Goal: Task Accomplishment & Management: Manage account settings

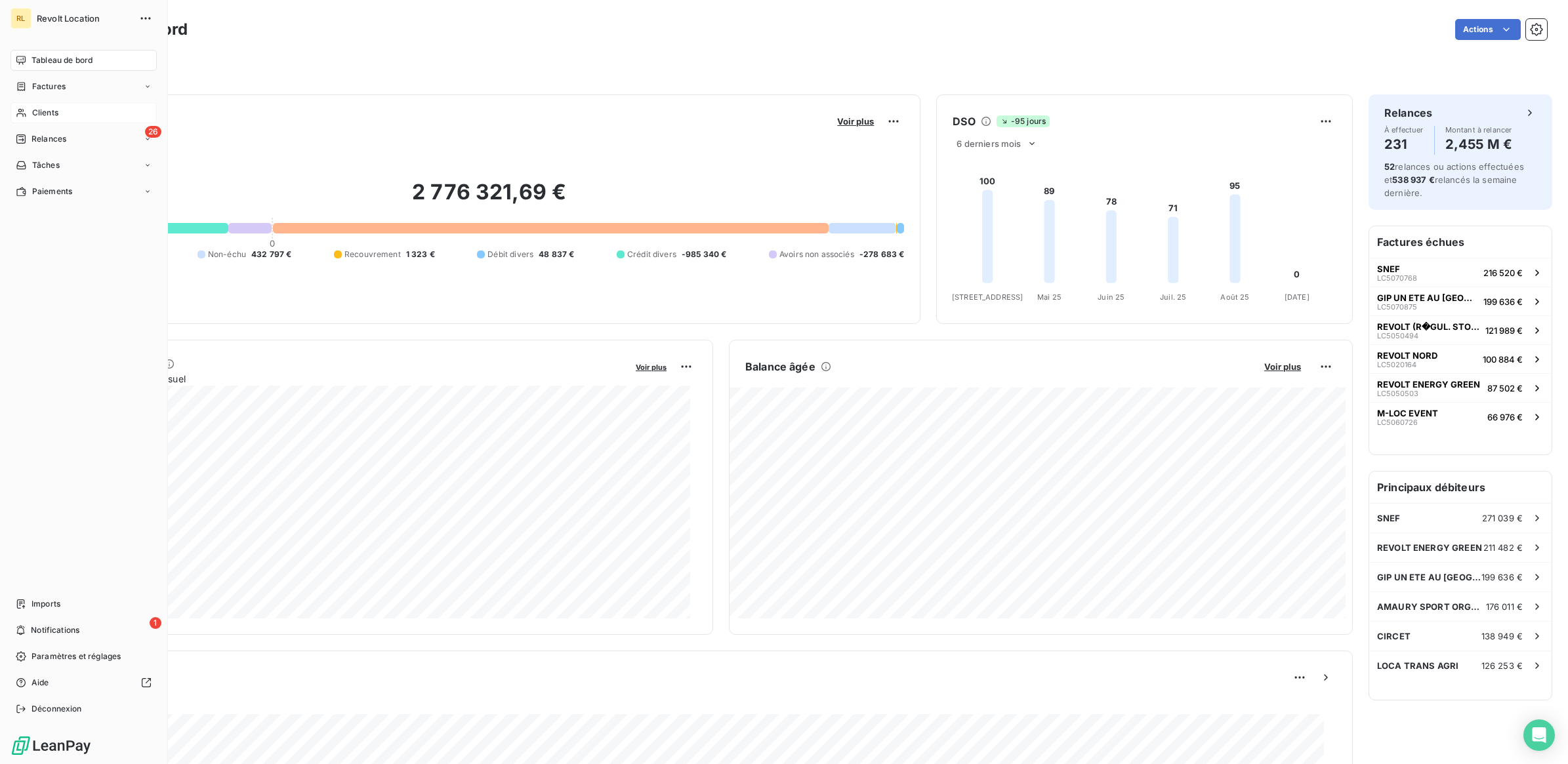
click at [69, 109] on div "Clients" at bounding box center [83, 113] width 146 height 21
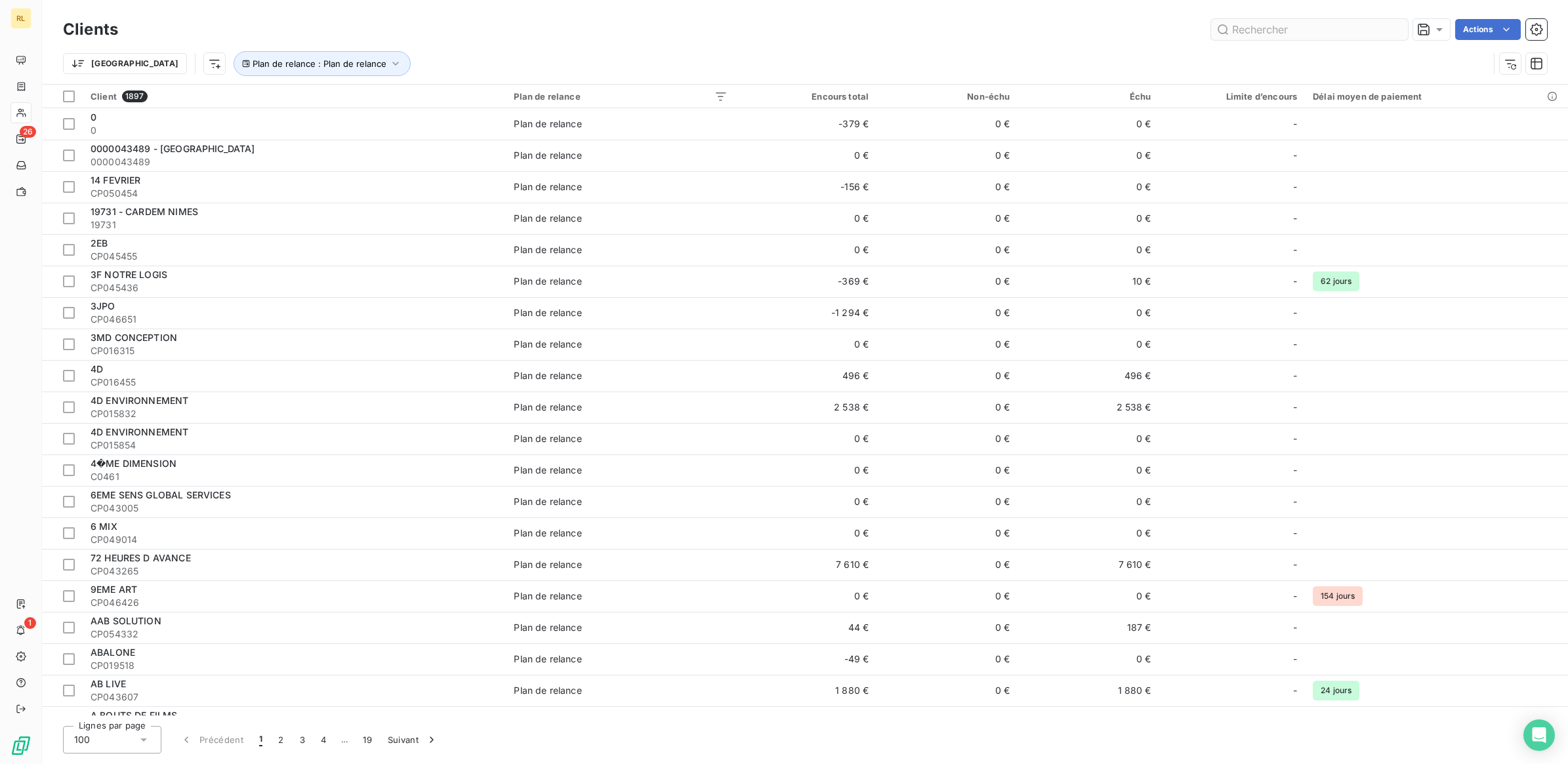
click at [1259, 30] on input "text" at bounding box center [1310, 30] width 197 height 21
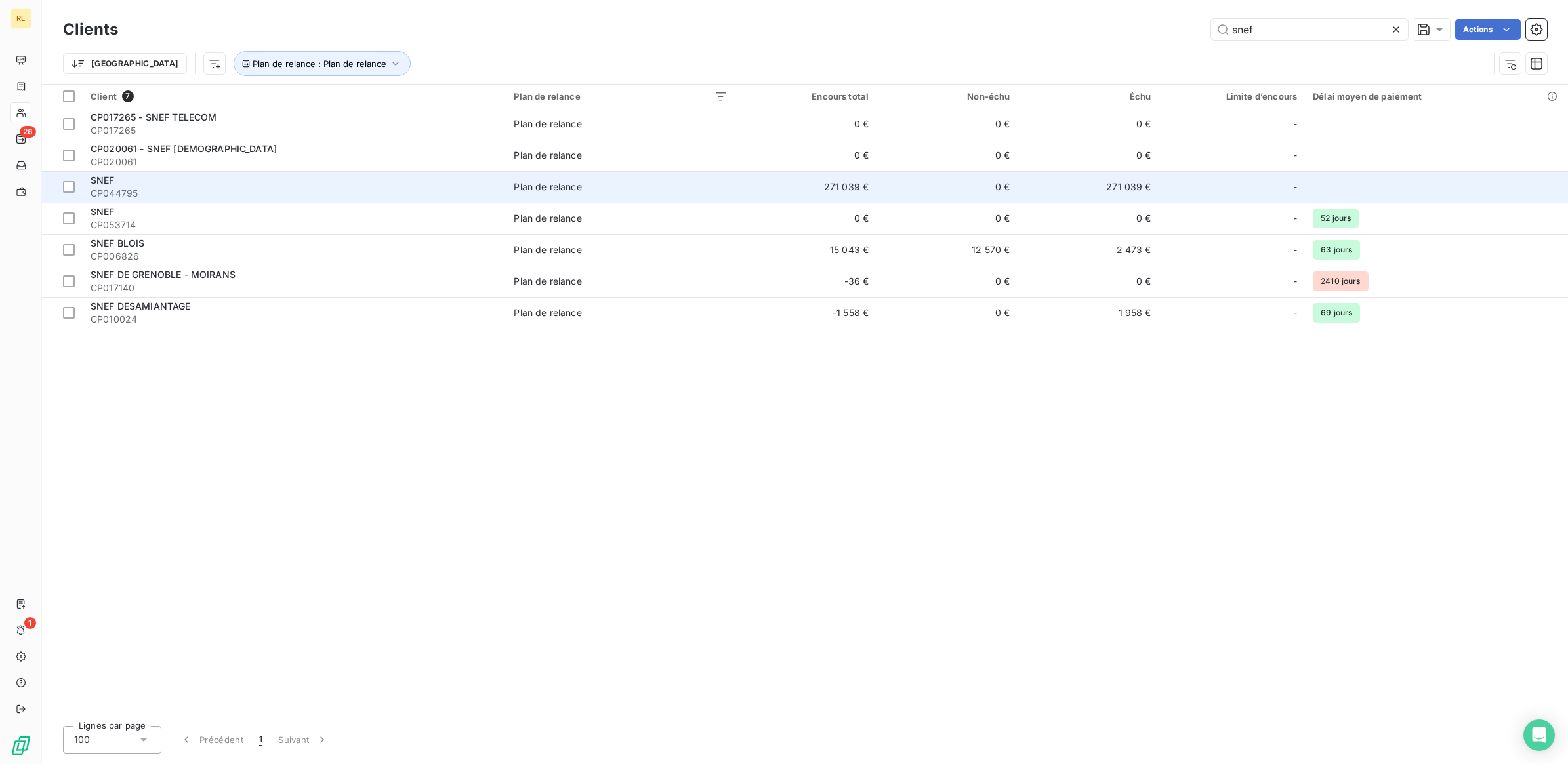
type input "snef"
click at [381, 185] on div "SNEF" at bounding box center [293, 180] width 407 height 13
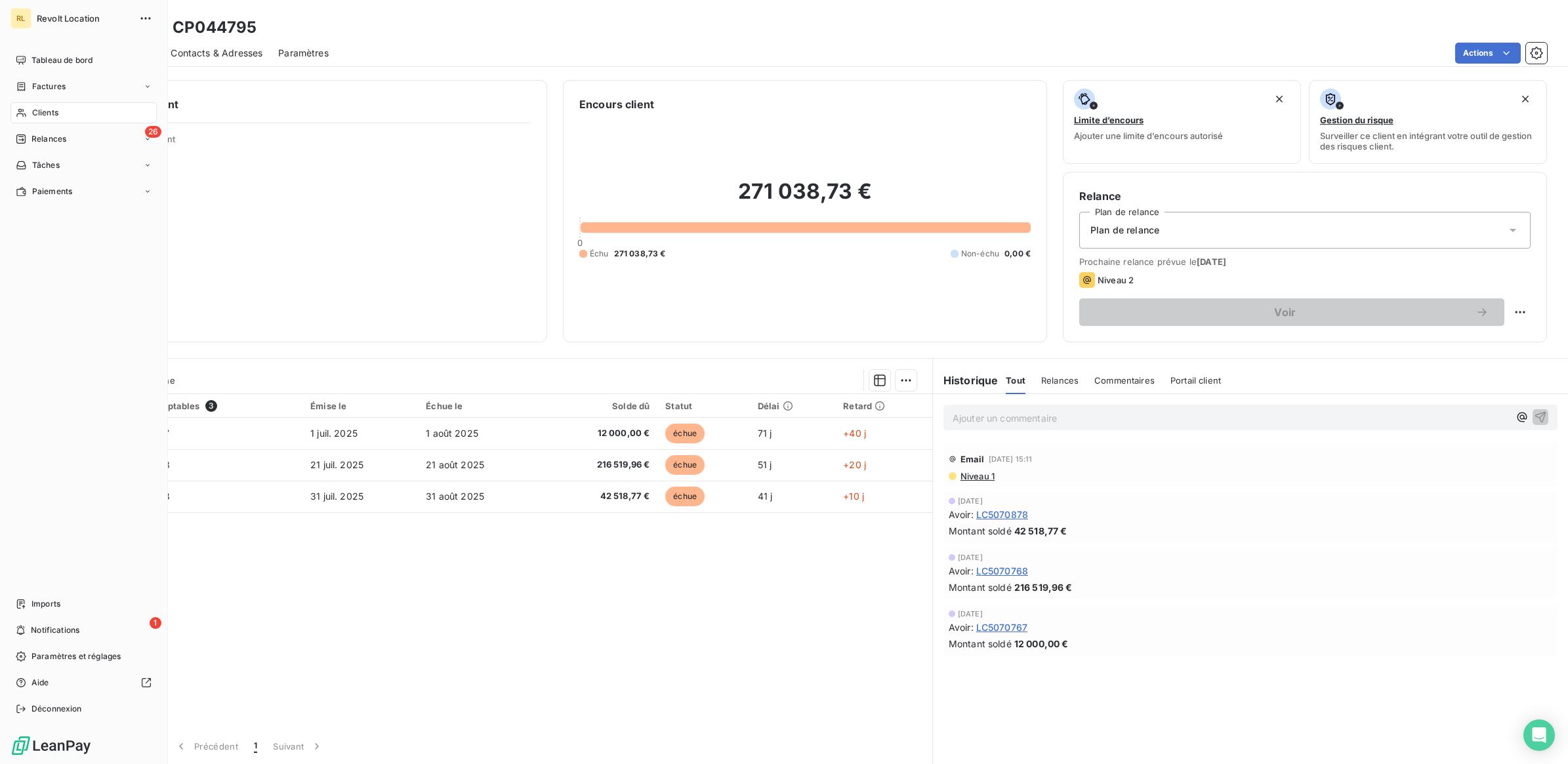
click at [41, 113] on span "Clients" at bounding box center [45, 113] width 26 height 12
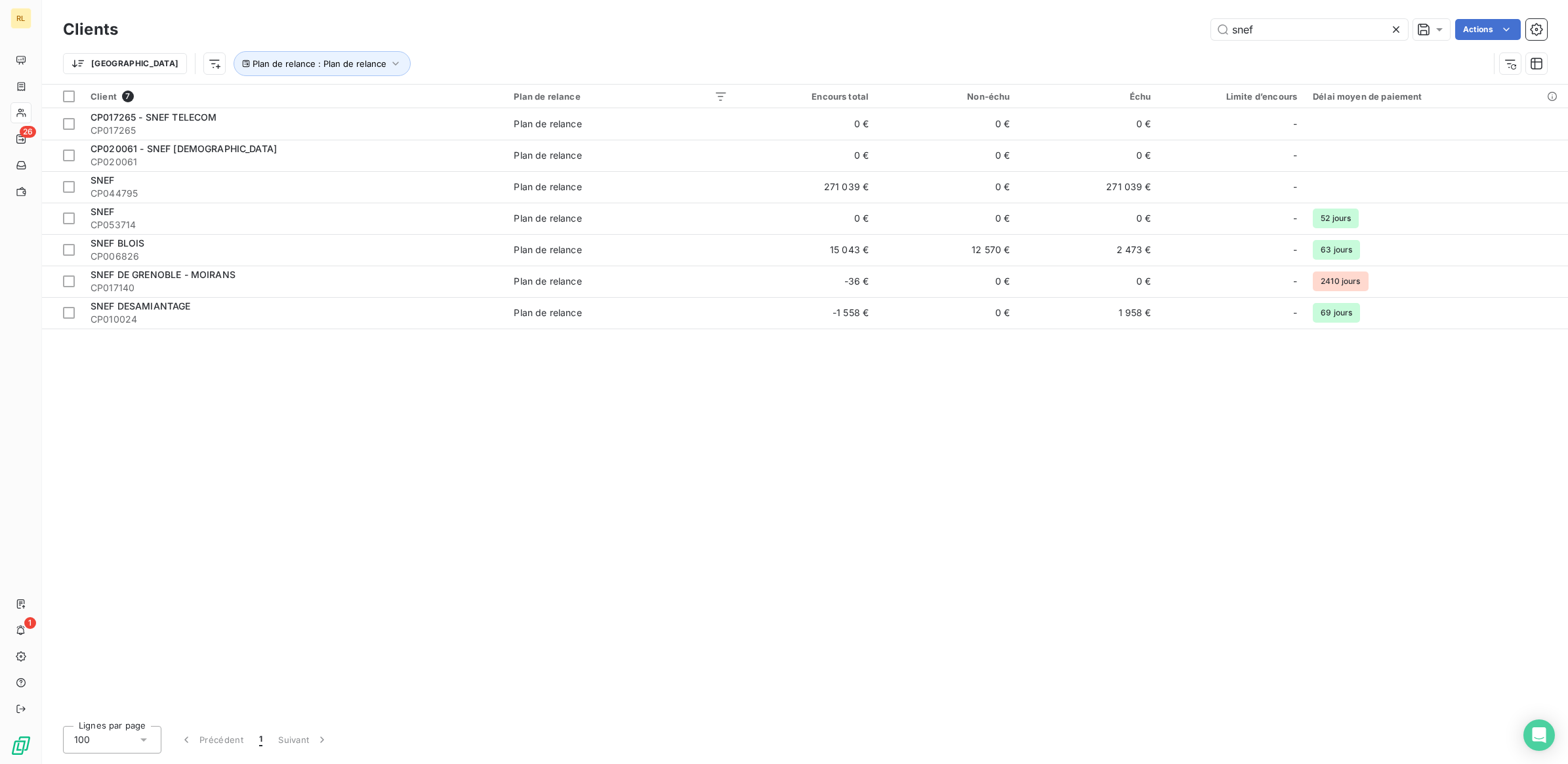
drag, startPoint x: 1259, startPoint y: 27, endPoint x: 1146, endPoint y: 25, distance: 113.0
click at [1146, 25] on div "snef Actions" at bounding box center [840, 30] width 1413 height 21
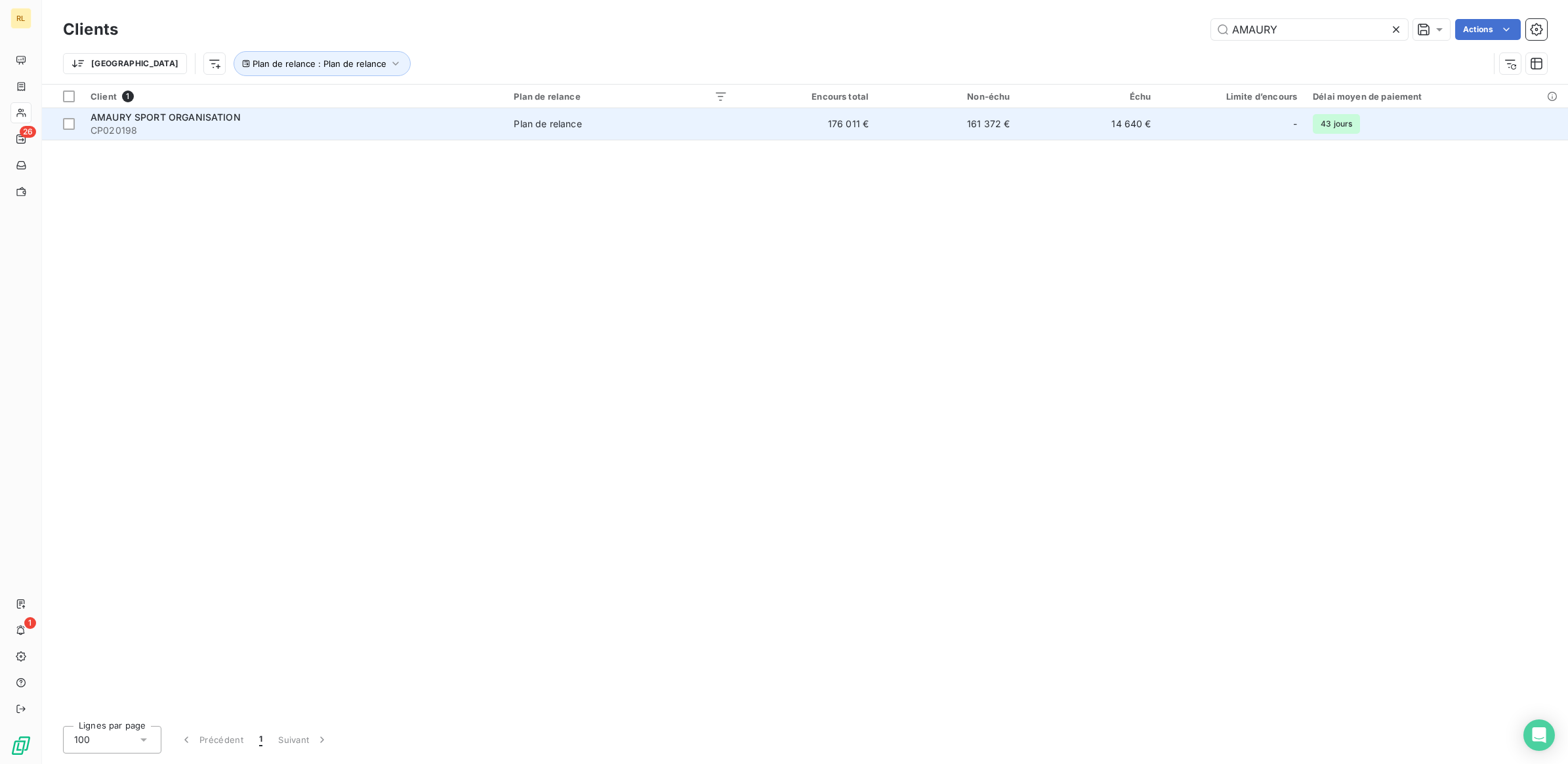
type input "AMAURY"
click at [680, 122] on span "Plan de relance" at bounding box center [620, 124] width 213 height 13
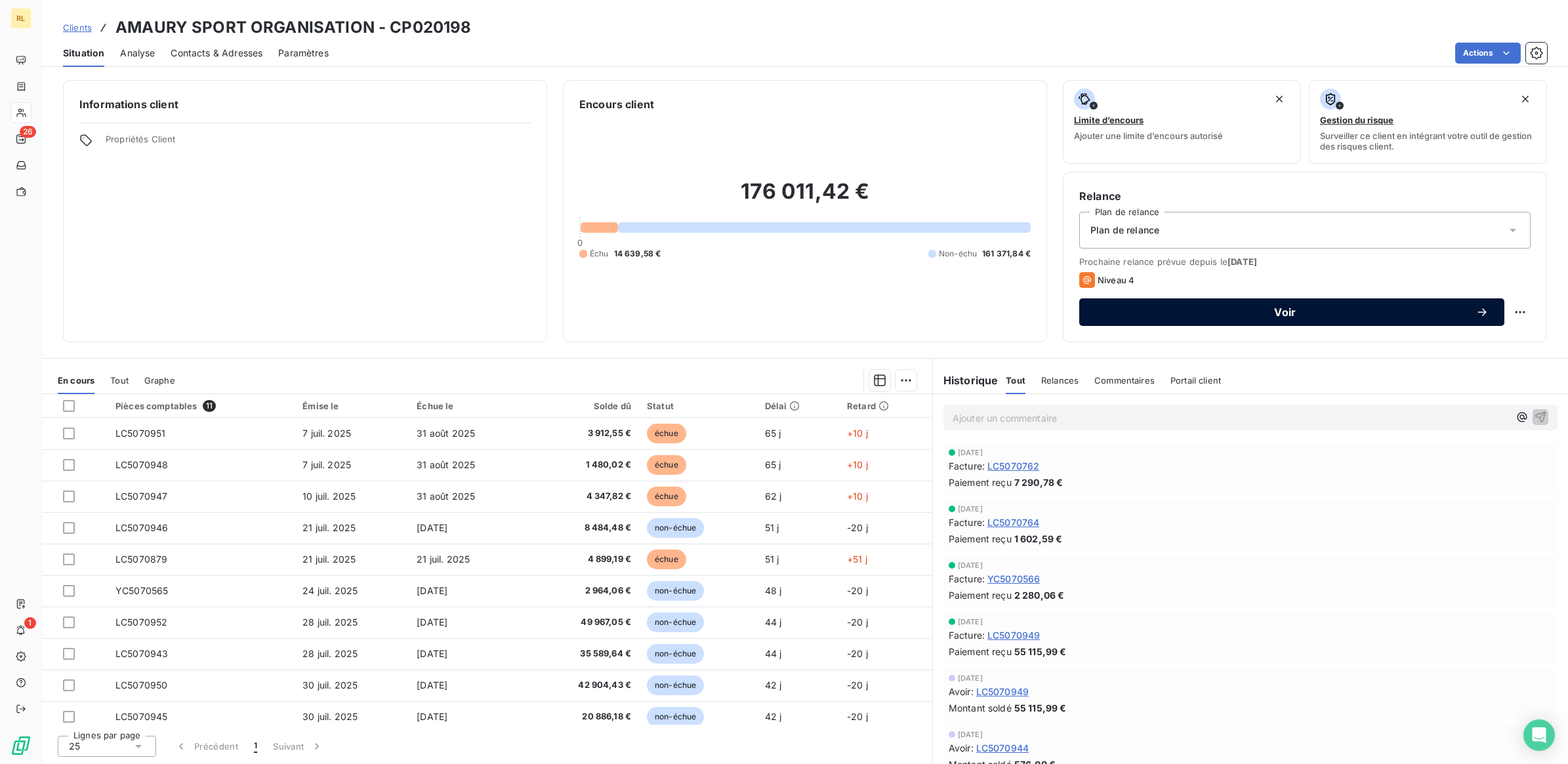
click at [1293, 309] on span "Voir" at bounding box center [1285, 312] width 381 height 10
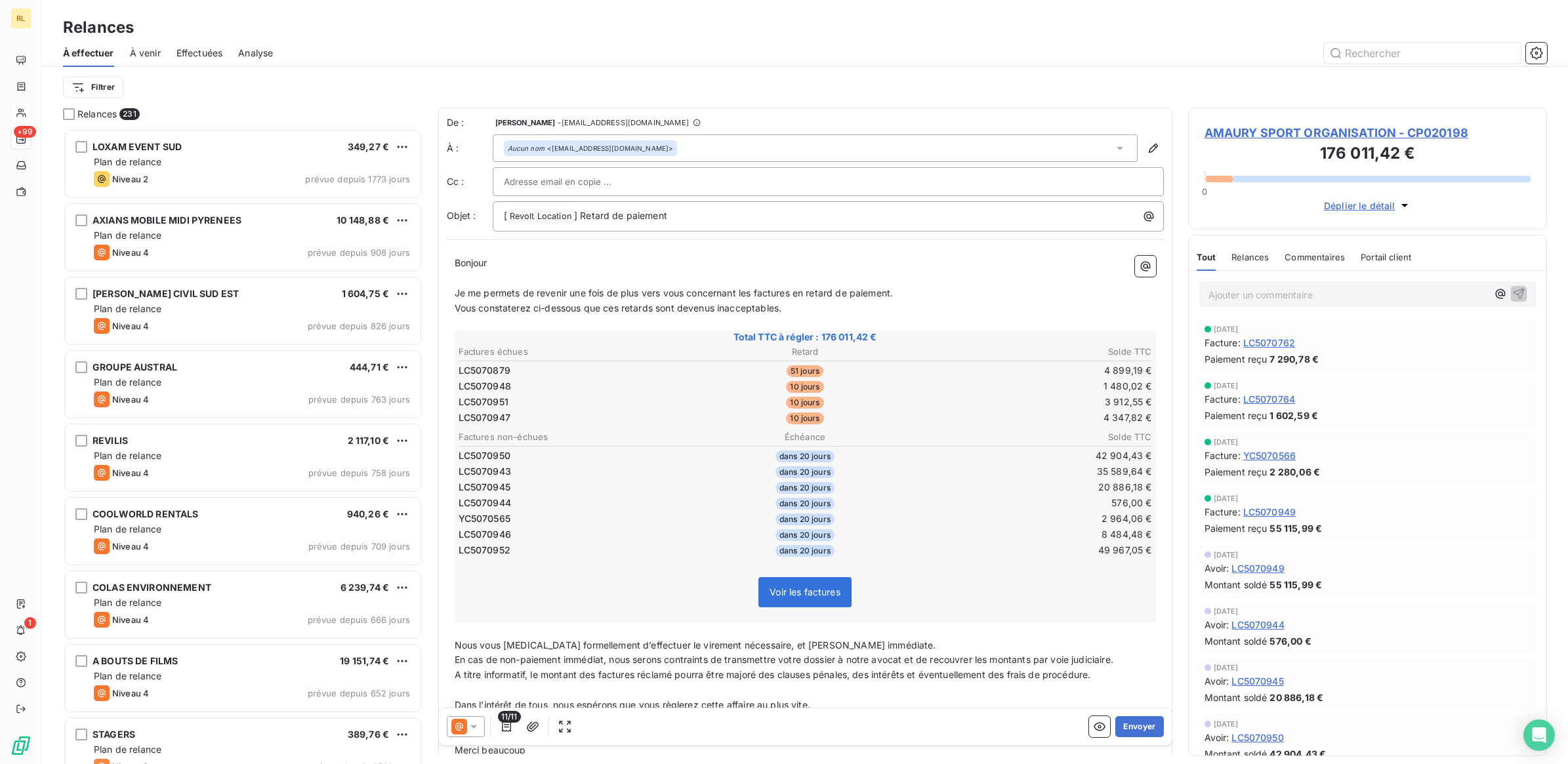
click at [473, 725] on icon at bounding box center [473, 726] width 6 height 3
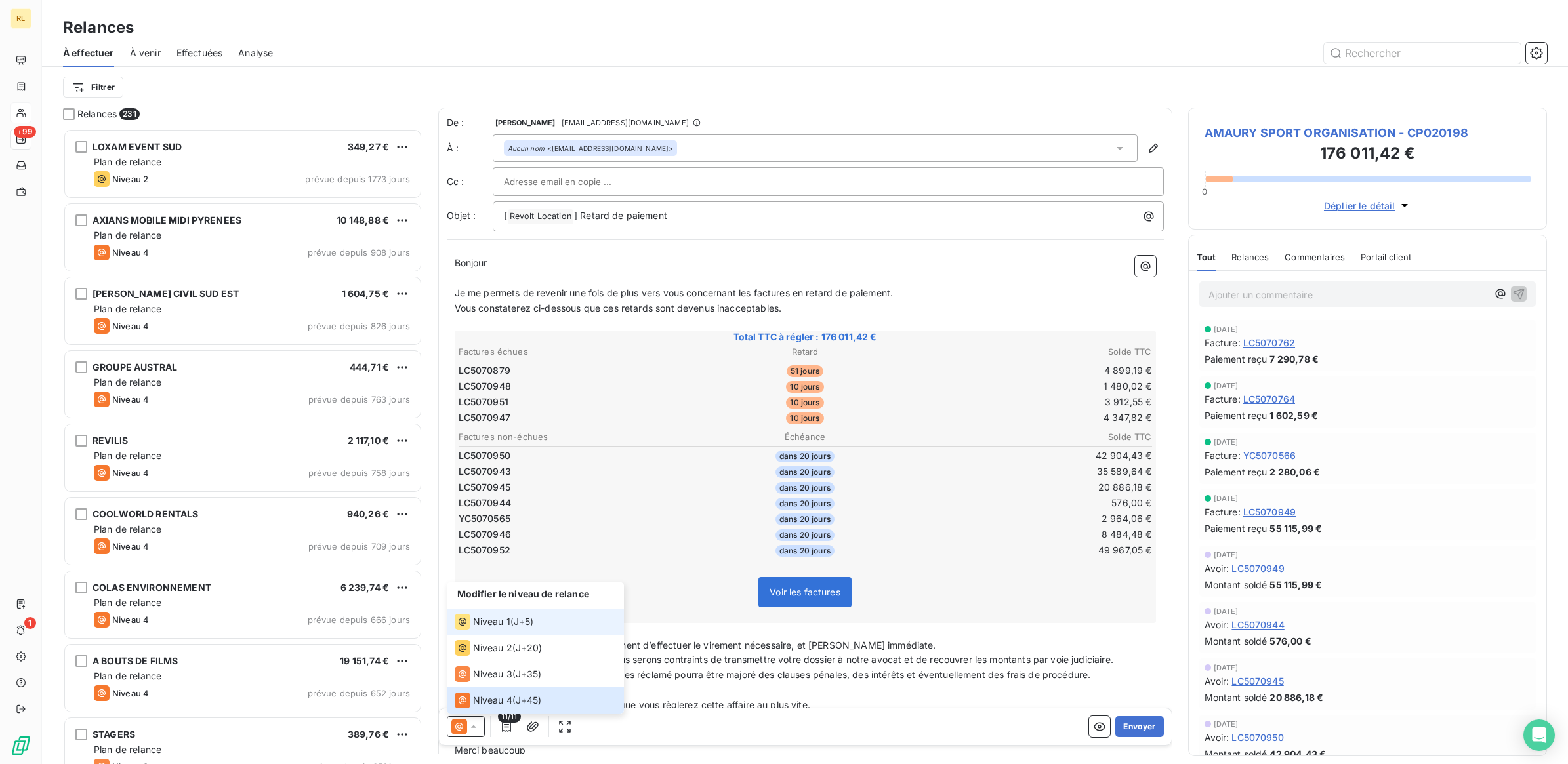
click at [484, 625] on span "Niveau 1" at bounding box center [492, 622] width 38 height 13
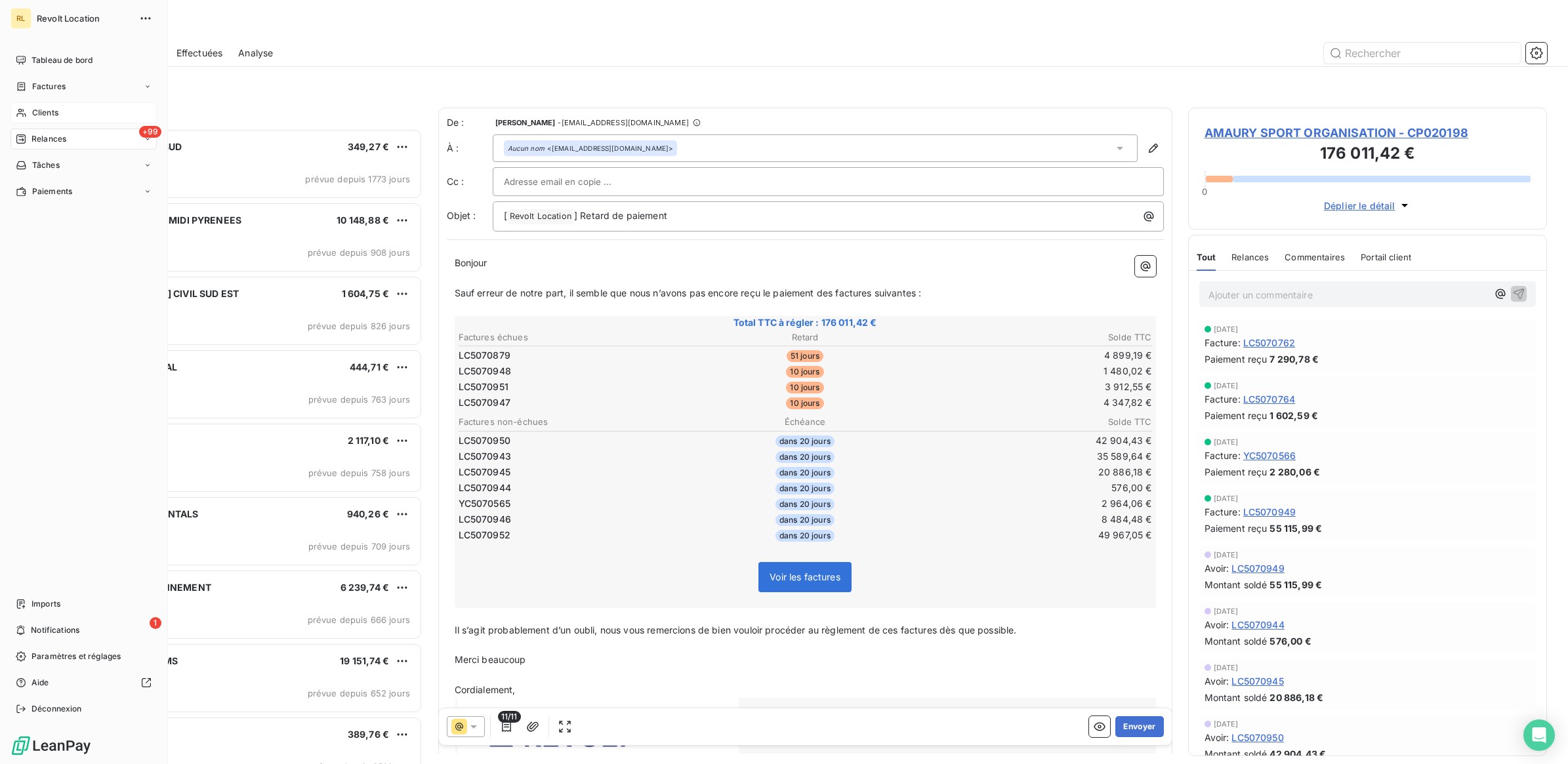
click at [53, 136] on span "Relances" at bounding box center [48, 139] width 34 height 12
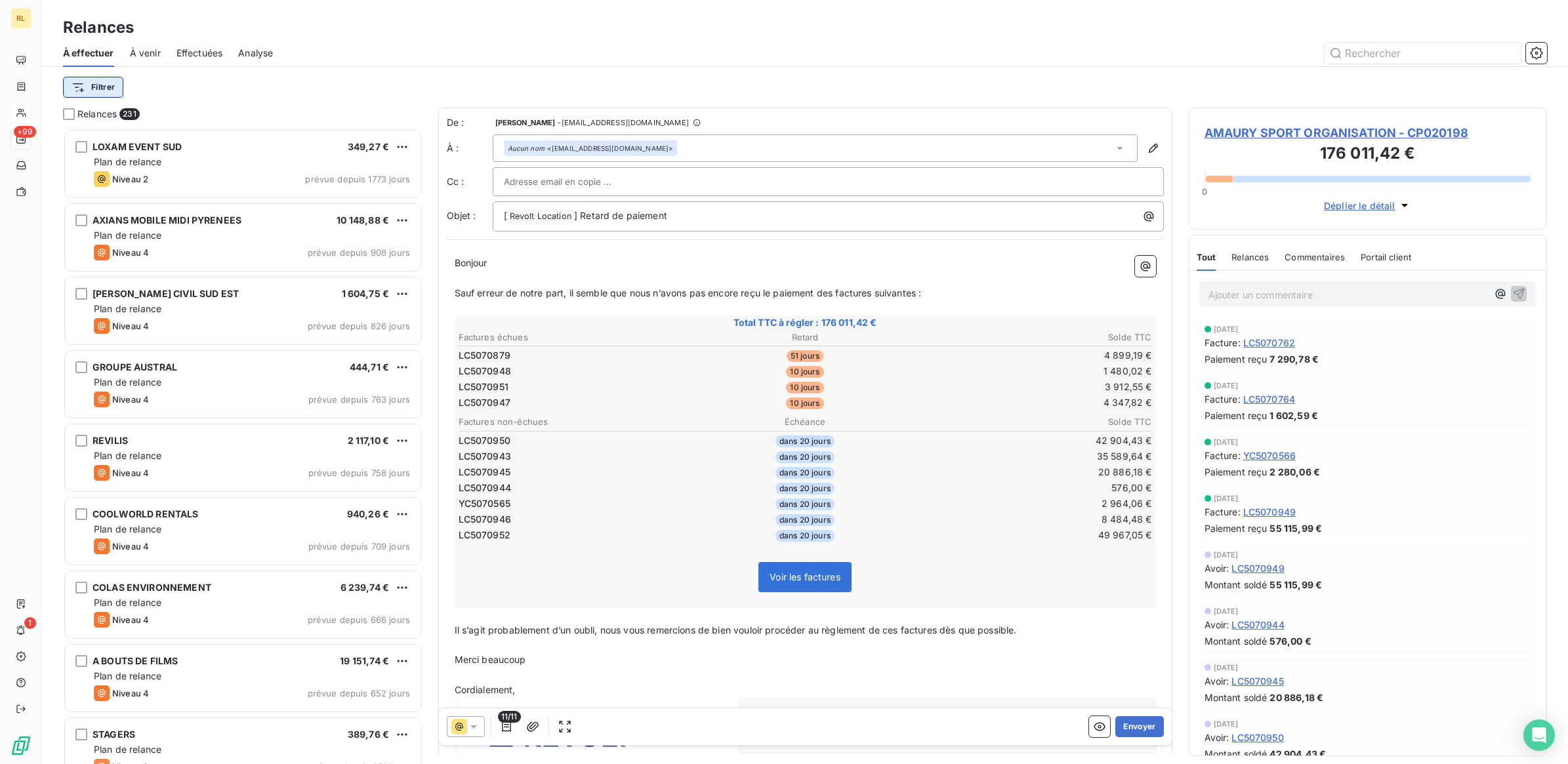
click at [105, 79] on html "RL +99 1 Relances À effectuer À venir Effectuées Analyse Filtrer Relances 231 L…" at bounding box center [784, 382] width 1568 height 764
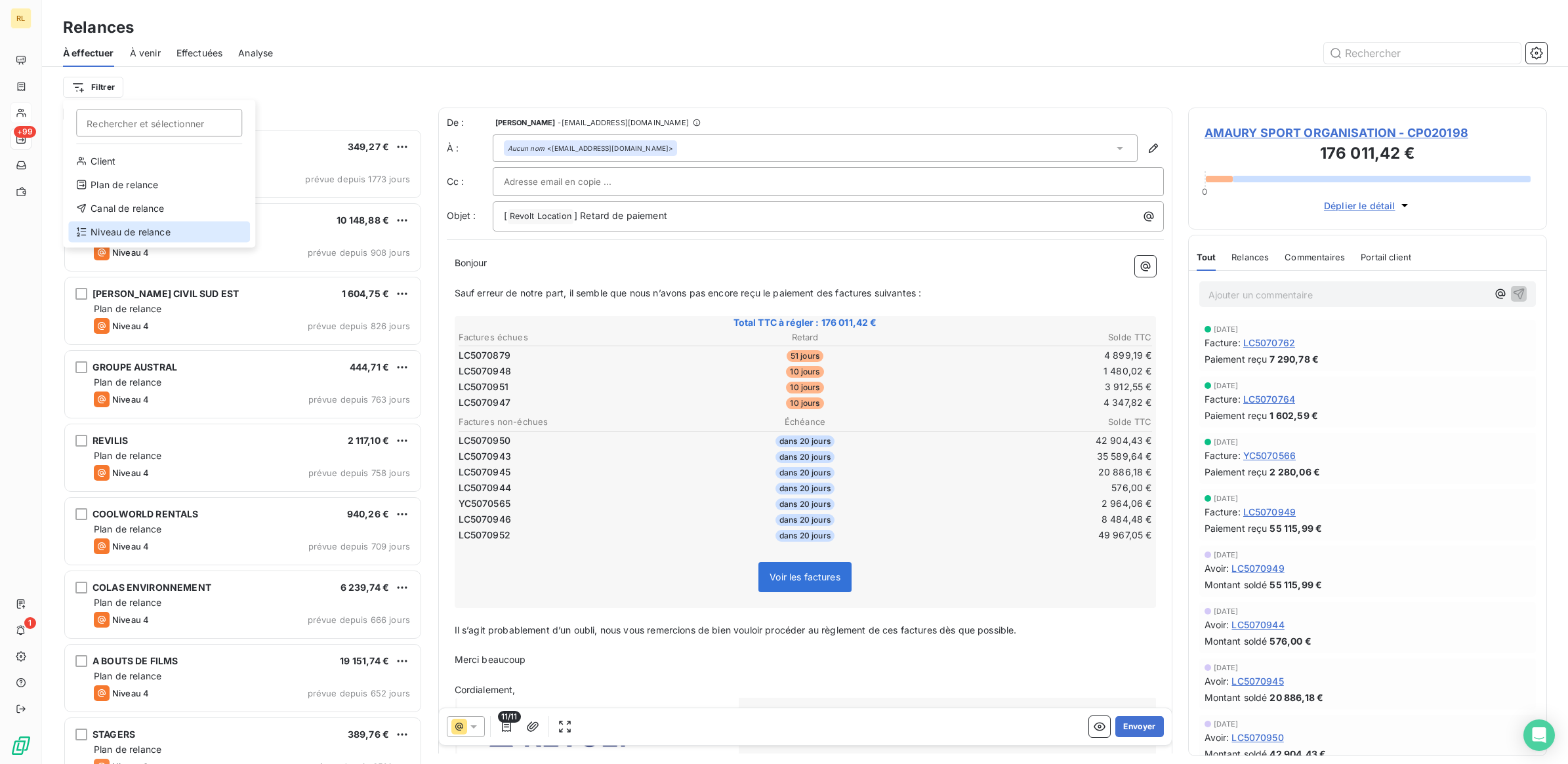
click at [149, 230] on div "Niveau de relance" at bounding box center [158, 232] width 182 height 21
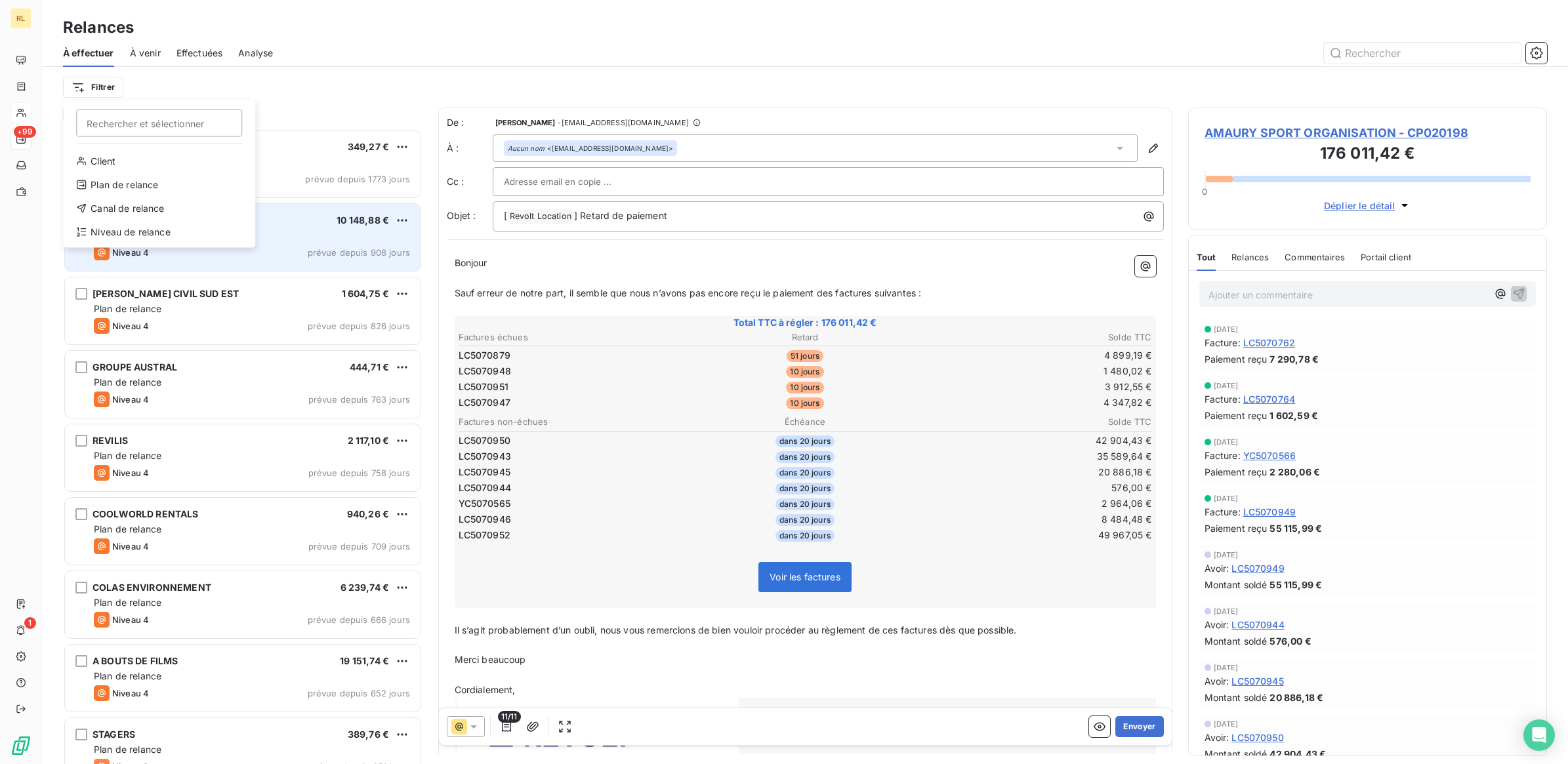
scroll to position [623, 346]
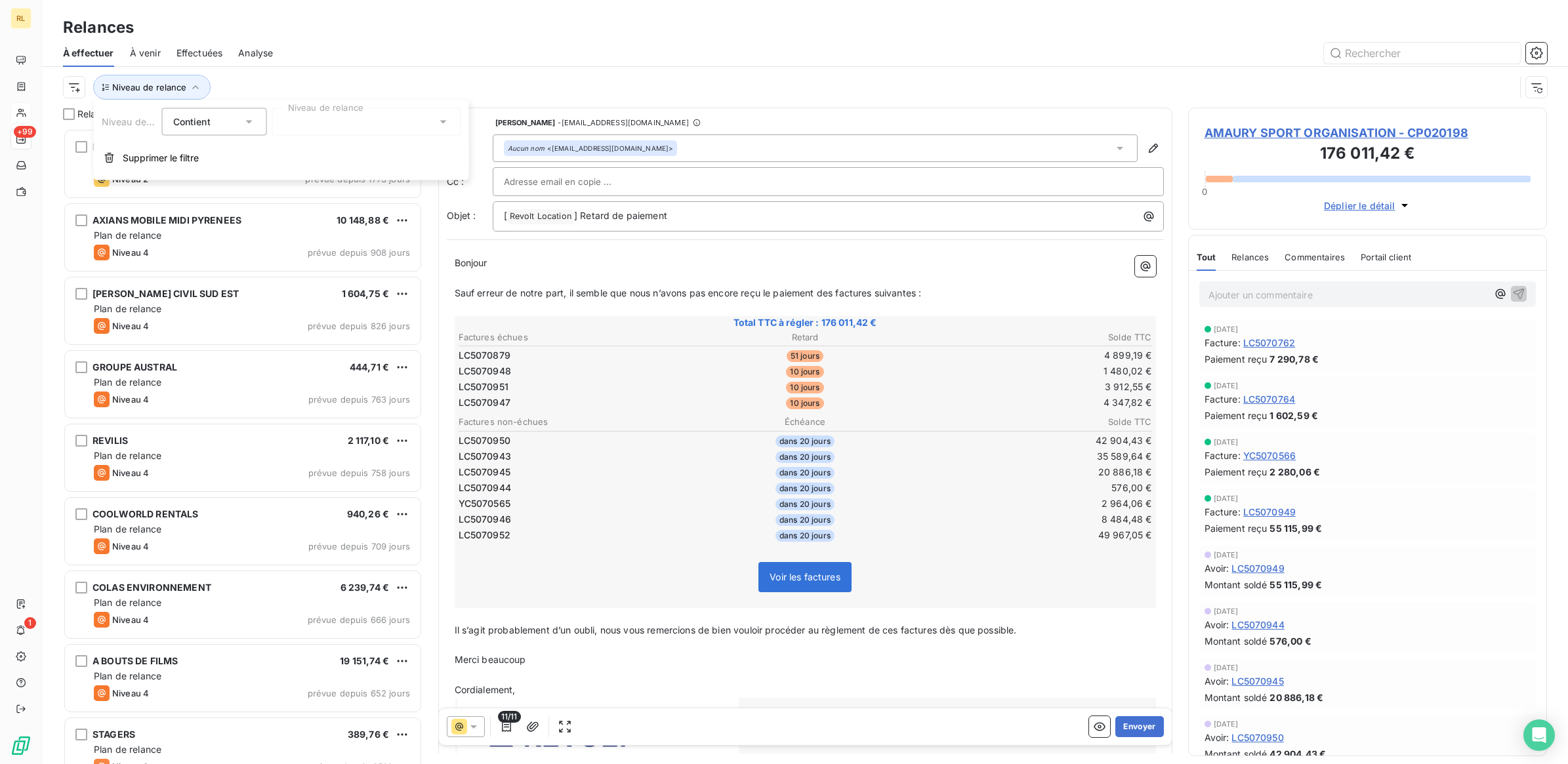
click at [445, 122] on icon at bounding box center [443, 121] width 13 height 13
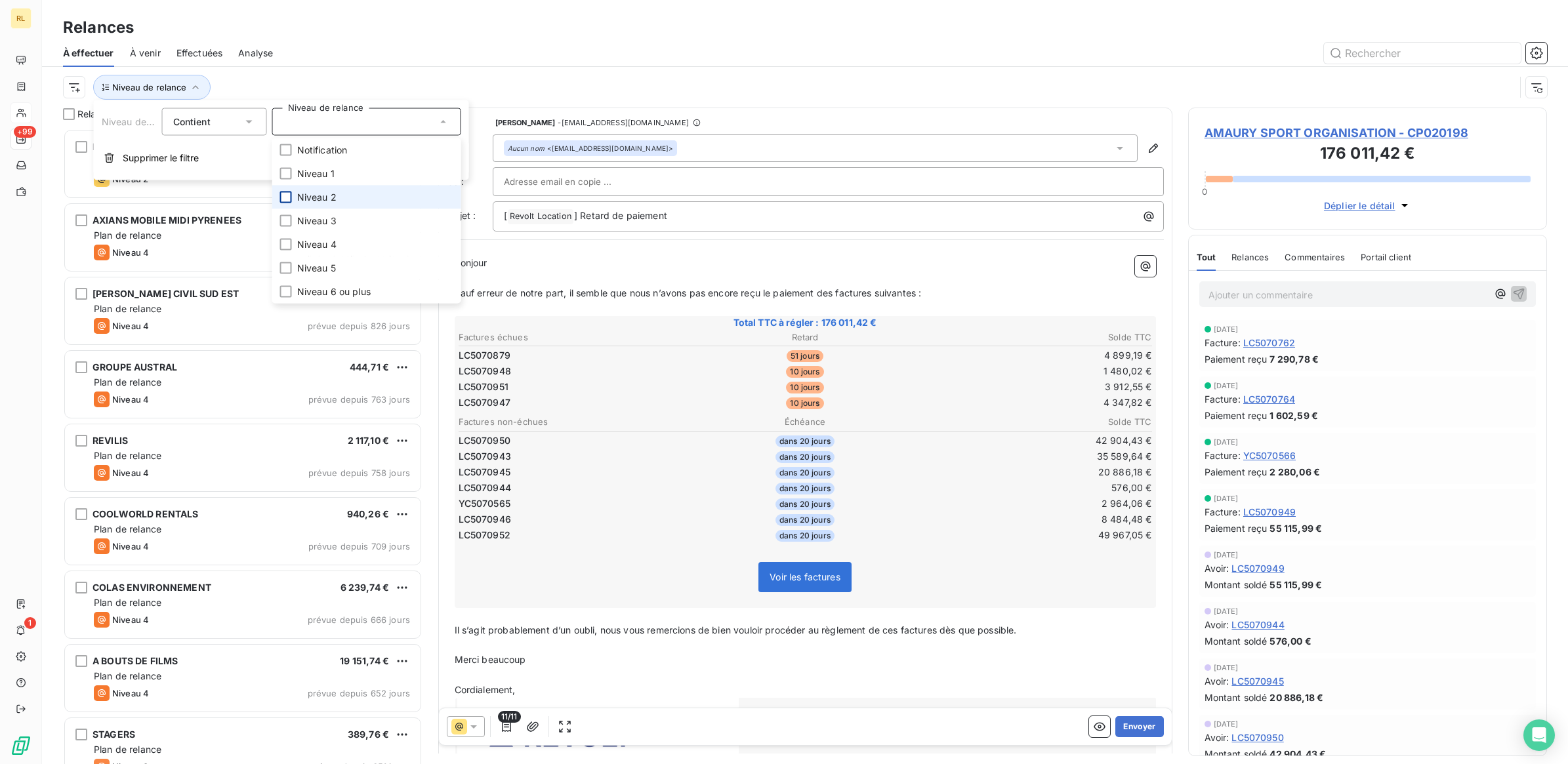
click at [289, 197] on div at bounding box center [285, 197] width 12 height 12
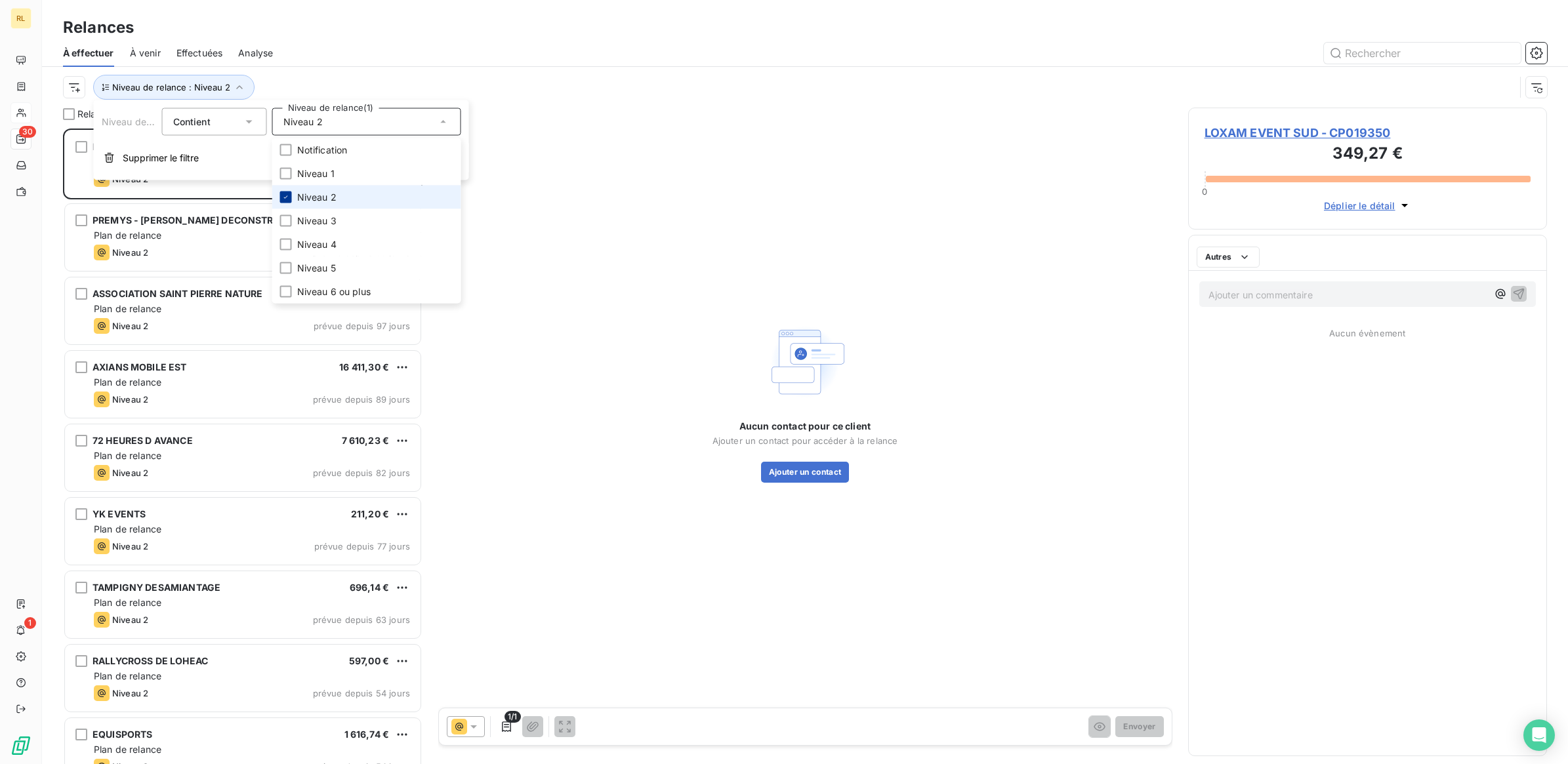
scroll to position [623, 346]
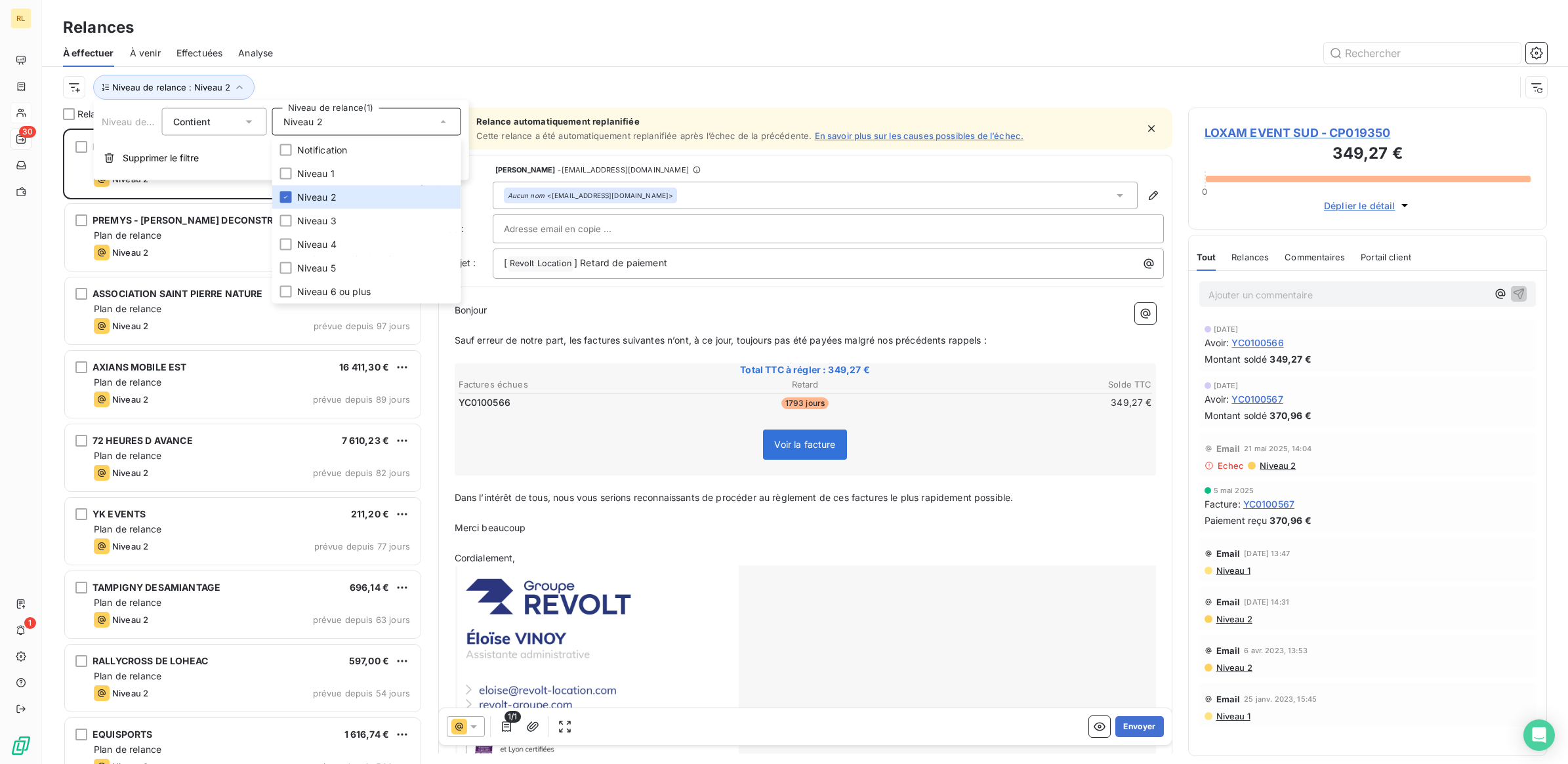
click at [573, 47] on div at bounding box center [918, 53] width 1259 height 21
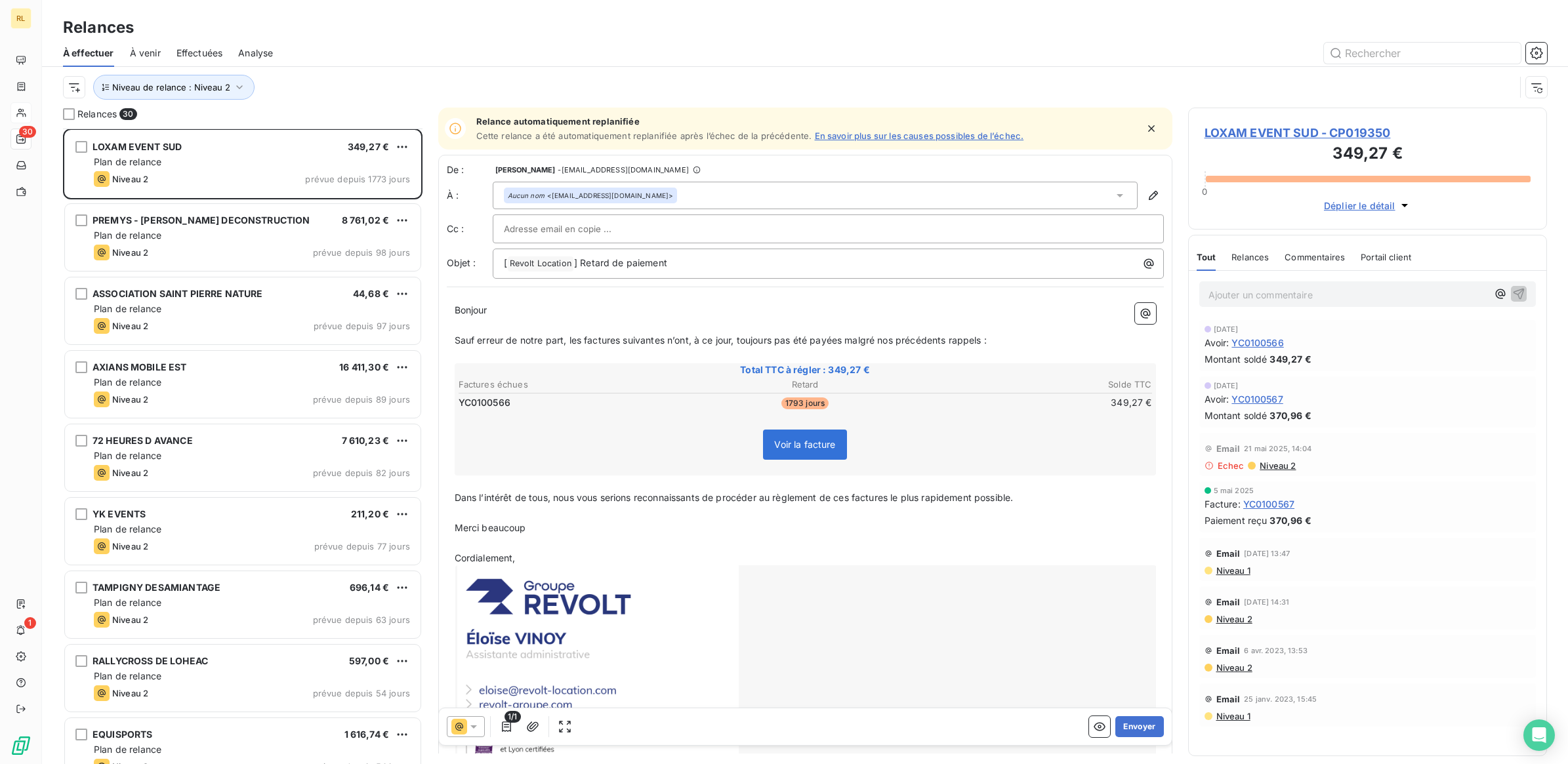
scroll to position [0, 0]
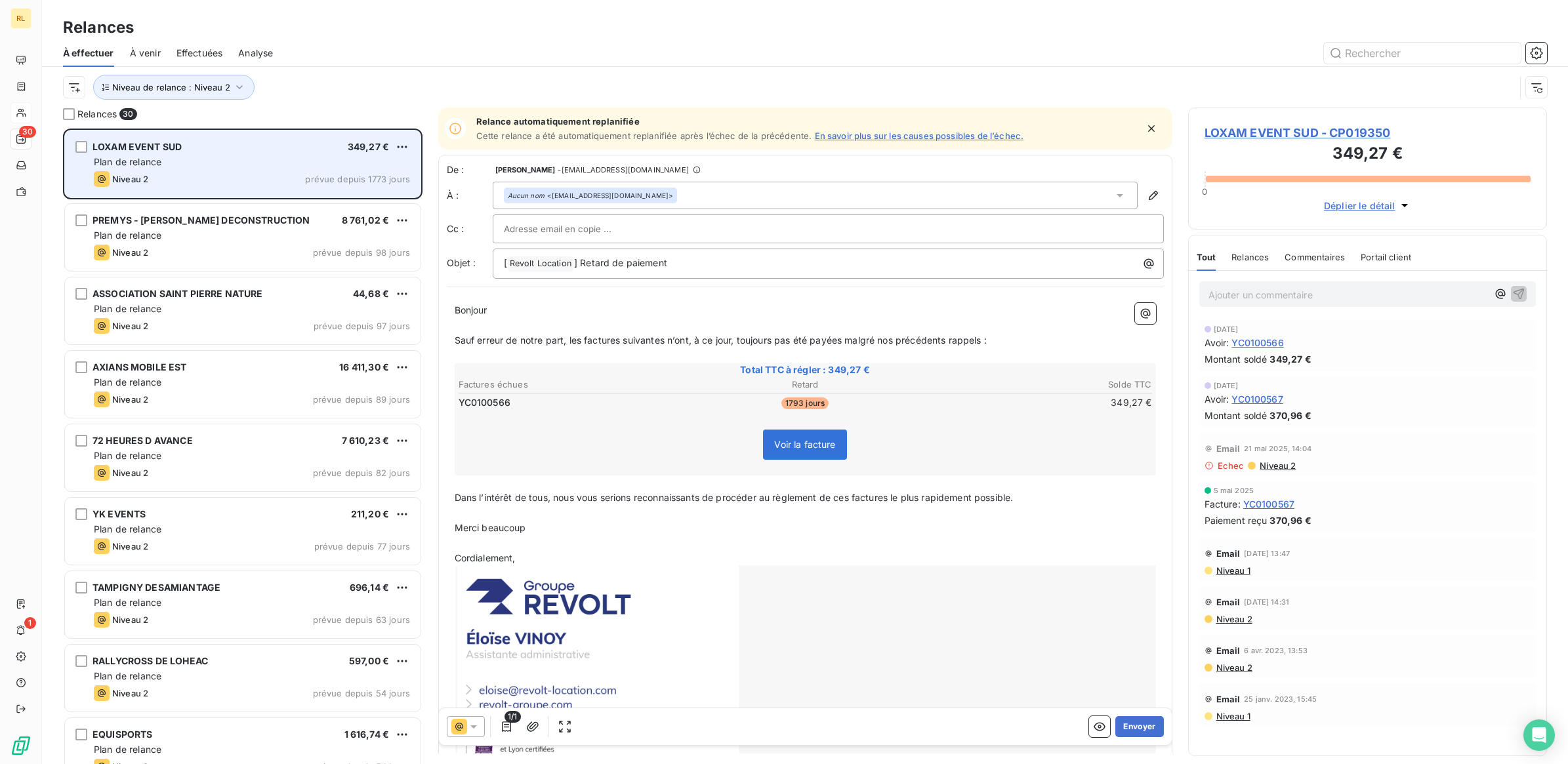
click at [256, 164] on div "Plan de relance" at bounding box center [251, 161] width 316 height 13
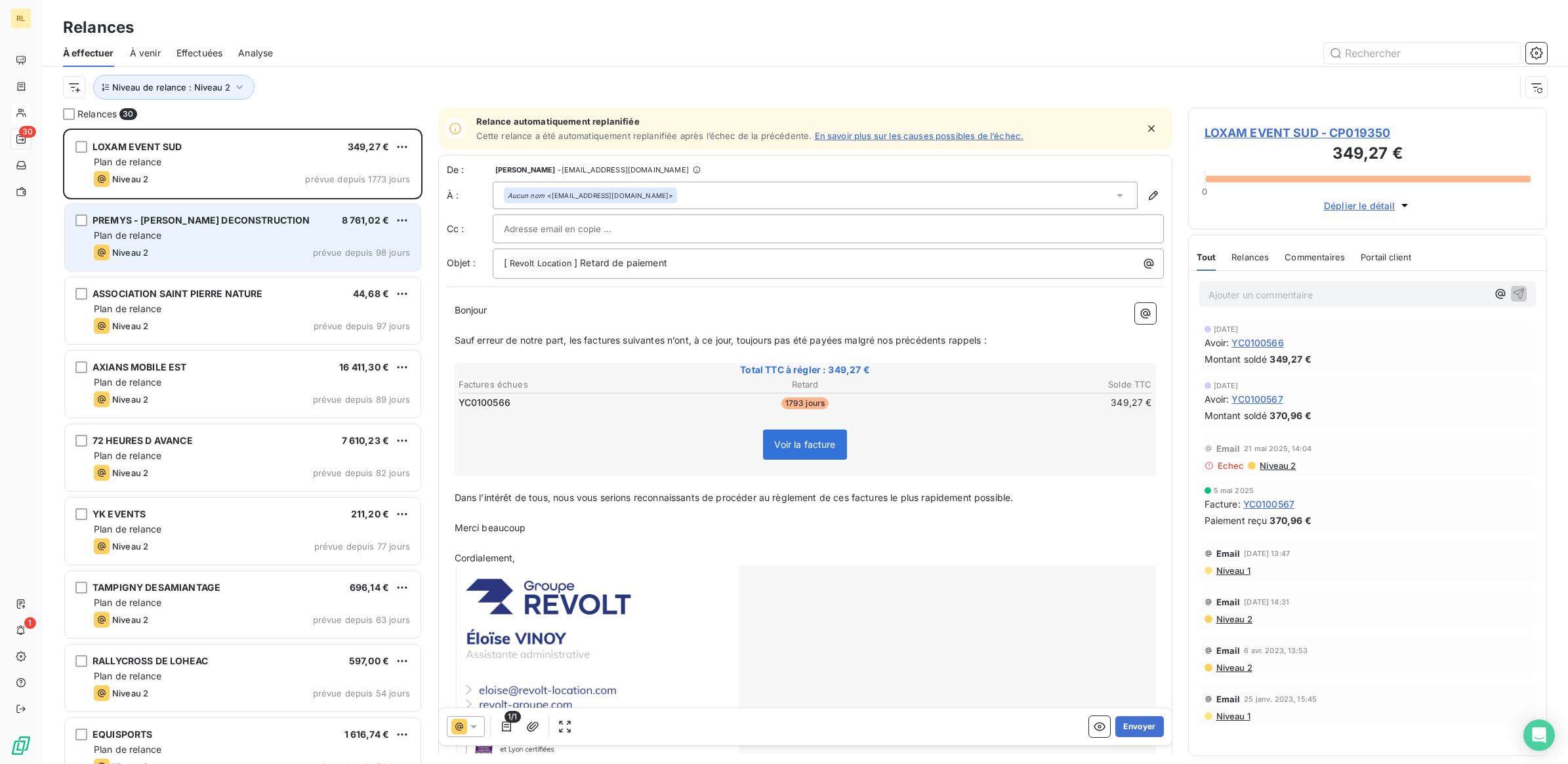
click at [316, 248] on span "prévue depuis 98 jours" at bounding box center [361, 252] width 97 height 10
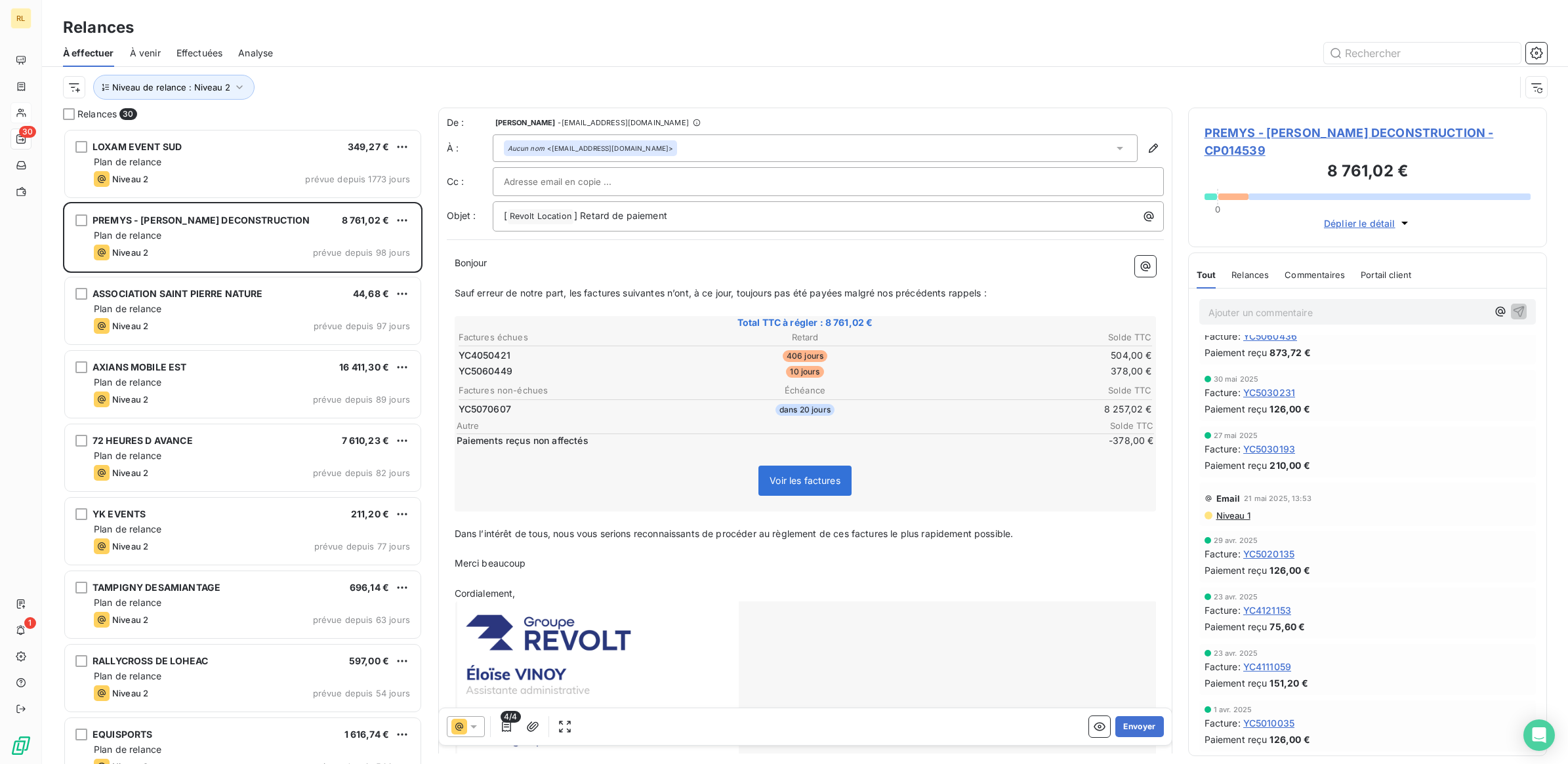
scroll to position [1393, 0]
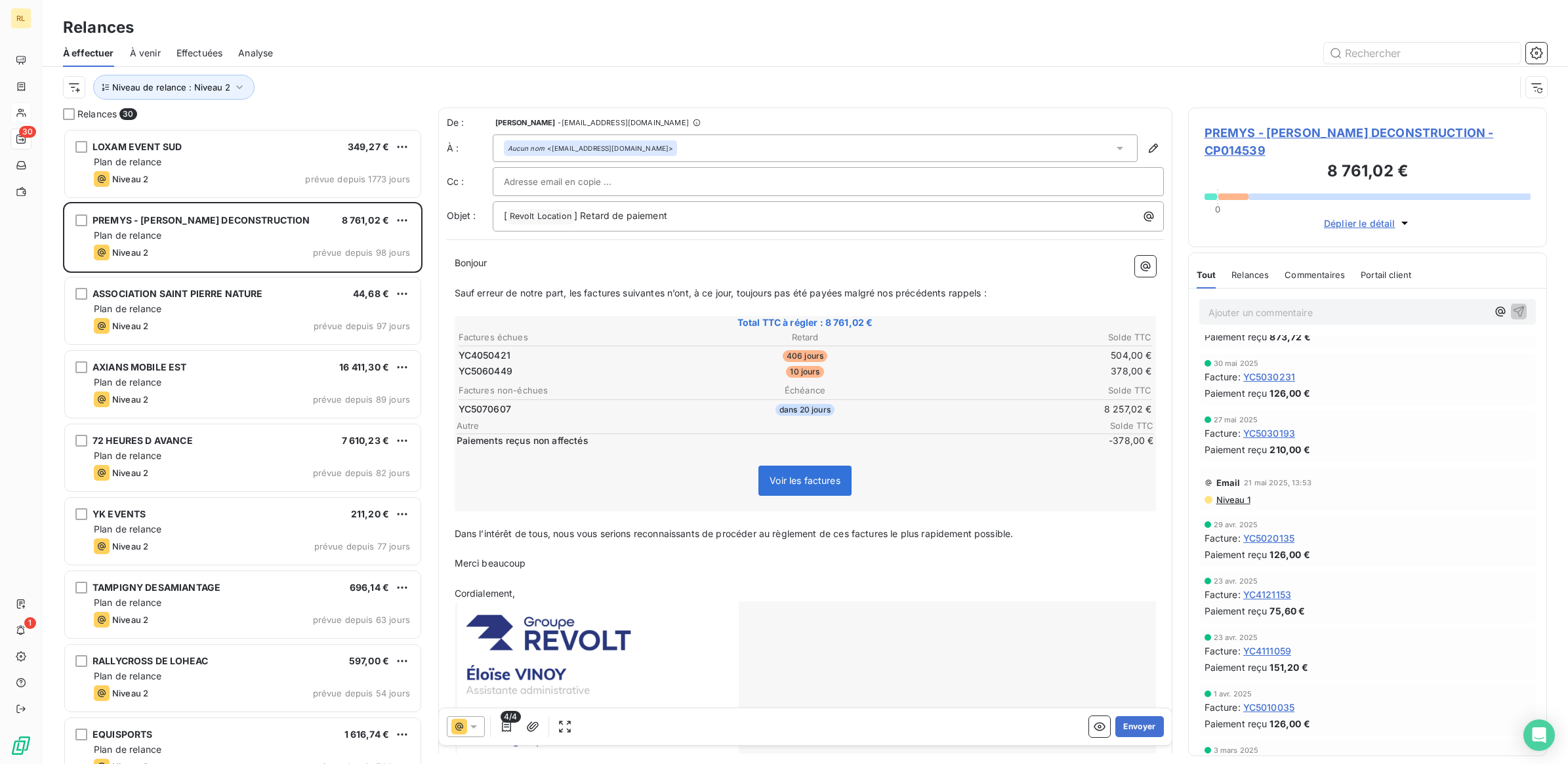
click at [1294, 304] on p "Ajouter un commentaire ﻿" at bounding box center [1348, 312] width 280 height 17
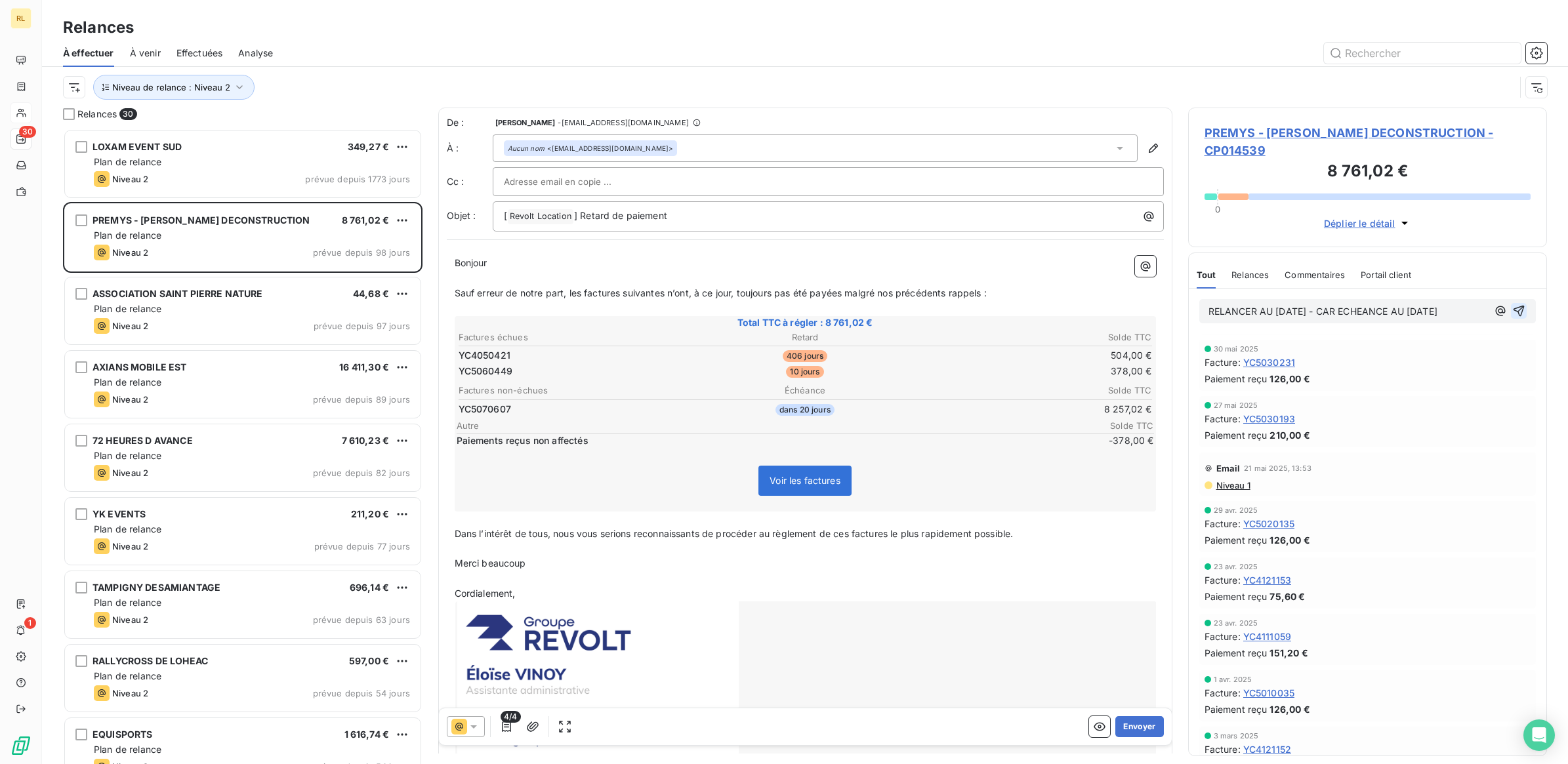
click at [1514, 305] on icon "button" at bounding box center [1519, 311] width 11 height 11
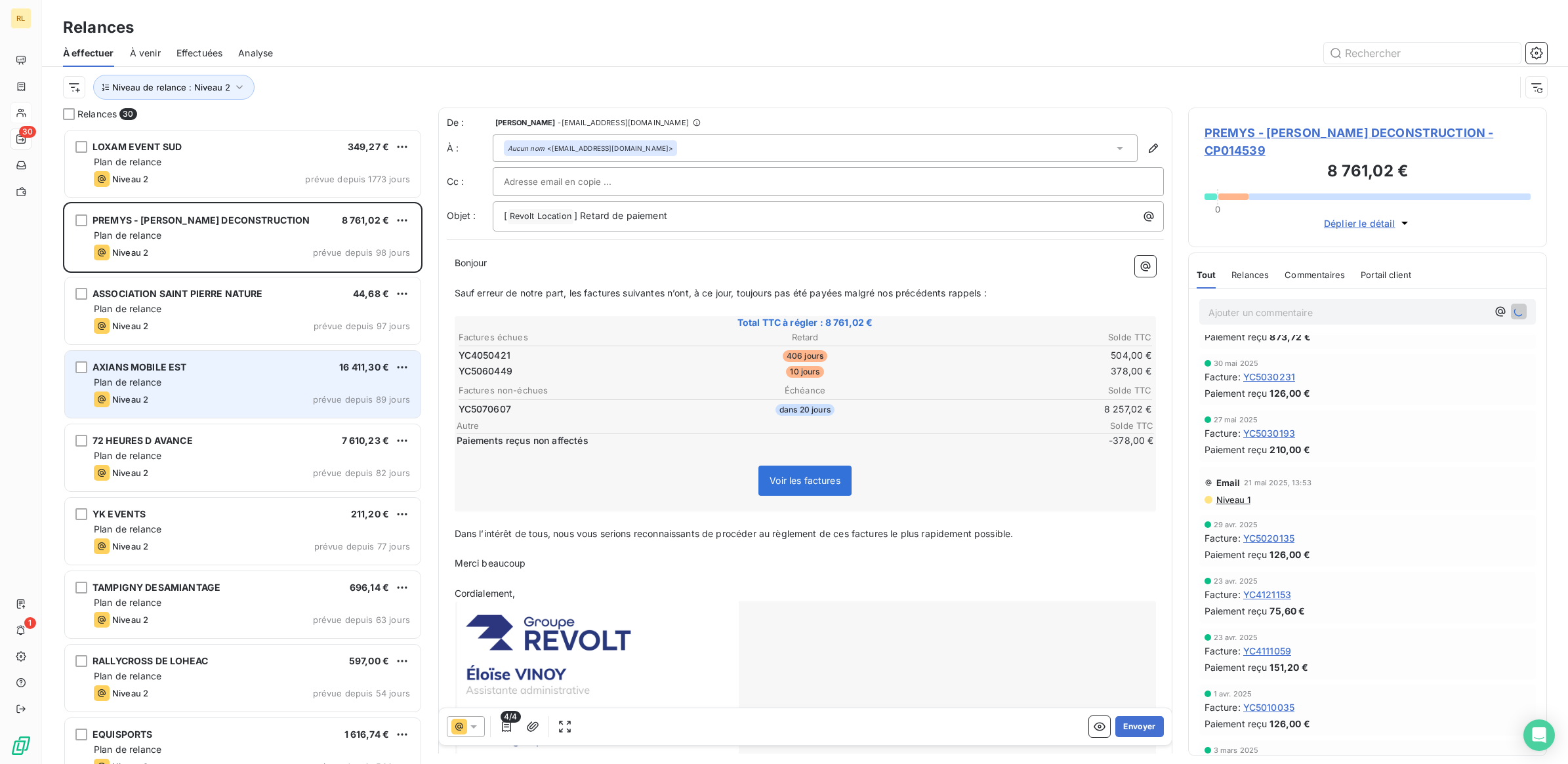
click at [297, 378] on div "Plan de relance" at bounding box center [251, 382] width 316 height 13
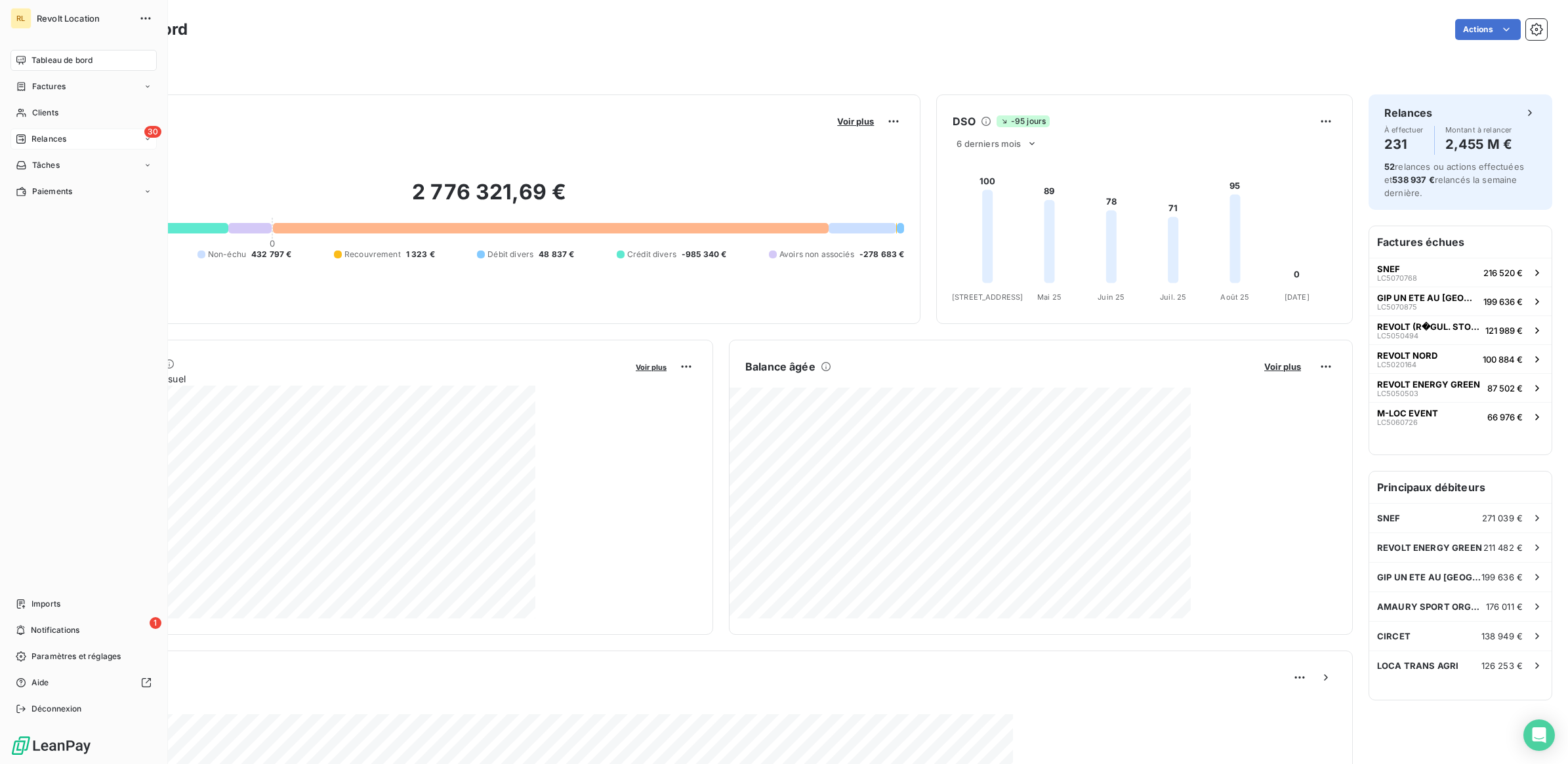
click at [38, 134] on span "Relances" at bounding box center [48, 139] width 34 height 12
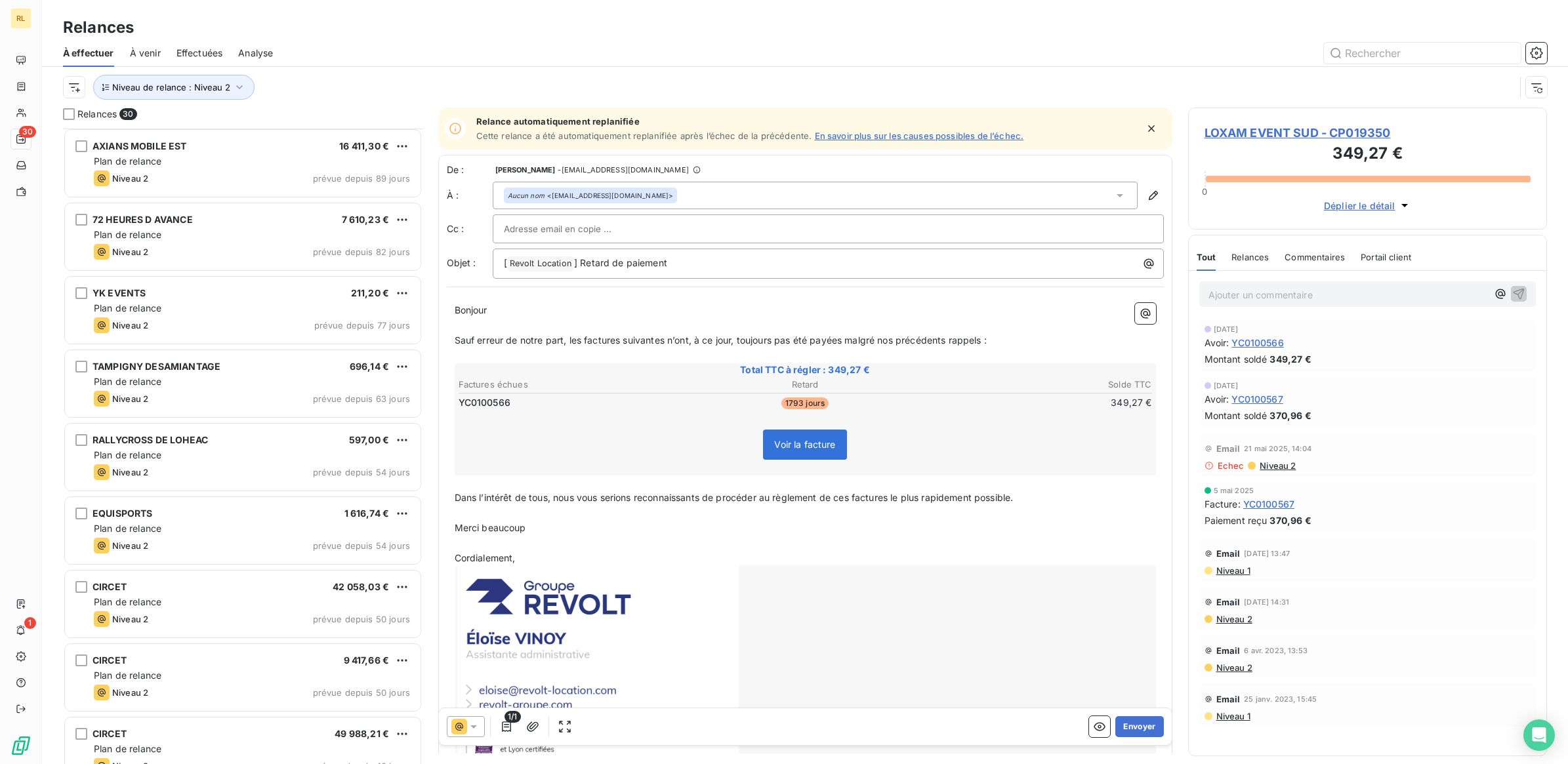
scroll to position [246, 0]
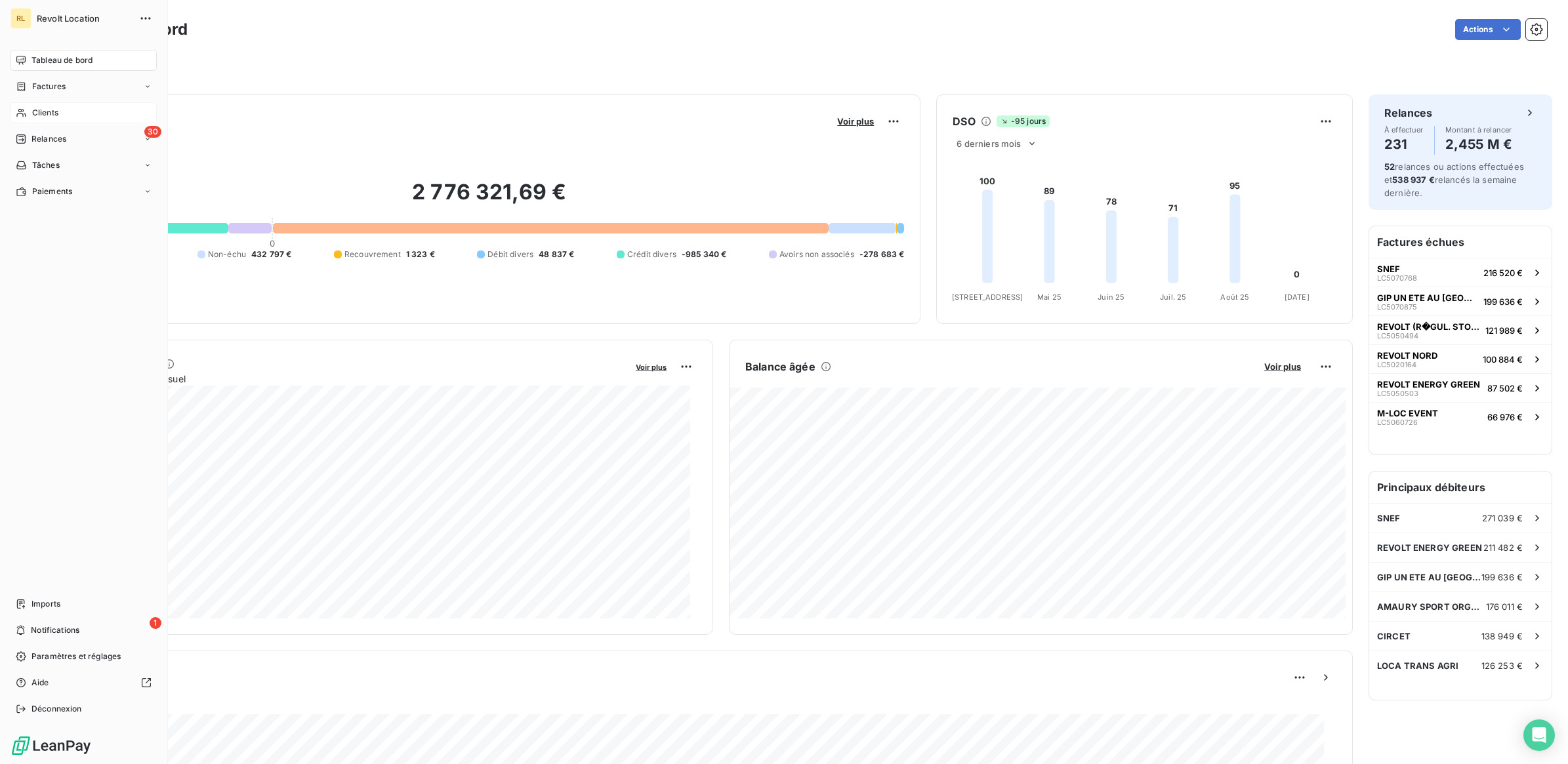
click at [67, 107] on div "Clients" at bounding box center [83, 113] width 146 height 21
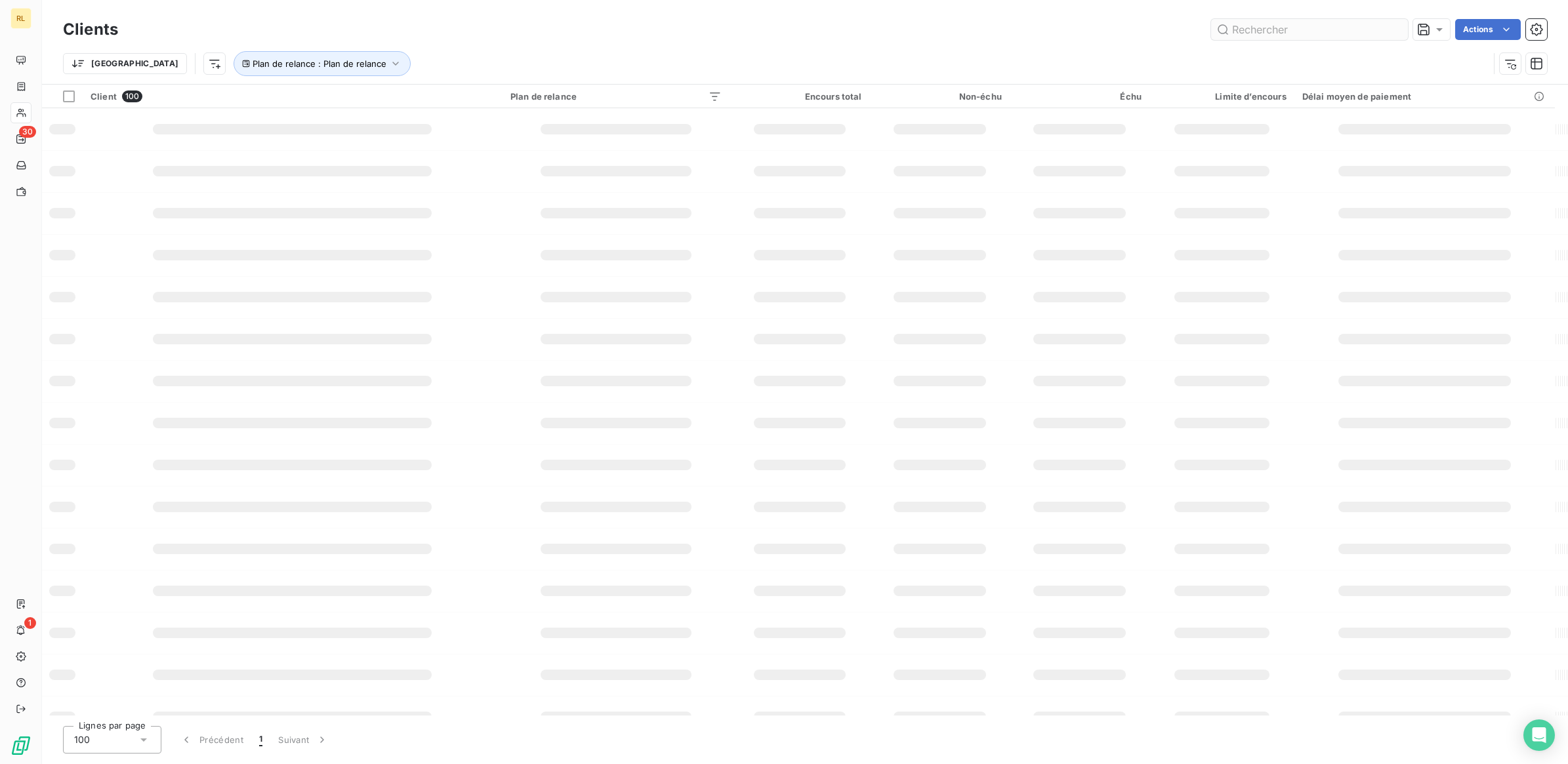
click at [1303, 33] on input "text" at bounding box center [1310, 30] width 197 height 21
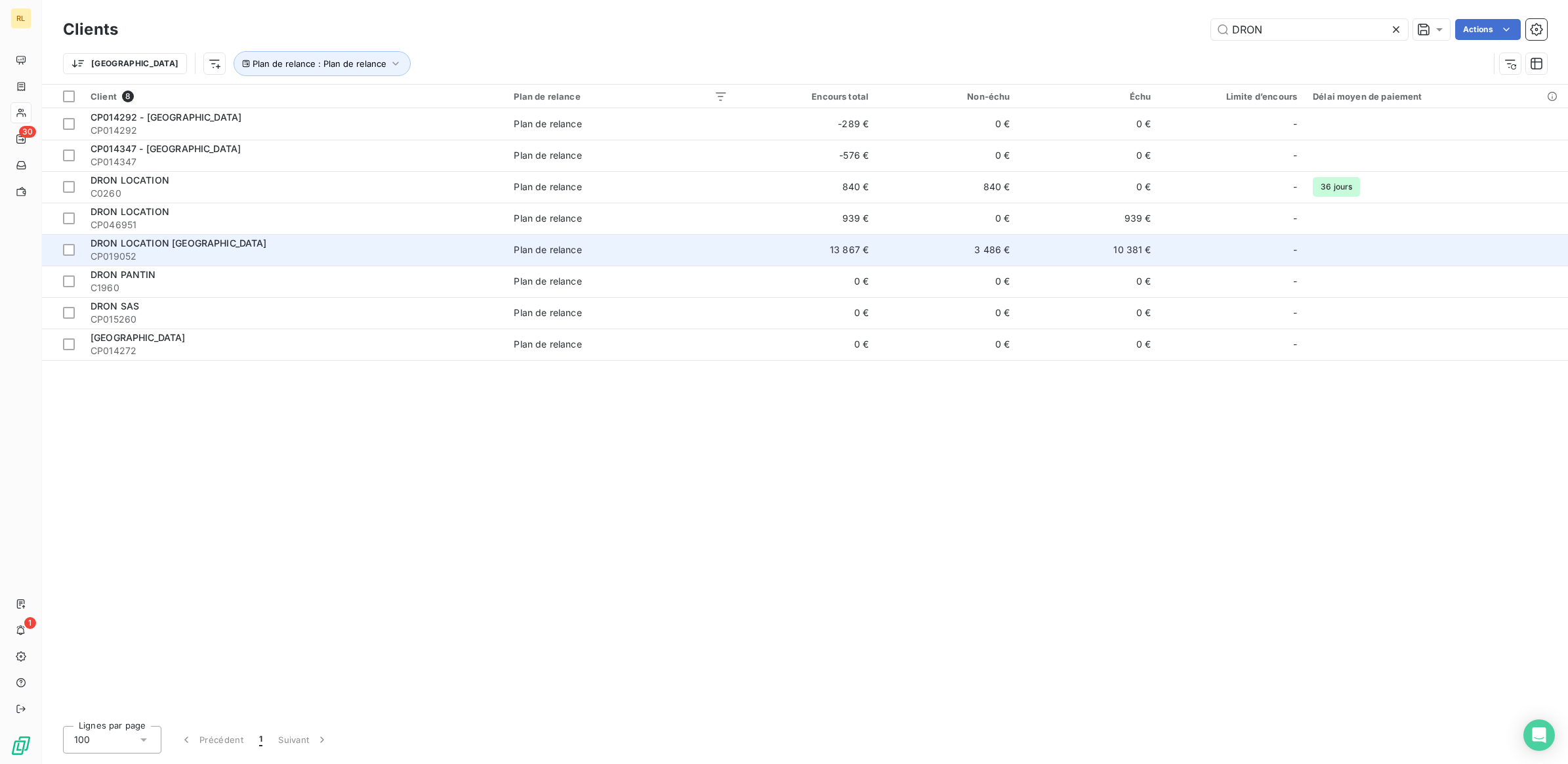
type input "DRON"
click at [824, 249] on td "13 867 €" at bounding box center [806, 249] width 141 height 31
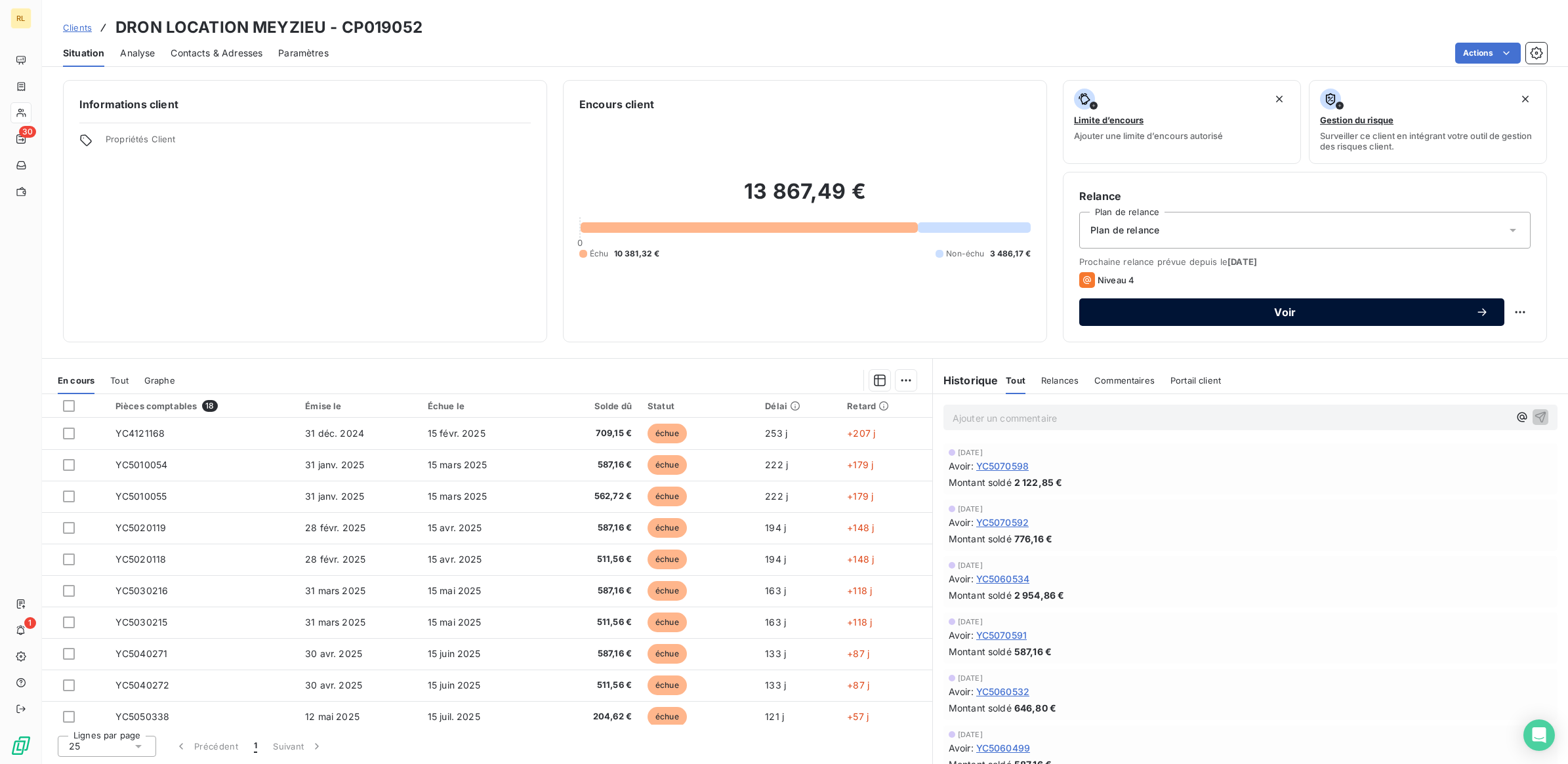
click at [1290, 308] on span "Voir" at bounding box center [1285, 312] width 381 height 10
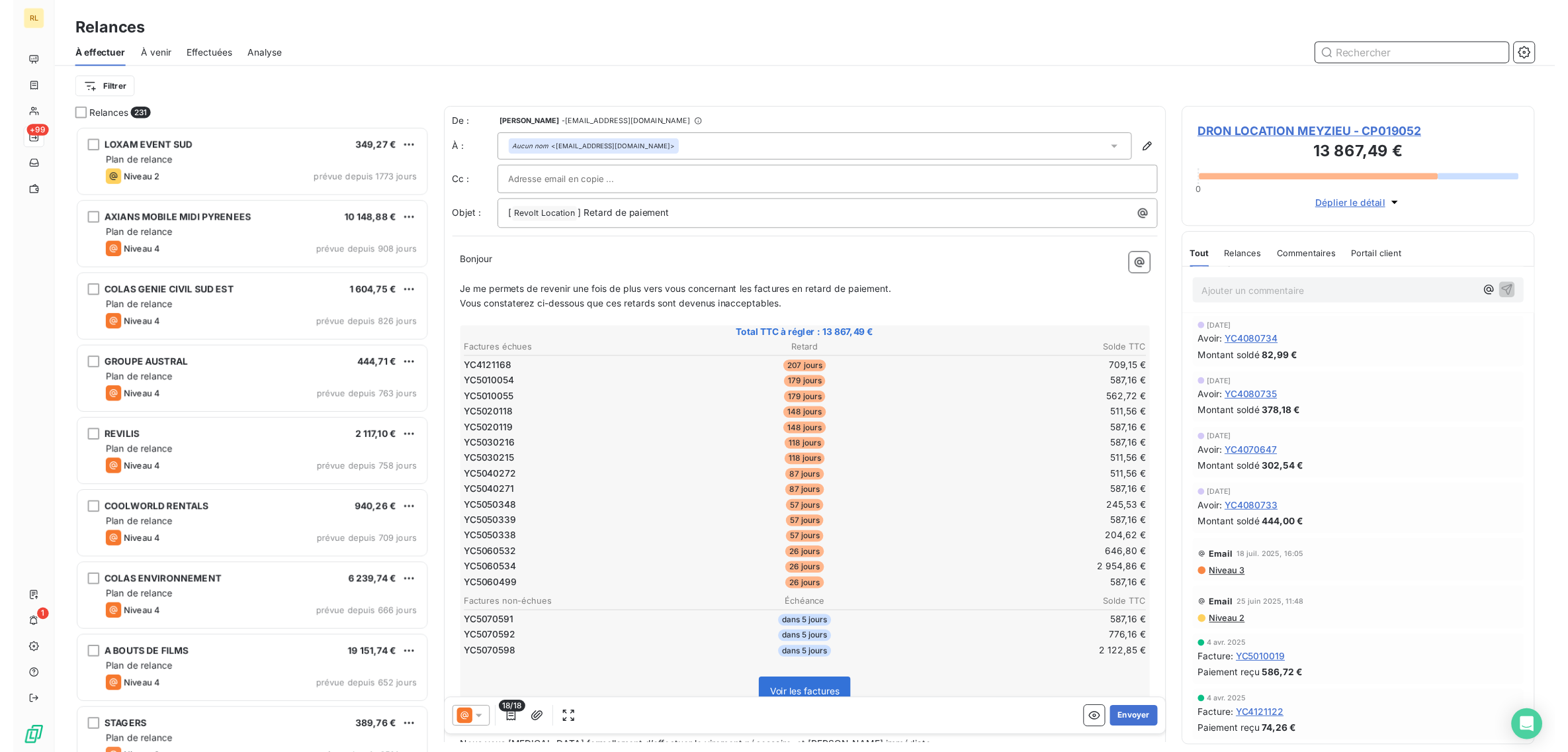
scroll to position [1573, 0]
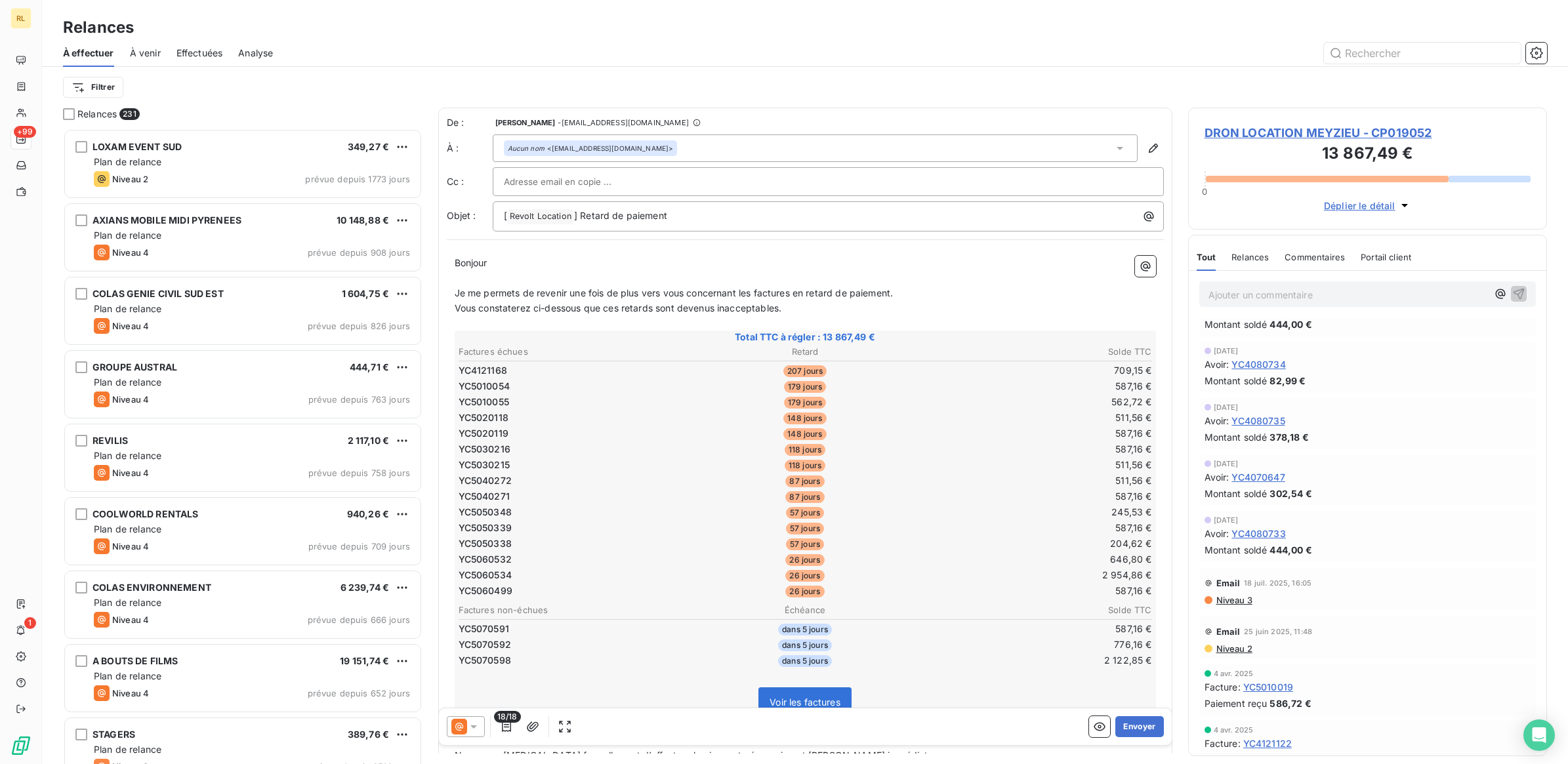
click at [474, 723] on icon at bounding box center [473, 726] width 13 height 13
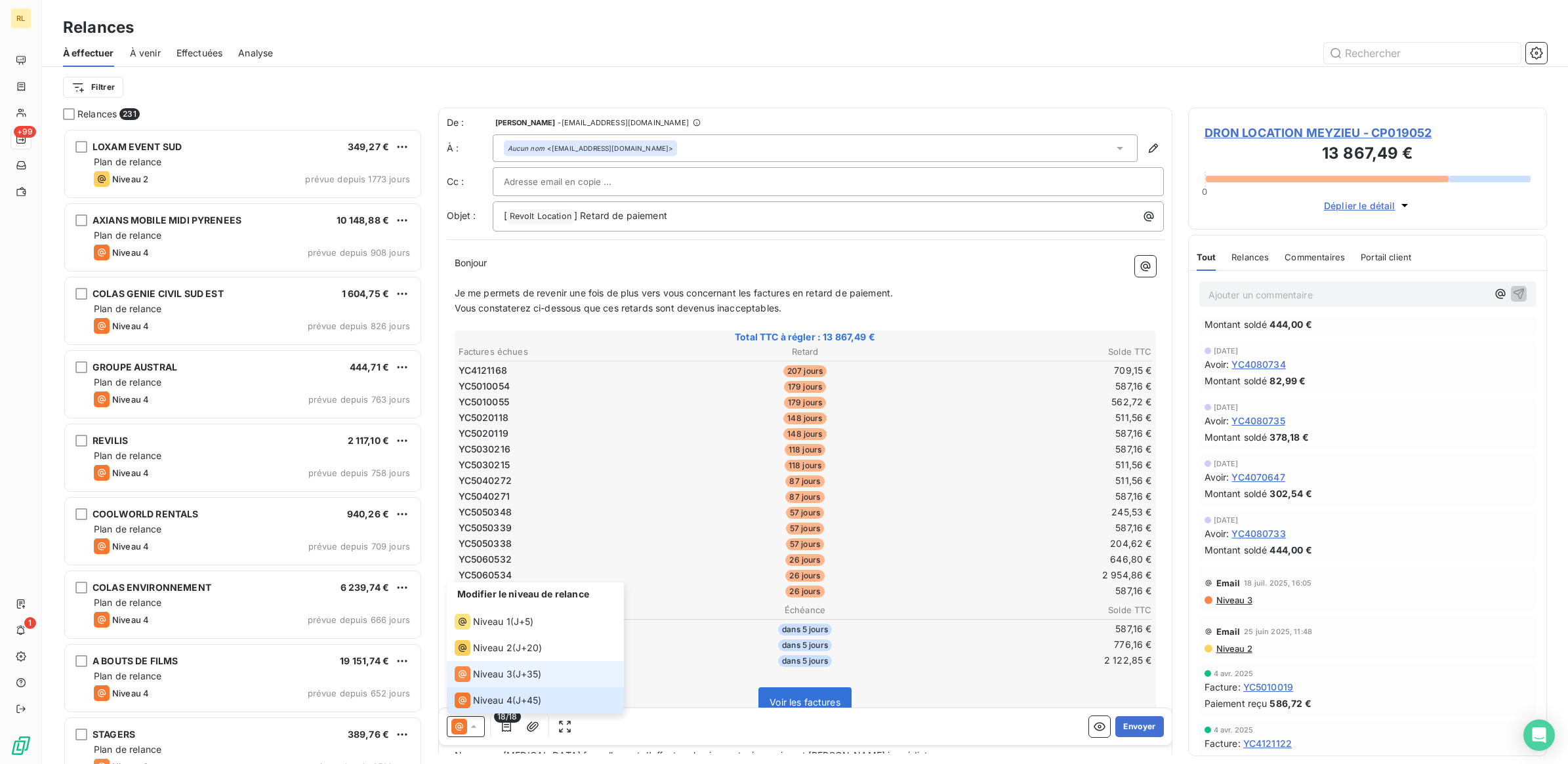
click at [486, 674] on span "Niveau 3" at bounding box center [493, 674] width 39 height 13
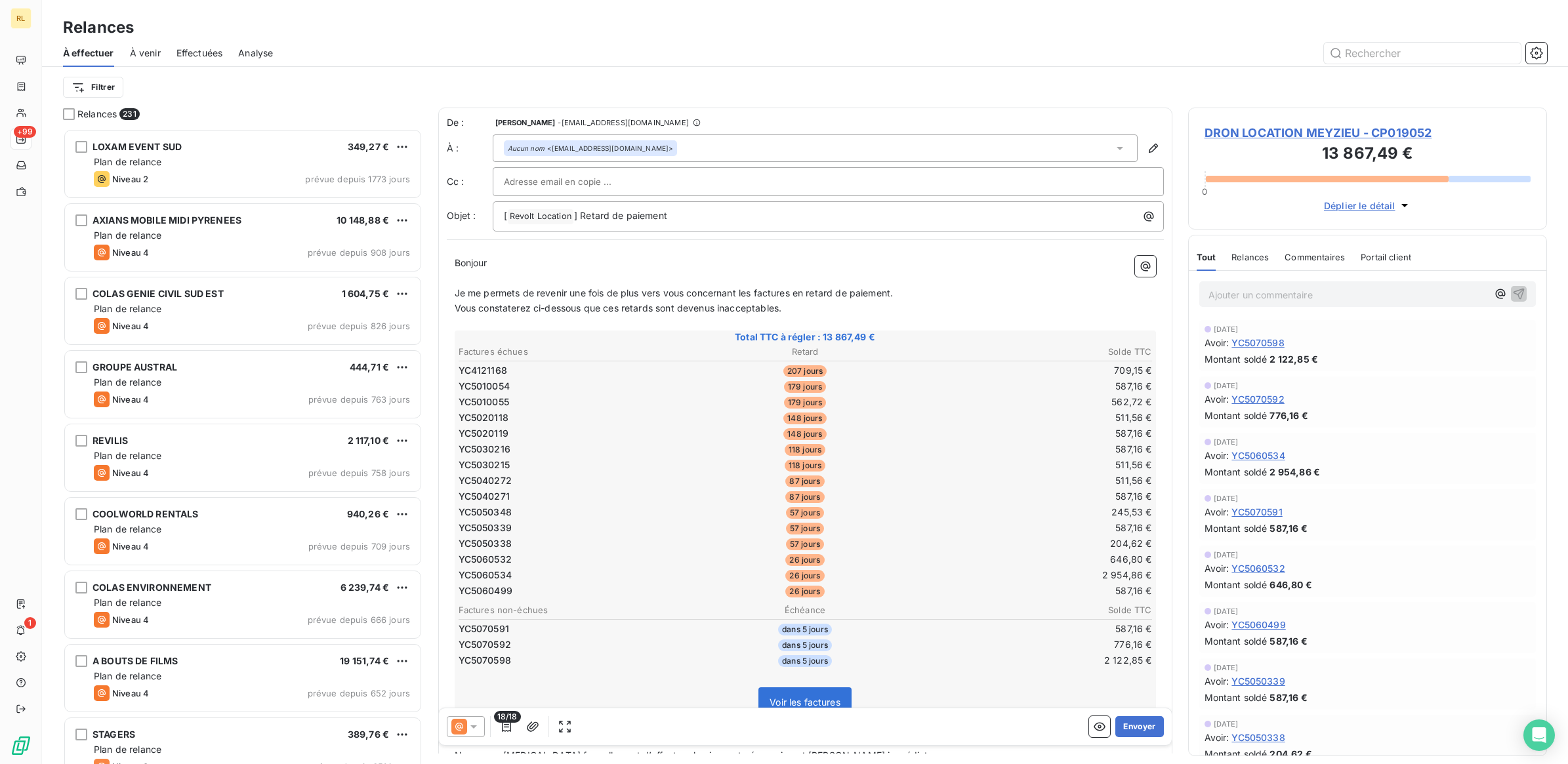
click at [608, 176] on input "text" at bounding box center [574, 181] width 141 height 20
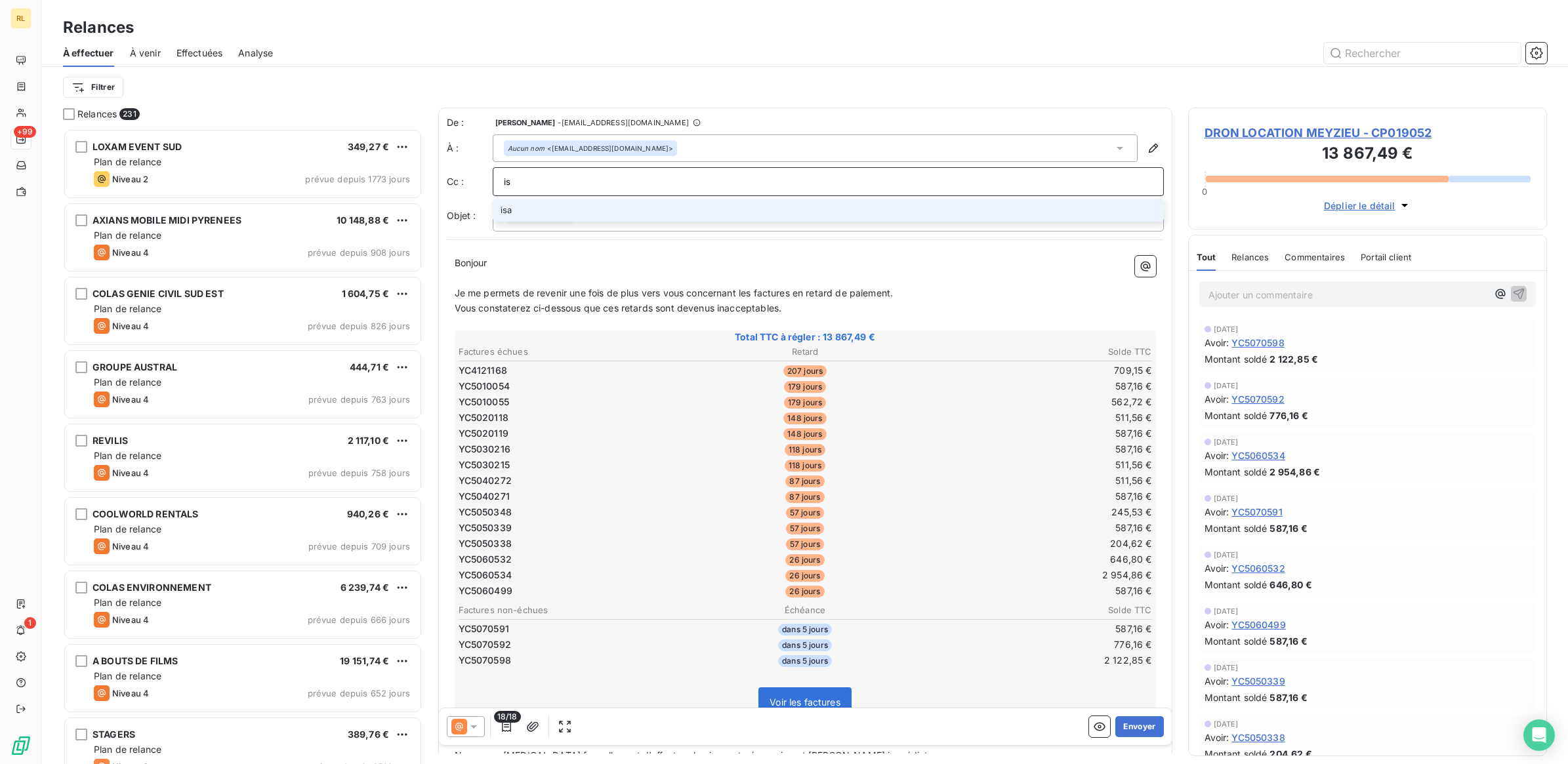
type input "i"
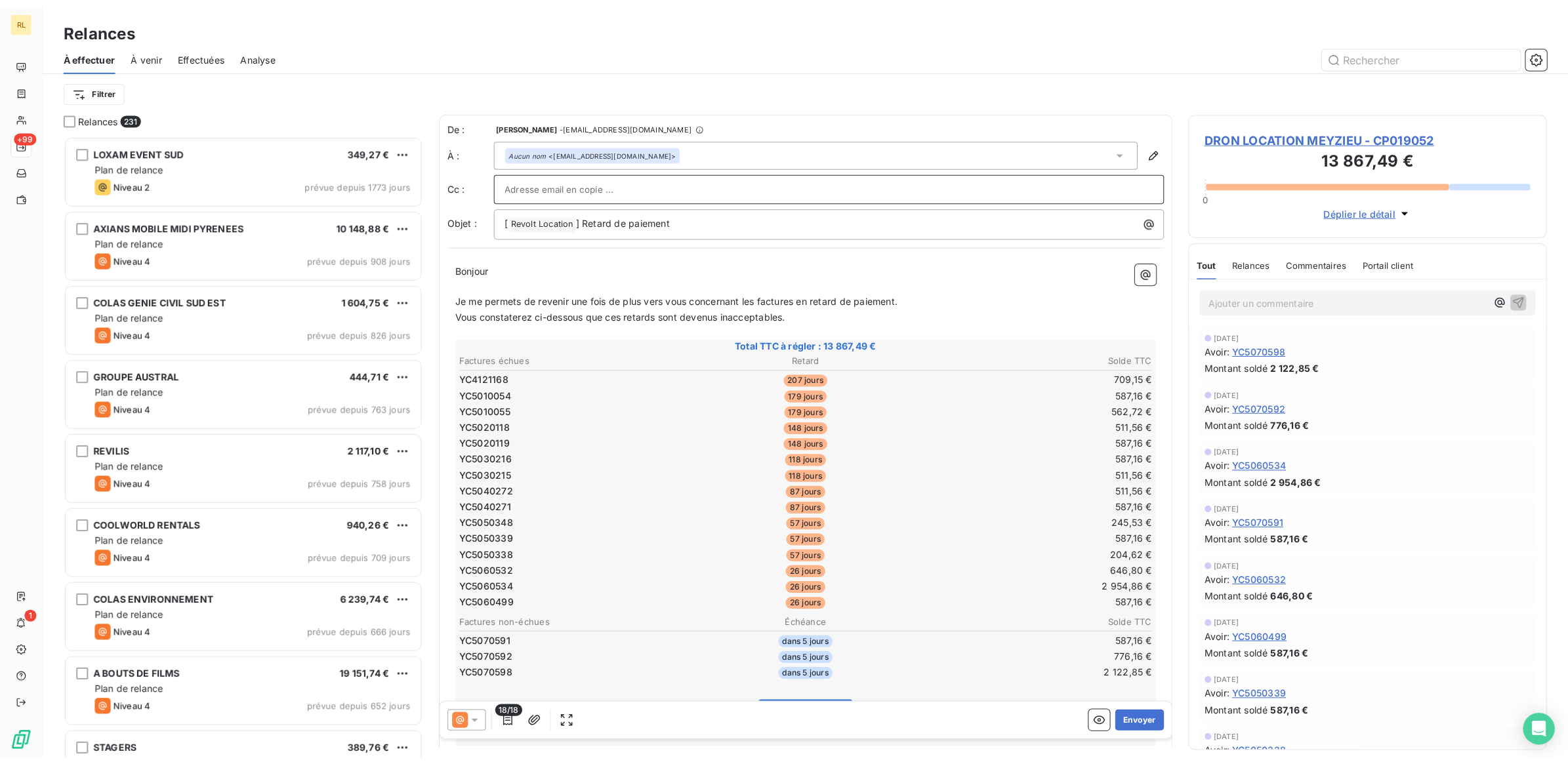
scroll to position [623, 346]
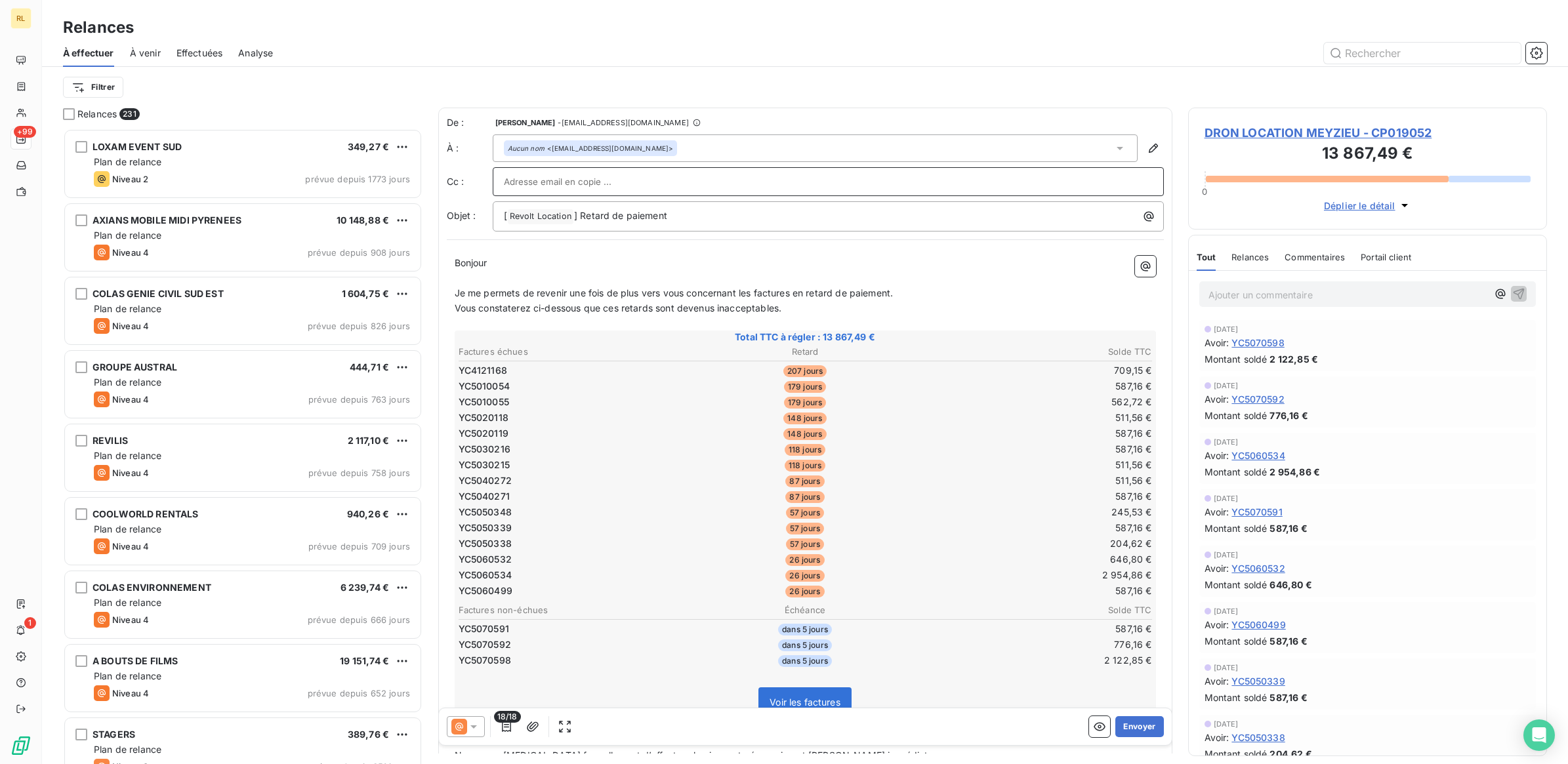
click at [545, 179] on input "text" at bounding box center [828, 181] width 648 height 20
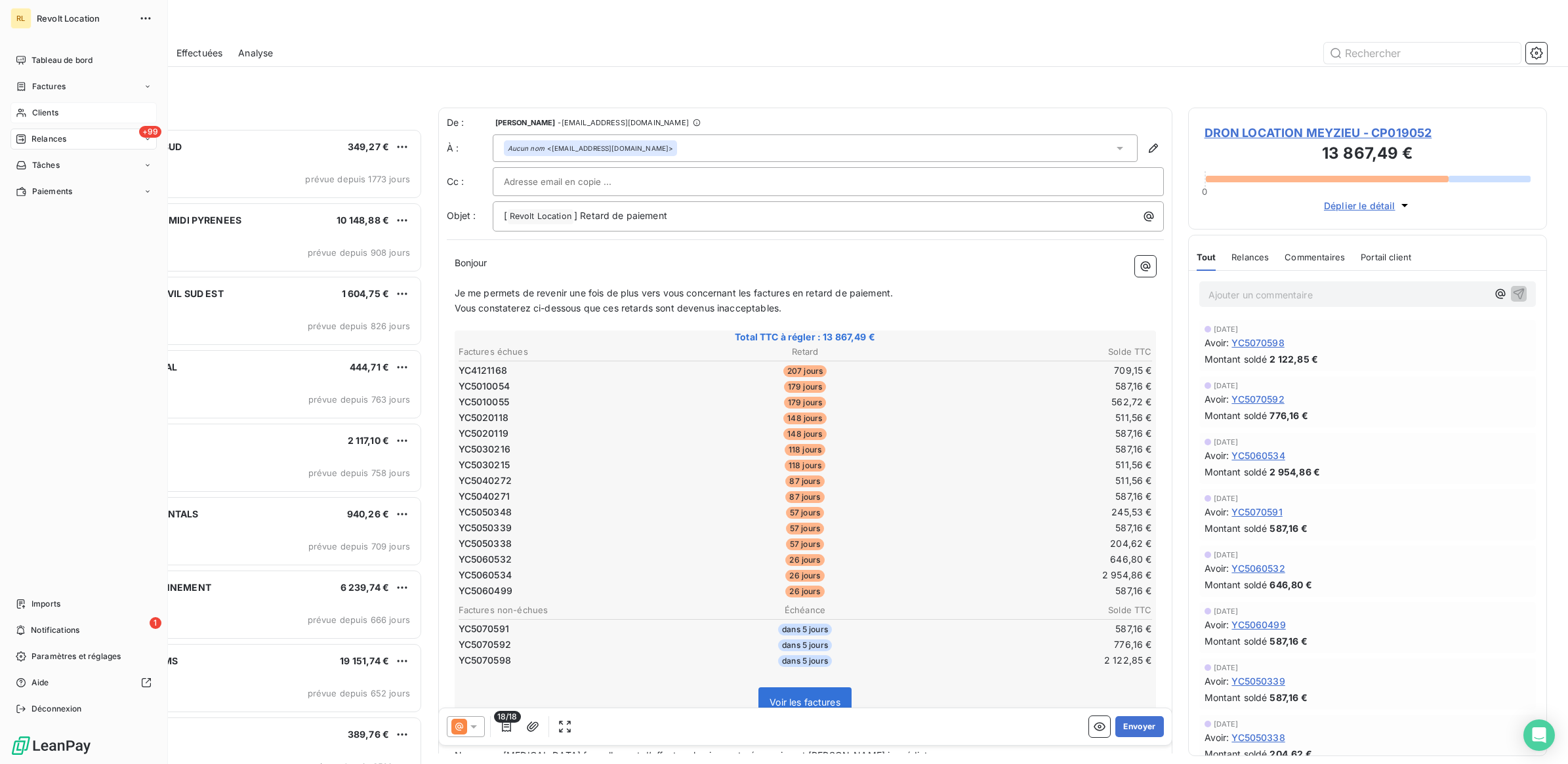
click at [58, 110] on span "Clients" at bounding box center [45, 113] width 26 height 12
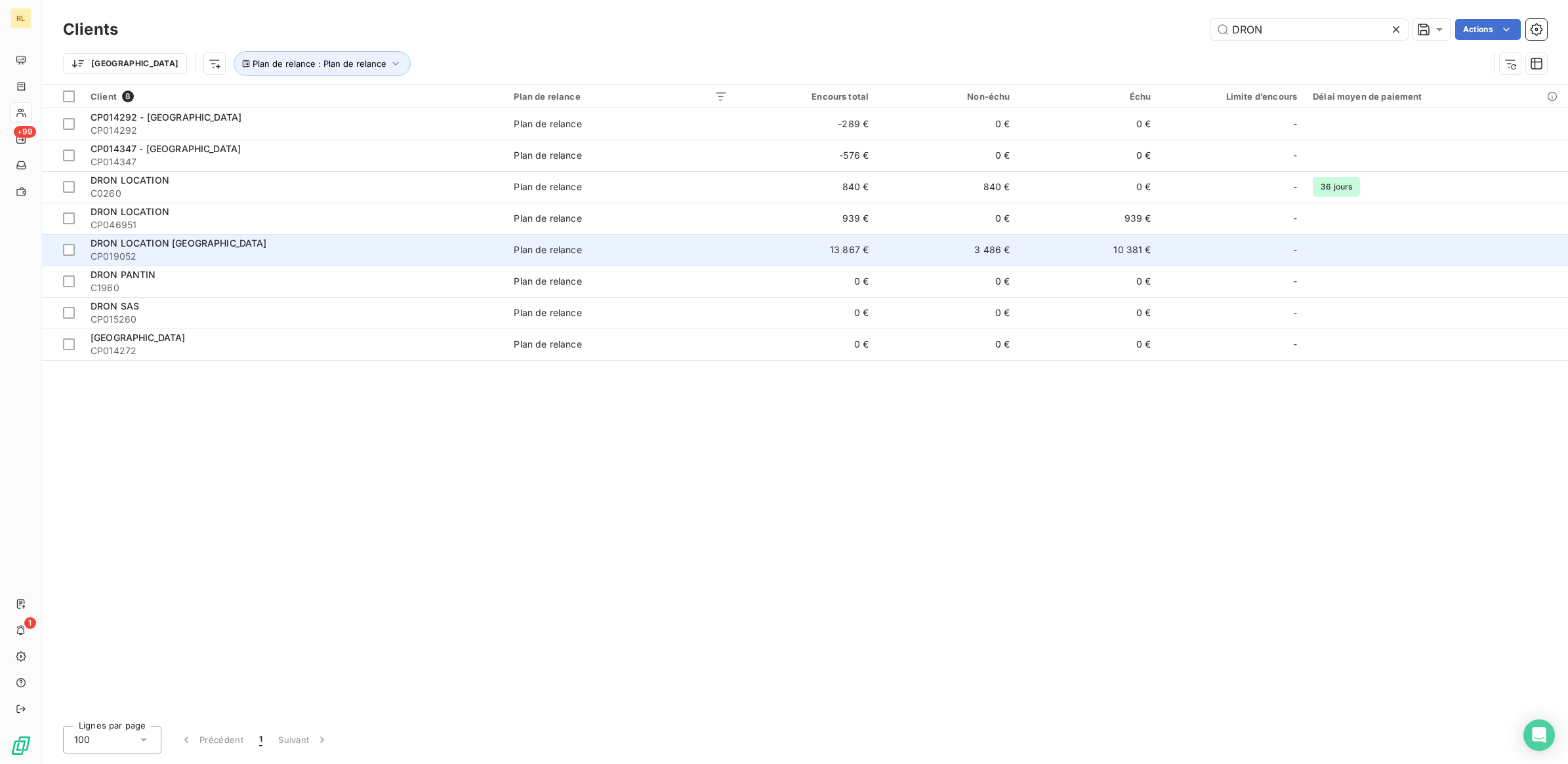
click at [736, 246] on td "13 867 €" at bounding box center [806, 249] width 141 height 31
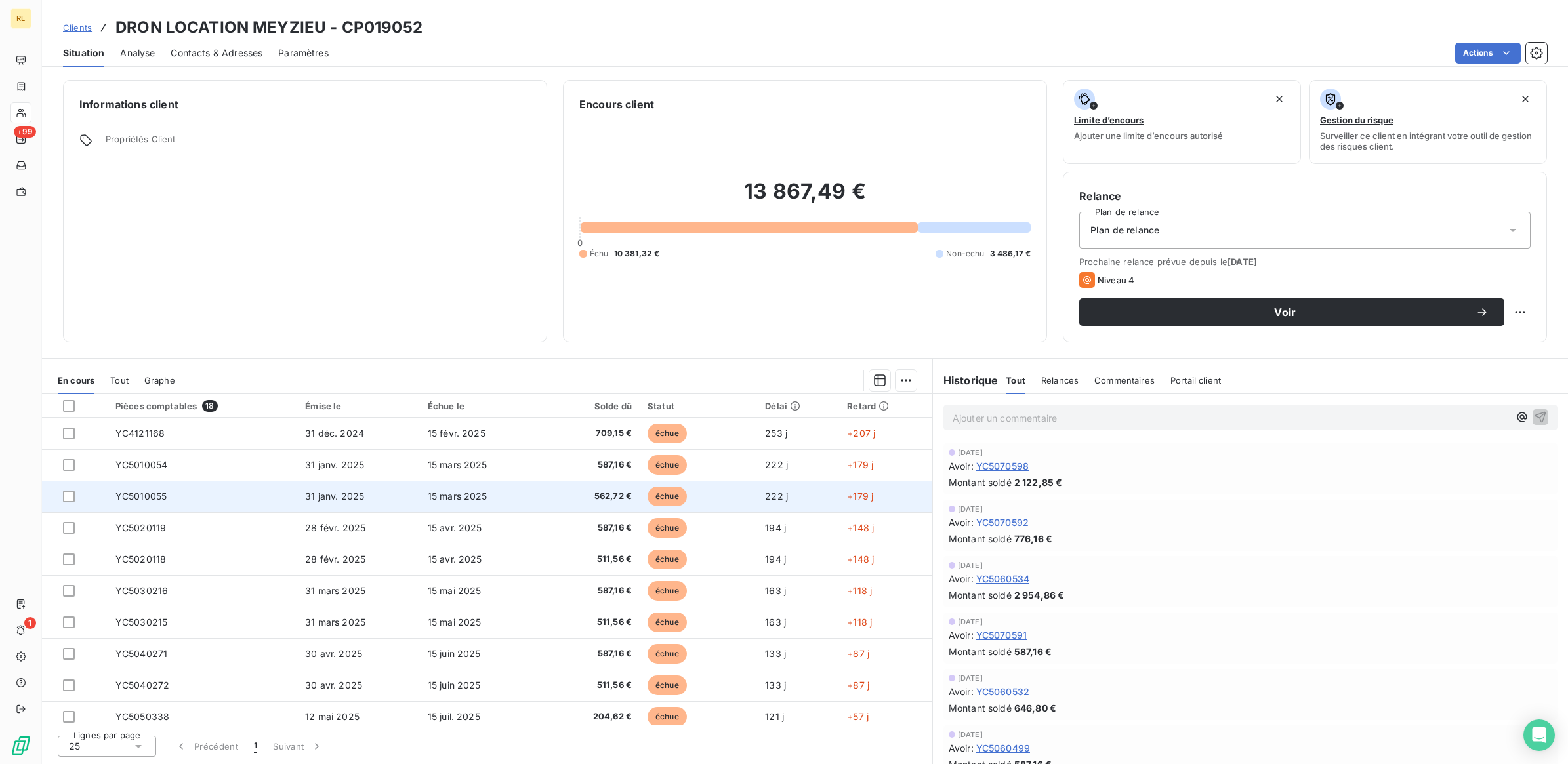
scroll to position [260, 0]
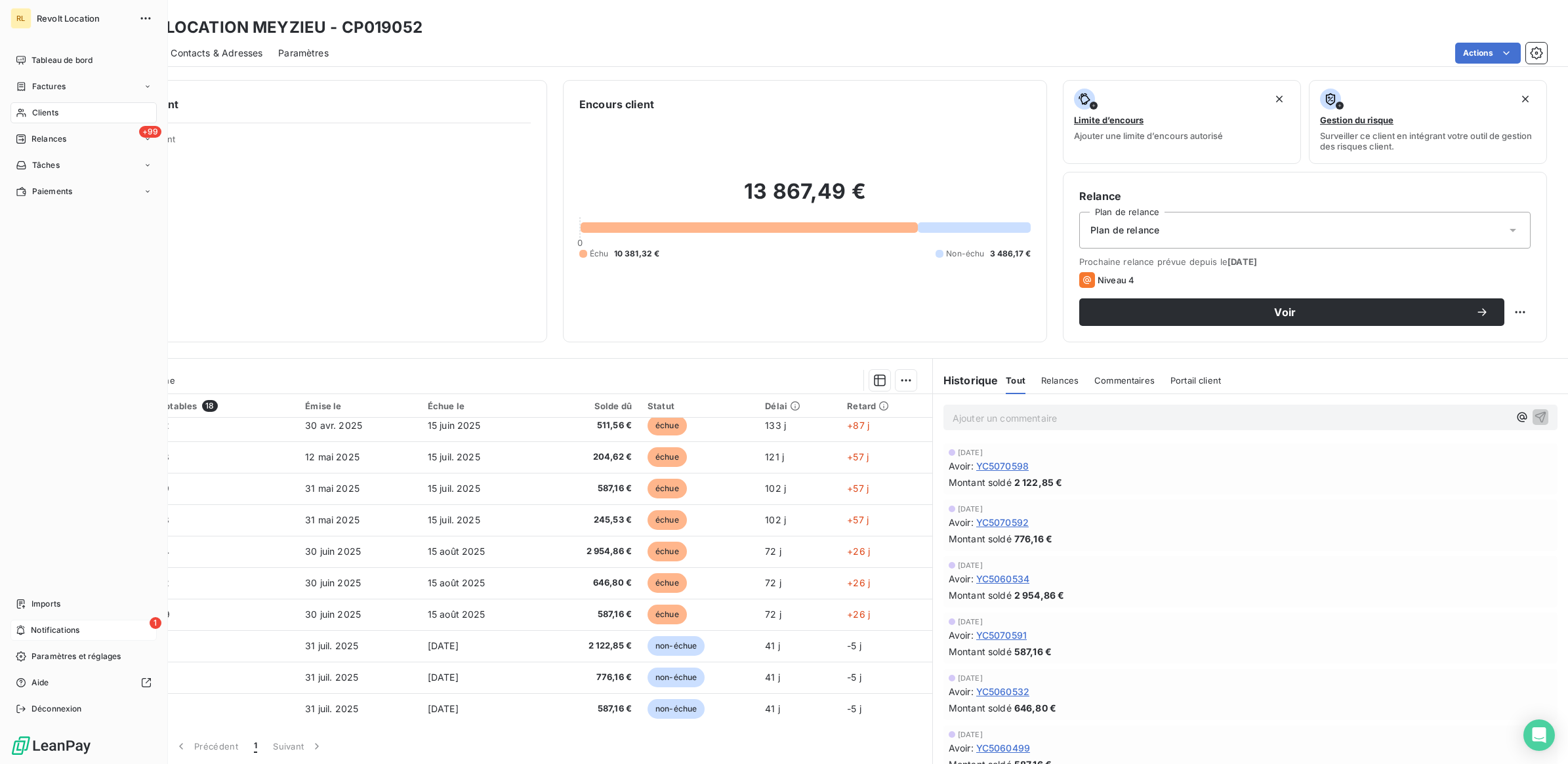
click at [69, 630] on span "Notifications" at bounding box center [55, 630] width 49 height 12
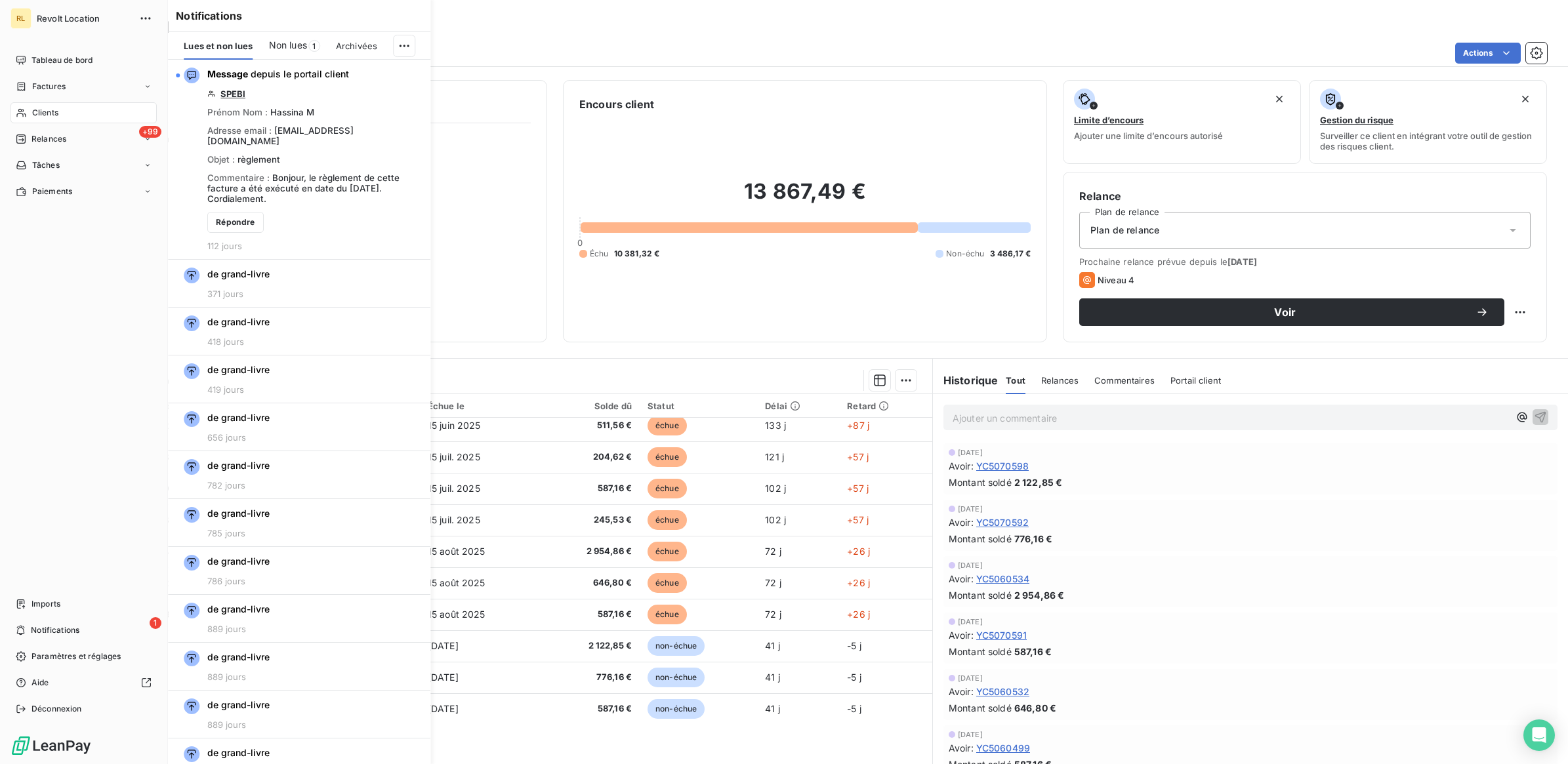
click at [64, 496] on div "Tableau de bord Factures Clients +99 Relances Tâches Paiements Imports 1 Notifi…" at bounding box center [83, 384] width 146 height 670
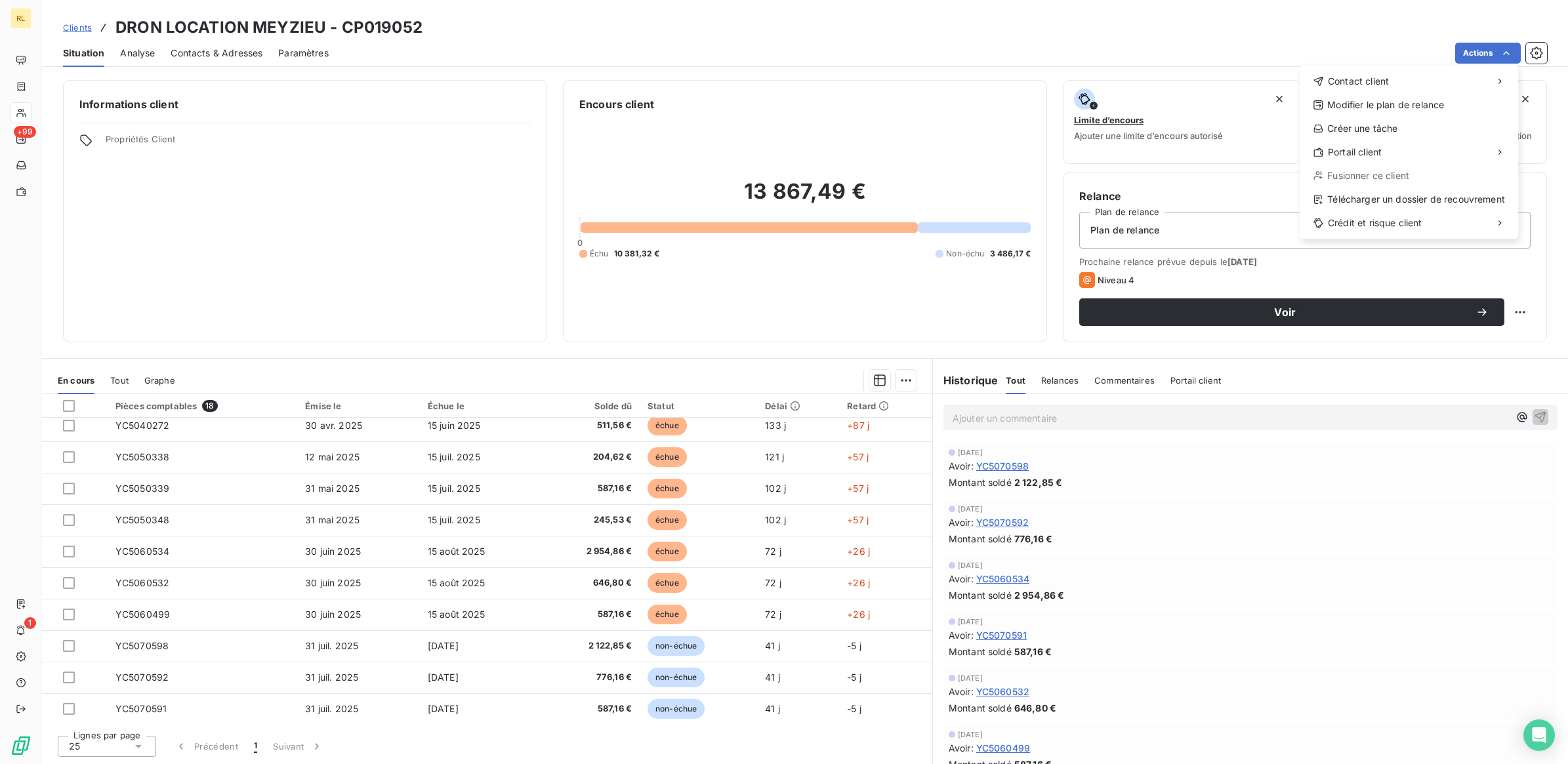
click at [1283, 313] on html "RL +99 1 Clients DRON LOCATION MEYZIEU - CP019052 Situation Analyse Contacts & …" at bounding box center [784, 382] width 1568 height 764
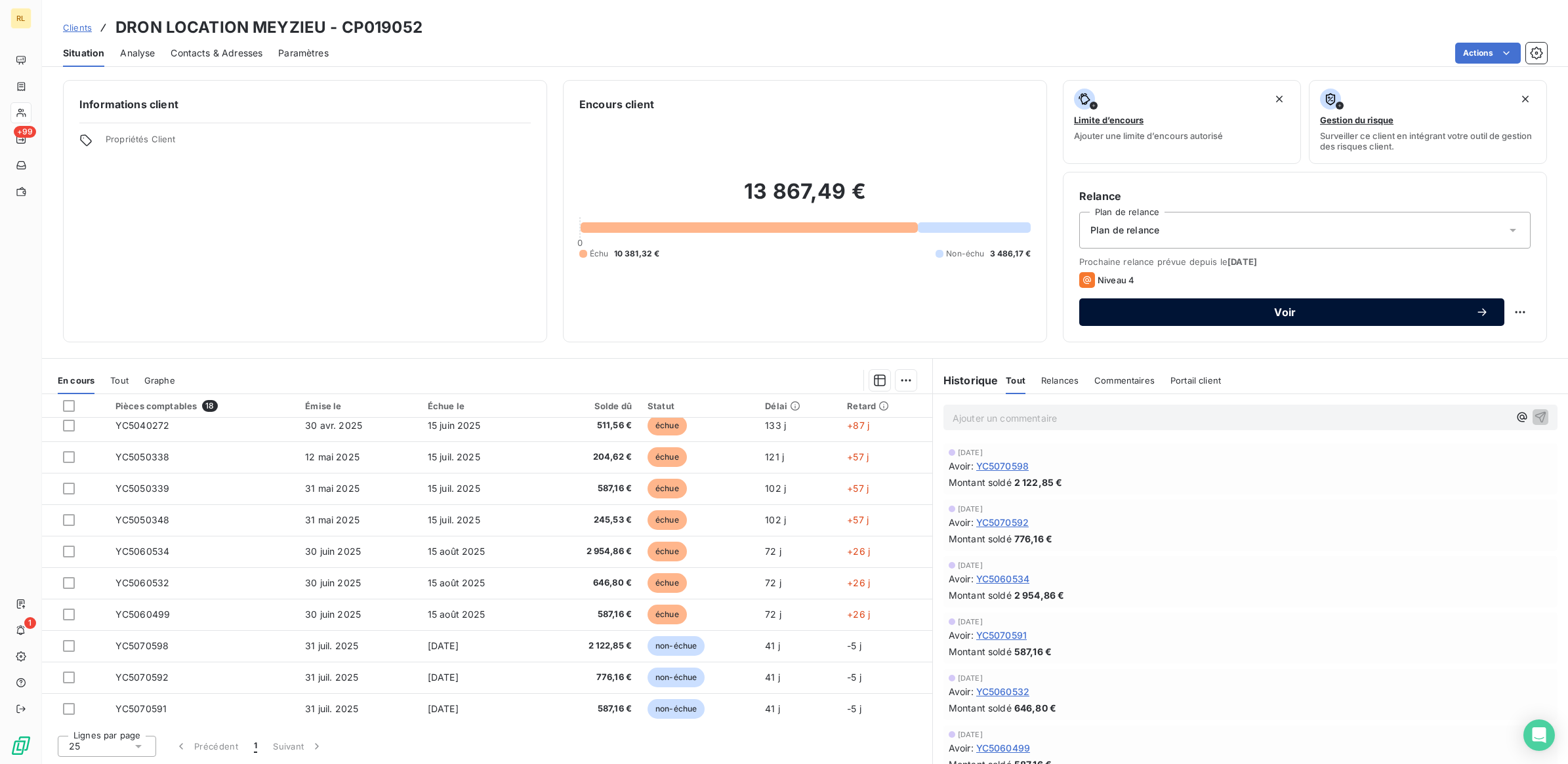
click at [1284, 312] on span "Voir" at bounding box center [1285, 312] width 381 height 10
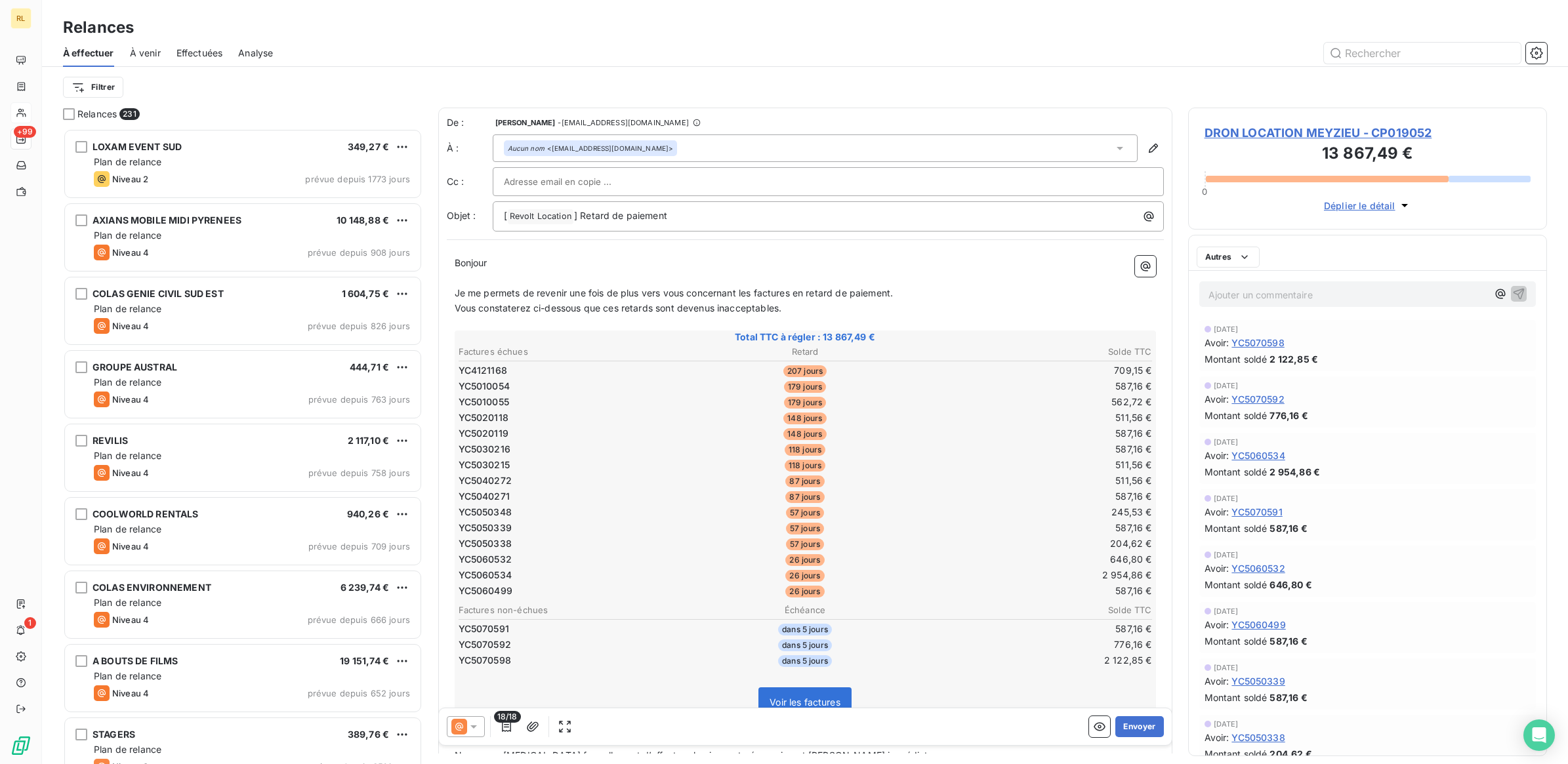
scroll to position [623, 346]
click at [1402, 205] on icon "button" at bounding box center [1404, 205] width 6 height 3
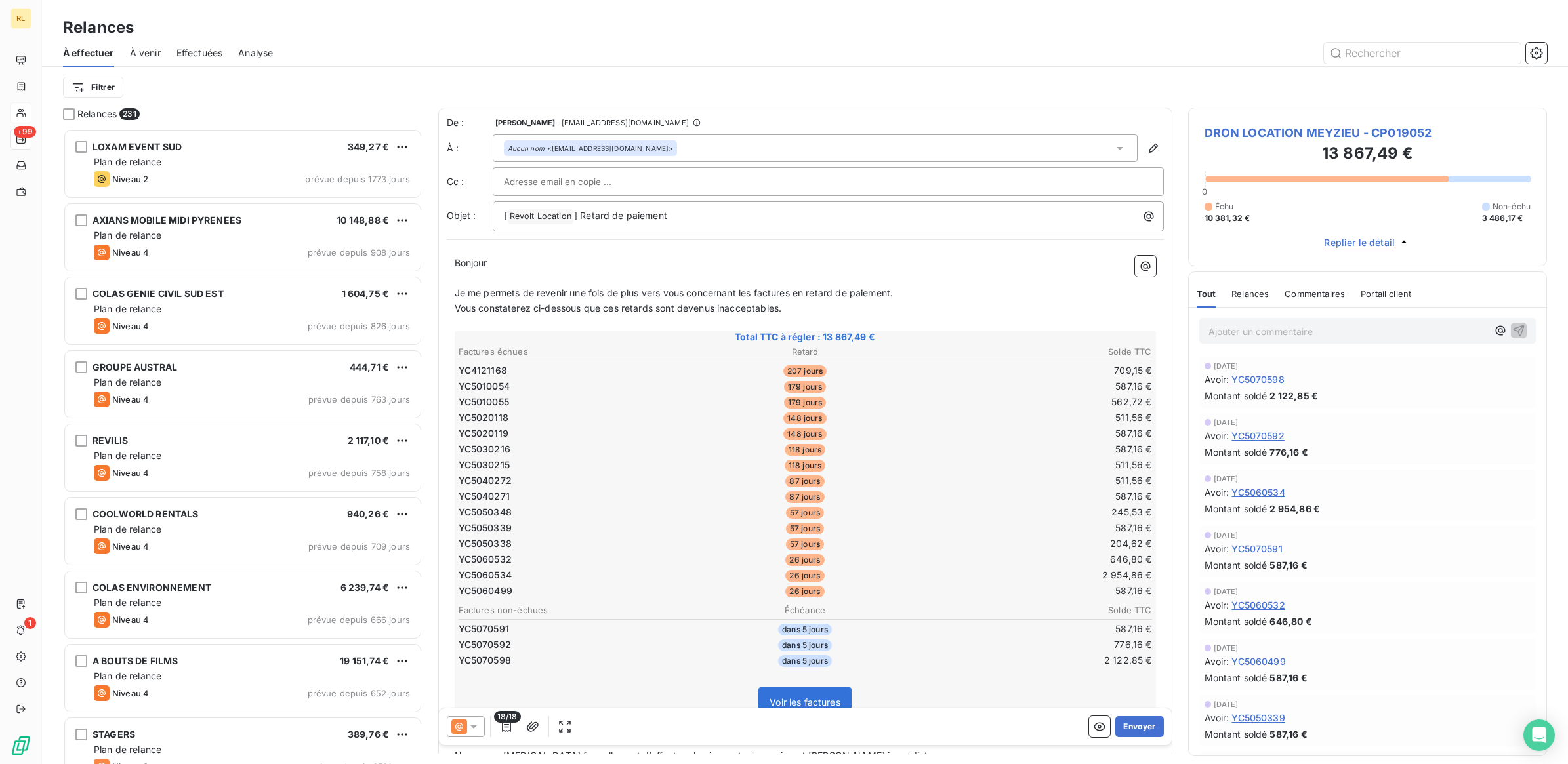
click at [1251, 296] on span "Relances" at bounding box center [1250, 293] width 38 height 10
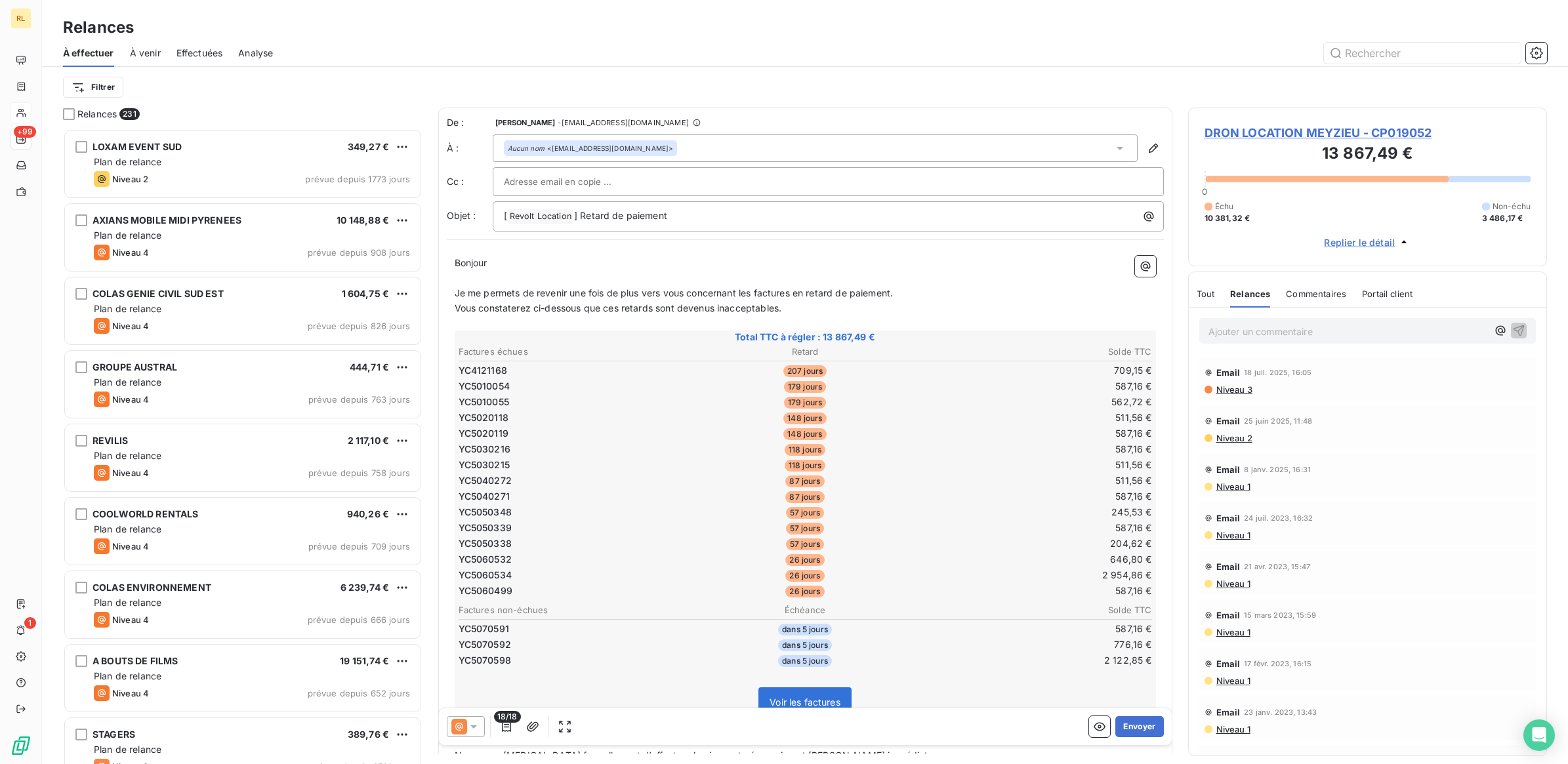
click at [1205, 295] on span "Tout" at bounding box center [1205, 293] width 18 height 10
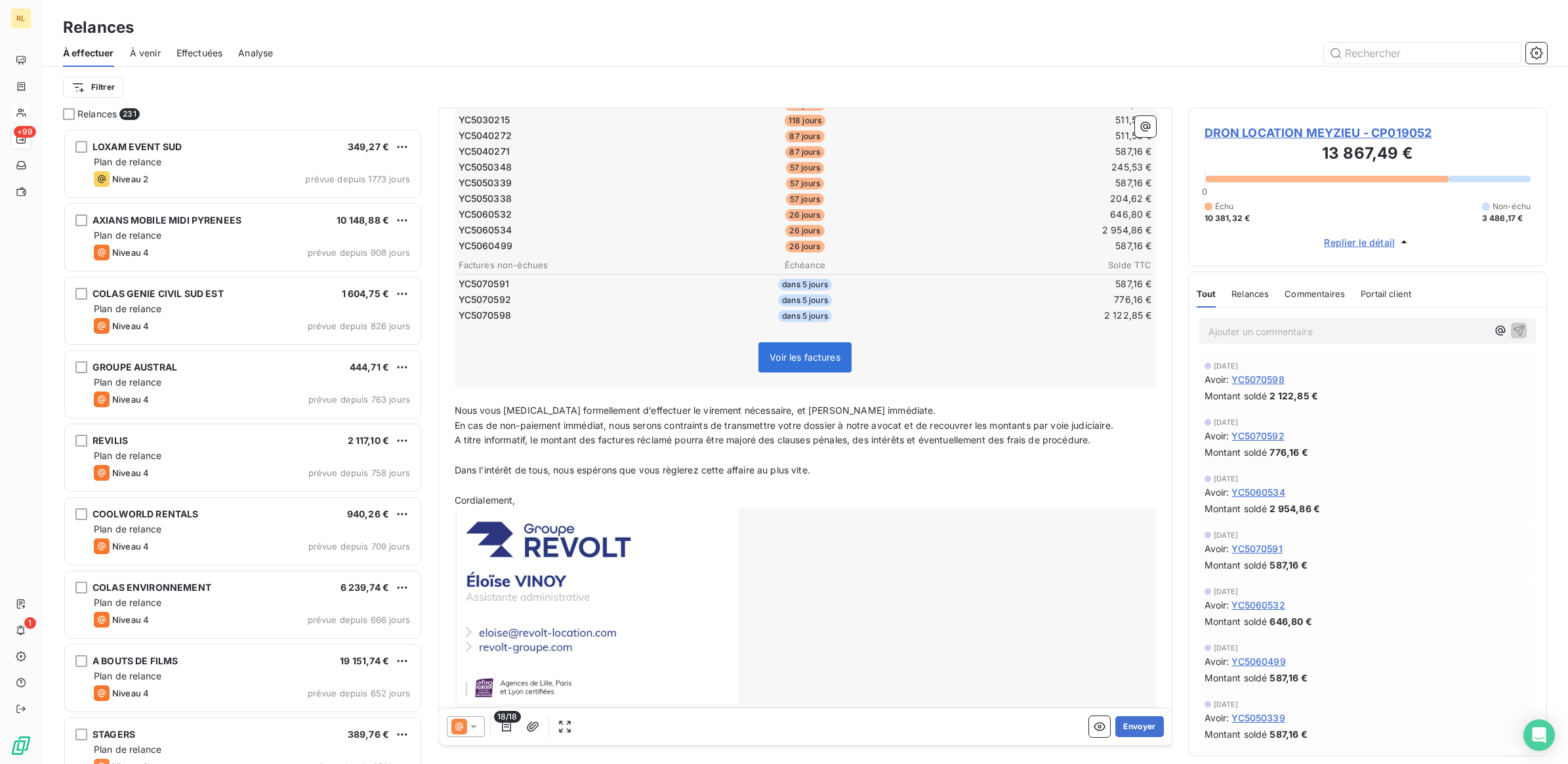
scroll to position [372, 0]
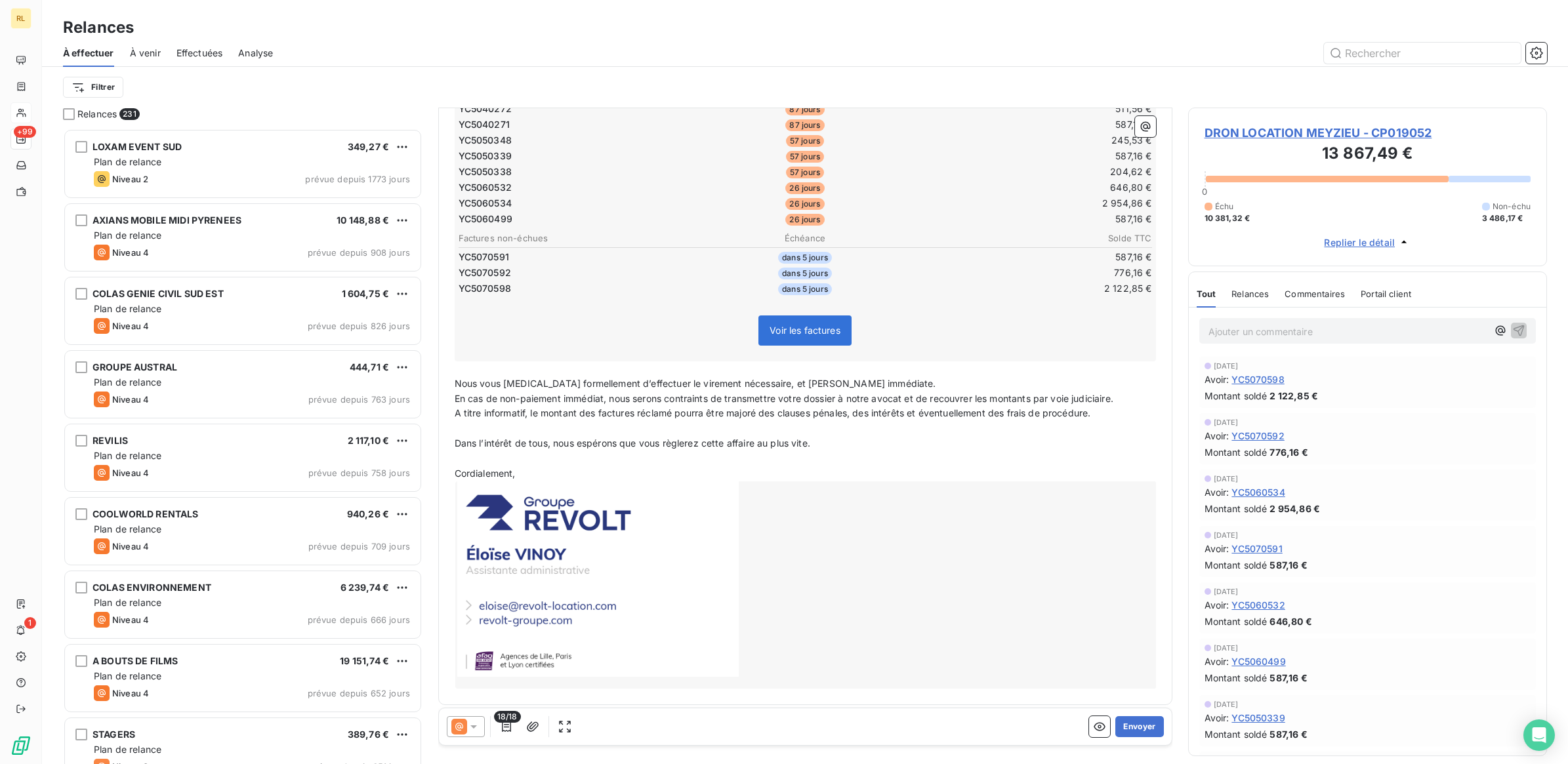
drag, startPoint x: 568, startPoint y: 725, endPoint x: 944, endPoint y: 582, distance: 402.3
click at [956, 583] on div at bounding box center [805, 584] width 701 height 207
click at [568, 729] on icon "button" at bounding box center [565, 726] width 12 height 12
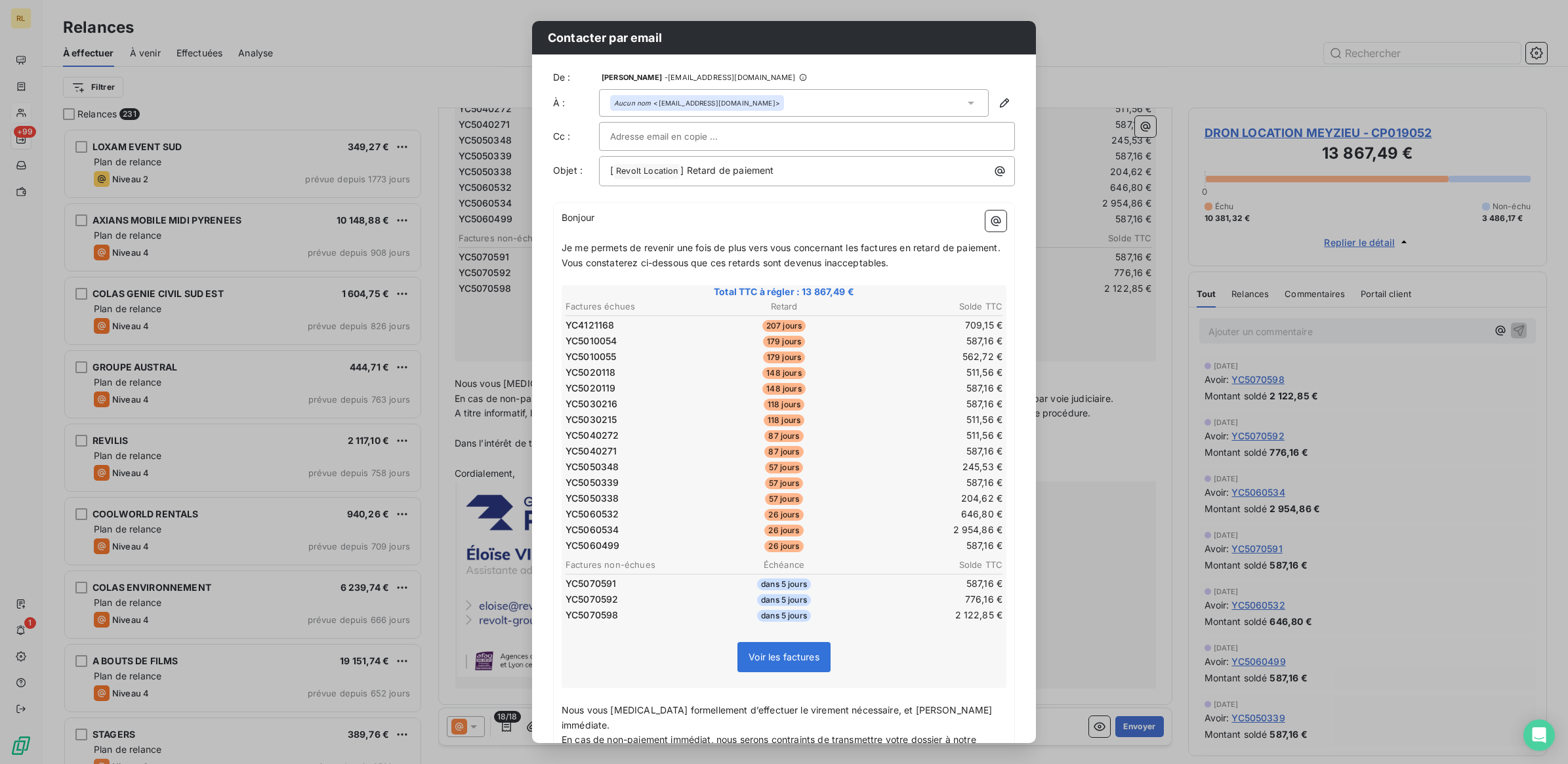
click at [509, 31] on div "Contacter par email De : MARTINE PARENT - rappels@leanpay.io À : Aucun nom <fac…" at bounding box center [784, 382] width 1568 height 764
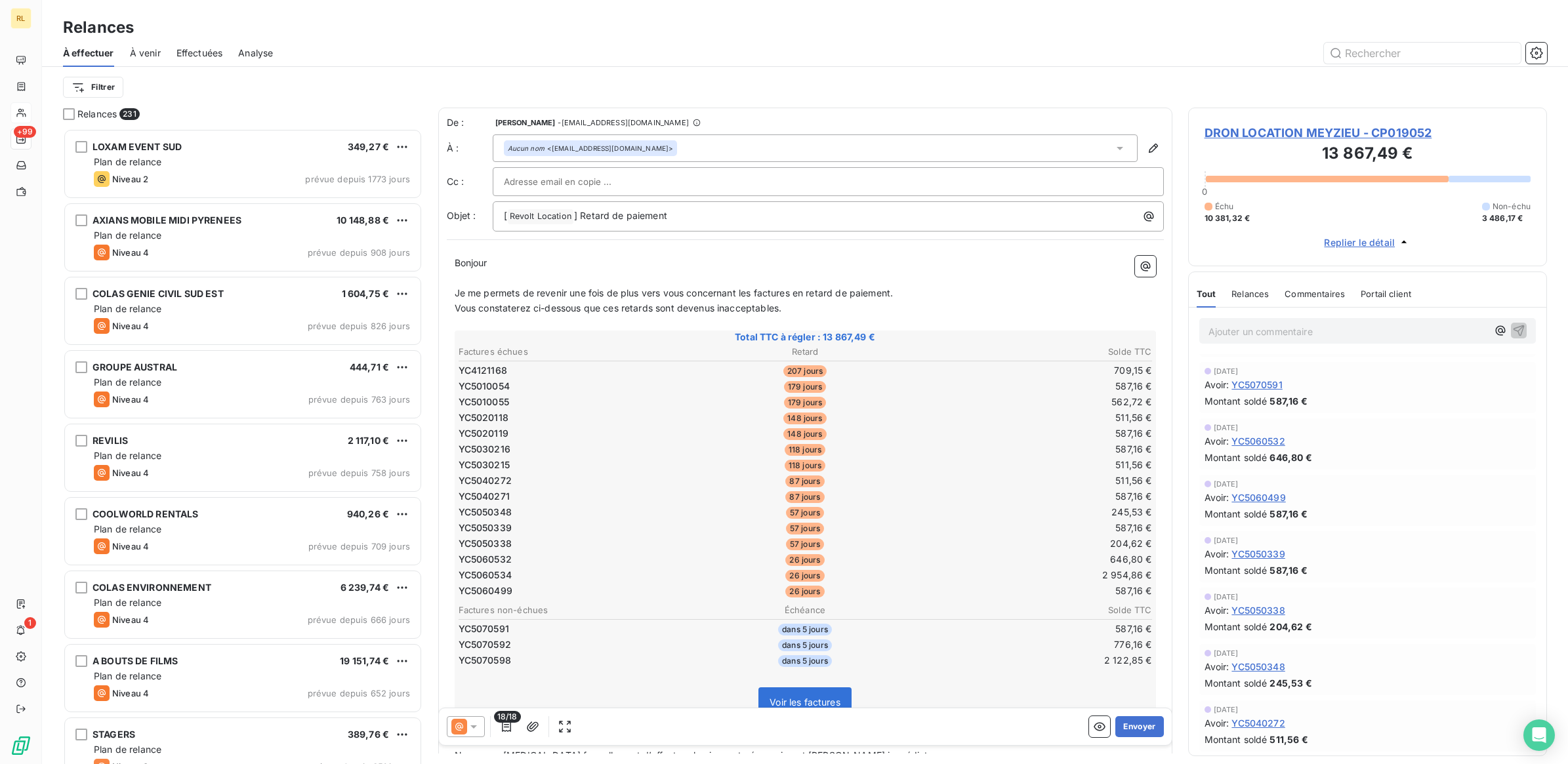
scroll to position [0, 0]
click at [1379, 293] on span "Portail client" at bounding box center [1386, 293] width 50 height 10
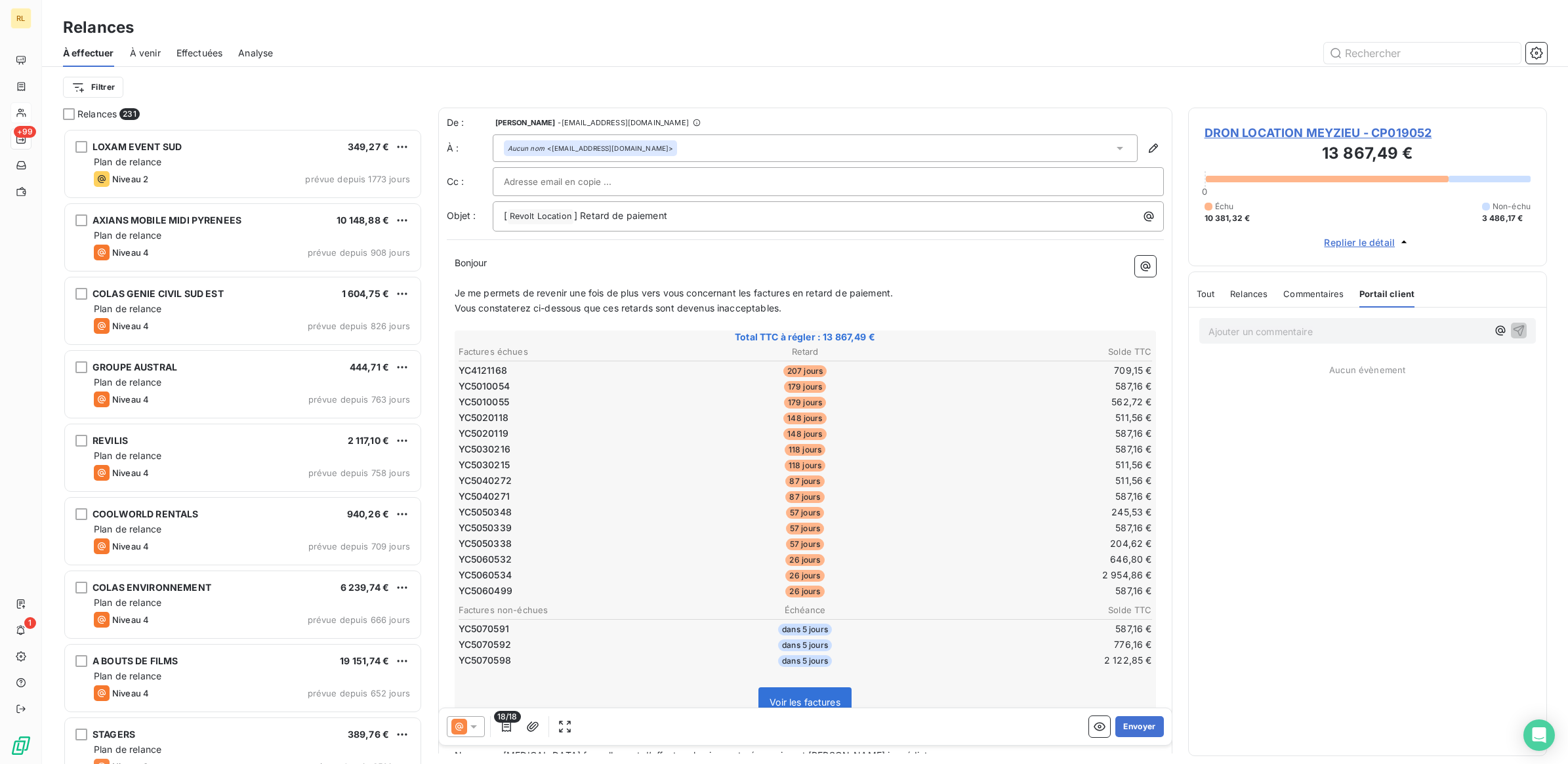
click at [1331, 292] on span "Commentaires" at bounding box center [1313, 293] width 60 height 10
click at [1248, 295] on span "Relances" at bounding box center [1248, 293] width 38 height 10
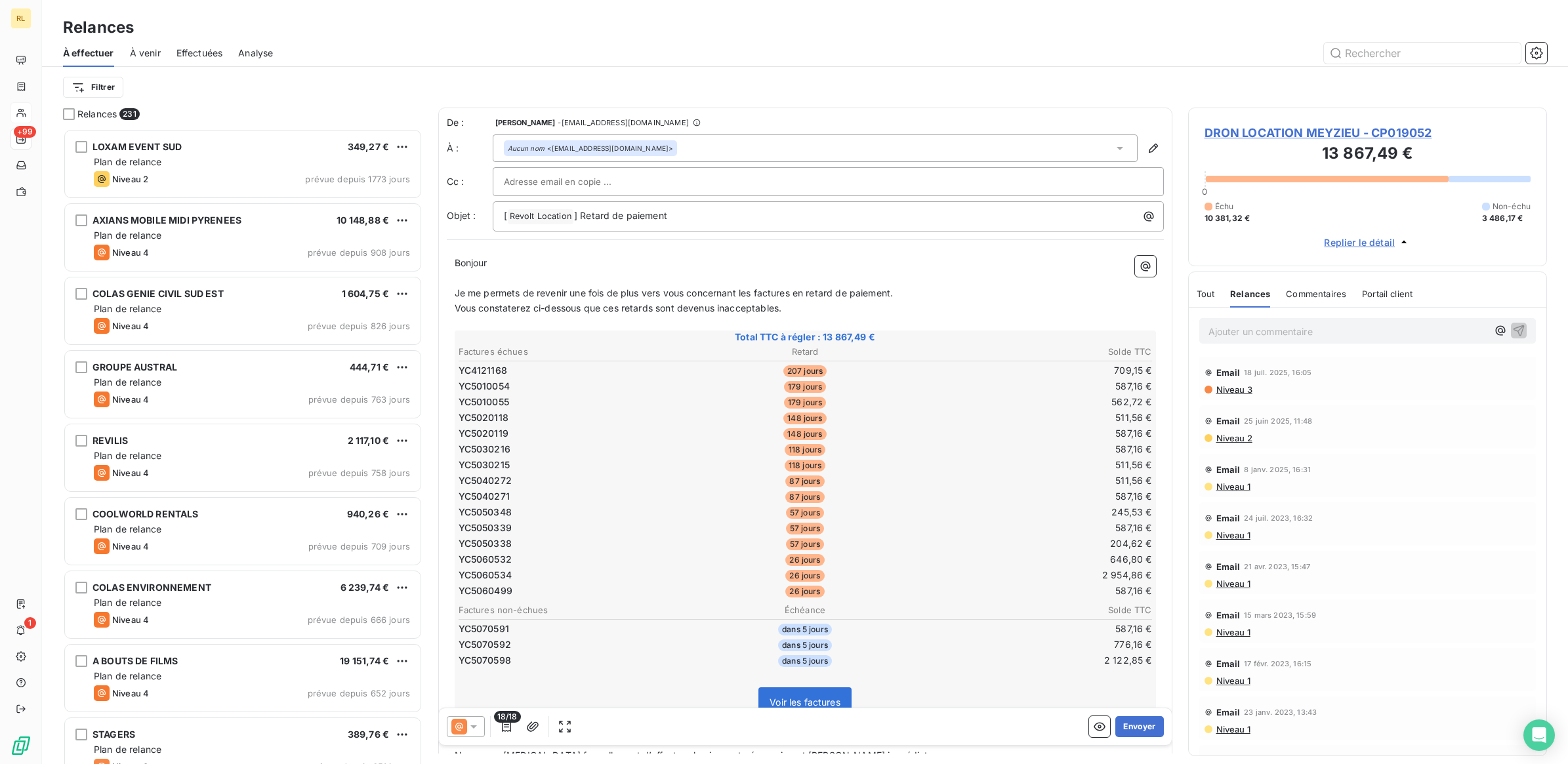
click at [1207, 292] on span "Tout" at bounding box center [1205, 293] width 18 height 10
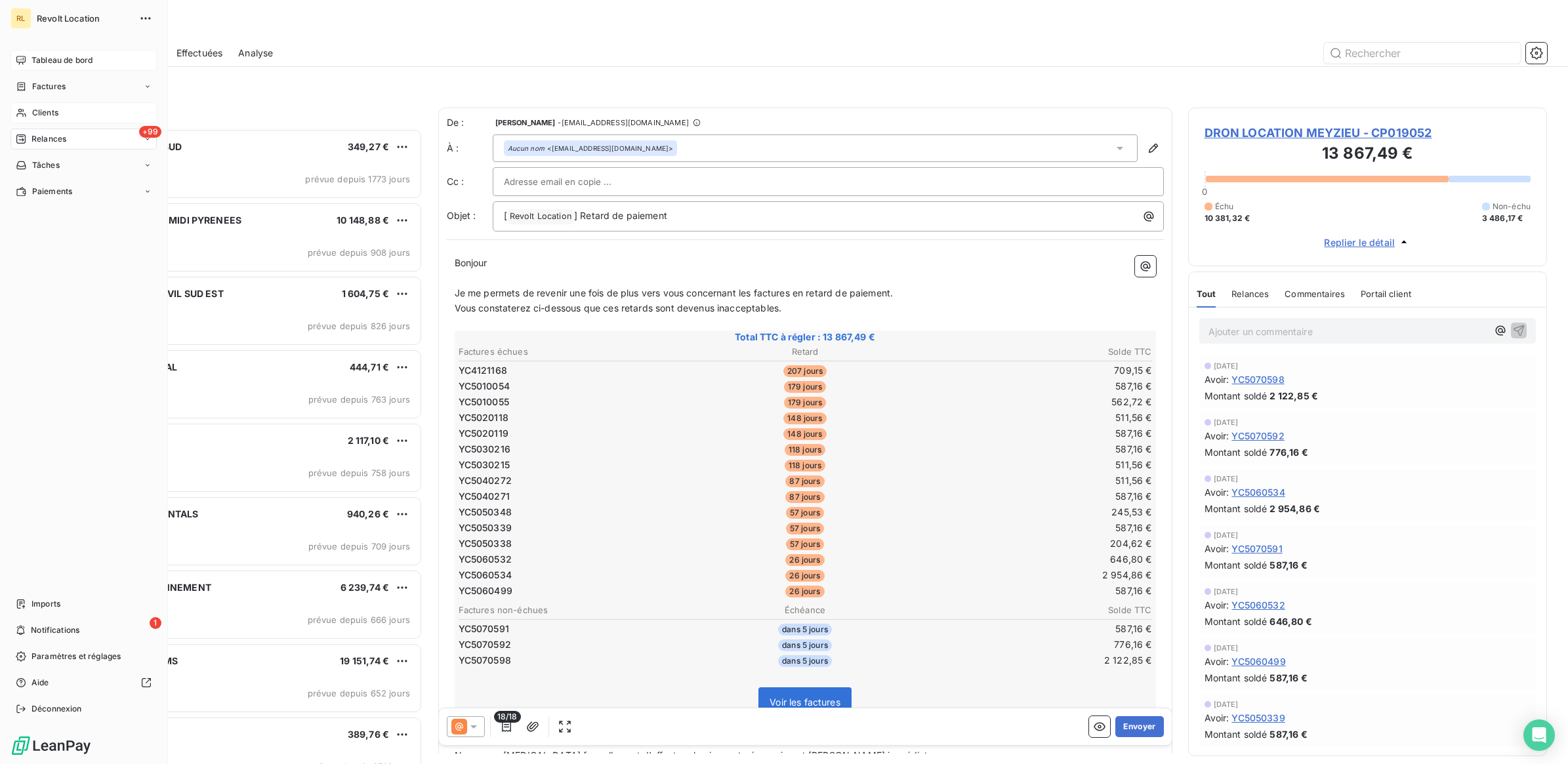
click at [50, 58] on span "Tableau de bord" at bounding box center [62, 60] width 61 height 12
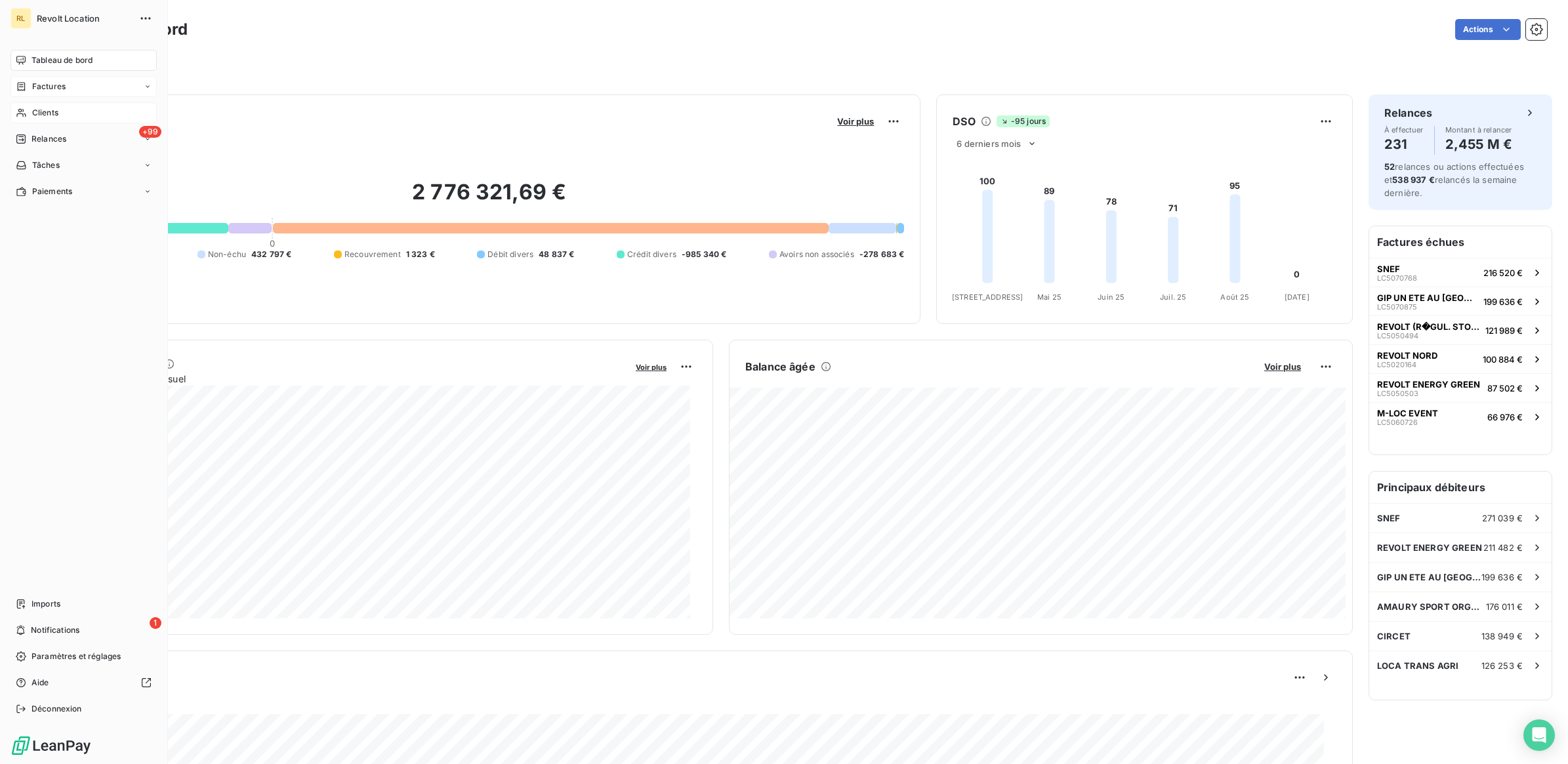
click at [50, 86] on span "Factures" at bounding box center [49, 86] width 34 height 12
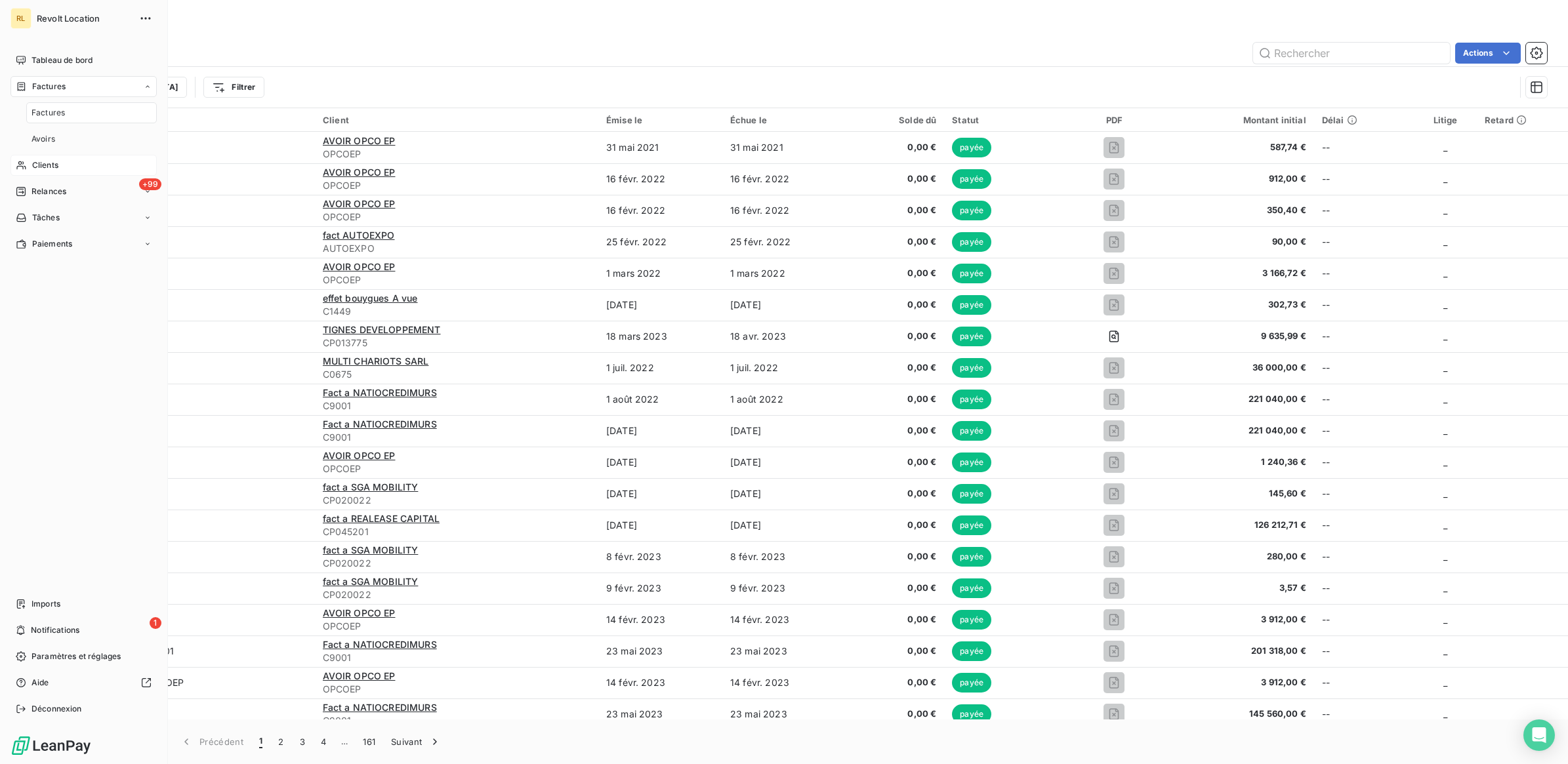
click at [48, 164] on span "Clients" at bounding box center [45, 165] width 26 height 12
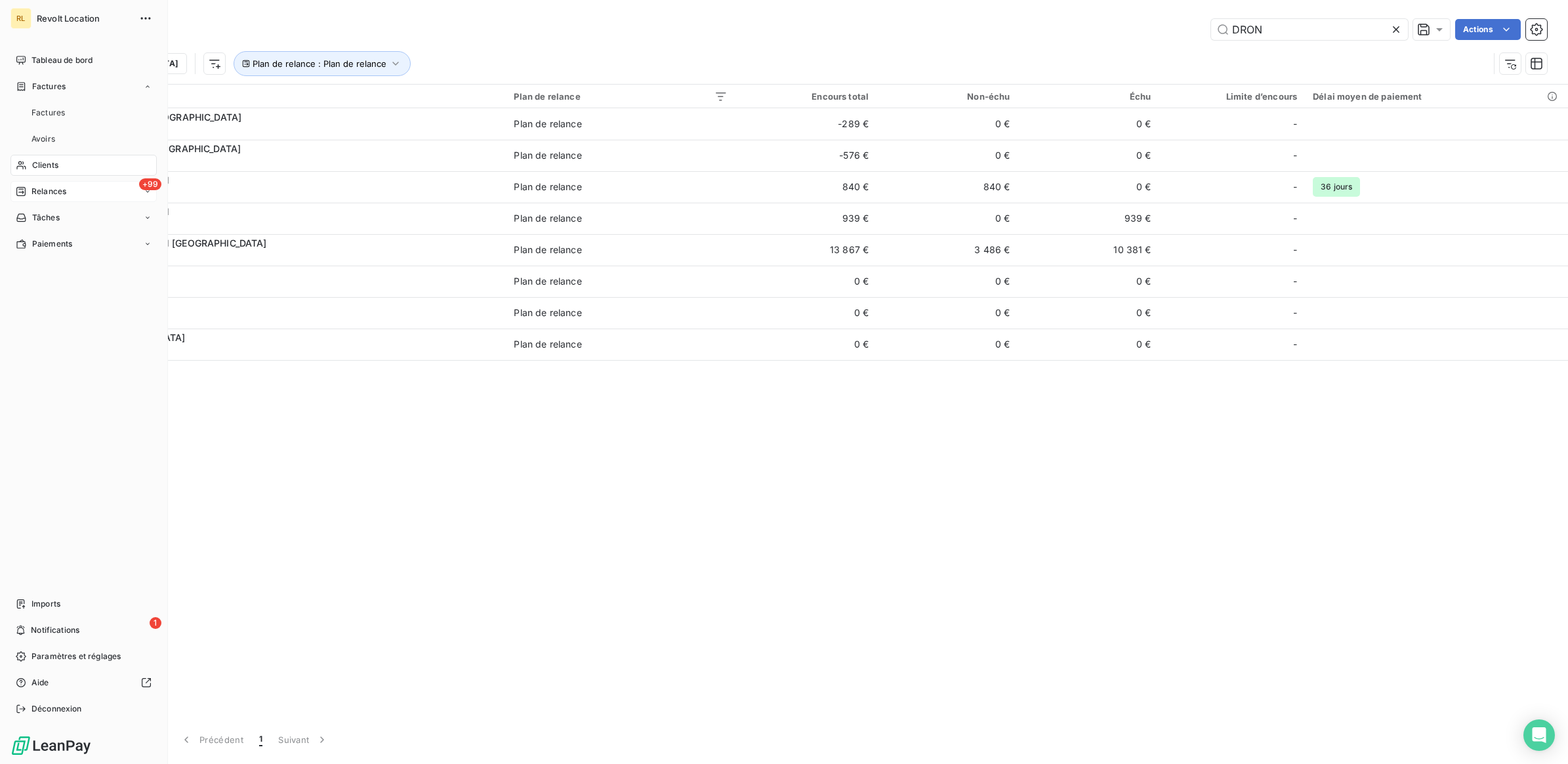
click at [48, 188] on span "Relances" at bounding box center [48, 191] width 34 height 12
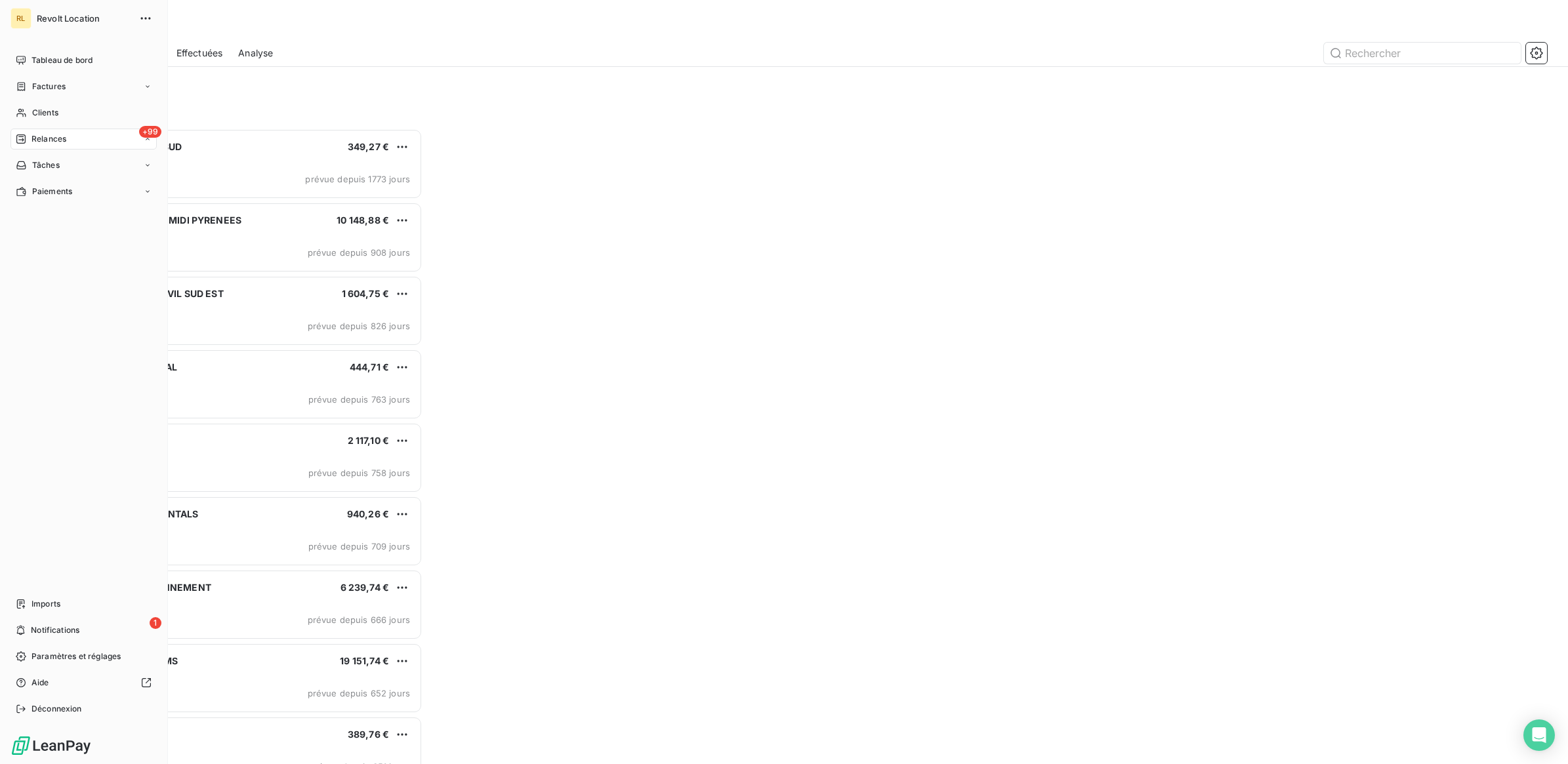
scroll to position [623, 346]
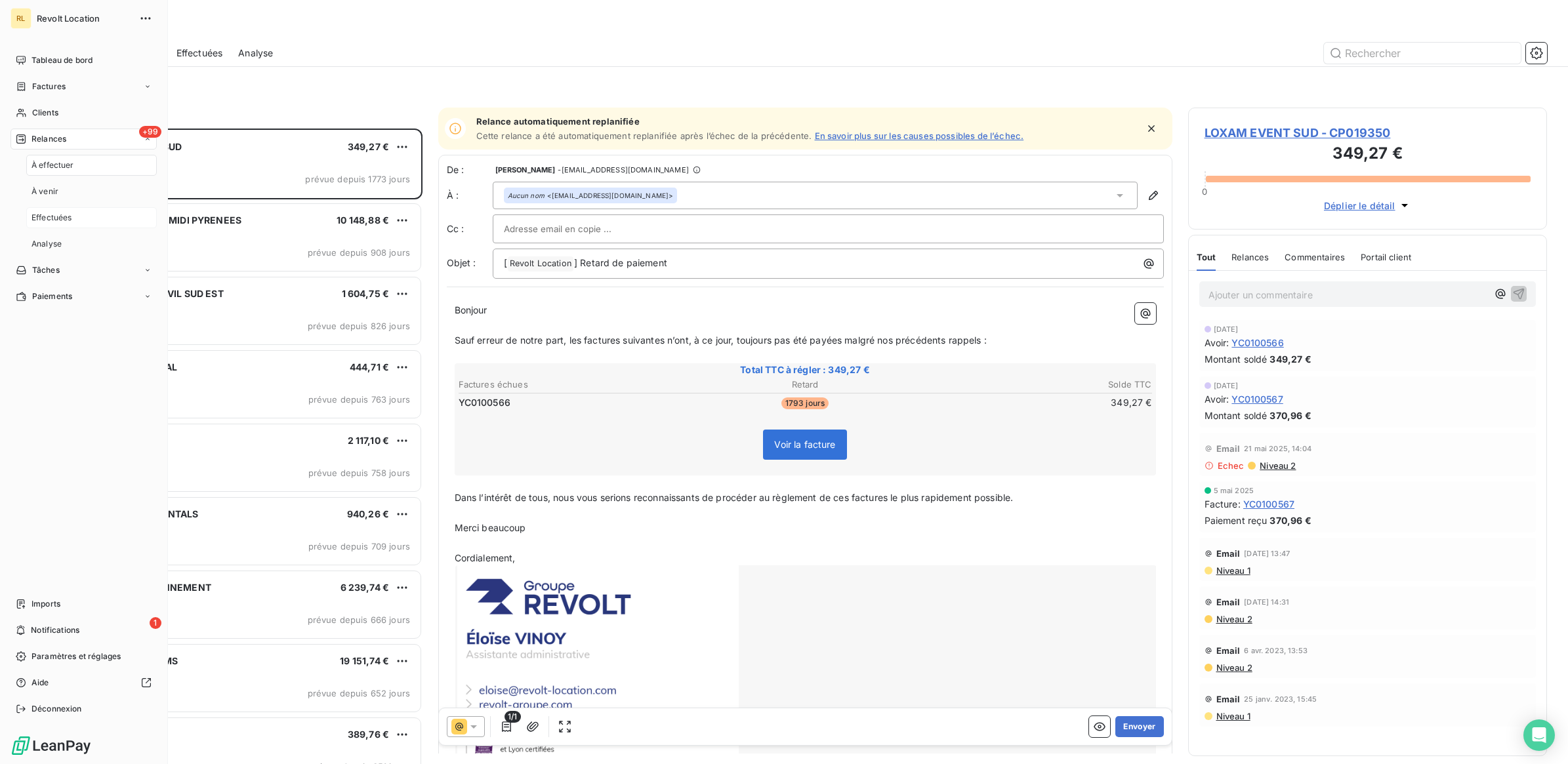
click at [51, 218] on span "Effectuées" at bounding box center [51, 217] width 41 height 12
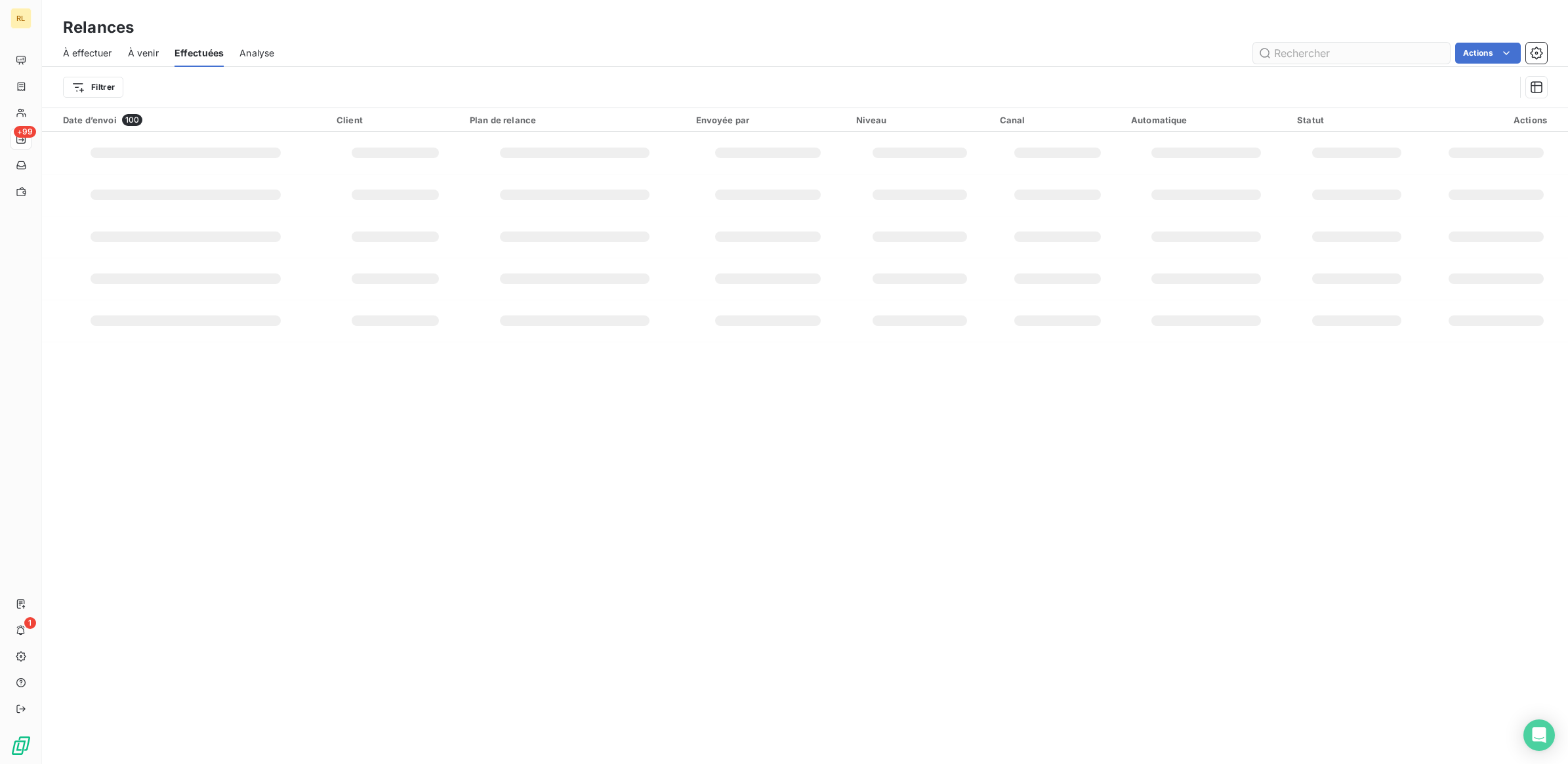
click at [1287, 57] on input "text" at bounding box center [1351, 53] width 197 height 21
type input "dron"
click at [201, 387] on div "Lignes par page 100 Précédent 1 Suivant" at bounding box center [805, 409] width 1526 height 45
click at [191, 56] on span "Effectuées" at bounding box center [199, 53] width 50 height 13
click at [138, 51] on span "À venir" at bounding box center [143, 53] width 31 height 13
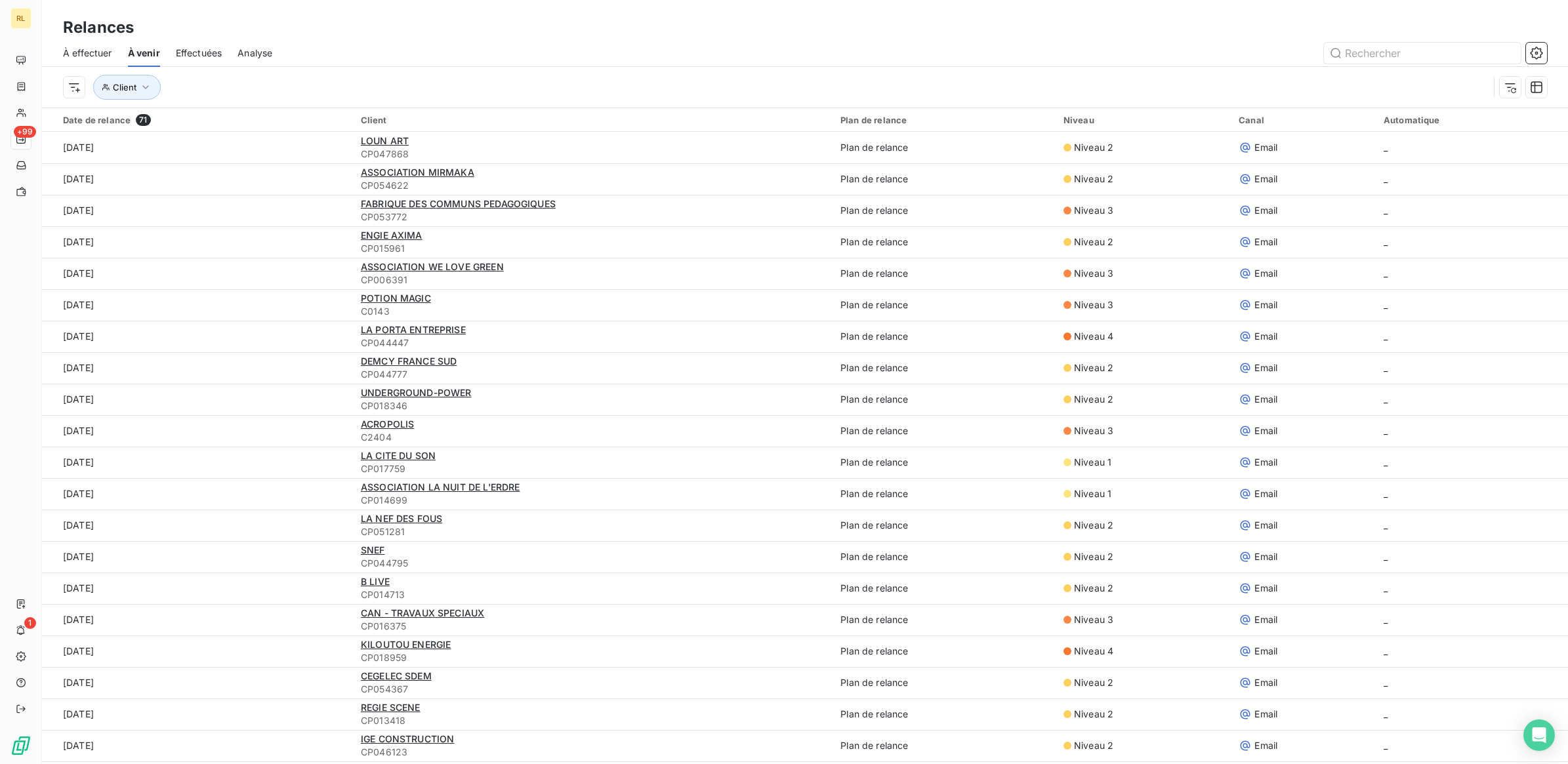
click at [102, 53] on span "À effectuer" at bounding box center [88, 53] width 50 height 13
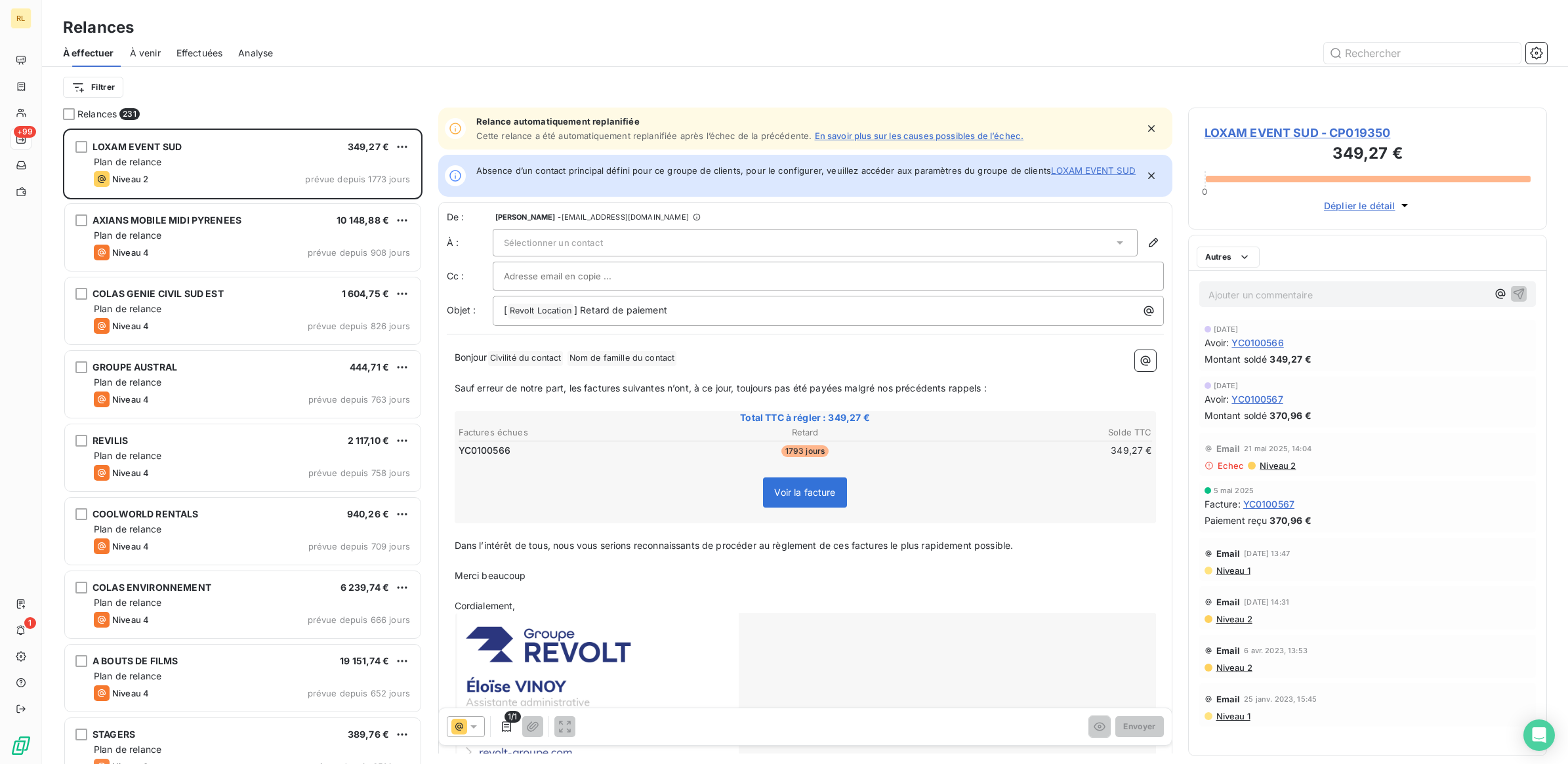
scroll to position [623, 346]
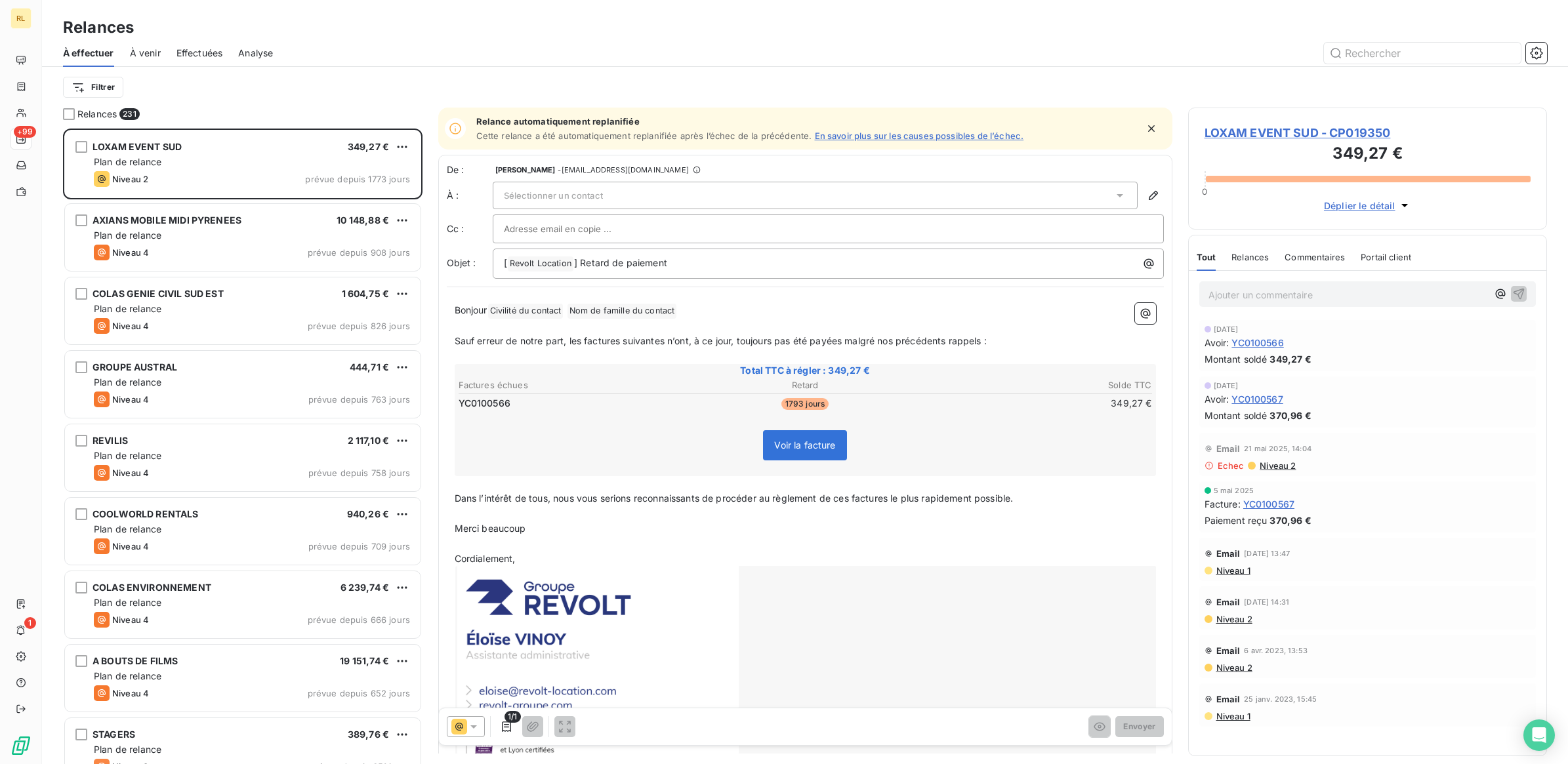
click at [192, 51] on span "Effectuées" at bounding box center [200, 53] width 46 height 13
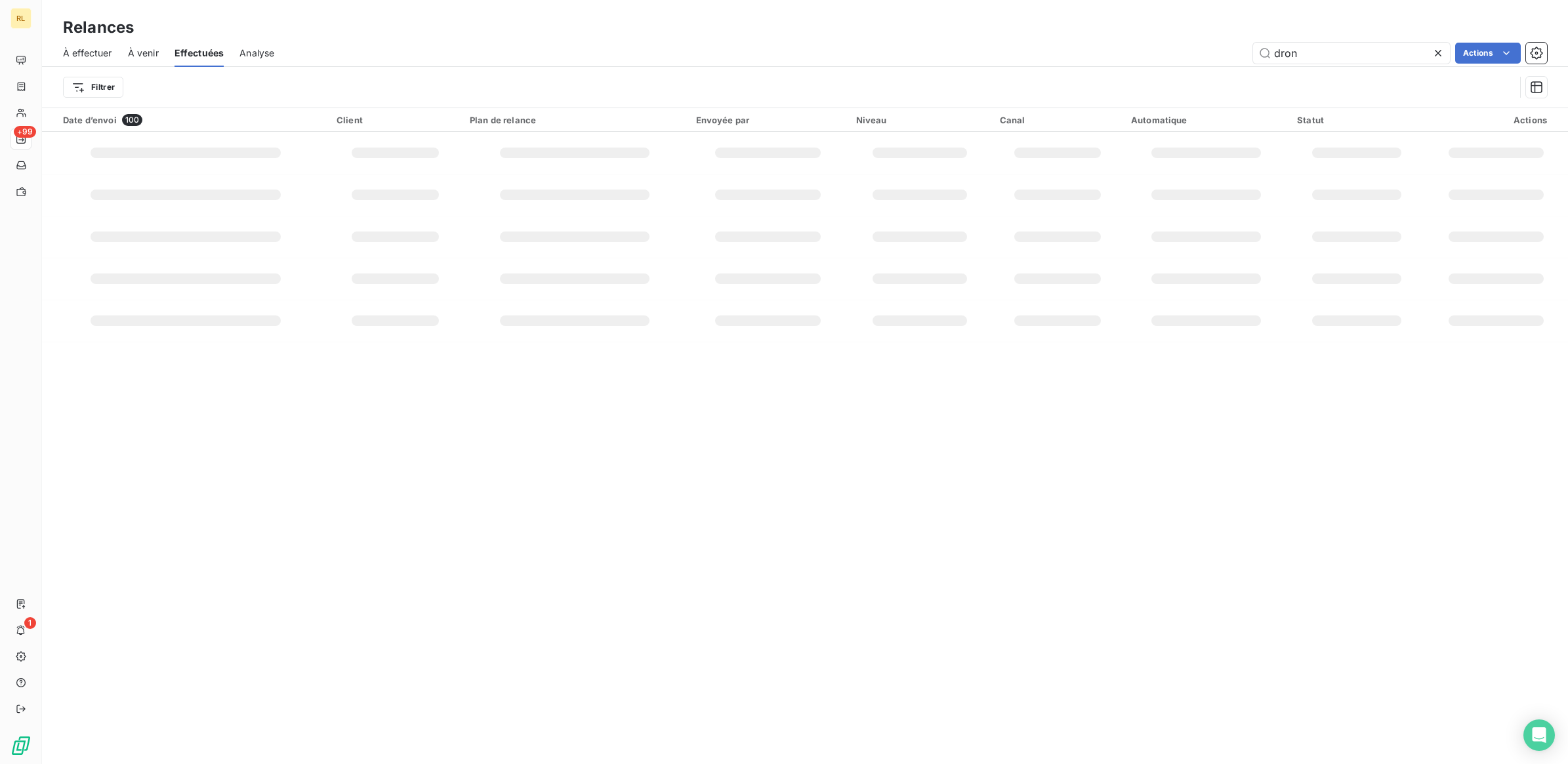
click at [1438, 51] on icon at bounding box center [1438, 53] width 13 height 13
click at [1497, 51] on html "RL +99 1 Relances À effectuer À venir Effectuées Analyse Actions Filtrer Date d…" at bounding box center [784, 382] width 1568 height 764
drag, startPoint x: 1244, startPoint y: 599, endPoint x: 1219, endPoint y: 566, distance: 41.4
click at [1245, 595] on html "RL +99 1 Relances À effectuer À venir Effectuées Analyse Actions Exporter la re…" at bounding box center [784, 382] width 1568 height 764
click at [1381, 47] on input "text" at bounding box center [1351, 53] width 197 height 21
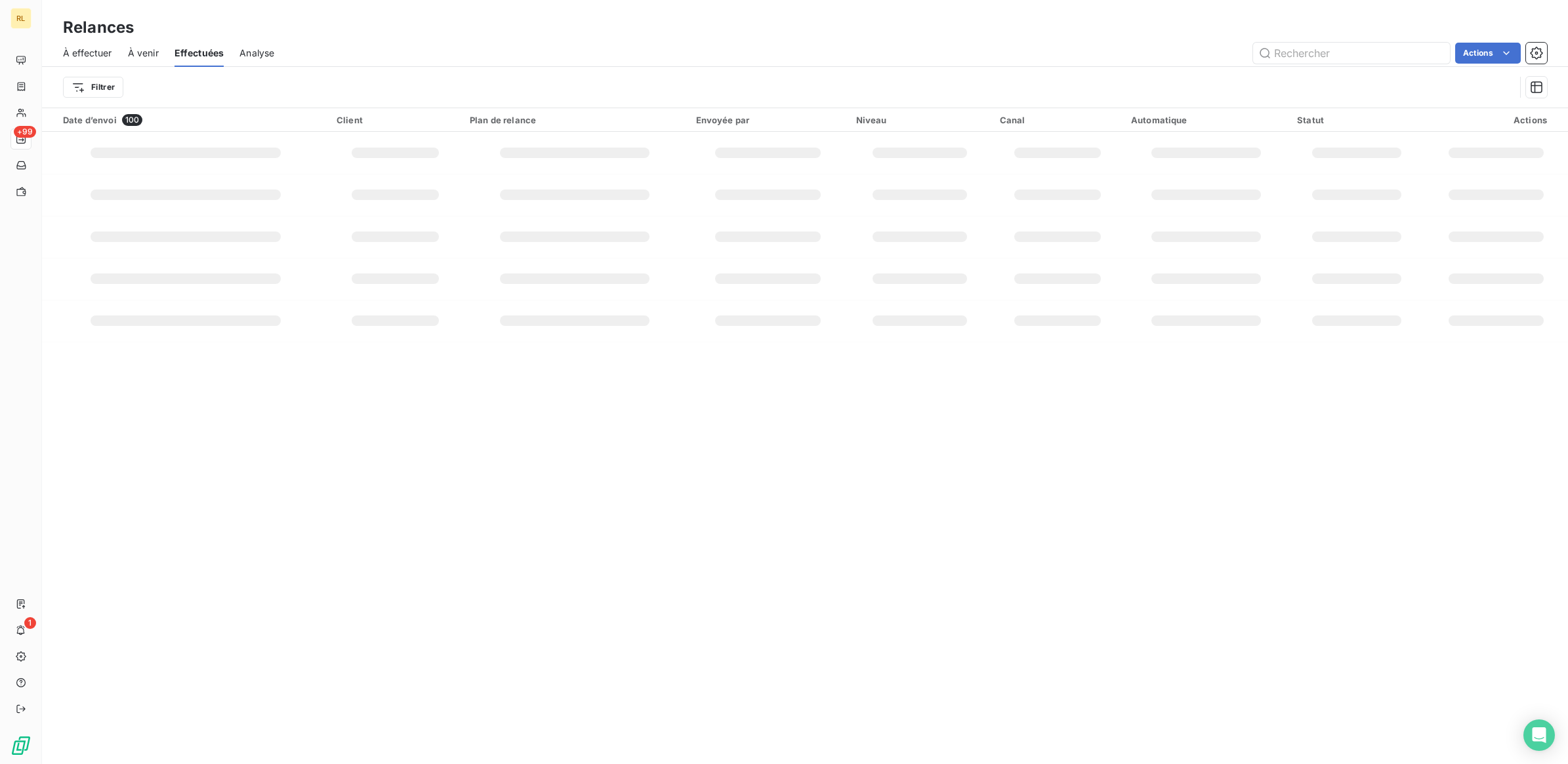
click at [493, 476] on div "Relances À effectuer À venir Effectuées Analyse Actions Filtrer Date d’envoi 10…" at bounding box center [805, 382] width 1526 height 764
click at [417, 191] on div at bounding box center [396, 194] width 88 height 10
click at [317, 400] on div "Relances À effectuer À venir Effectuées Analyse Actions Filtrer Date d’envoi 10…" at bounding box center [805, 382] width 1526 height 764
click at [106, 54] on span "À effectuer" at bounding box center [88, 53] width 50 height 13
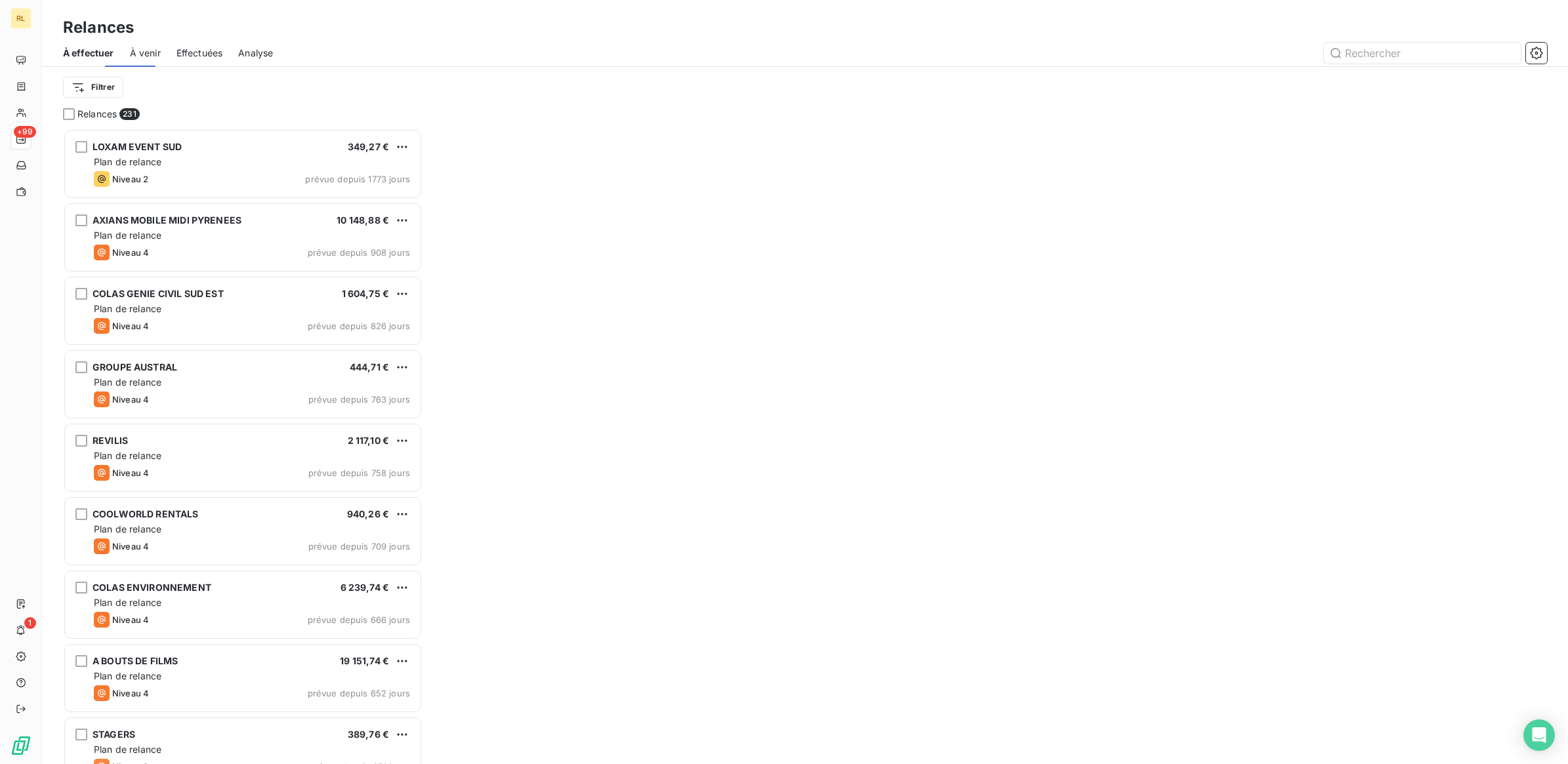
scroll to position [623, 346]
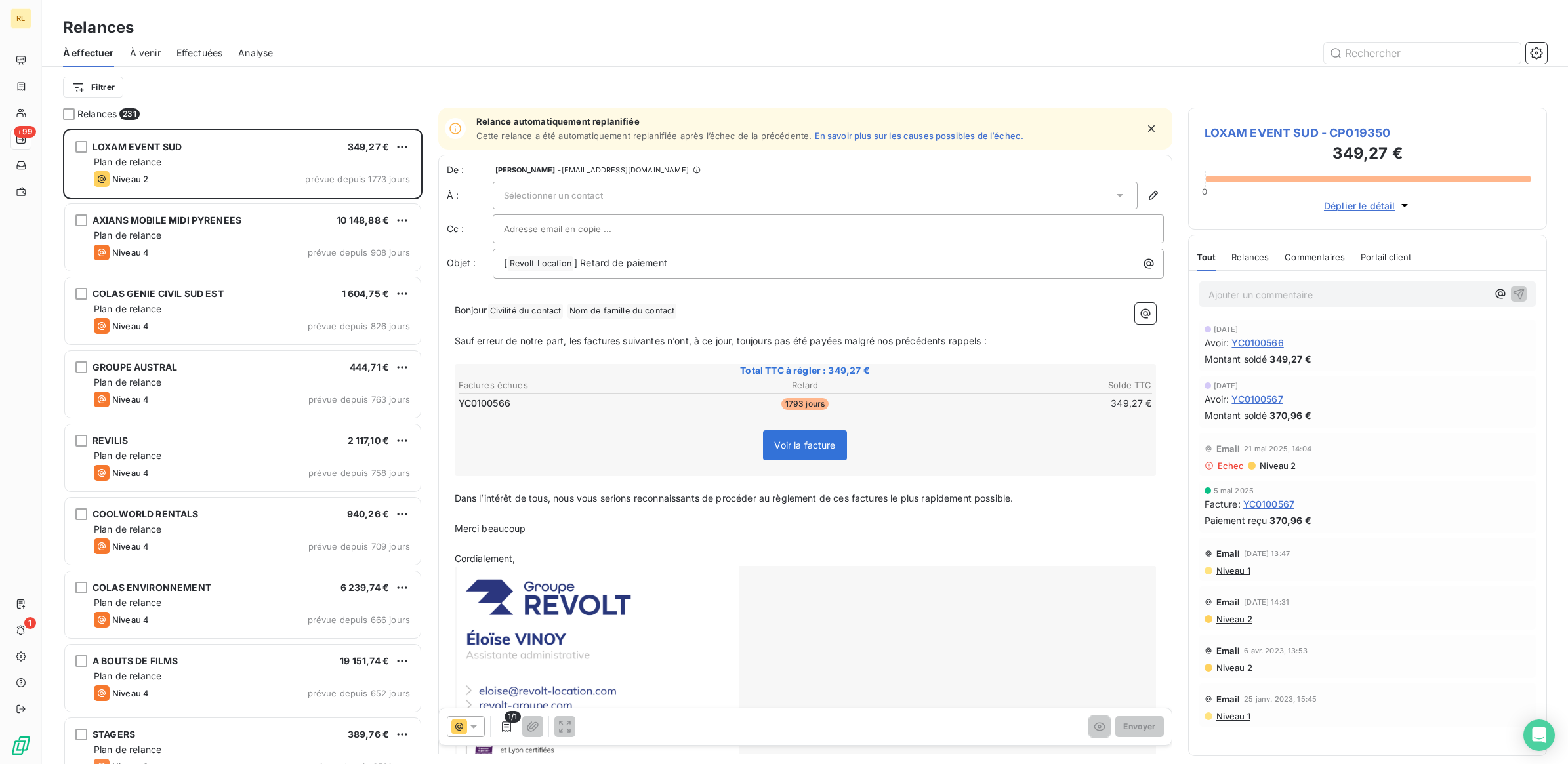
click at [106, 54] on span "À effectuer" at bounding box center [89, 53] width 51 height 13
click at [152, 54] on span "À venir" at bounding box center [145, 53] width 31 height 13
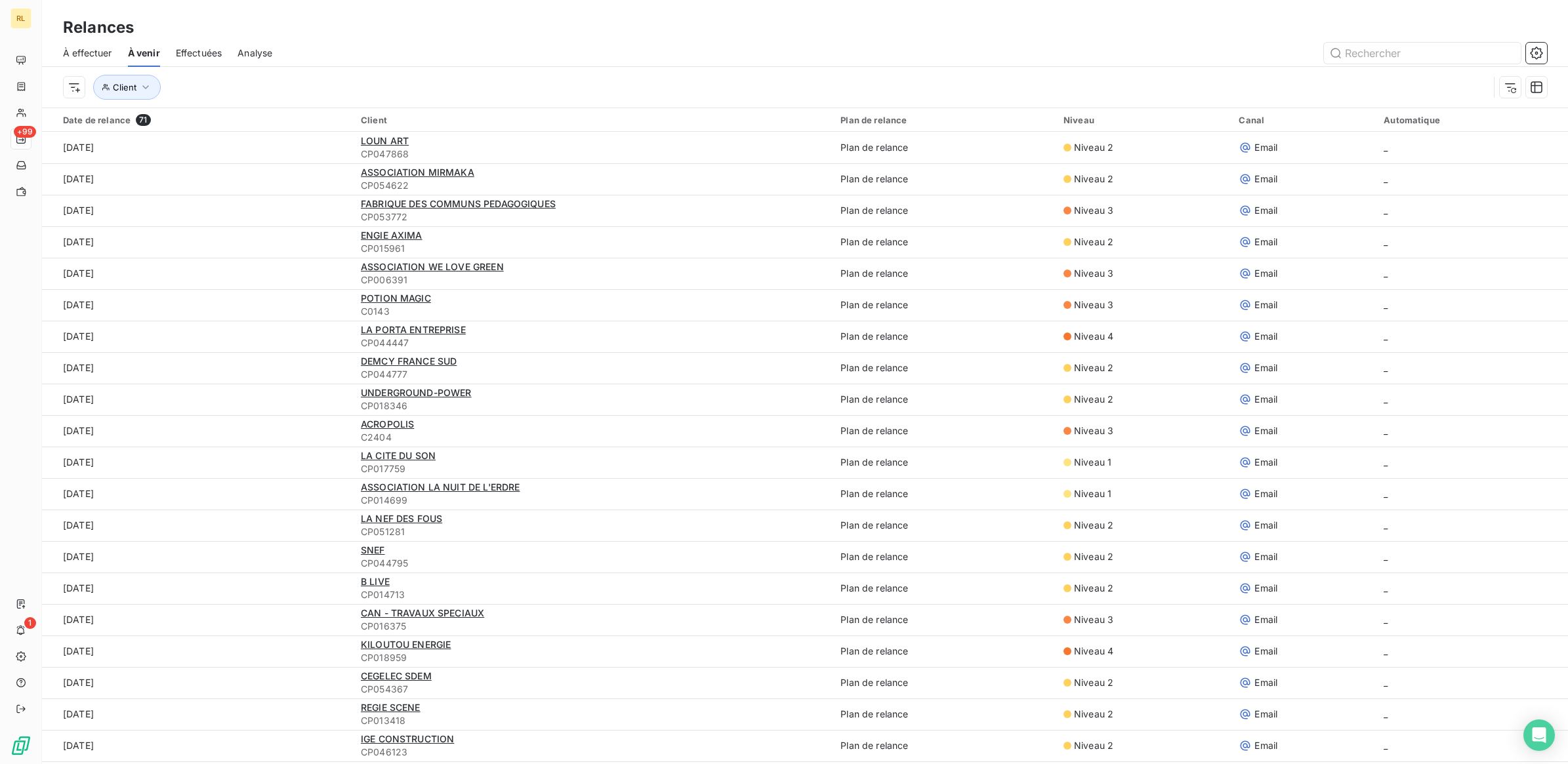
click at [192, 57] on span "Effectuées" at bounding box center [199, 53] width 46 height 13
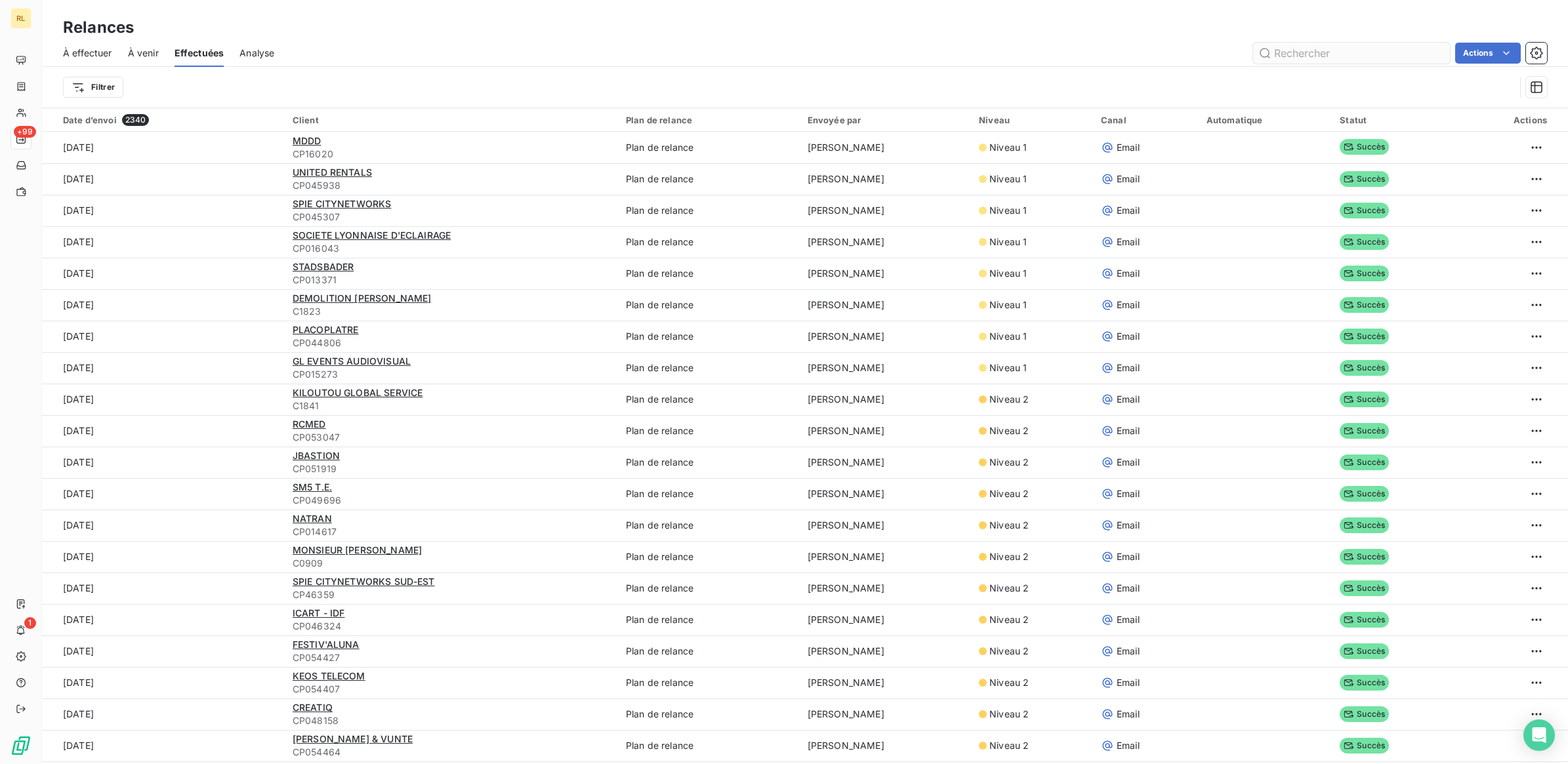
click at [1336, 54] on input "text" at bounding box center [1351, 53] width 197 height 21
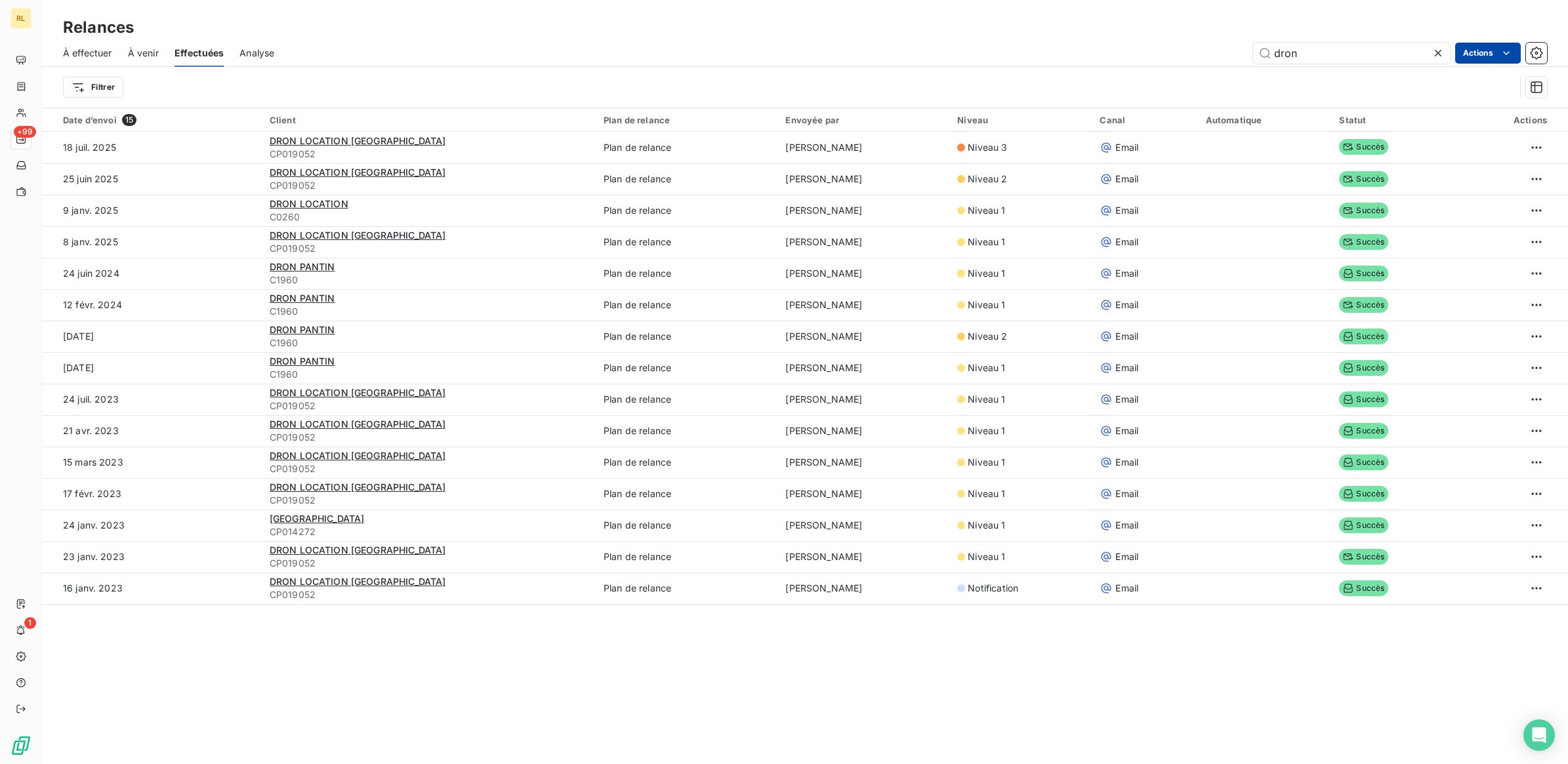
type input "dron"
click at [1448, 86] on div "Exporter les relances (15 relances)" at bounding box center [1422, 82] width 181 height 21
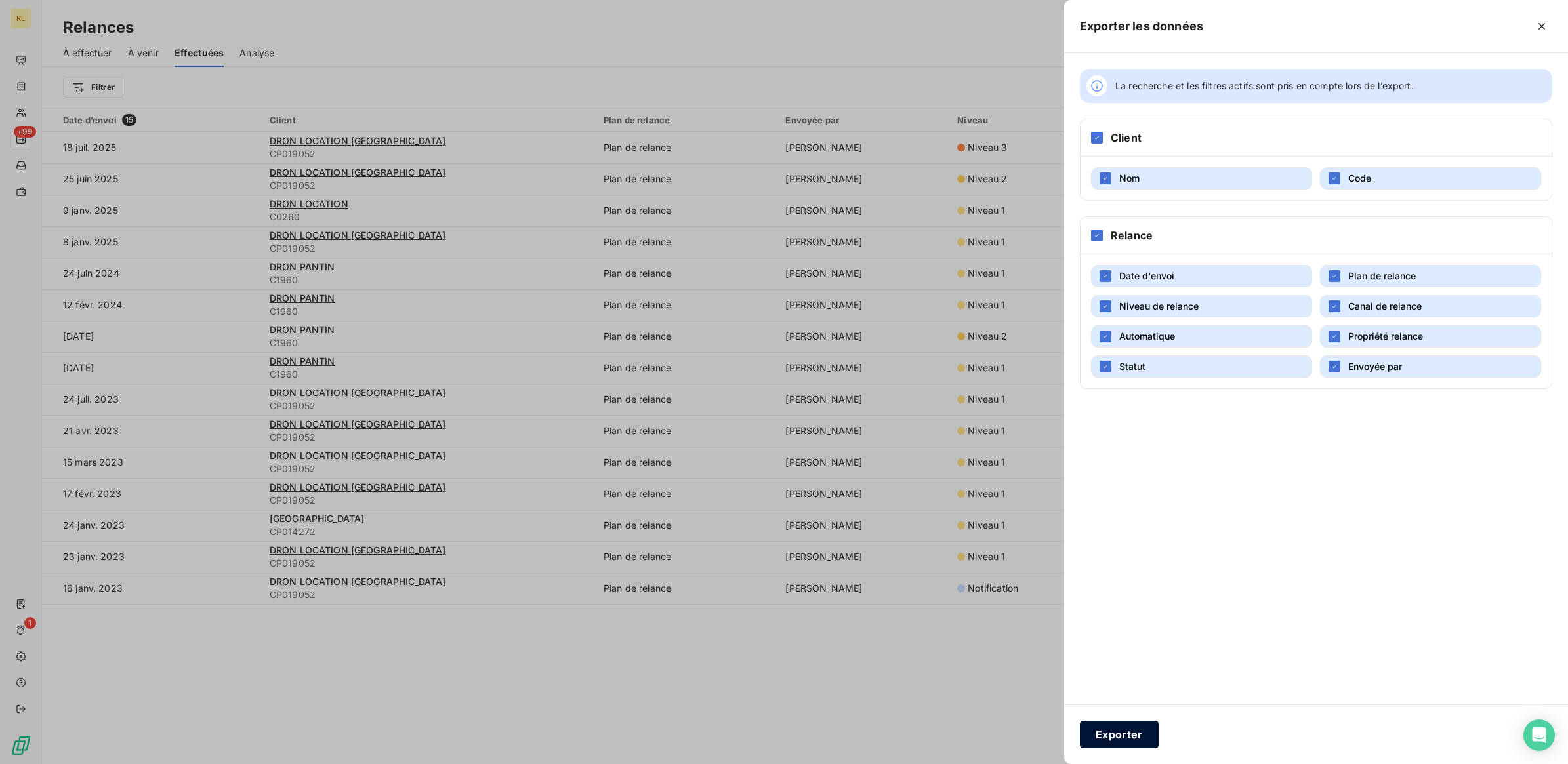
click at [1123, 730] on button "Exporter" at bounding box center [1119, 734] width 78 height 27
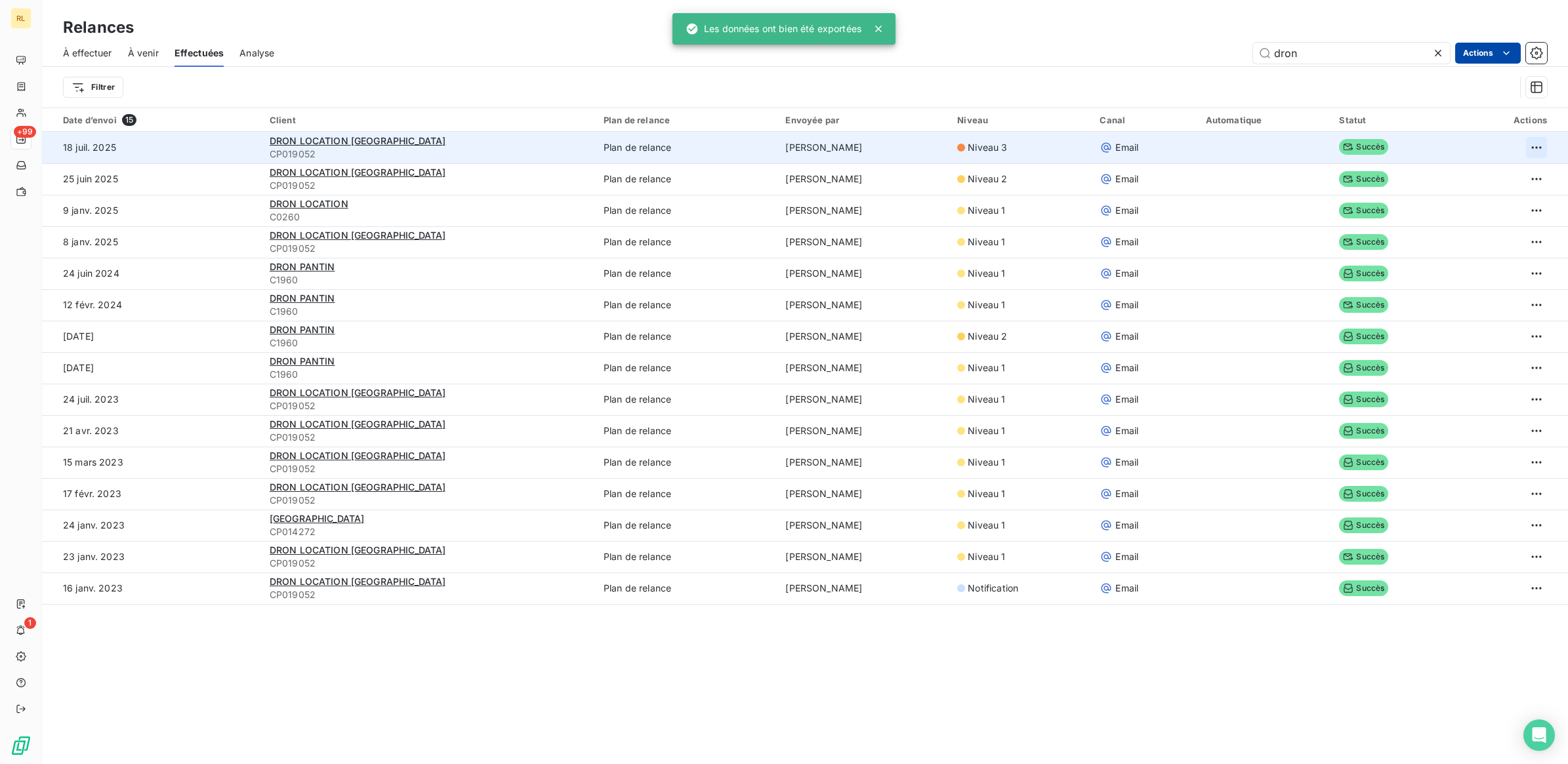
click at [1517, 145] on html "RL +99 1 Relances À effectuer À venir Effectuées Analyse dron Actions Filtrer D…" at bounding box center [784, 382] width 1568 height 764
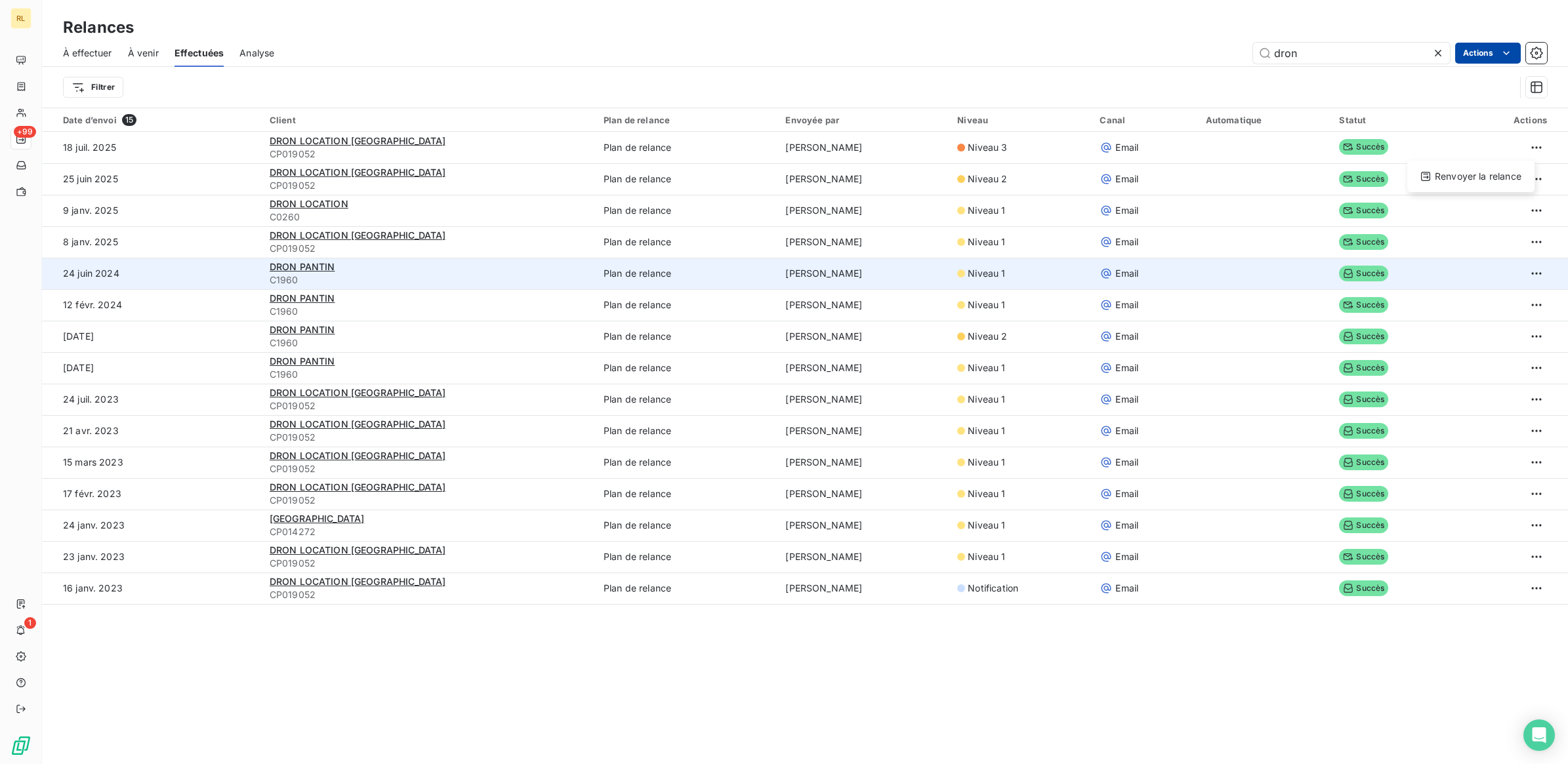
click at [1452, 283] on html "RL +99 1 Relances À effectuer À venir Effectuées Analyse dron Actions Filtrer D…" at bounding box center [784, 382] width 1568 height 764
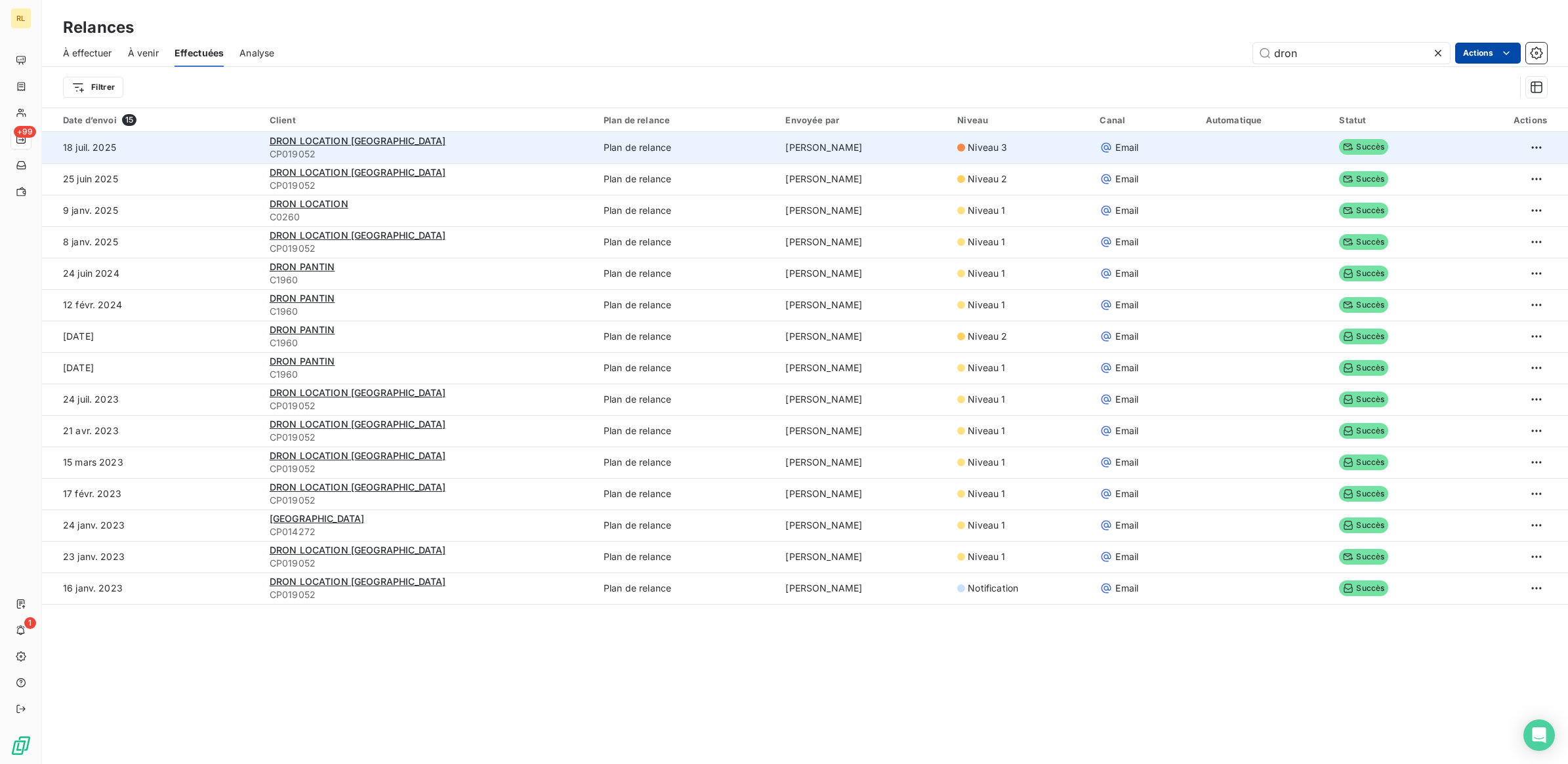
click at [178, 151] on td "18 juil. 2025" at bounding box center [152, 147] width 220 height 31
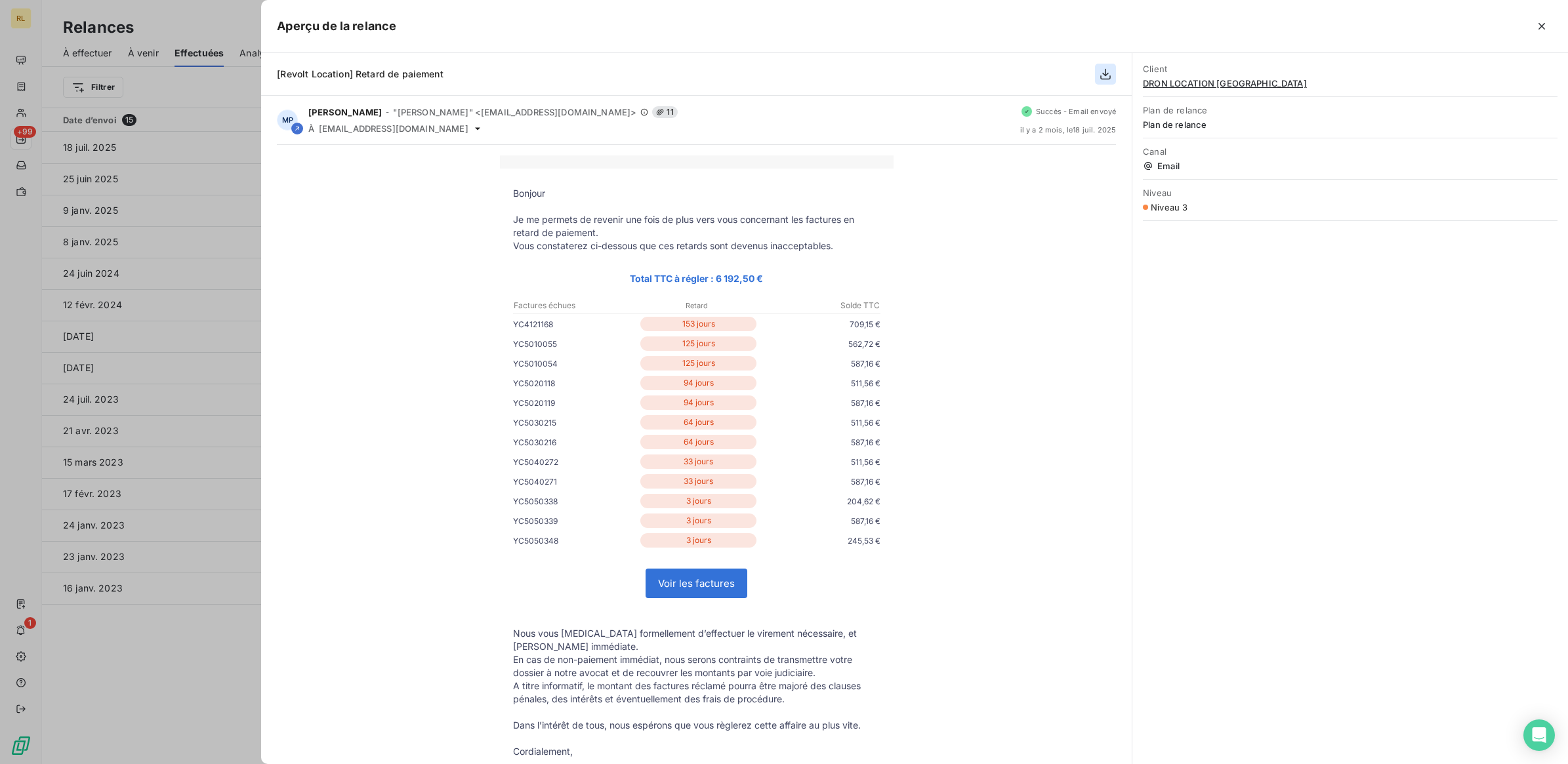
click at [1105, 82] on button "button" at bounding box center [1105, 74] width 21 height 21
click at [1103, 75] on icon "button" at bounding box center [1105, 74] width 13 height 13
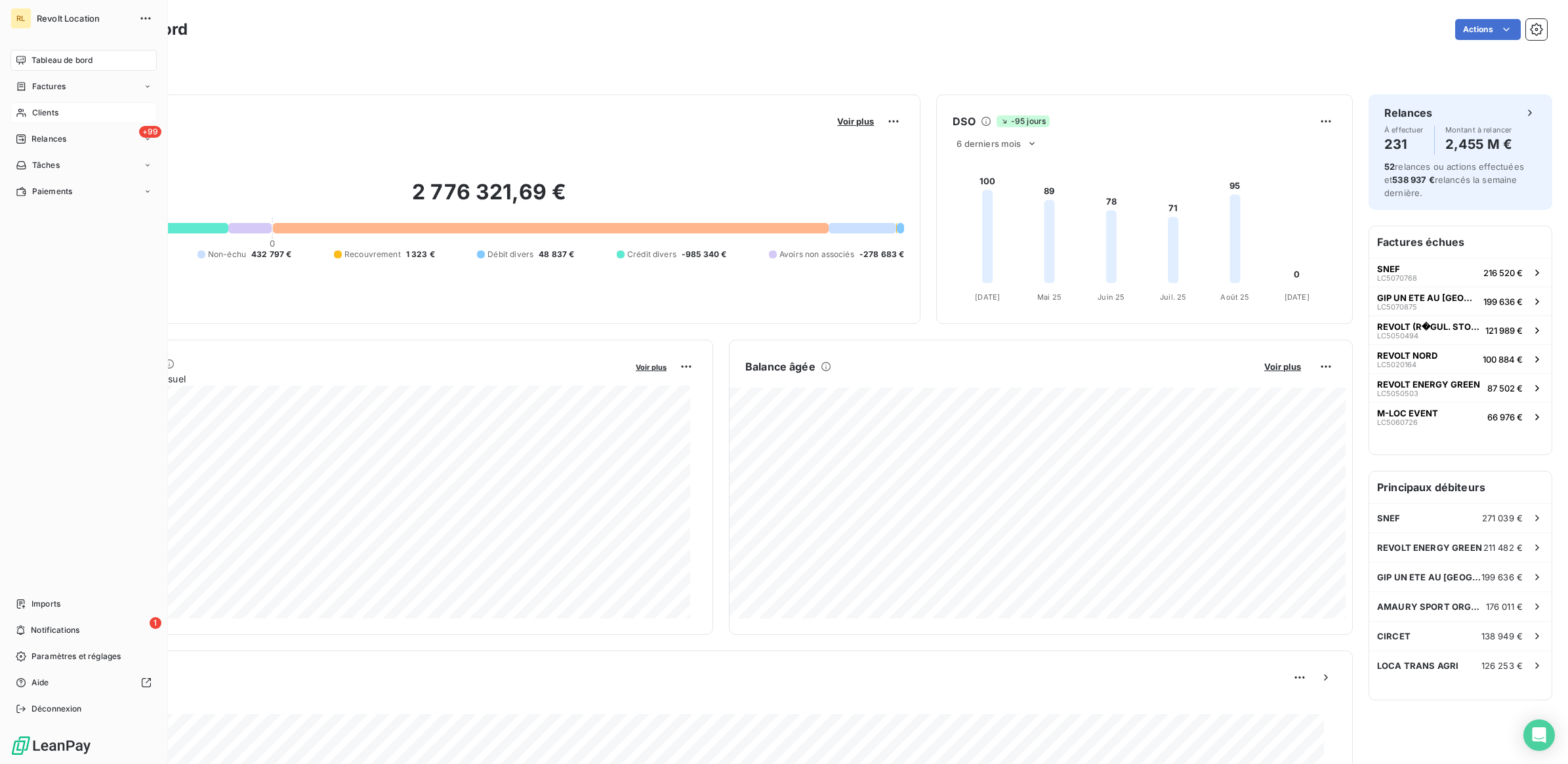
click at [70, 105] on div "Clients" at bounding box center [83, 113] width 146 height 21
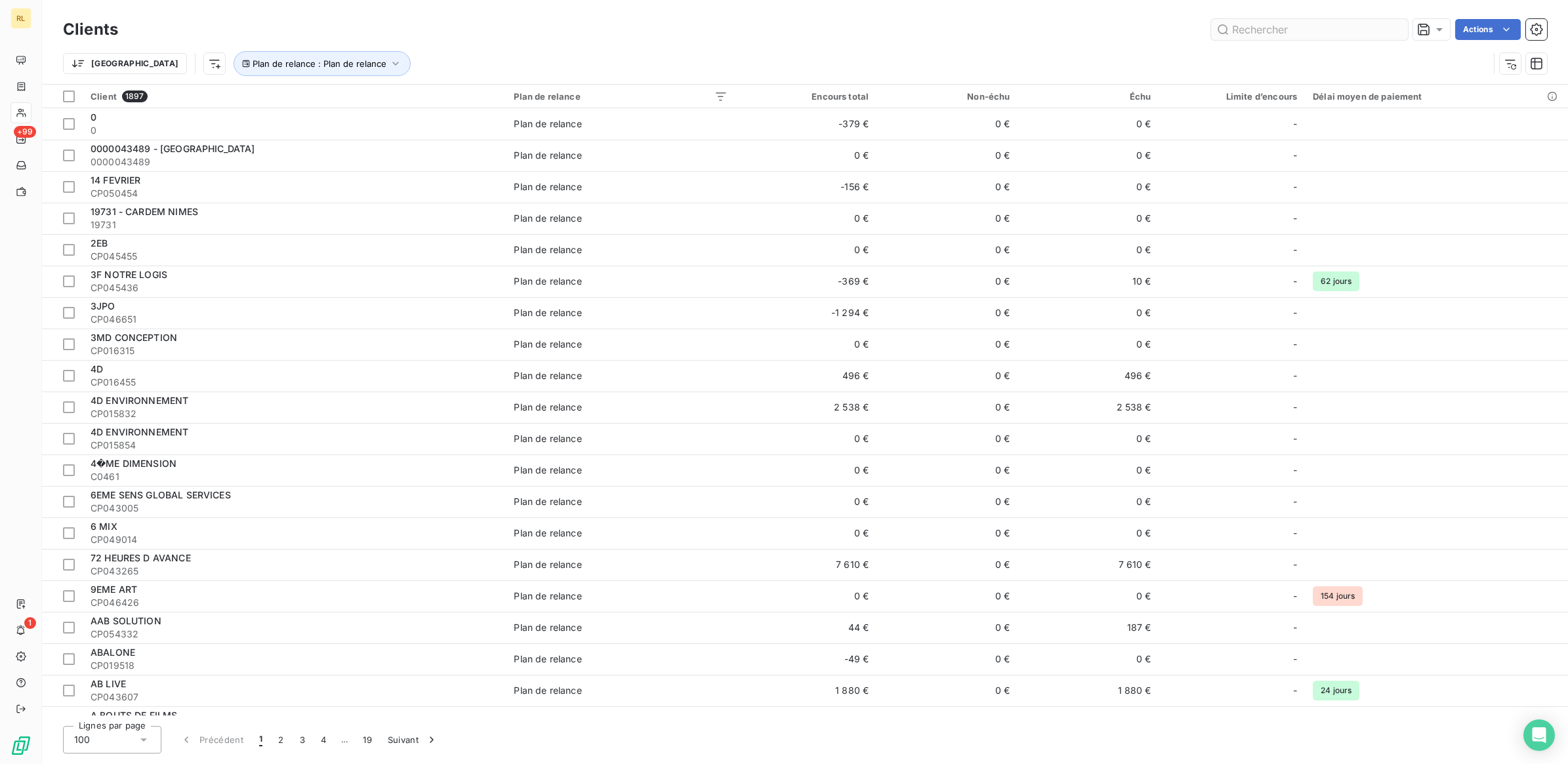
click at [1255, 24] on input "text" at bounding box center [1310, 30] width 197 height 21
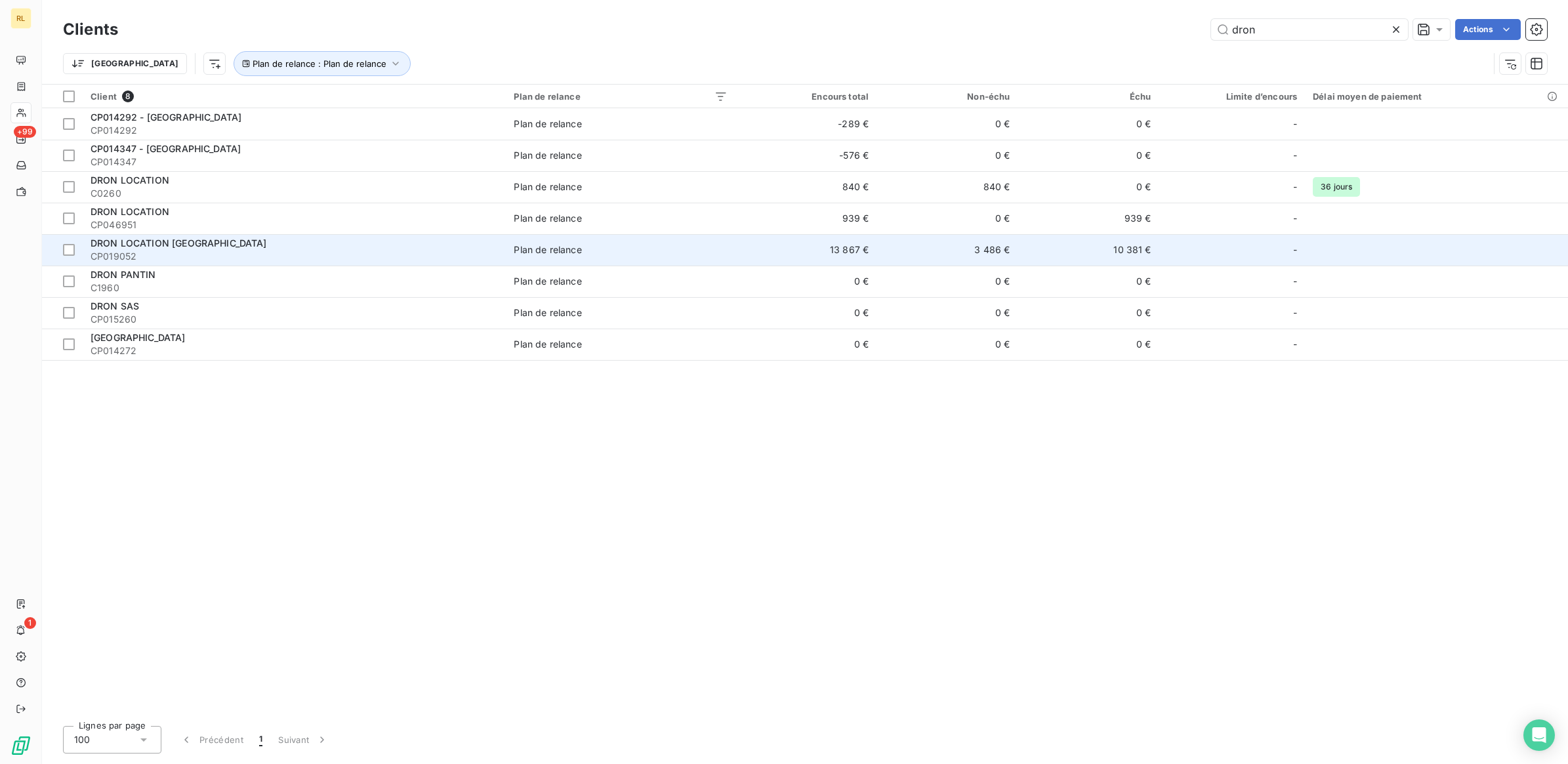
type input "dron"
click at [269, 239] on div "DRON LOCATION [GEOGRAPHIC_DATA]" at bounding box center [293, 243] width 407 height 13
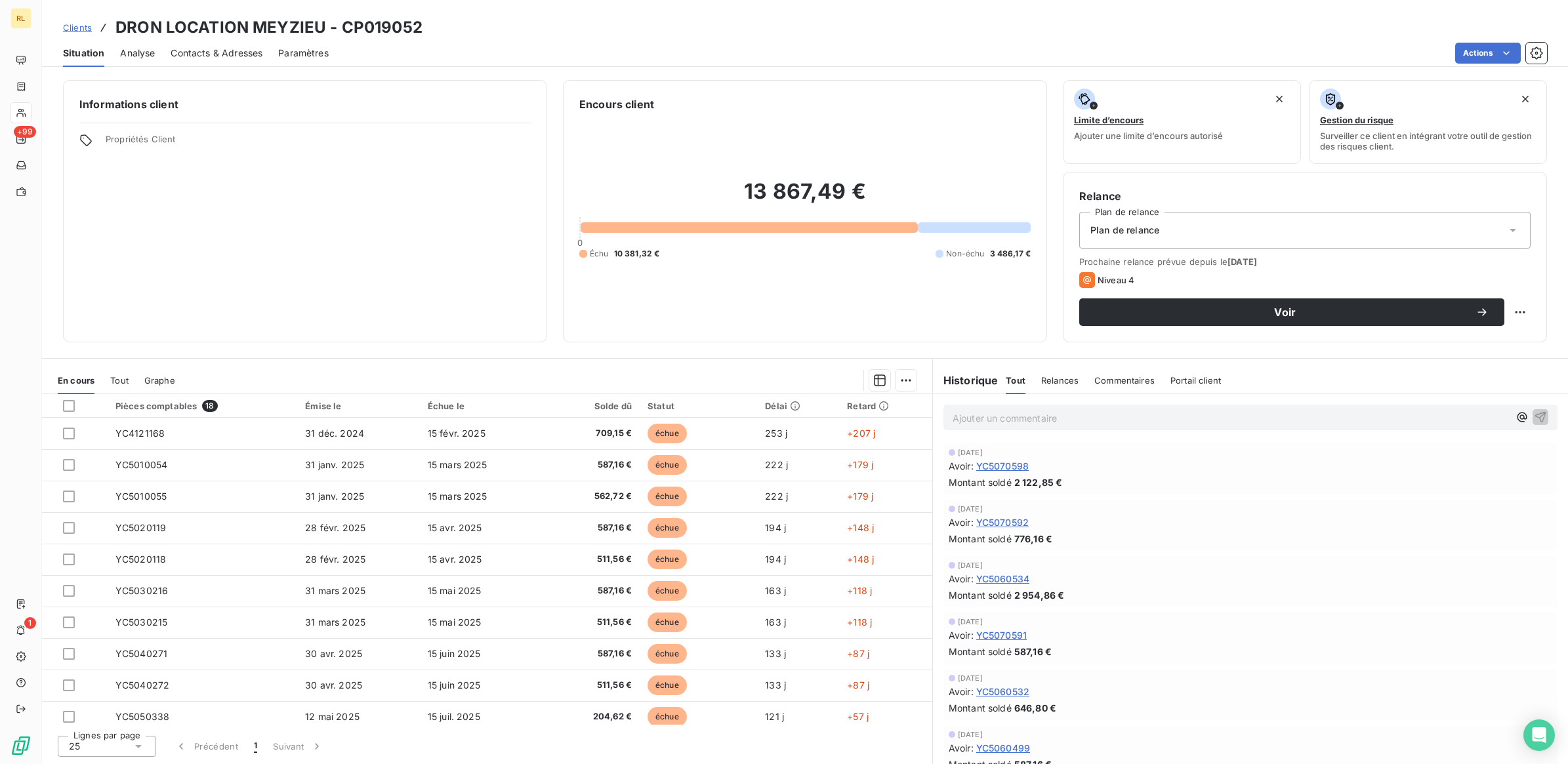
click at [1254, 40] on html "RL +99 1 Clients DRON LOCATION MEYZIEU - CP019052 Situation Analyse Contacts & …" at bounding box center [784, 382] width 1568 height 764
click at [1283, 307] on span "Voir" at bounding box center [1285, 312] width 381 height 10
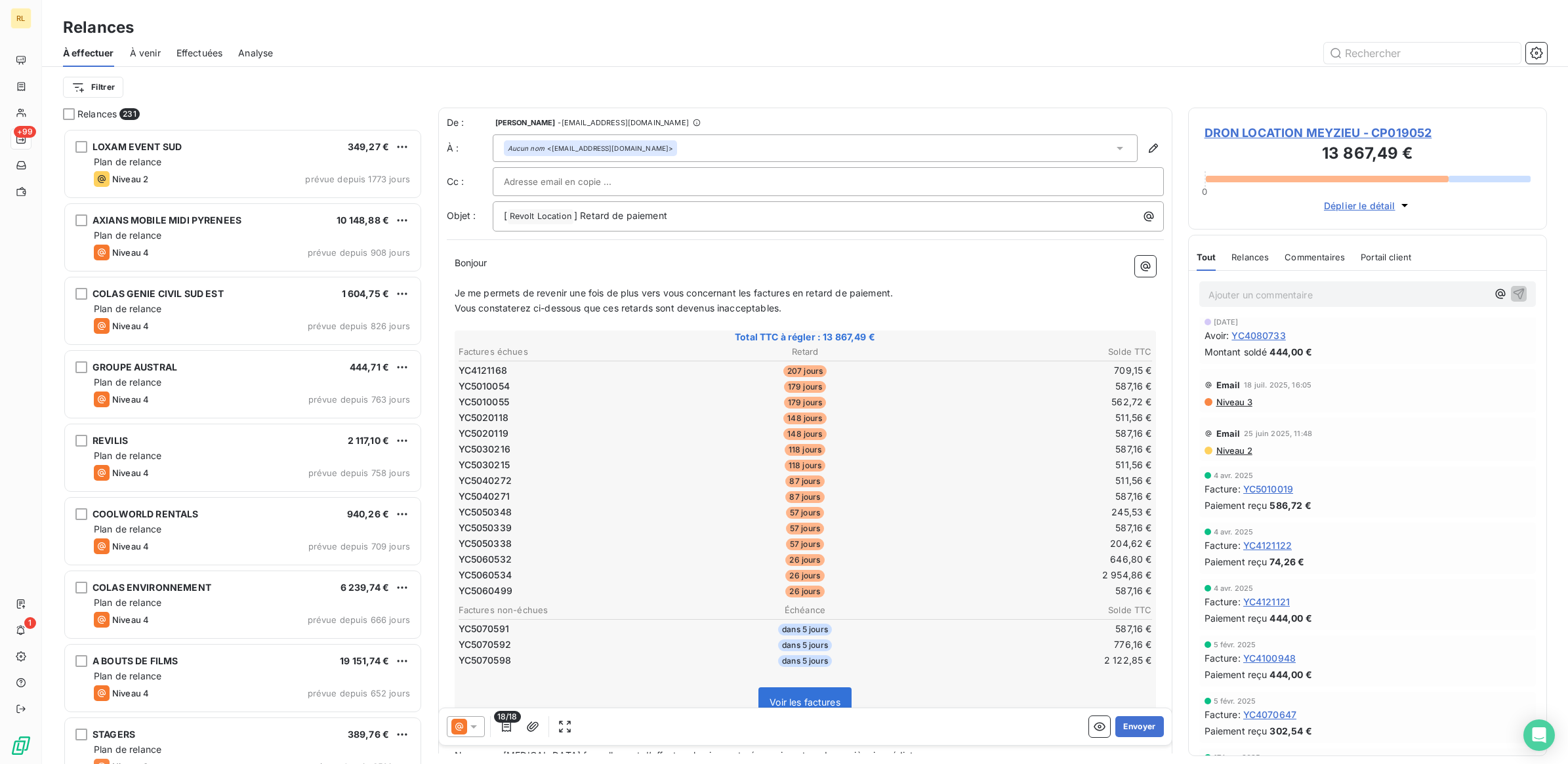
scroll to position [1754, 0]
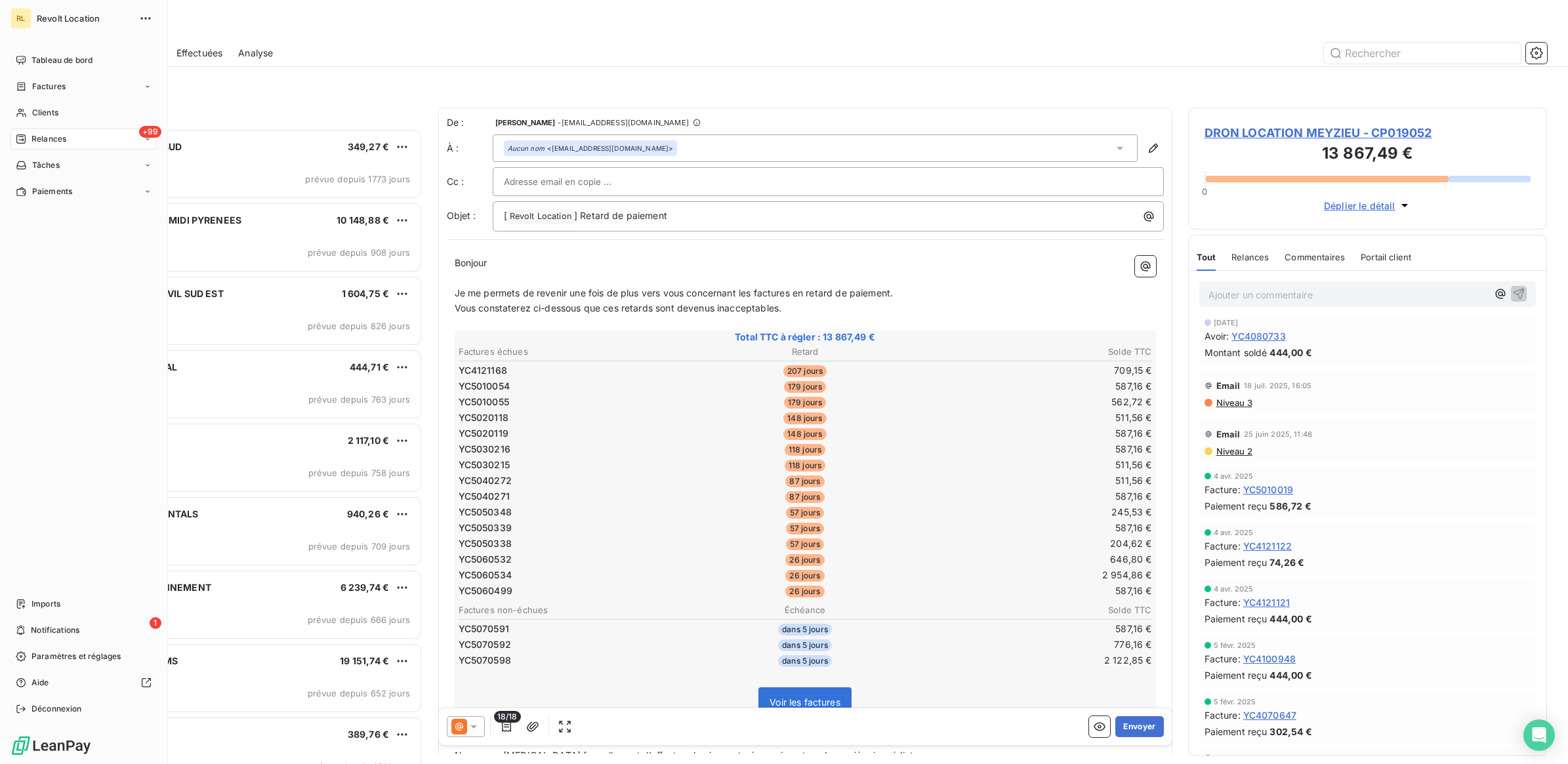
click at [50, 137] on span "Relances" at bounding box center [48, 139] width 34 height 12
click at [50, 218] on span "Effectuées" at bounding box center [51, 217] width 41 height 12
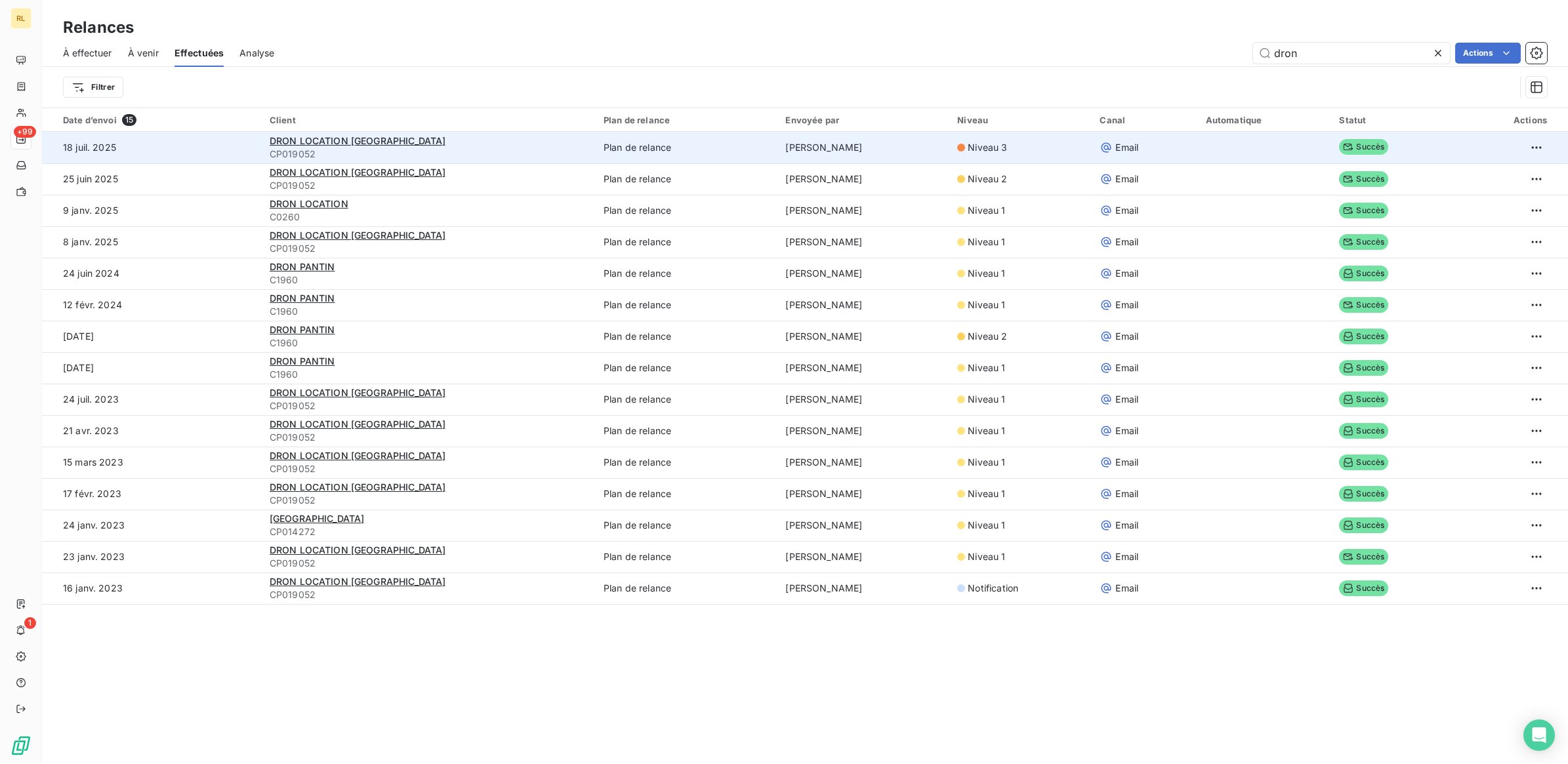
click at [190, 142] on td "18 juil. 2025" at bounding box center [152, 147] width 220 height 31
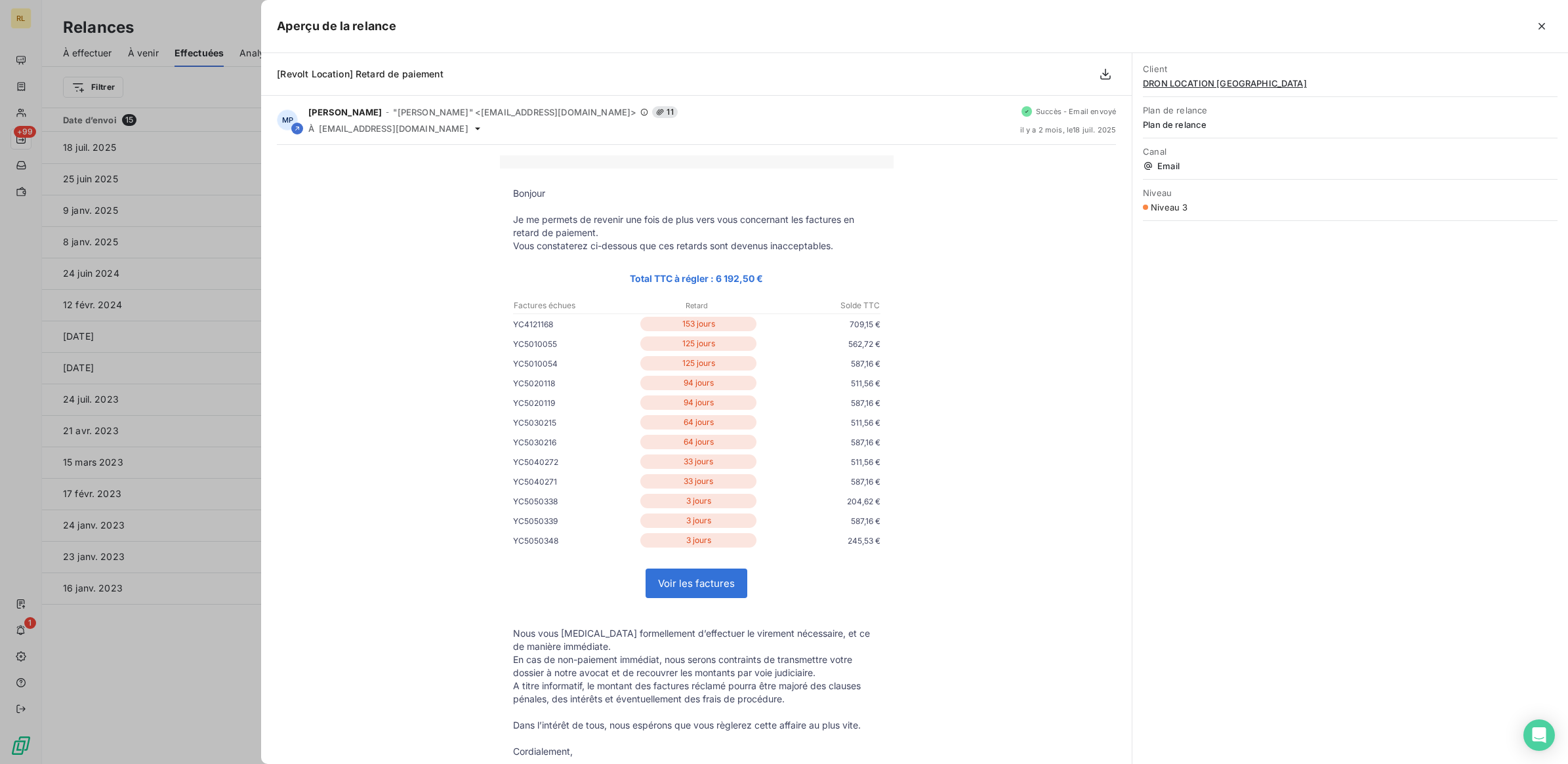
click at [168, 142] on div at bounding box center [784, 382] width 1568 height 764
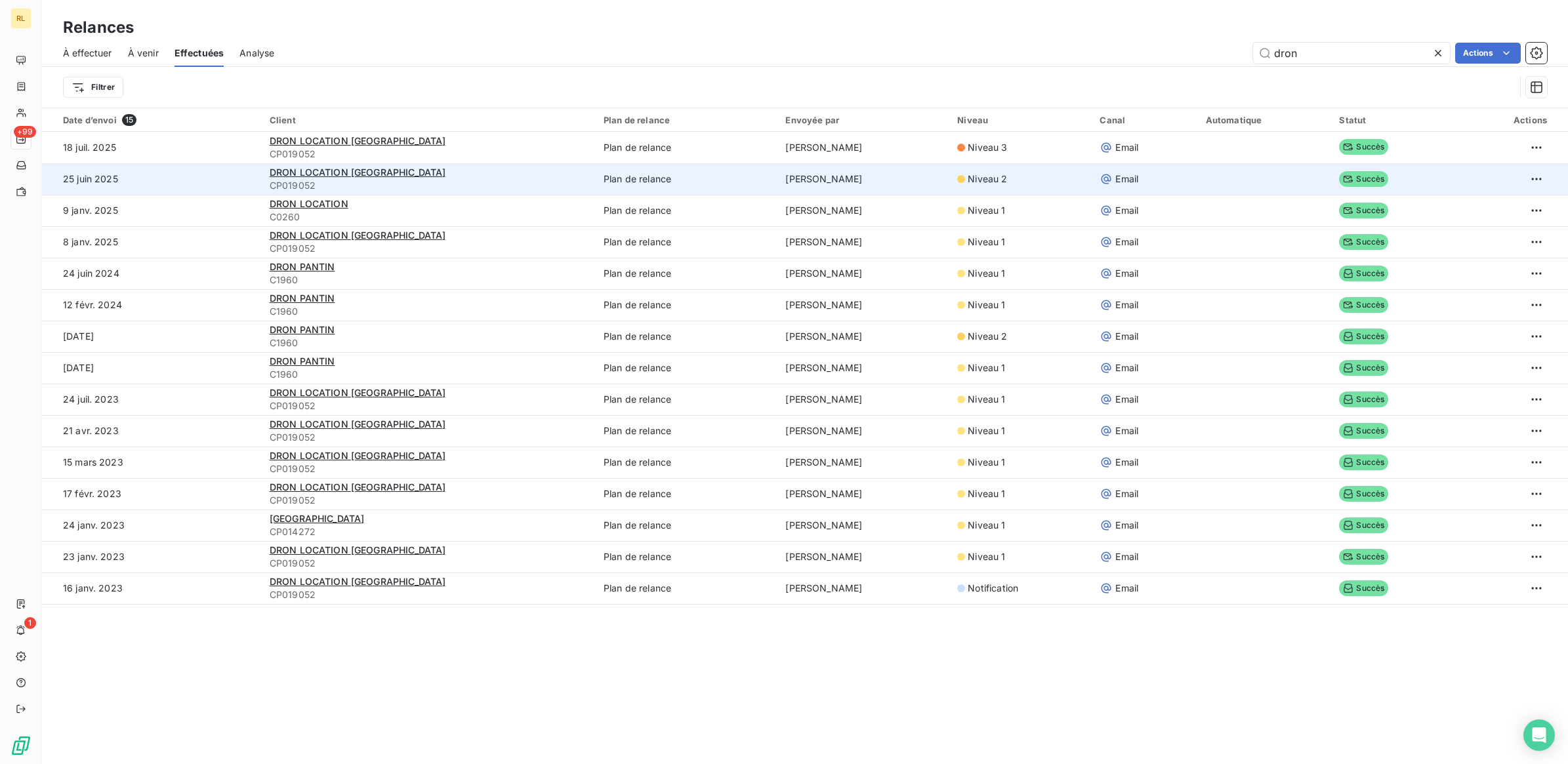
click at [164, 172] on td "25 juin 2025" at bounding box center [152, 178] width 220 height 31
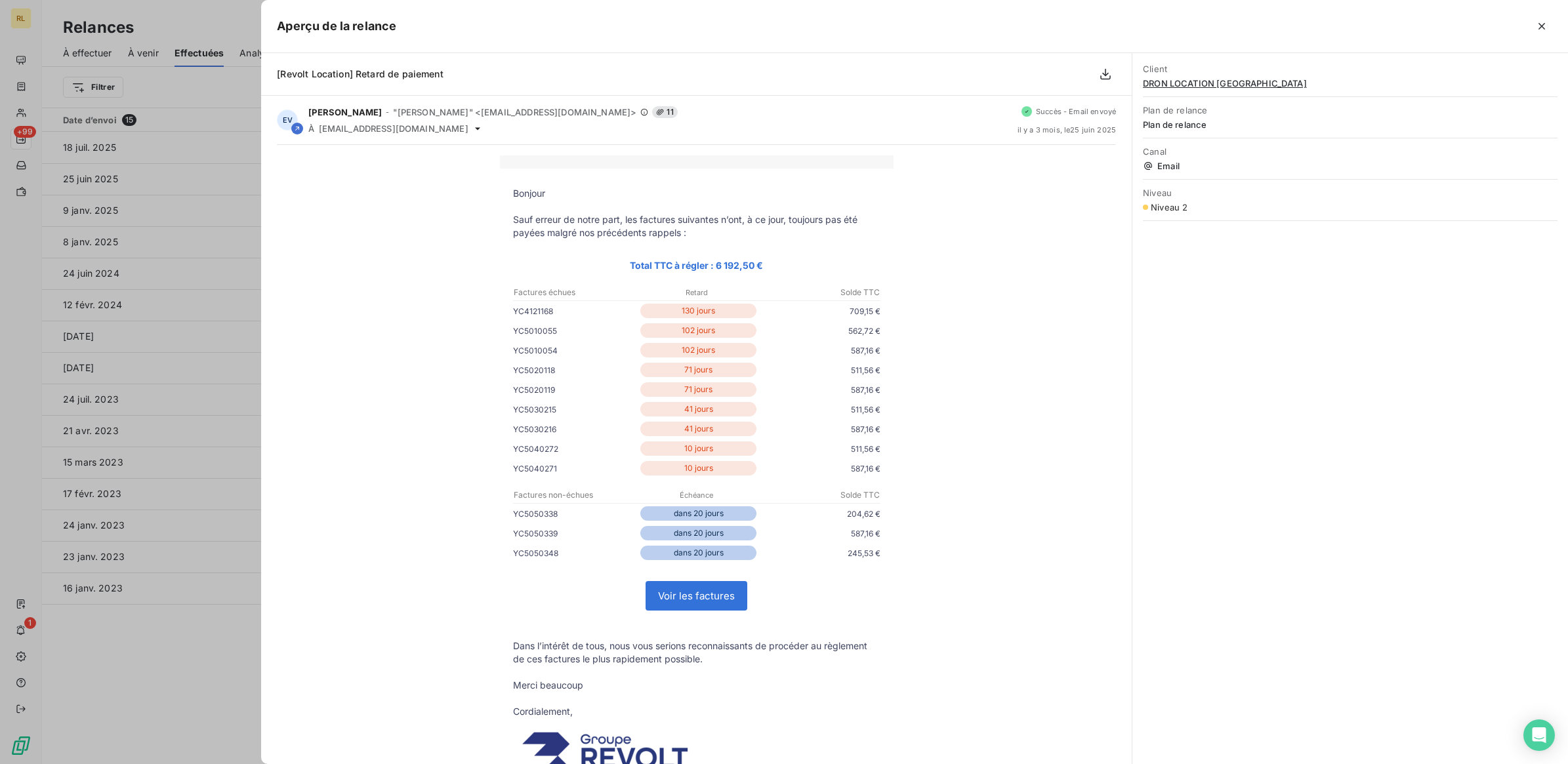
click at [152, 141] on div at bounding box center [784, 382] width 1568 height 764
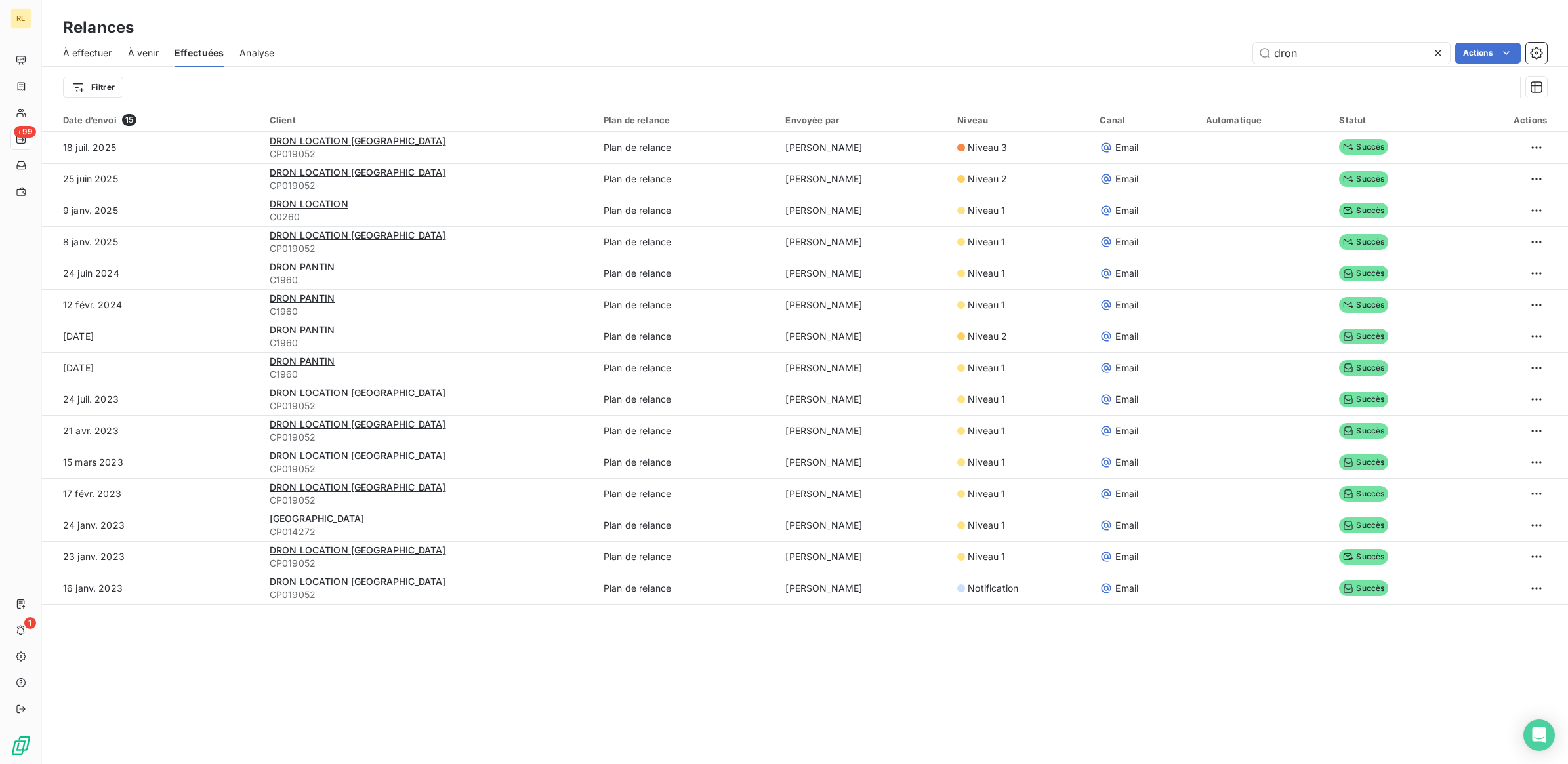
click at [101, 54] on span "À effectuer" at bounding box center [88, 53] width 50 height 13
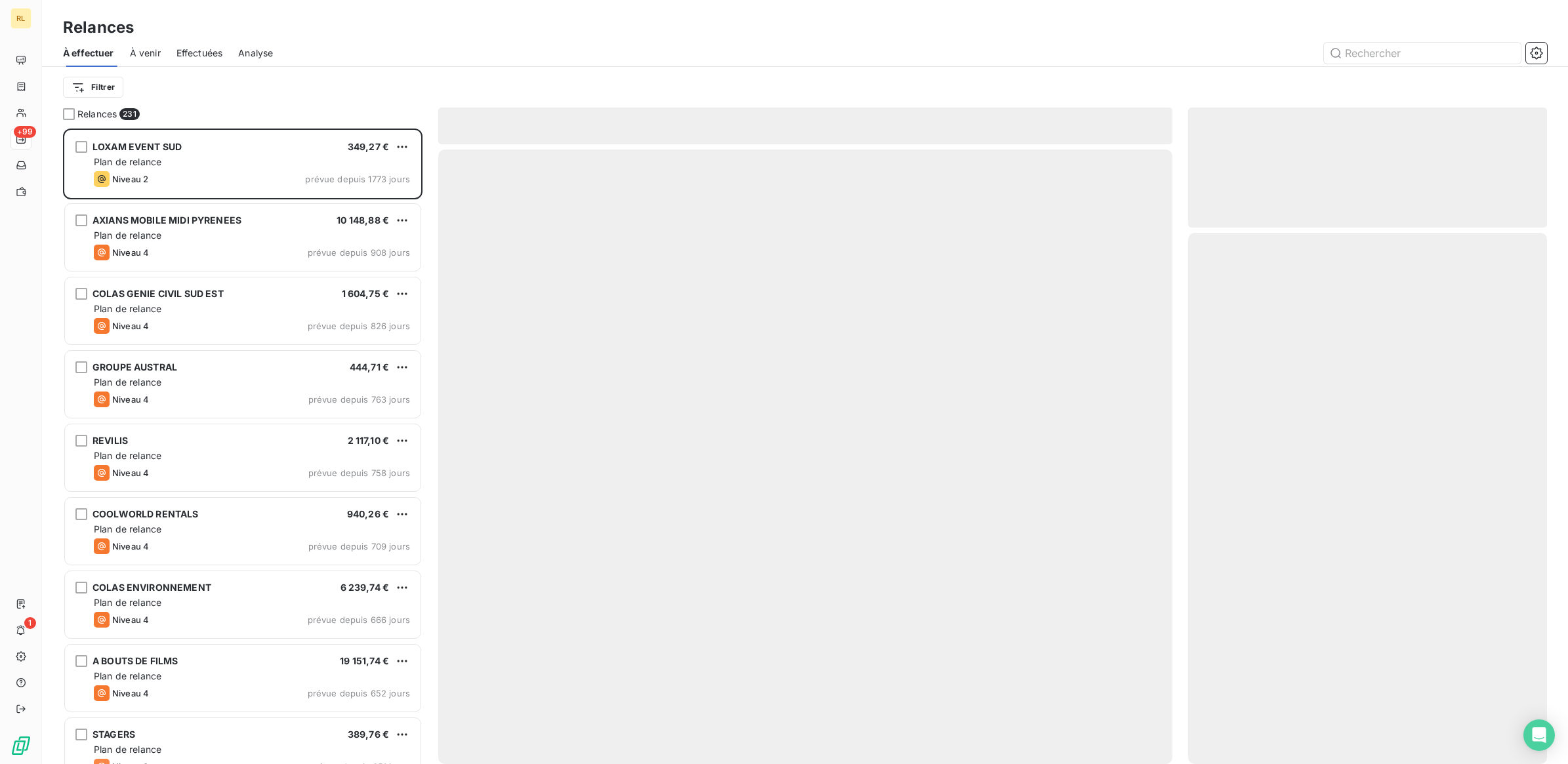
scroll to position [623, 346]
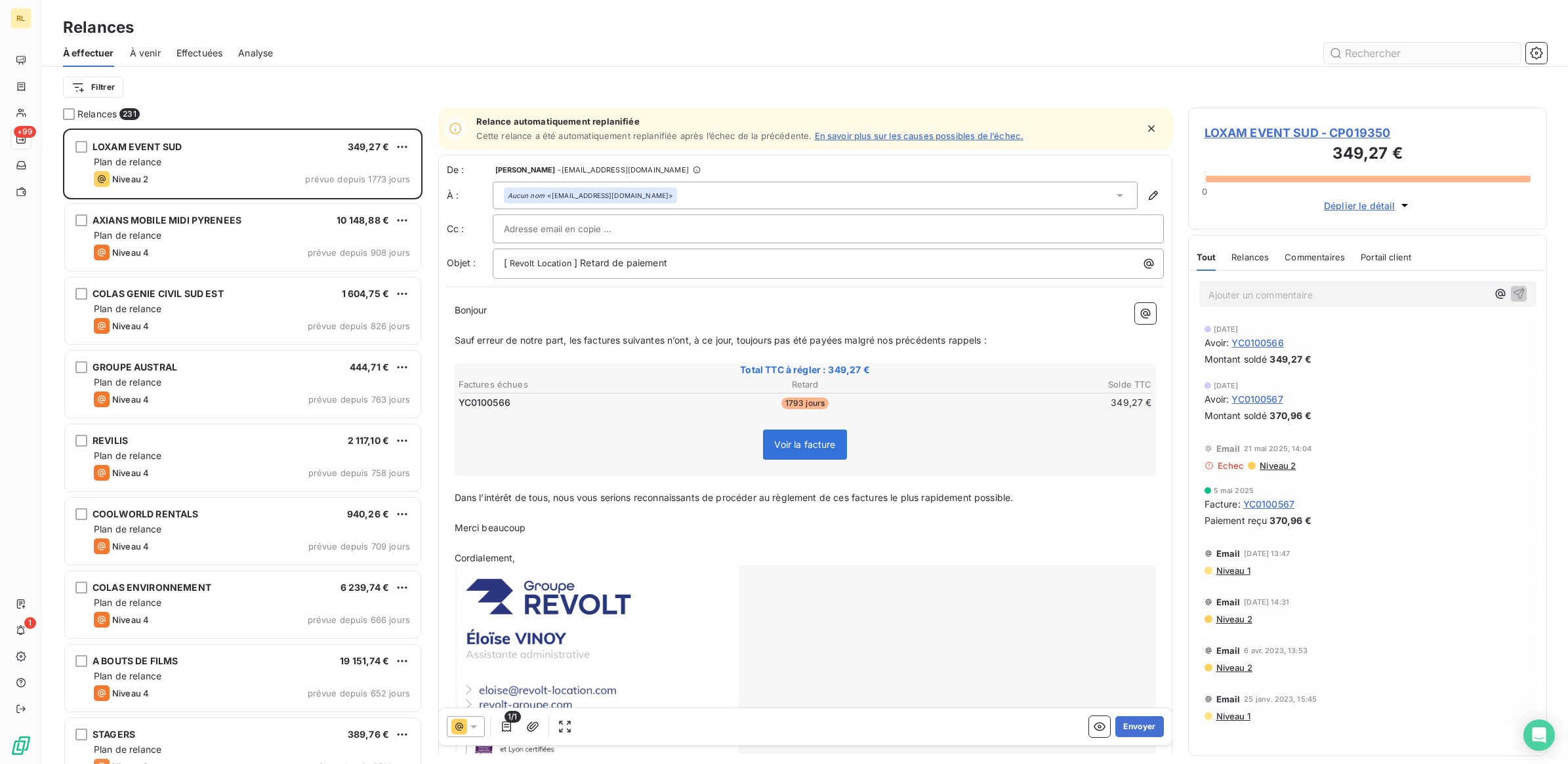
click at [1363, 56] on input "text" at bounding box center [1422, 53] width 197 height 21
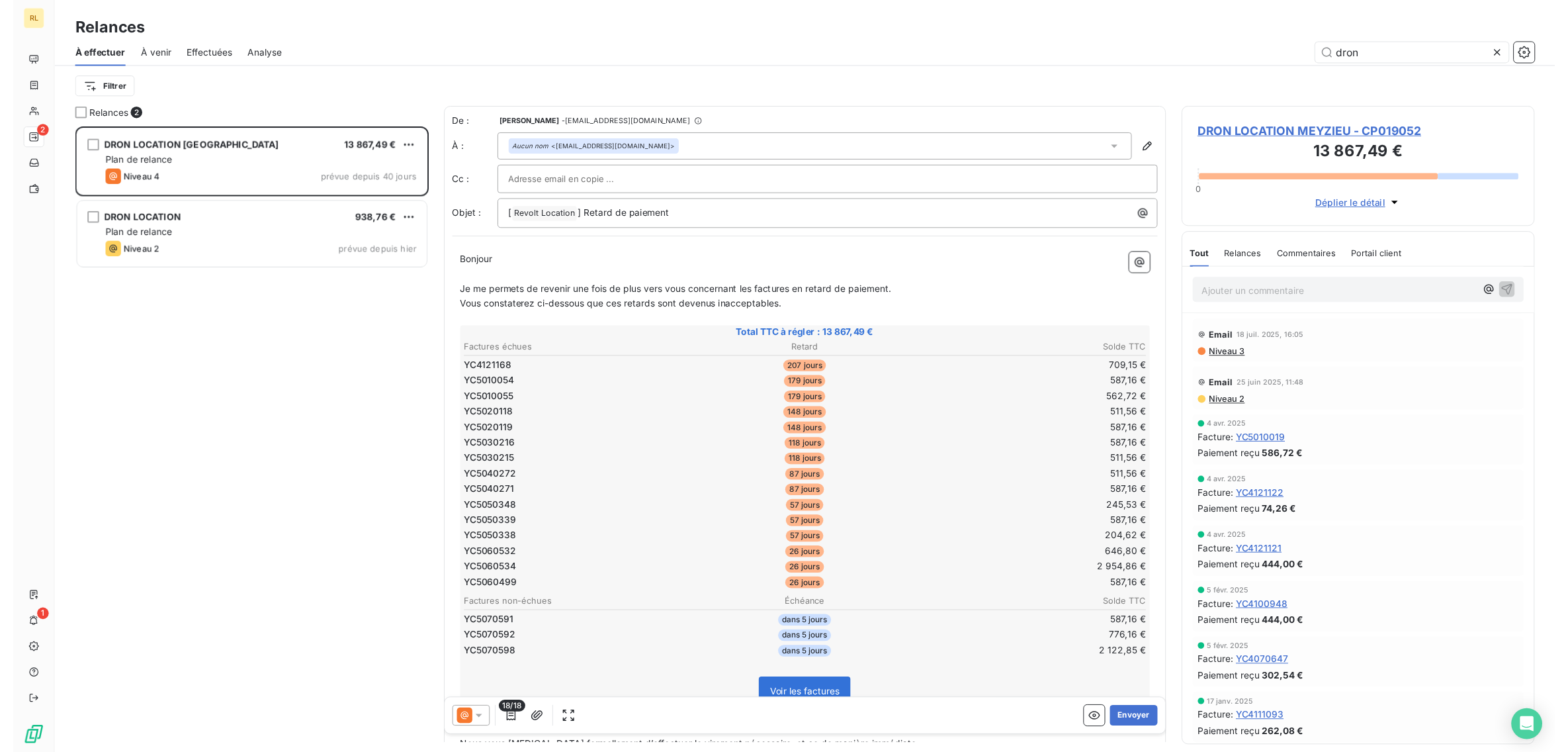
scroll to position [1738, 0]
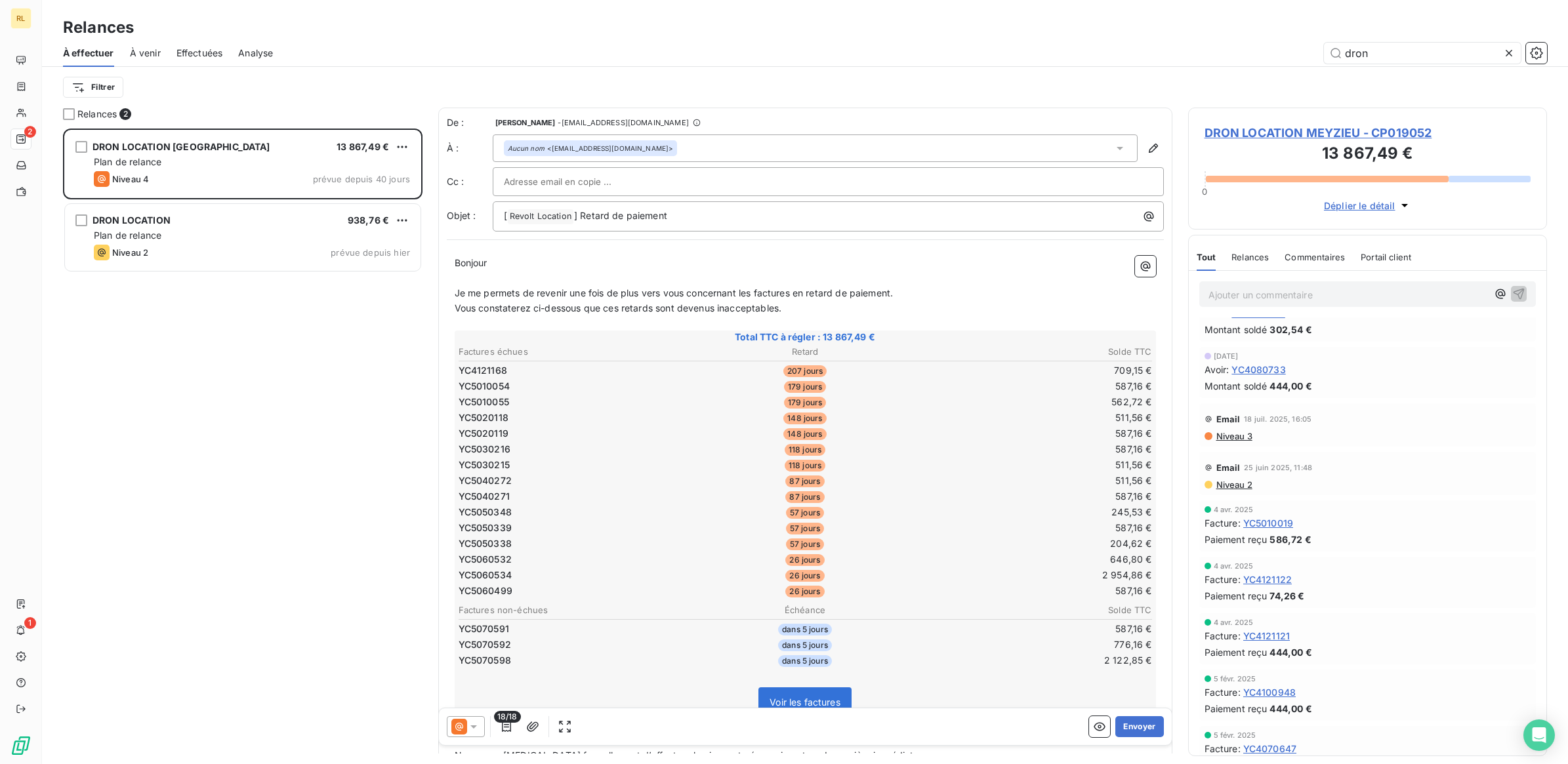
type input "dron"
click at [471, 725] on icon at bounding box center [473, 726] width 6 height 3
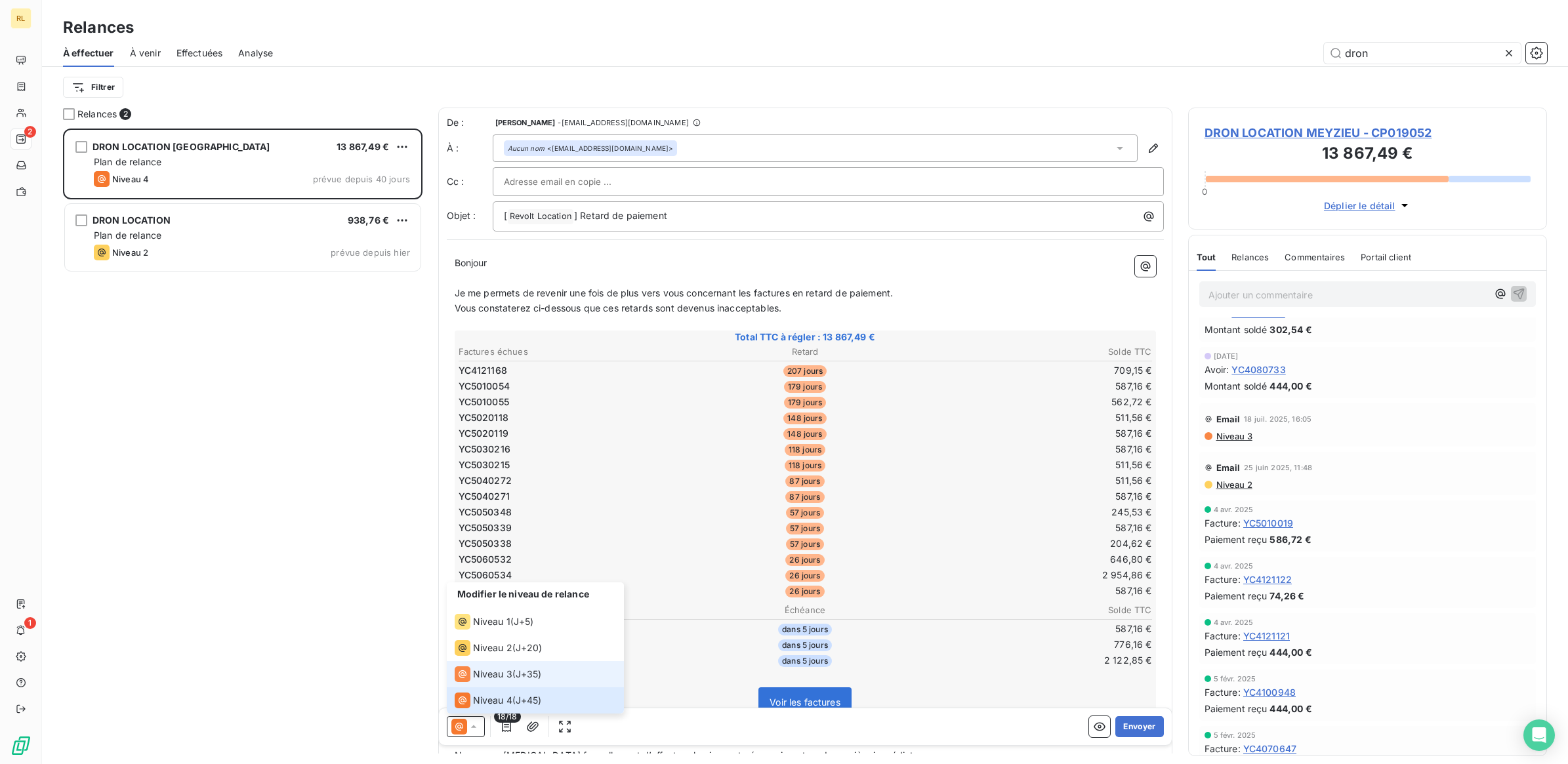
click at [489, 673] on span "Niveau 3" at bounding box center [493, 674] width 39 height 13
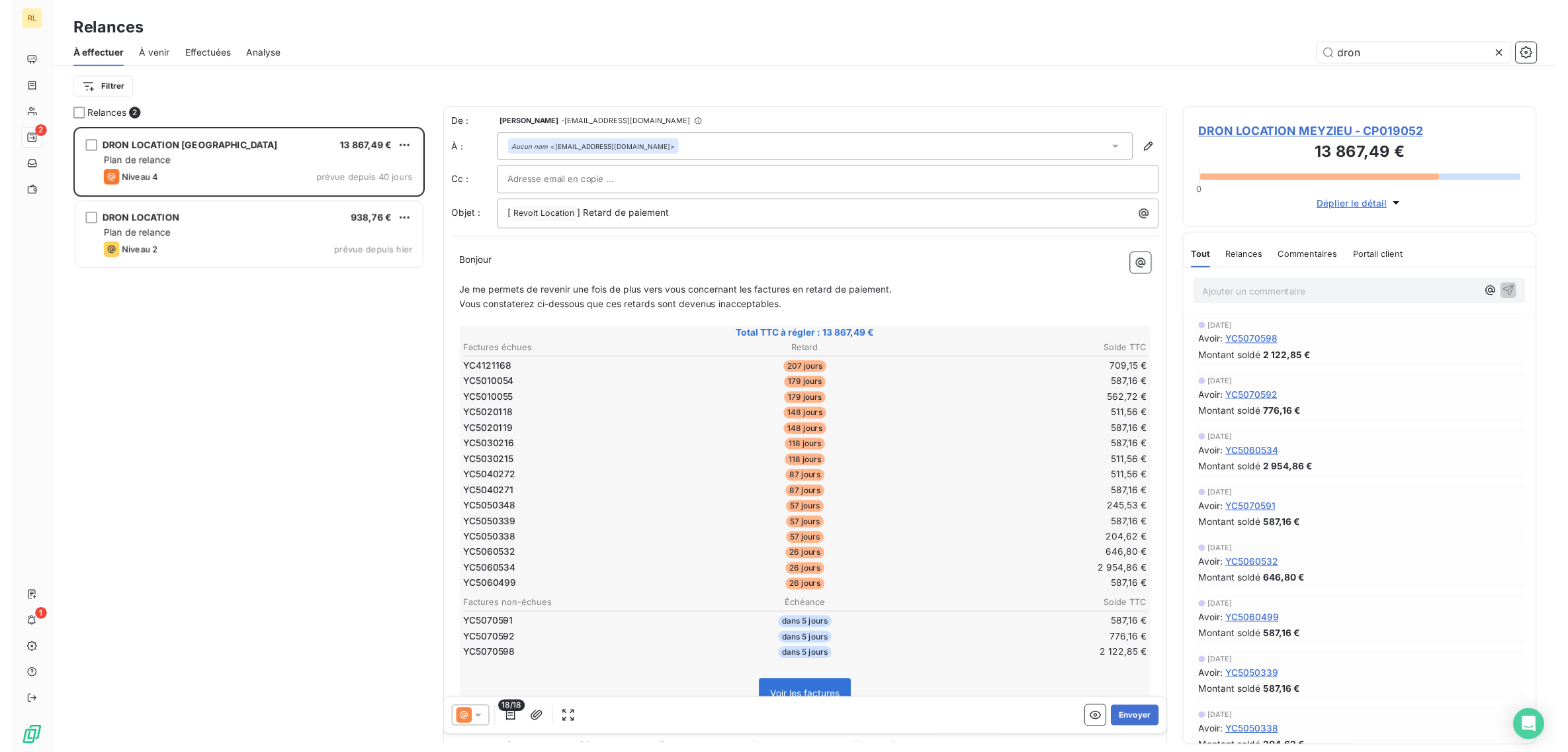
scroll to position [629, 349]
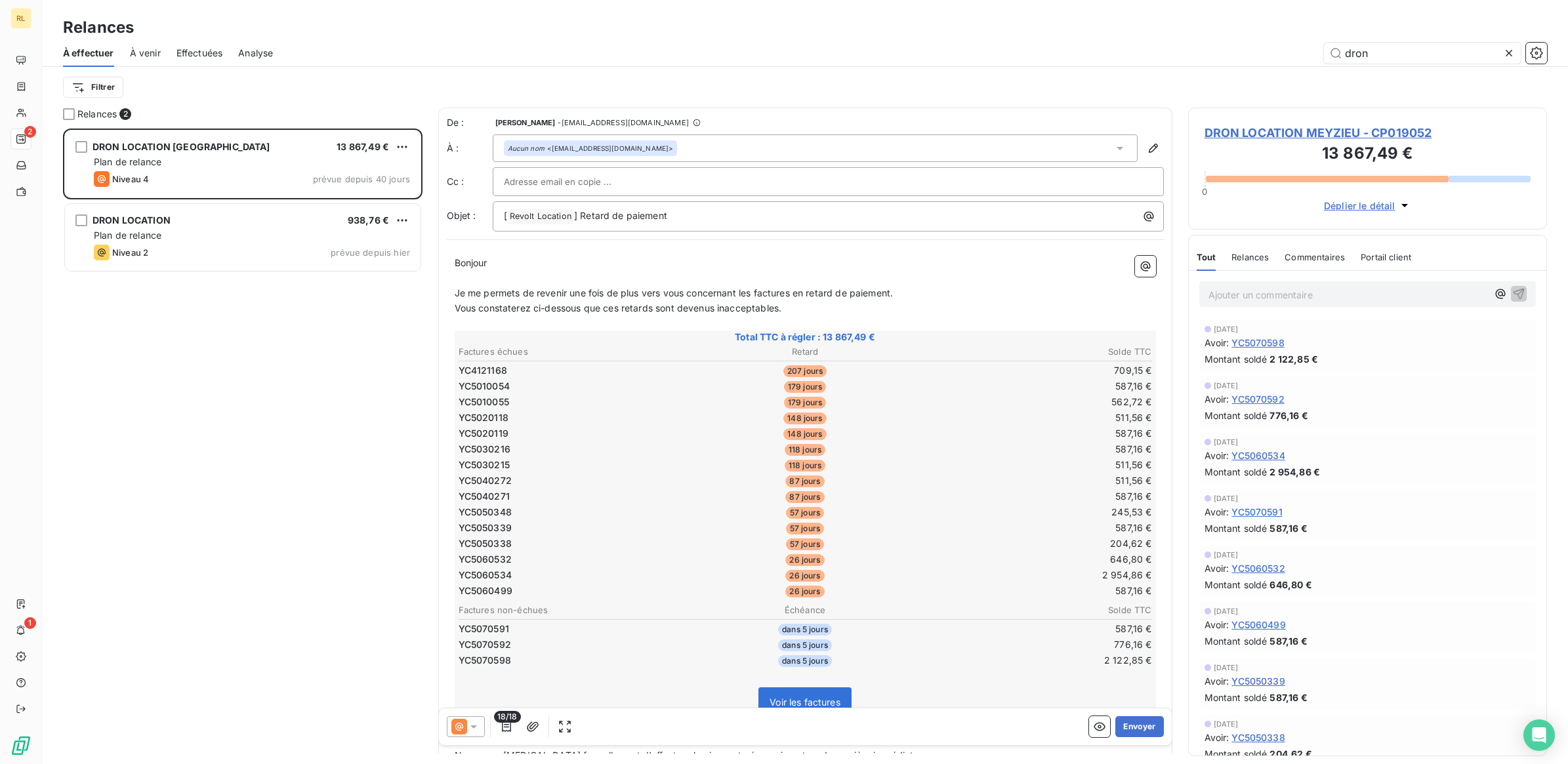
click at [553, 177] on input "text" at bounding box center [574, 181] width 141 height 20
paste input "lnozerac@dron.com"
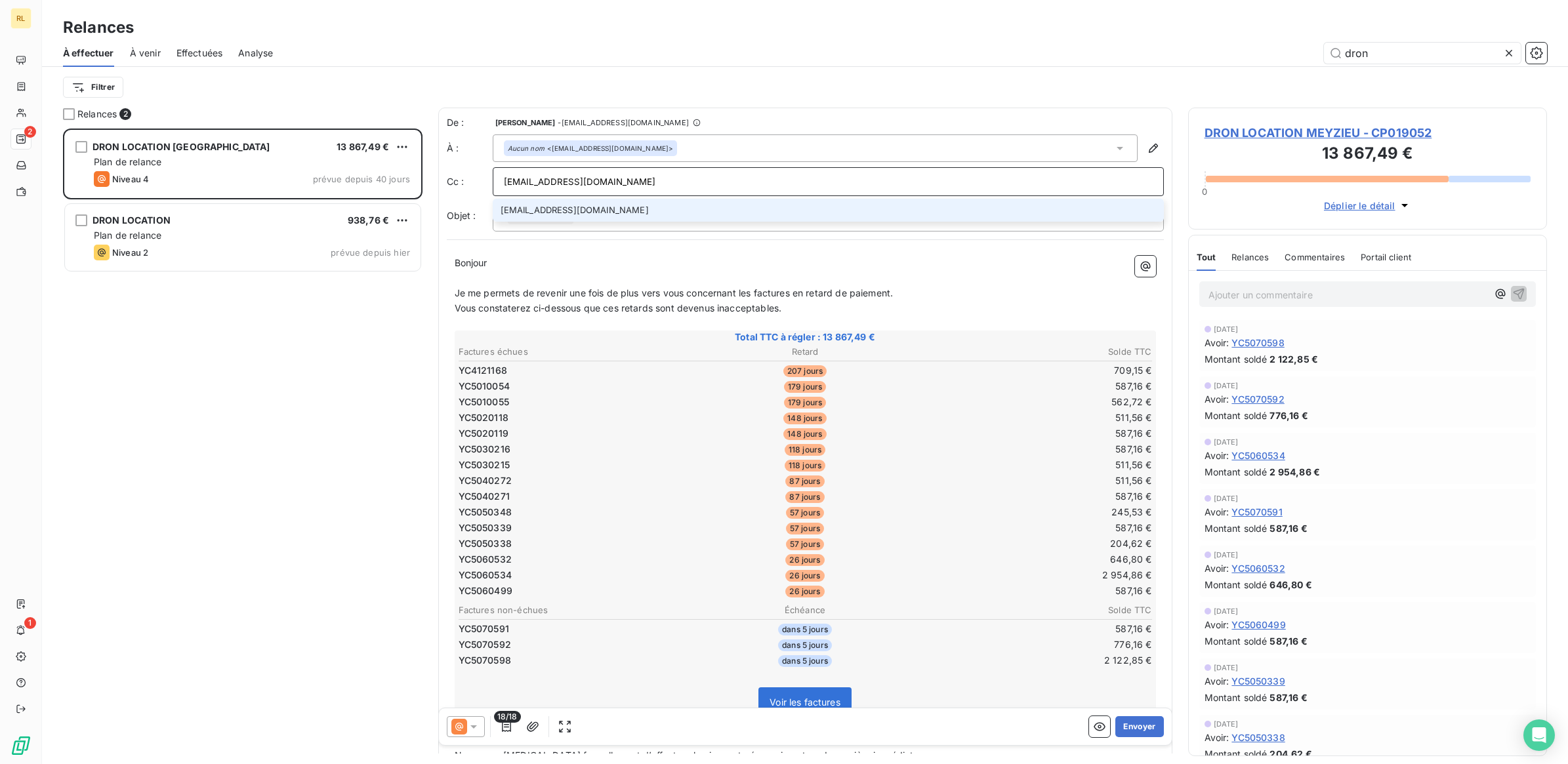
click at [471, 725] on icon at bounding box center [473, 726] width 13 height 13
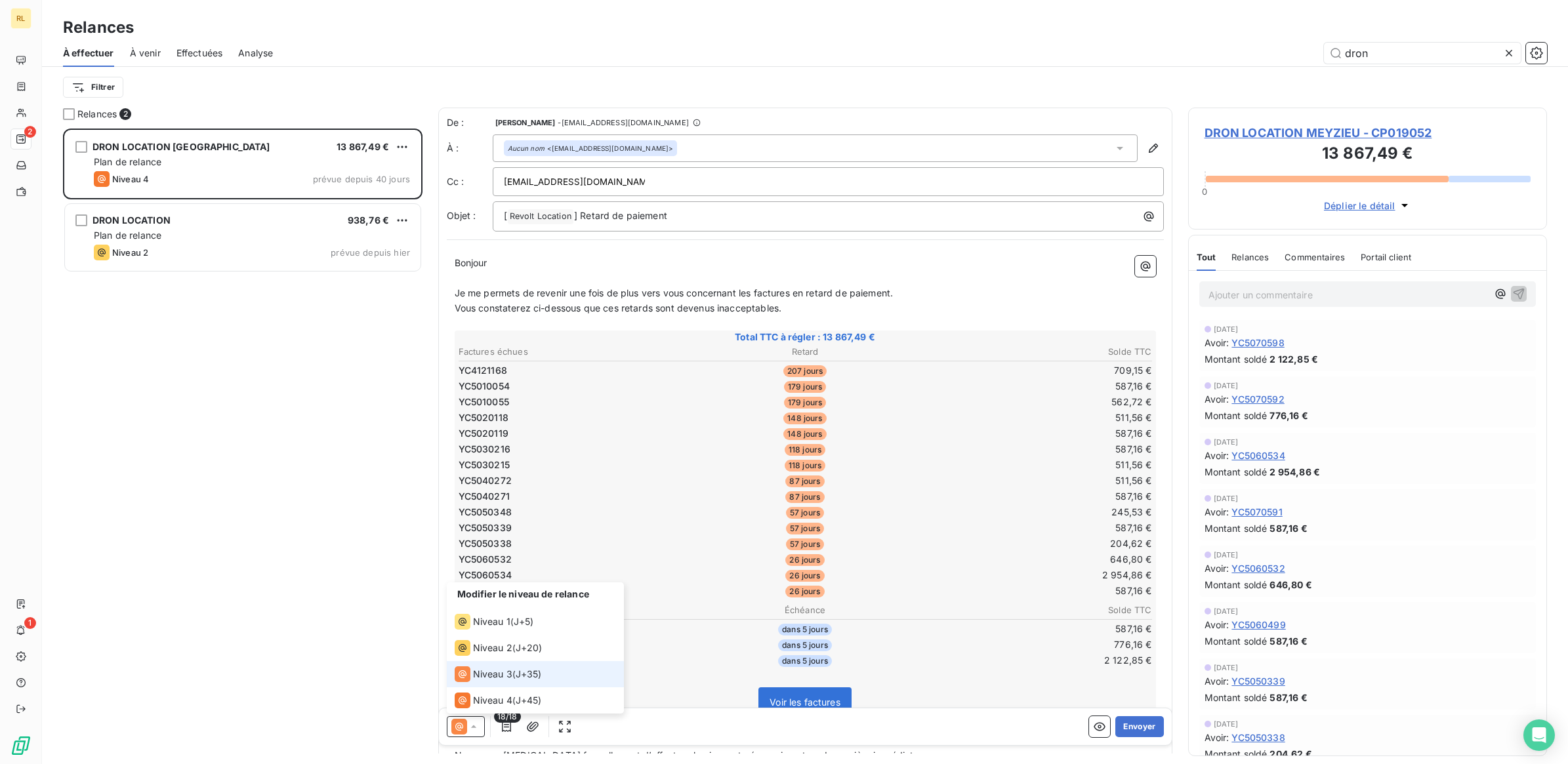
click at [490, 677] on span "Niveau 3" at bounding box center [493, 674] width 39 height 13
click at [549, 185] on input "lnozerac@dron.com" at bounding box center [574, 181] width 141 height 20
type input "lnozerac@dron.com"
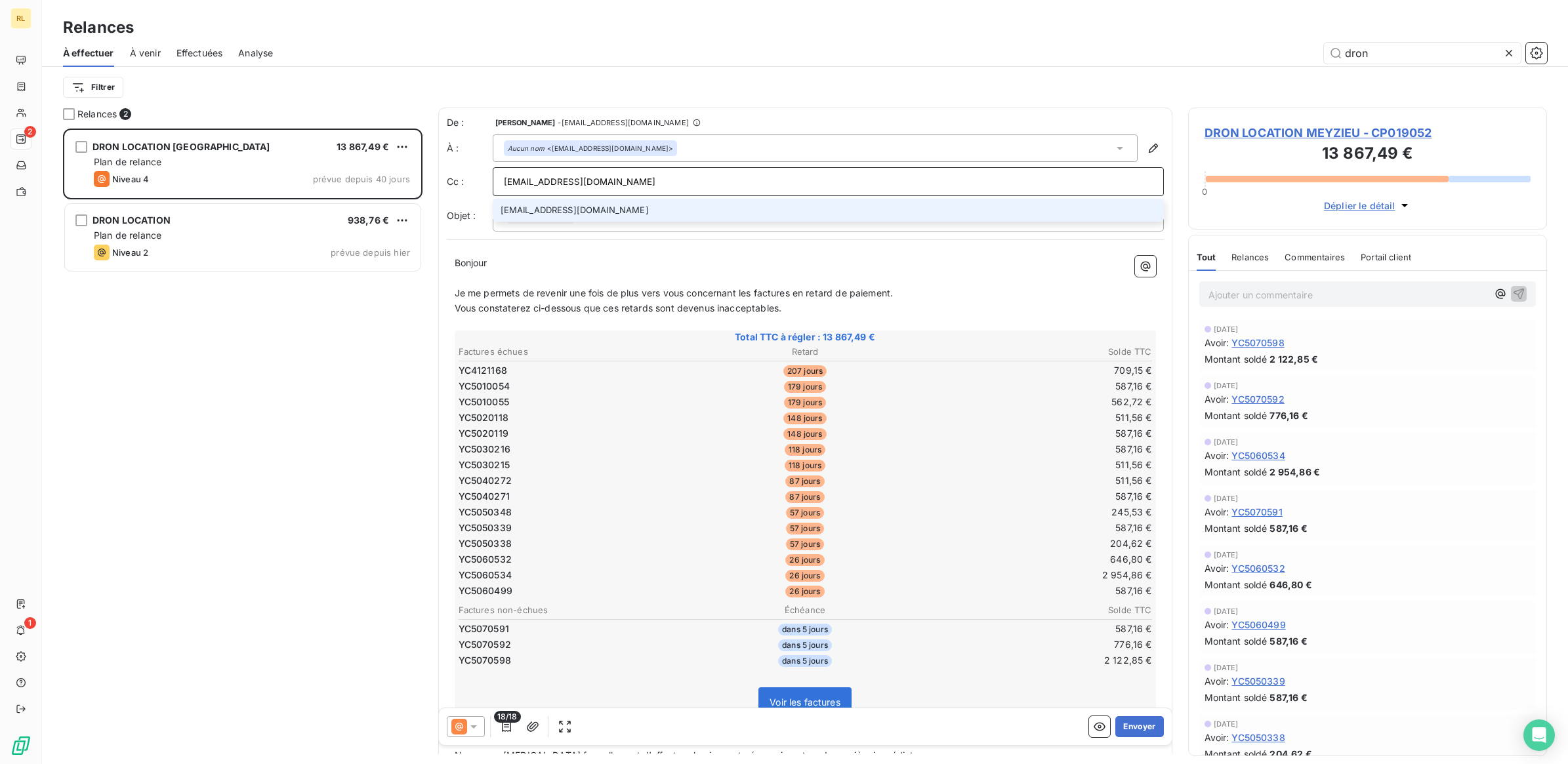
click at [546, 210] on li "lnozerac@dron.com" at bounding box center [828, 210] width 671 height 23
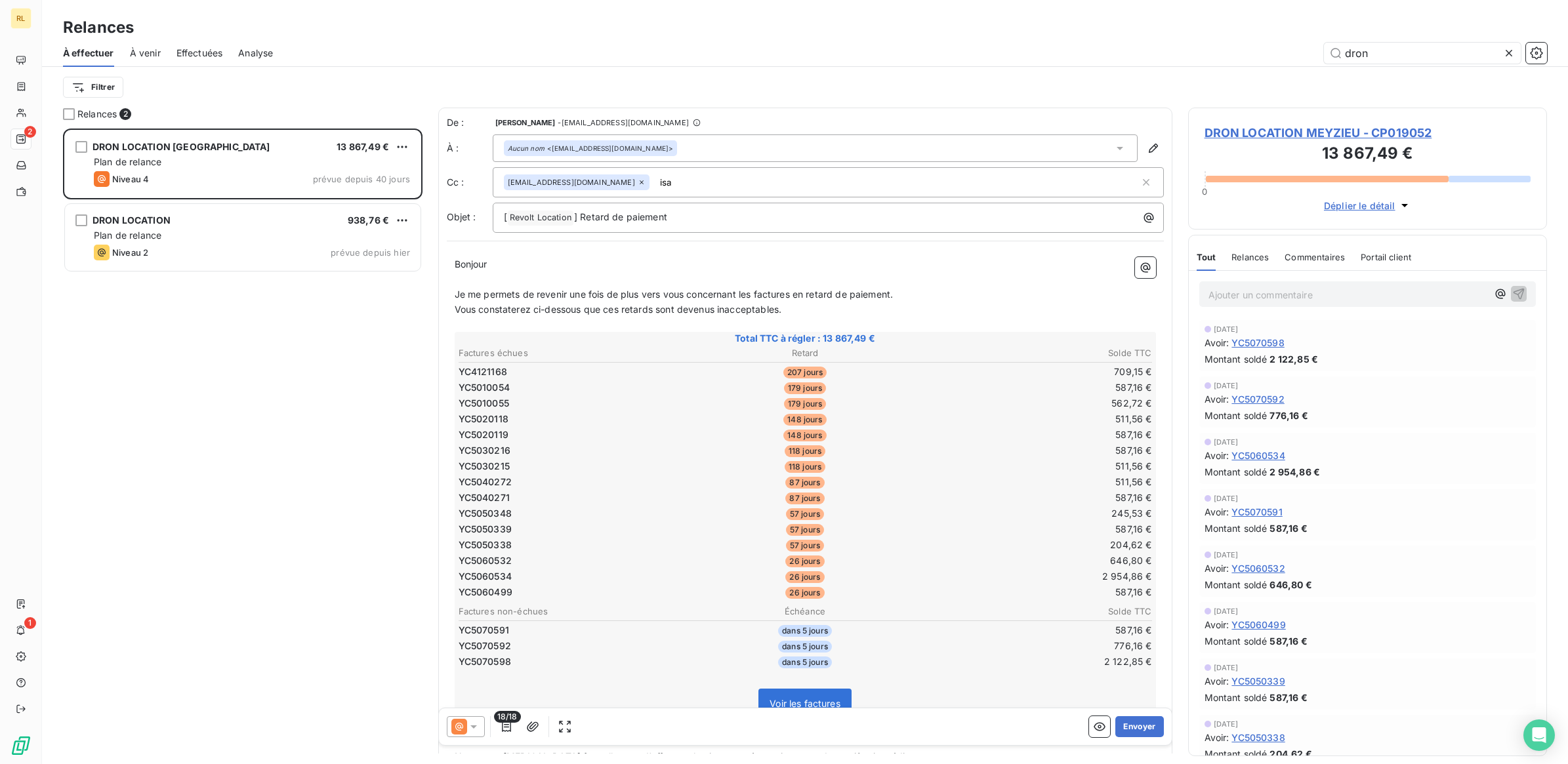
click at [655, 185] on input "isa" at bounding box center [731, 182] width 152 height 20
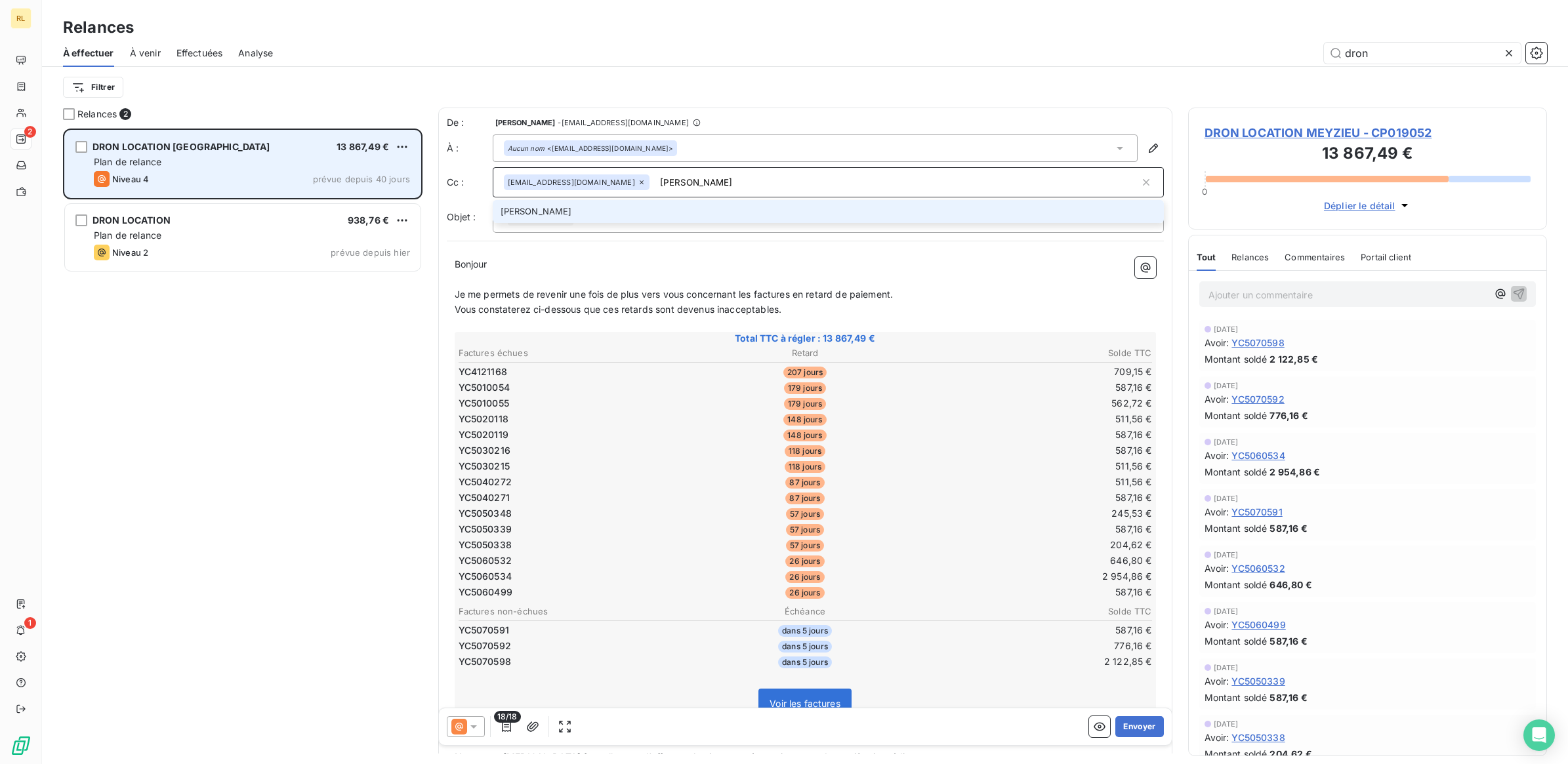
type input "isabelle"
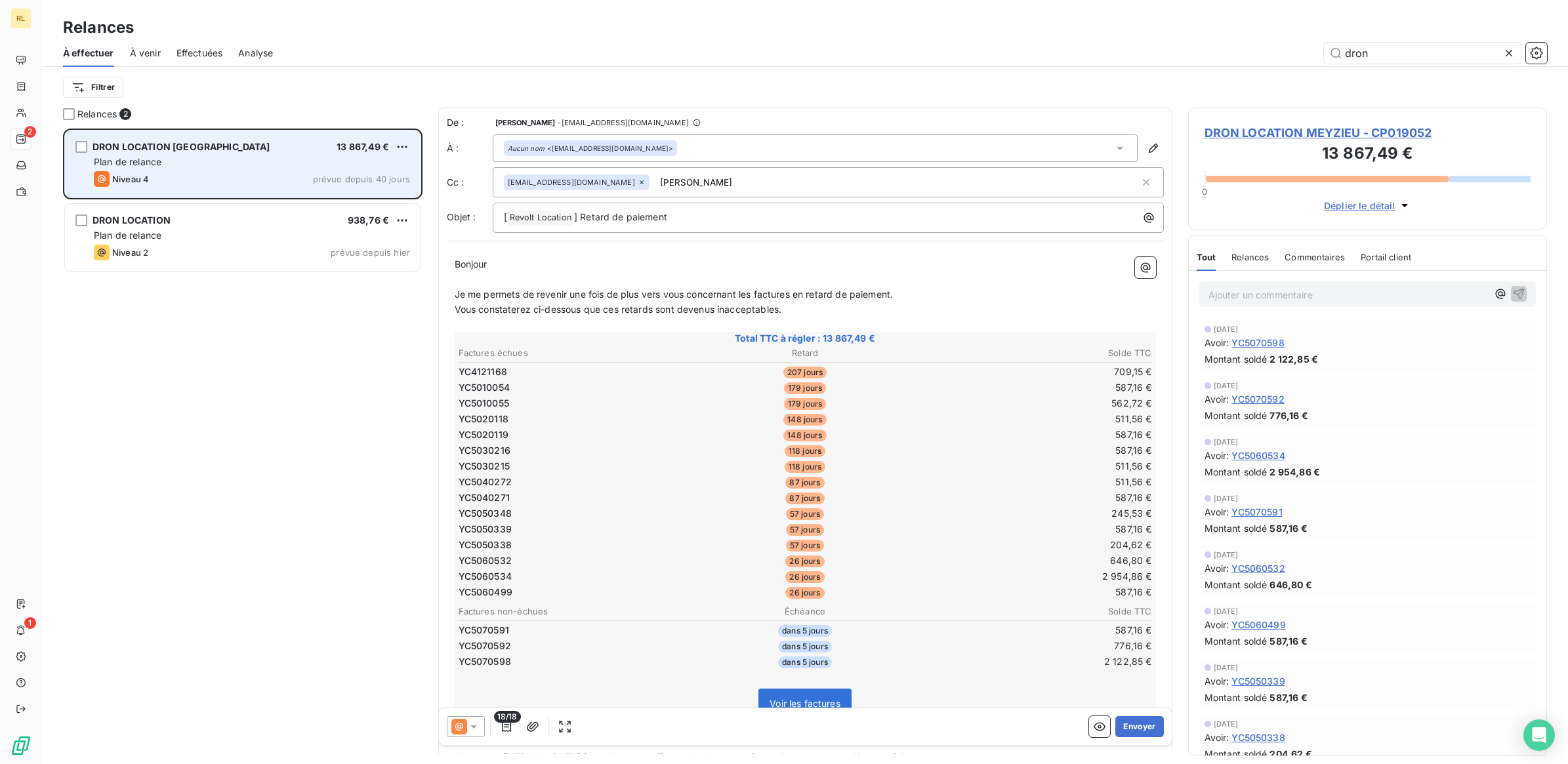
click at [264, 161] on div "Plan de relance" at bounding box center [251, 161] width 316 height 13
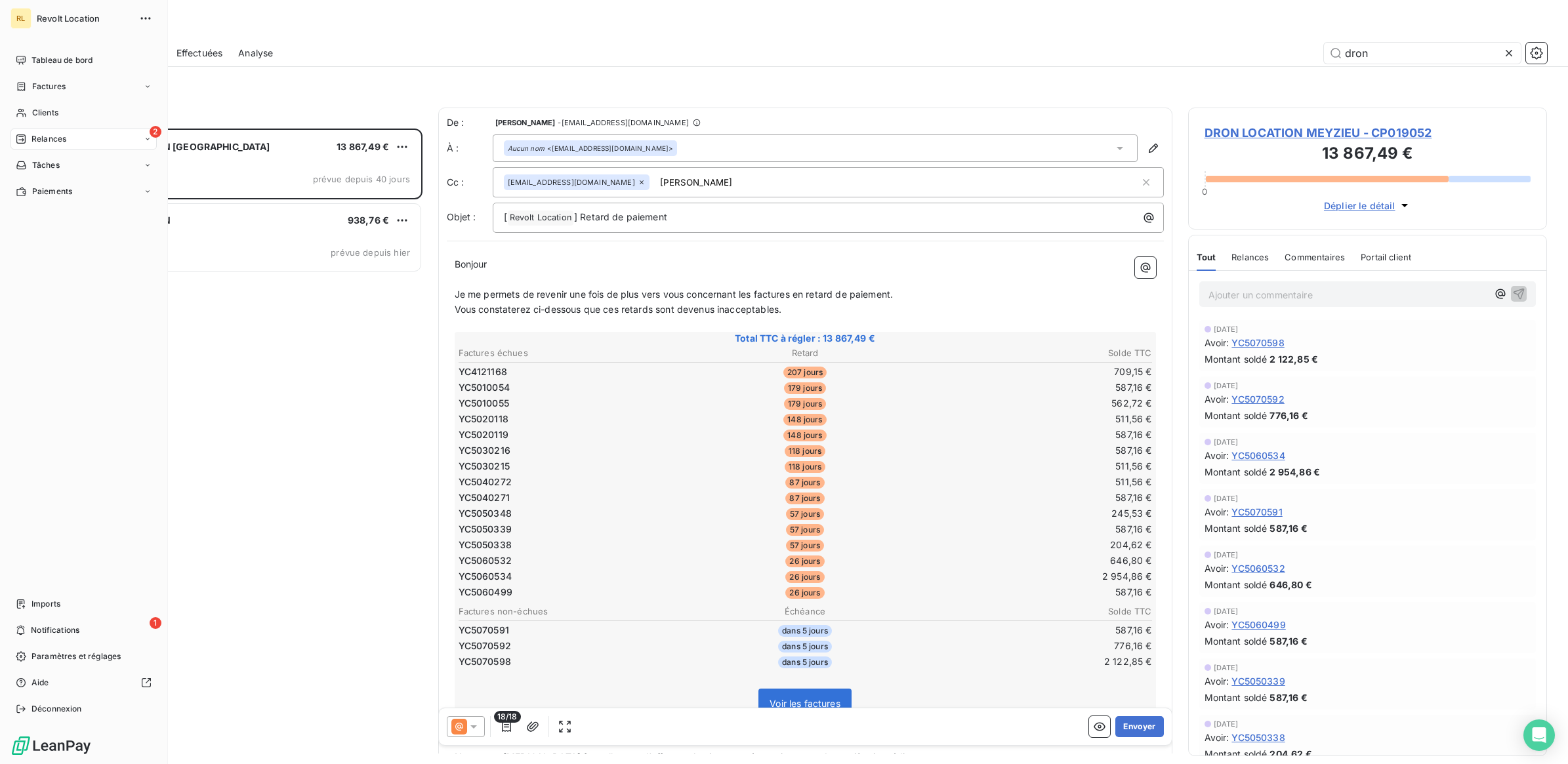
click at [34, 134] on span "Relances" at bounding box center [48, 139] width 34 height 12
click at [60, 215] on span "Effectuées" at bounding box center [51, 217] width 41 height 12
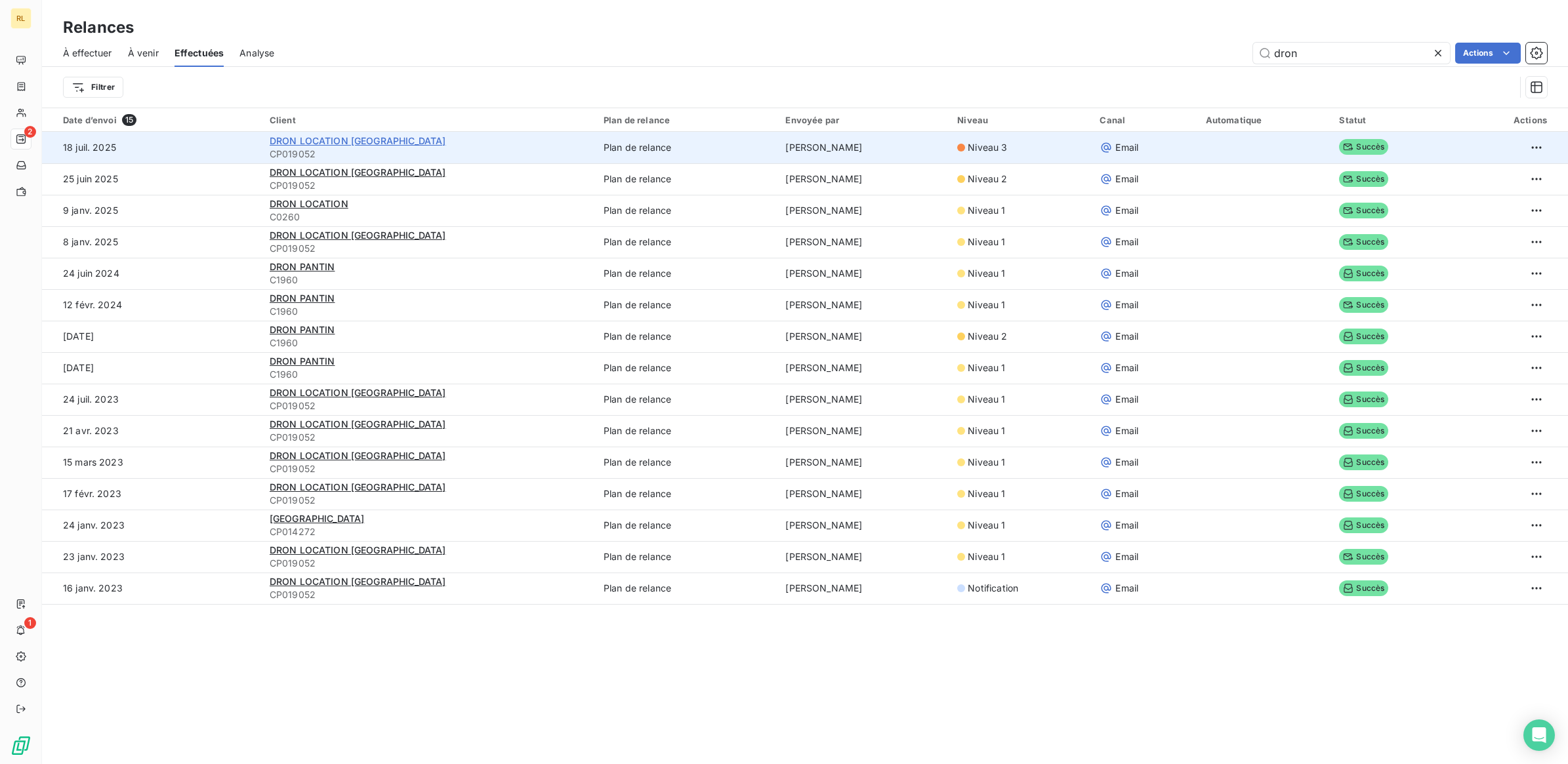
click at [356, 142] on span "DRON LOCATION [GEOGRAPHIC_DATA]" at bounding box center [357, 141] width 177 height 11
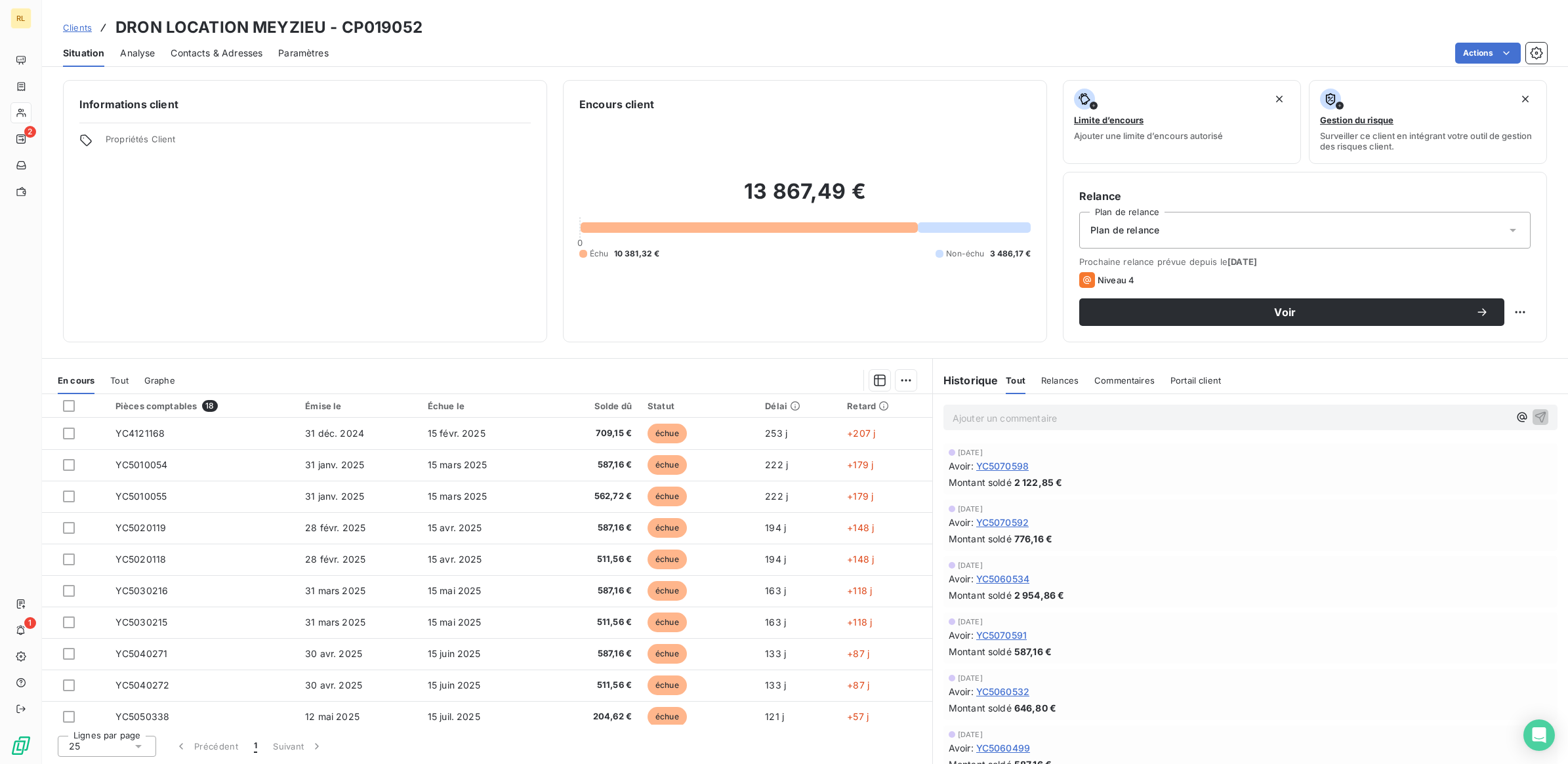
click at [1195, 380] on span "Portail client" at bounding box center [1195, 380] width 50 height 10
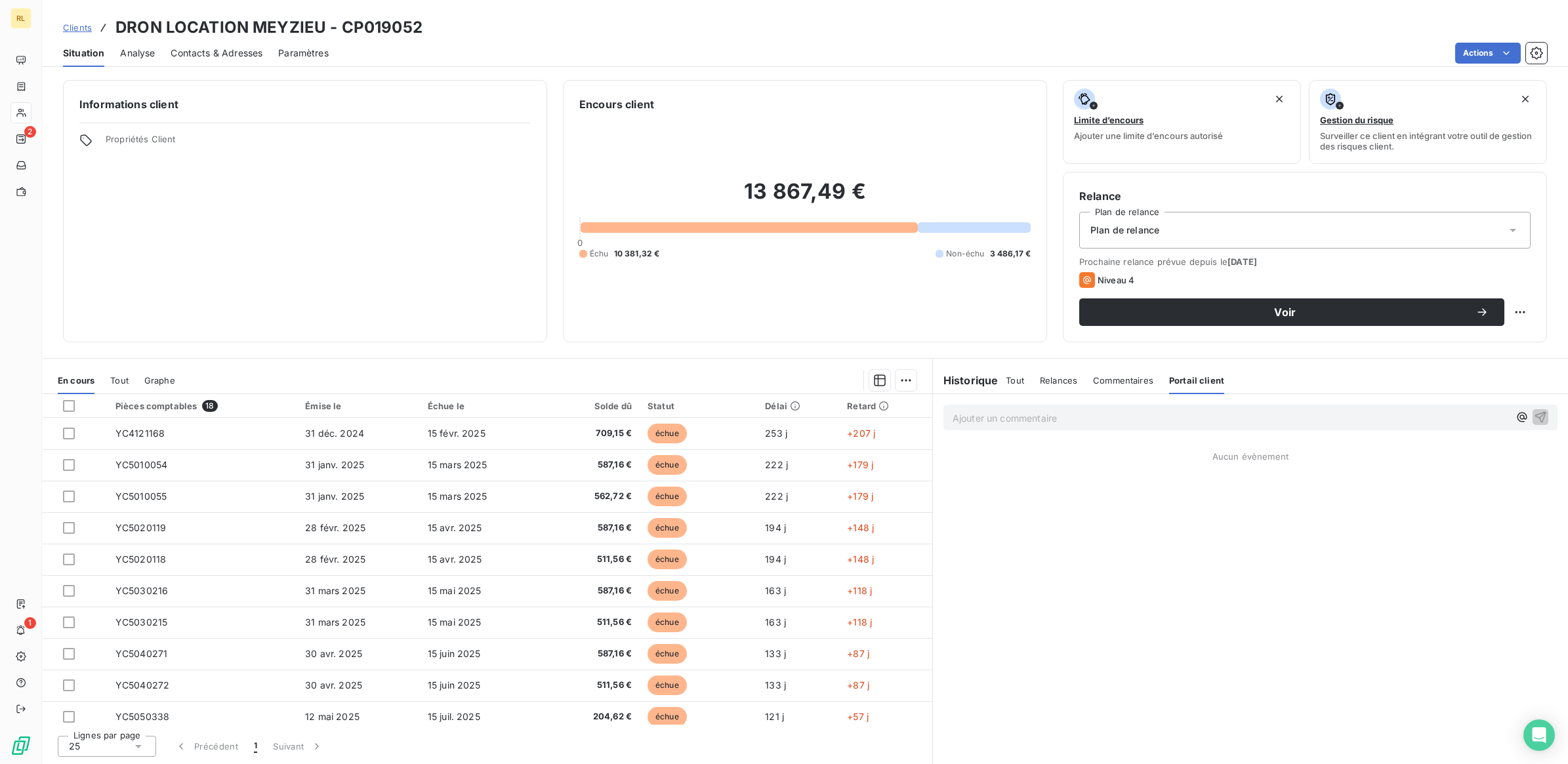
click at [1103, 382] on span "Commentaires" at bounding box center [1123, 380] width 60 height 10
click at [1051, 381] on span "Relances" at bounding box center [1058, 380] width 38 height 10
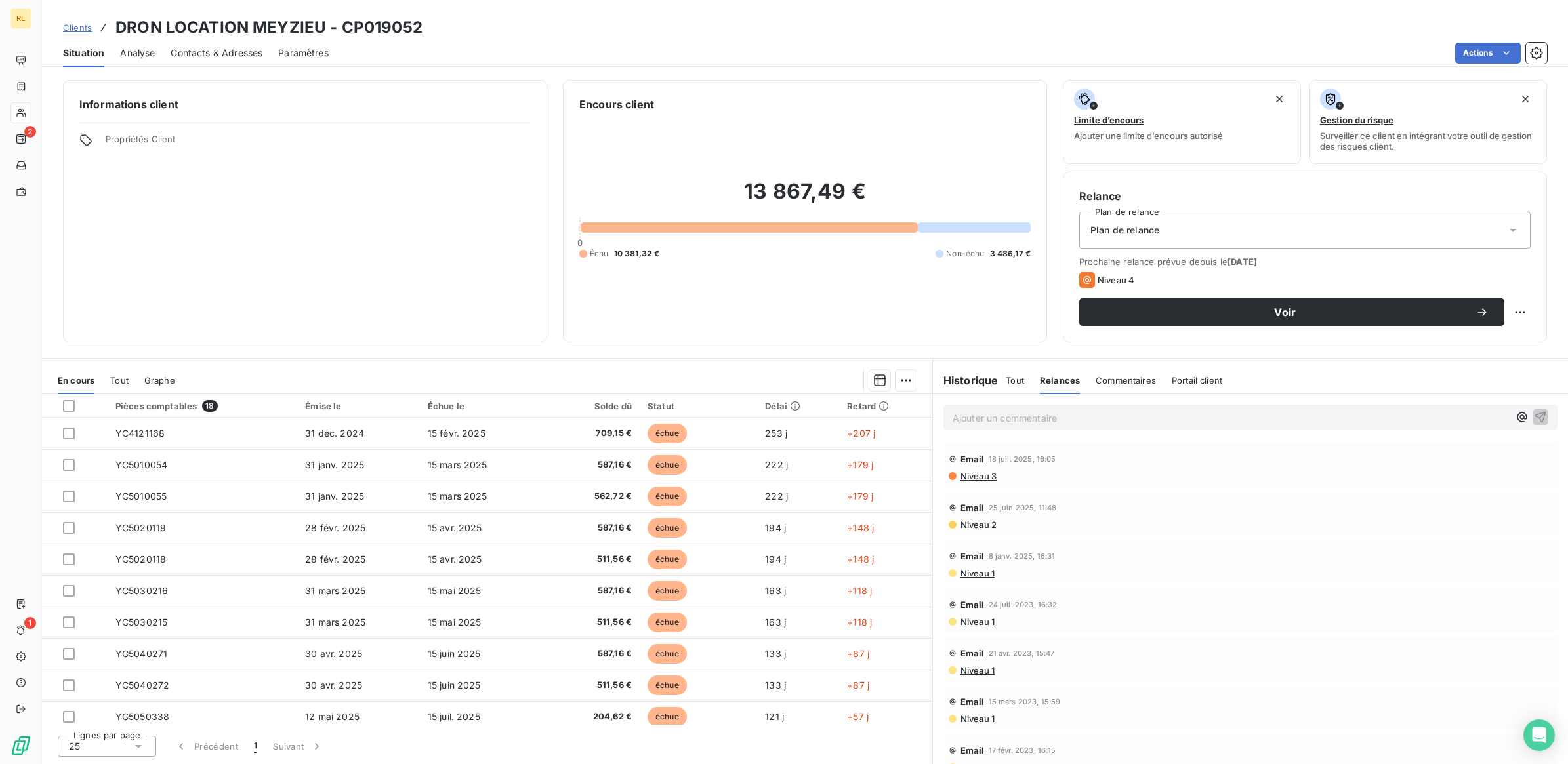
click at [959, 382] on h6 "Historique" at bounding box center [966, 380] width 66 height 16
click at [906, 380] on html "RL 2 1 Clients DRON LOCATION MEYZIEU - CP019052 Situation Analyse Contacts & Ad…" at bounding box center [784, 382] width 1568 height 764
click at [876, 381] on html "RL 2 1 Clients DRON LOCATION MEYZIEU - CP019052 Situation Analyse Contacts & Ad…" at bounding box center [784, 382] width 1568 height 764
click at [965, 476] on span "Niveau 3" at bounding box center [977, 476] width 38 height 10
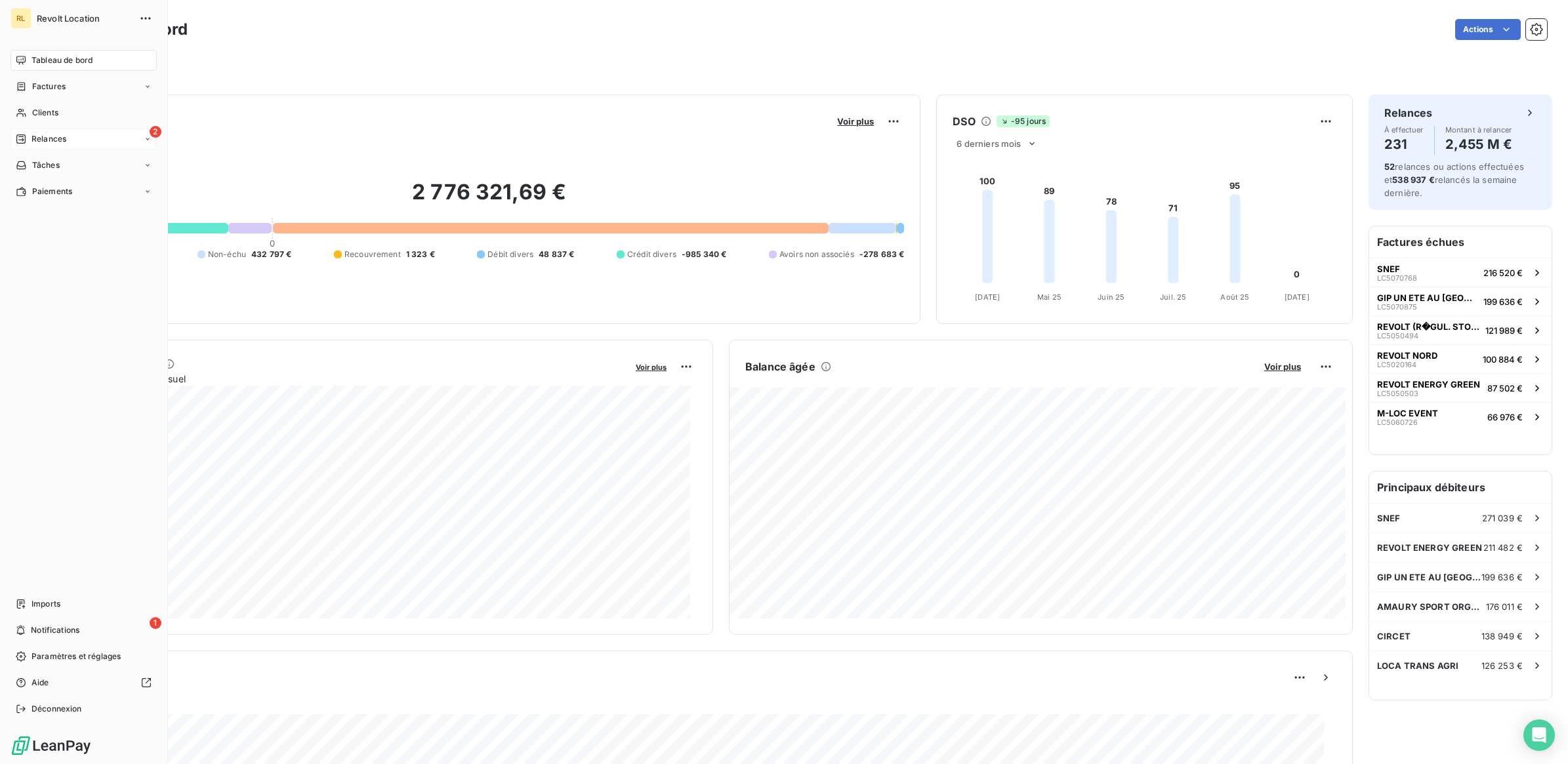
click at [64, 137] on span "Relances" at bounding box center [48, 139] width 34 height 12
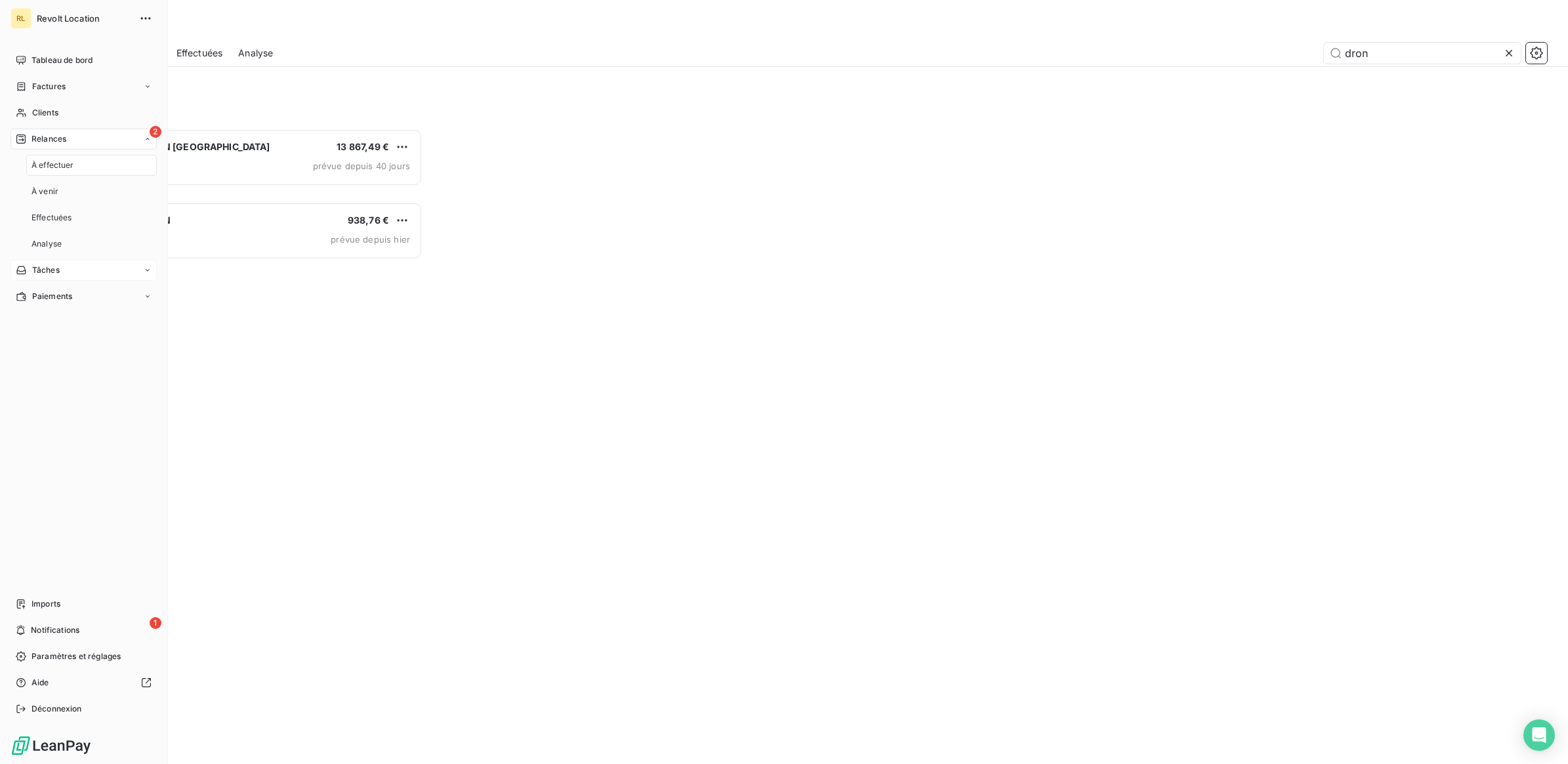
scroll to position [623, 346]
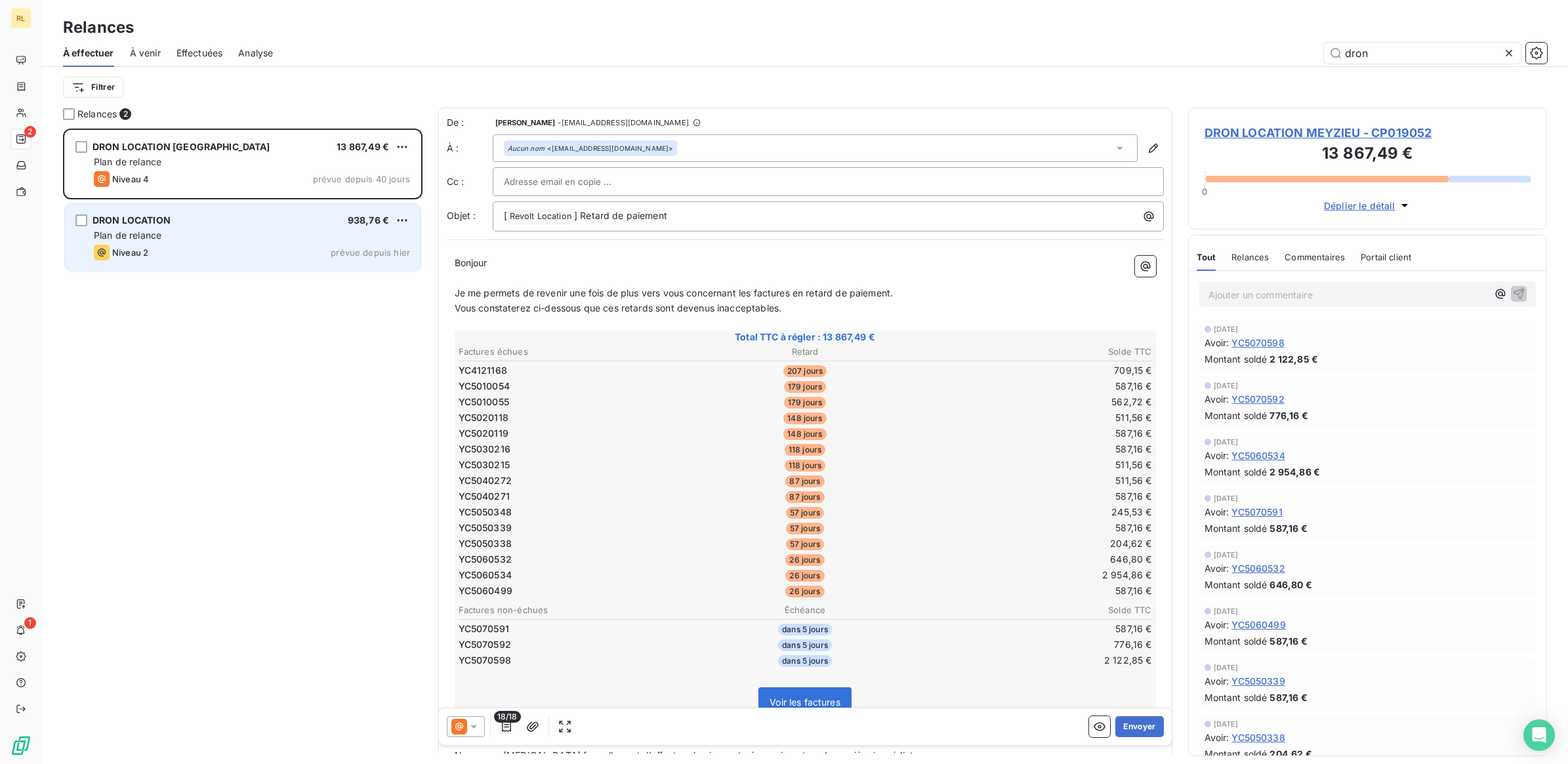
click at [195, 235] on div "Plan de relance" at bounding box center [251, 235] width 316 height 13
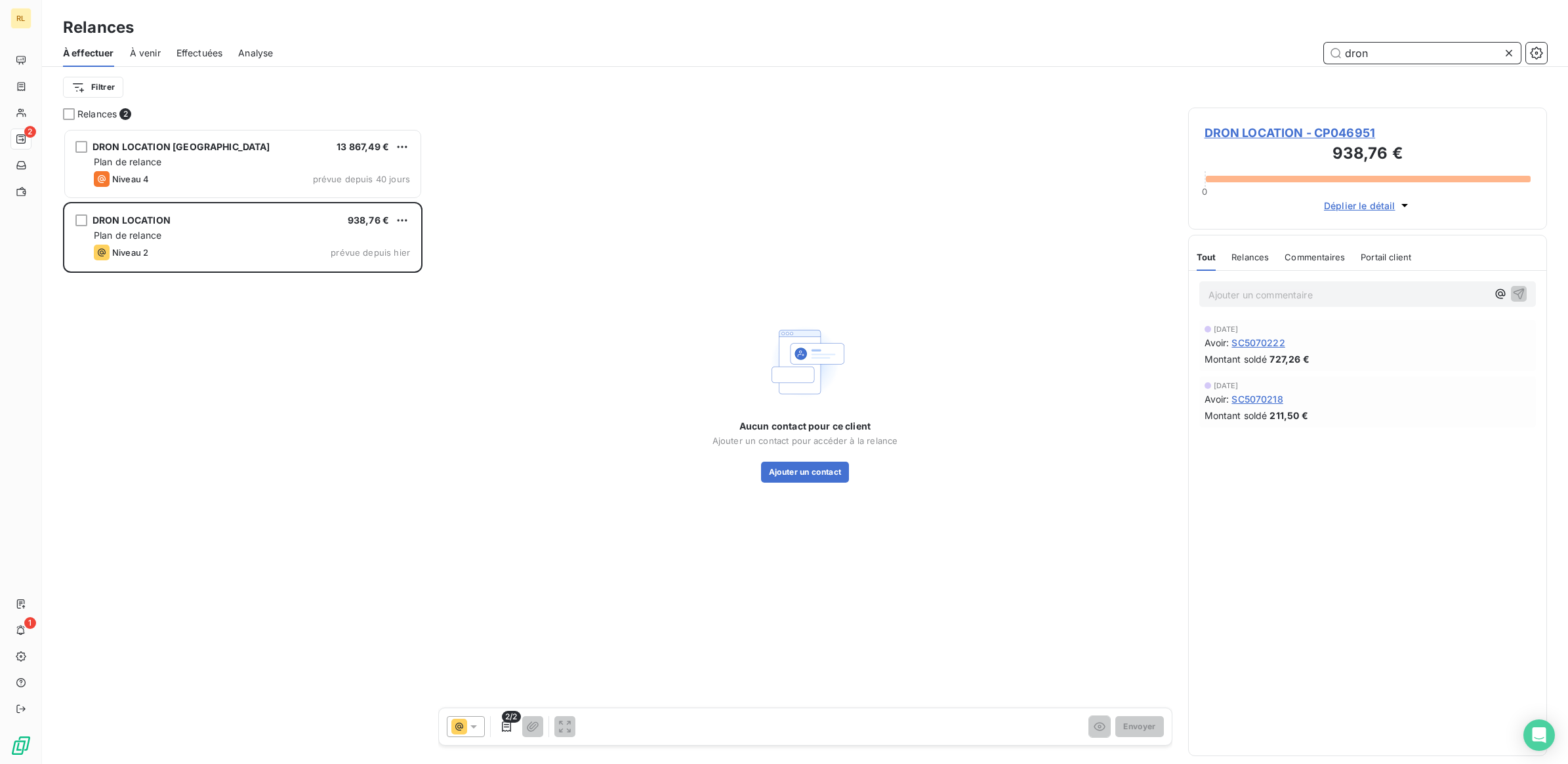
click at [1382, 53] on input "dron" at bounding box center [1422, 53] width 197 height 21
type input "d"
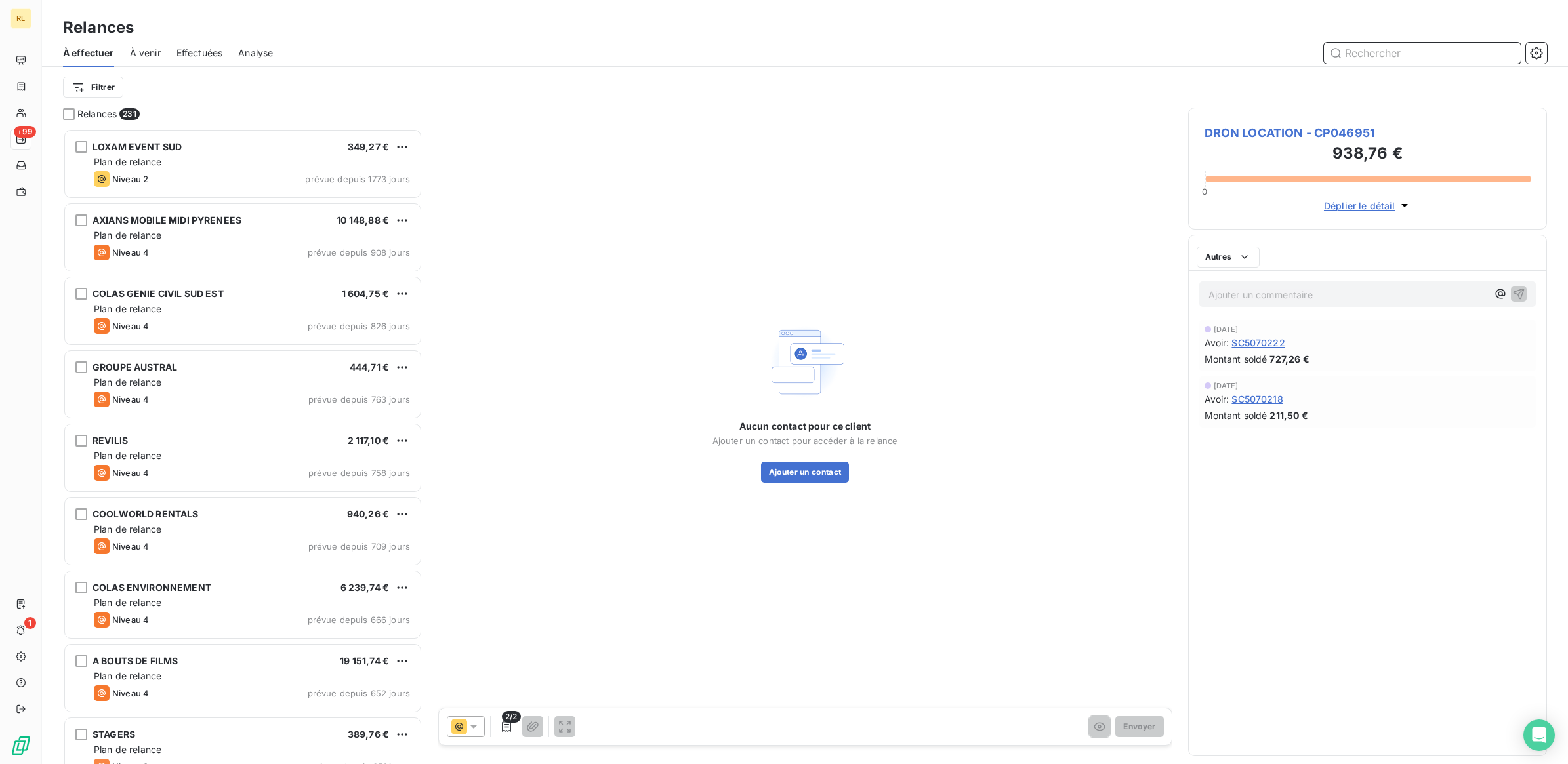
scroll to position [623, 346]
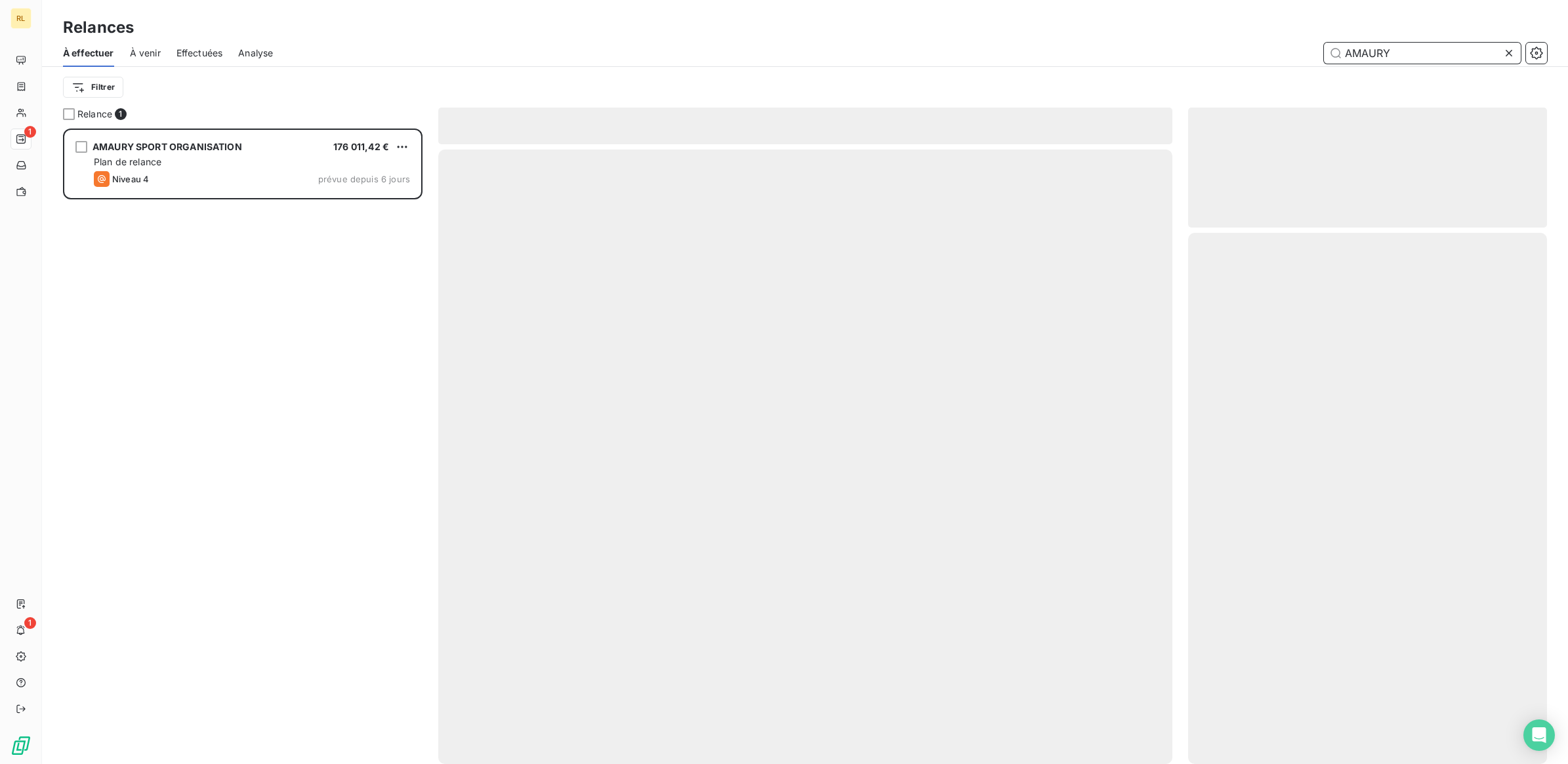
scroll to position [623, 346]
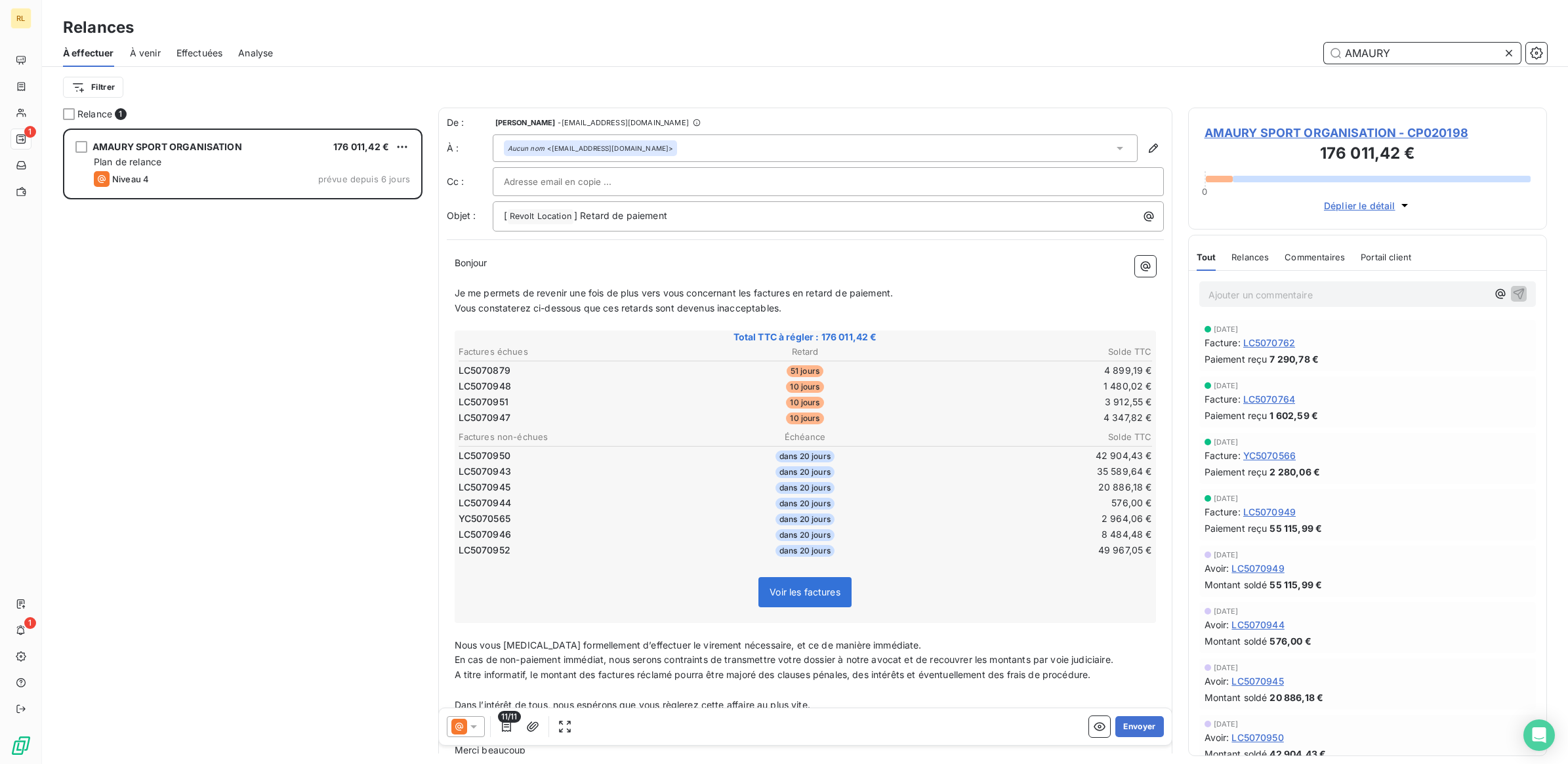
drag, startPoint x: 1401, startPoint y: 53, endPoint x: 1247, endPoint y: 68, distance: 154.7
click at [1247, 68] on div "À effectuer À venir Effectuées Analyse AMAURY Filtrer" at bounding box center [805, 73] width 1526 height 68
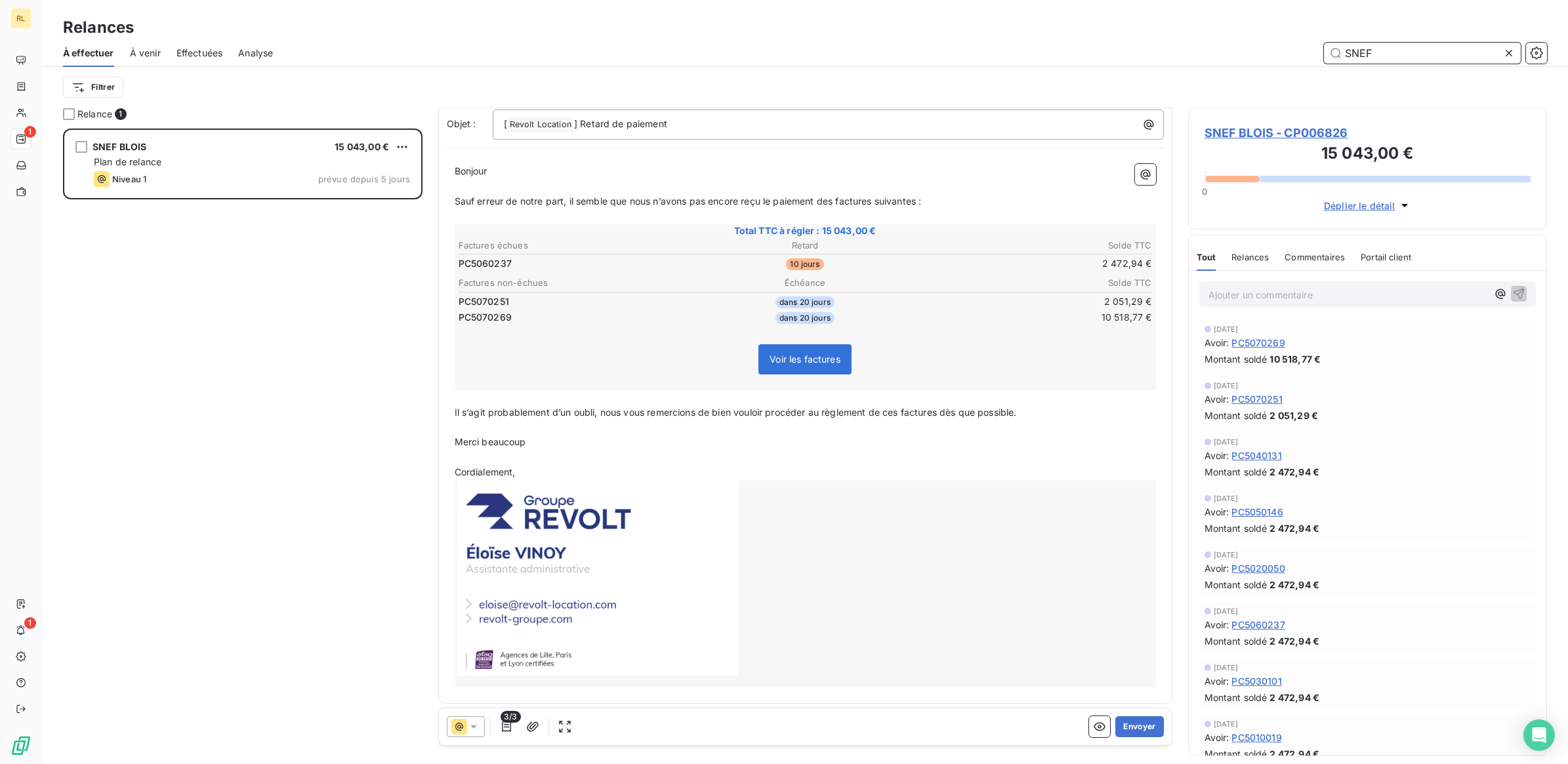
scroll to position [95, 0]
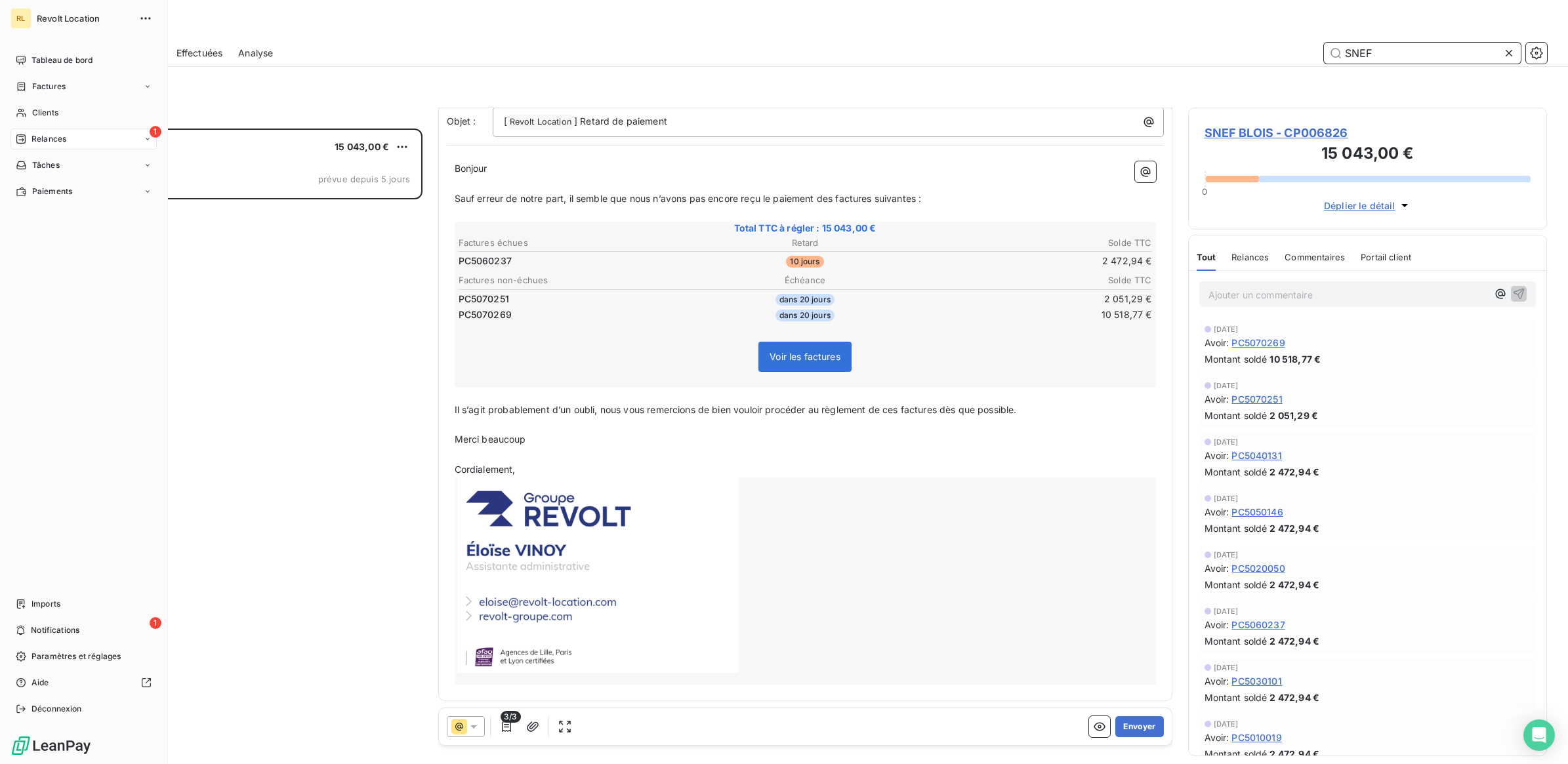
type input "SNEF"
click at [73, 141] on div "1 Relances" at bounding box center [83, 139] width 146 height 21
click at [70, 162] on span "À effectuer" at bounding box center [52, 165] width 42 height 12
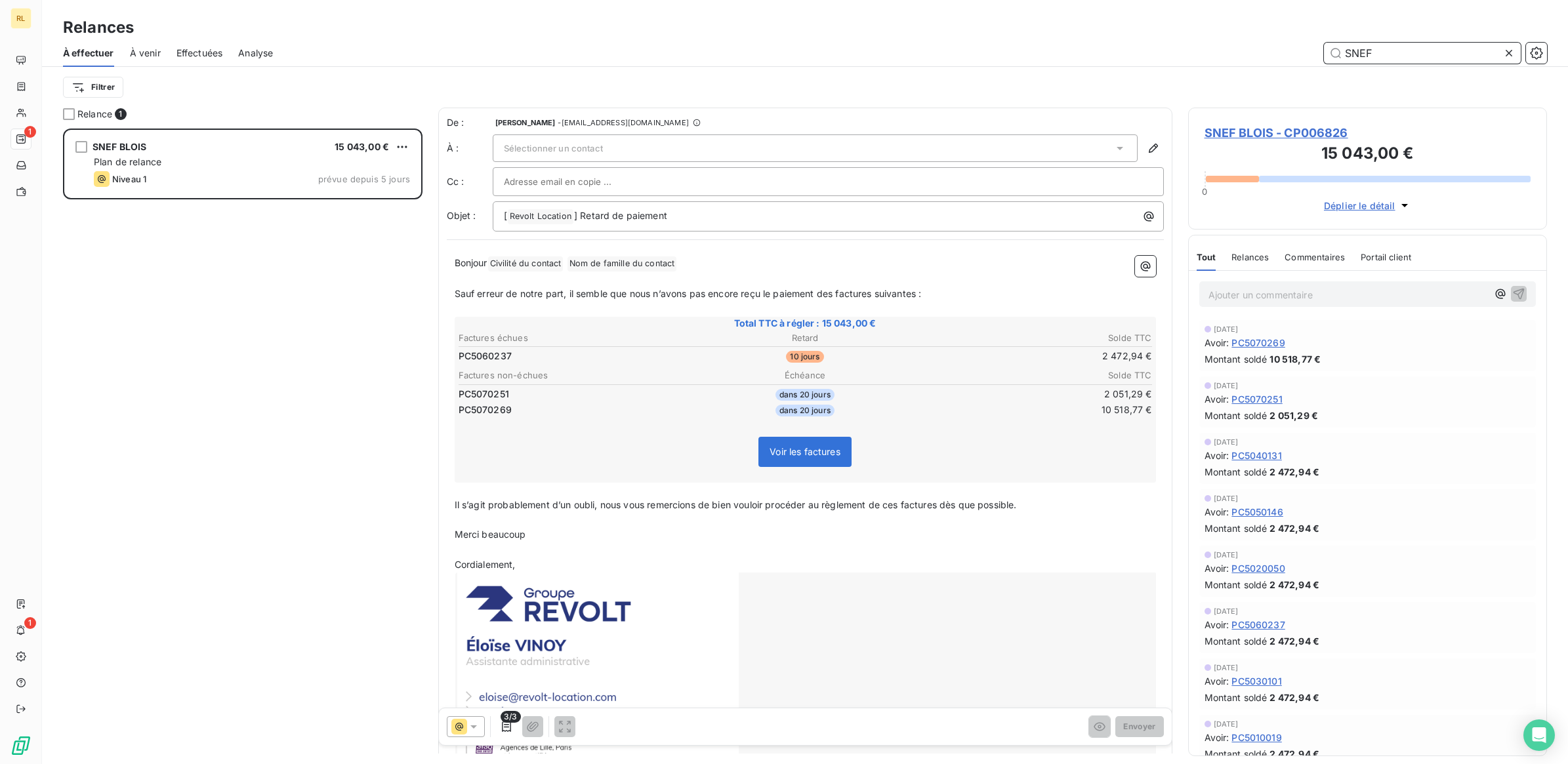
drag, startPoint x: 1390, startPoint y: 48, endPoint x: 1264, endPoint y: 63, distance: 126.9
click at [1264, 63] on div "SNEF" at bounding box center [918, 53] width 1259 height 21
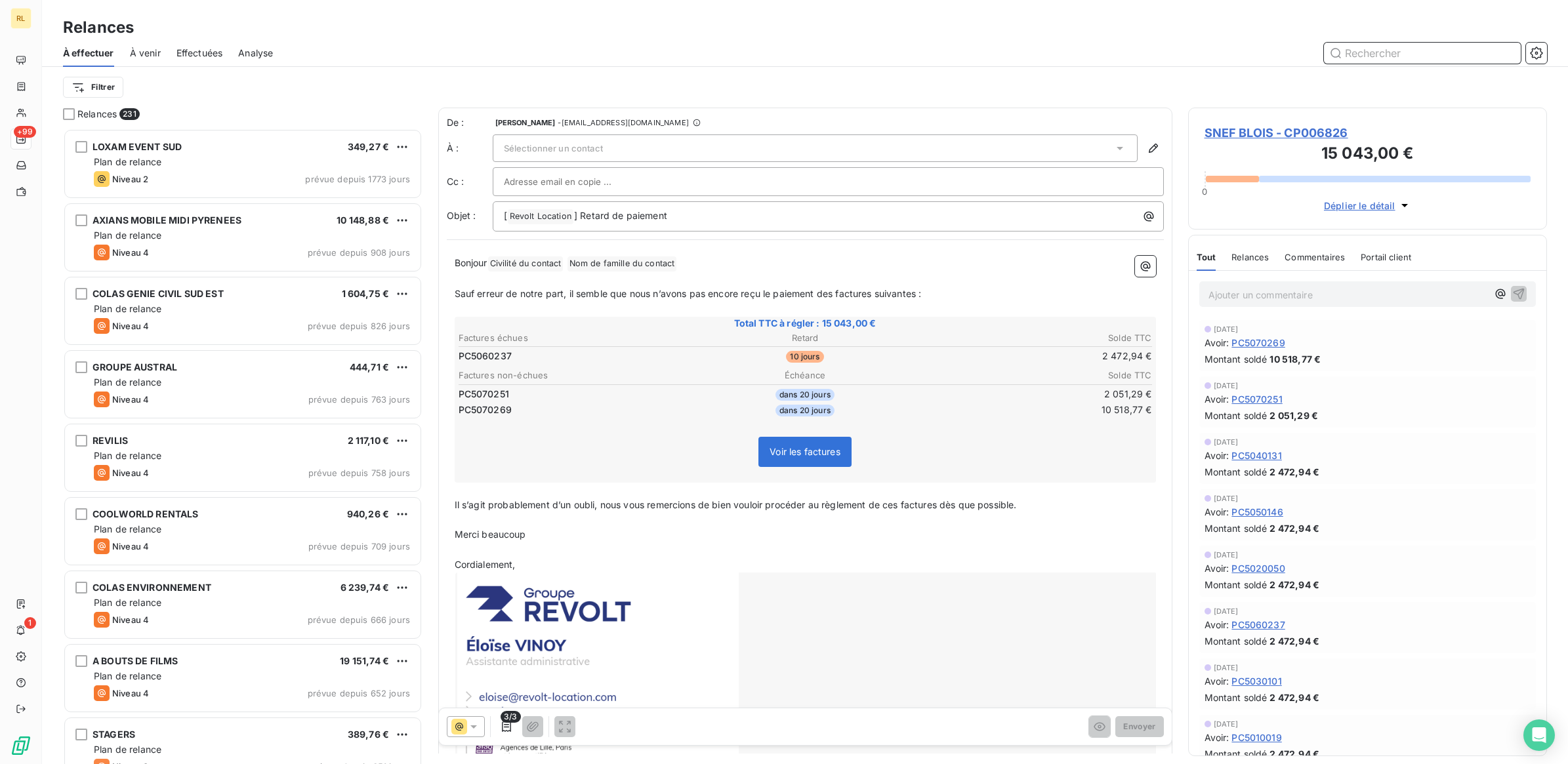
scroll to position [623, 346]
click at [102, 89] on html "RL +99 1 Relances À effectuer À venir Effectuées Analyse Filtrer Relances 231 L…" at bounding box center [784, 382] width 1568 height 764
click at [144, 230] on div "Niveau de relance" at bounding box center [158, 232] width 182 height 21
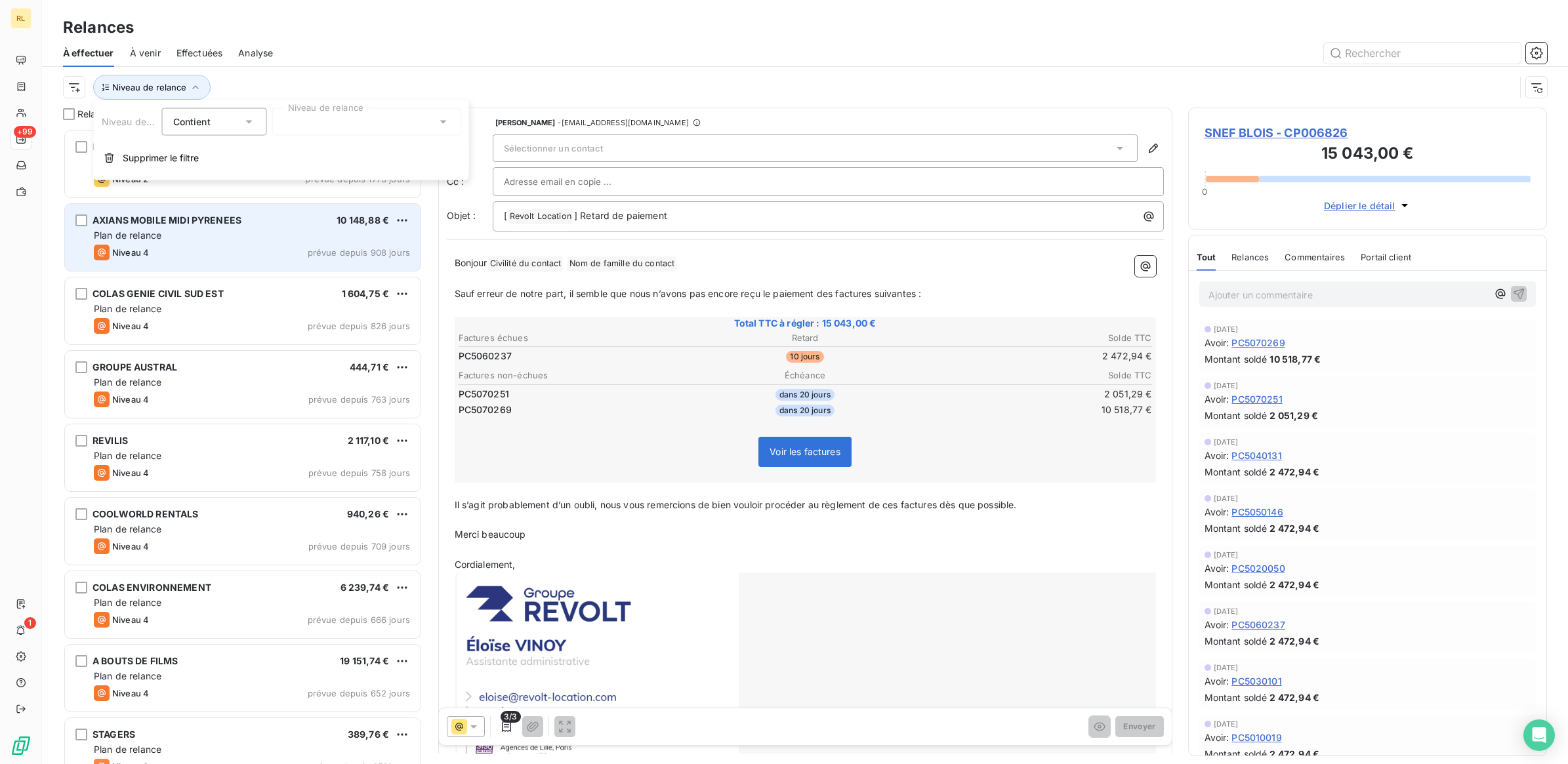
scroll to position [623, 346]
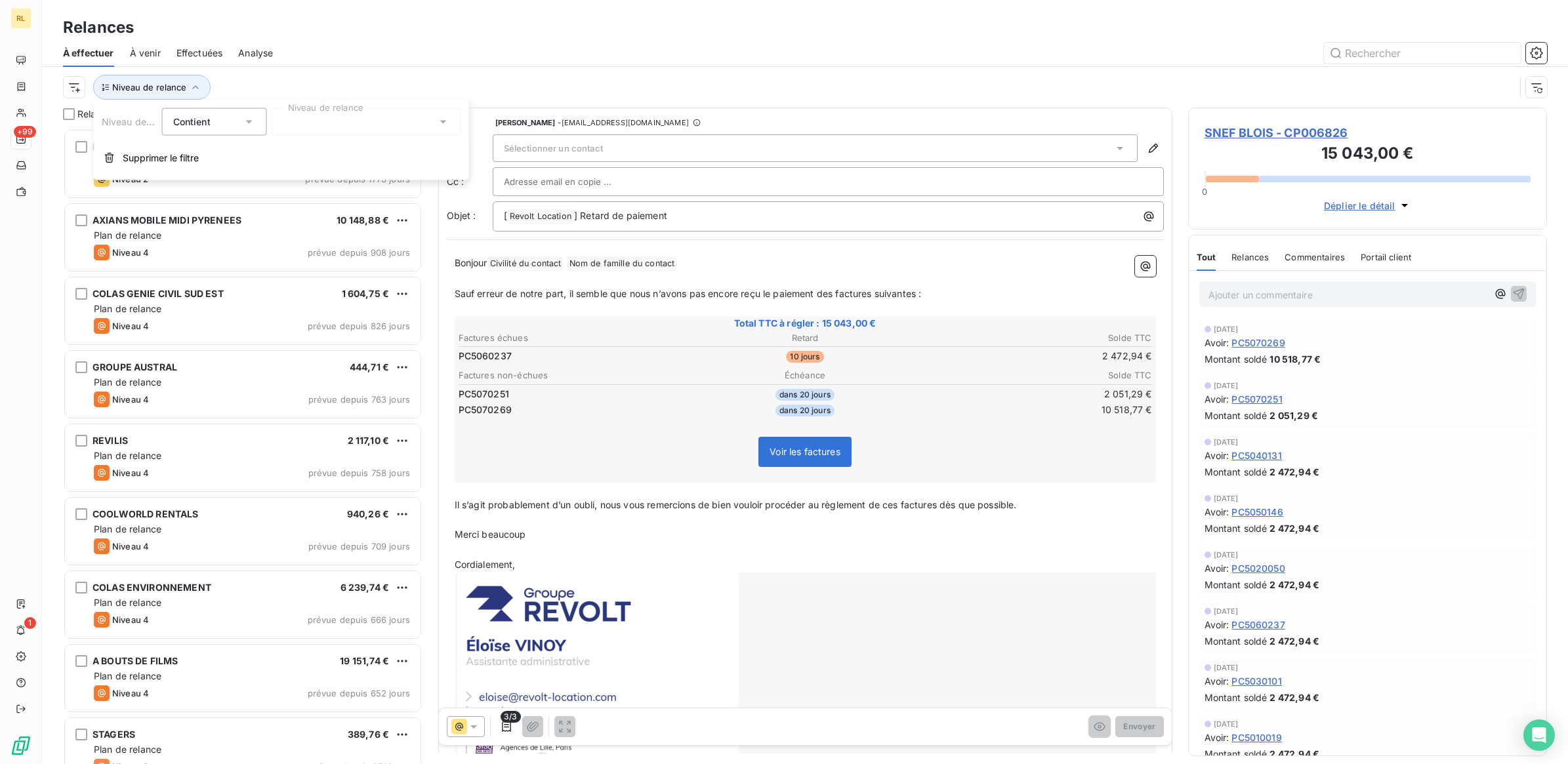
click at [443, 122] on icon at bounding box center [443, 121] width 13 height 13
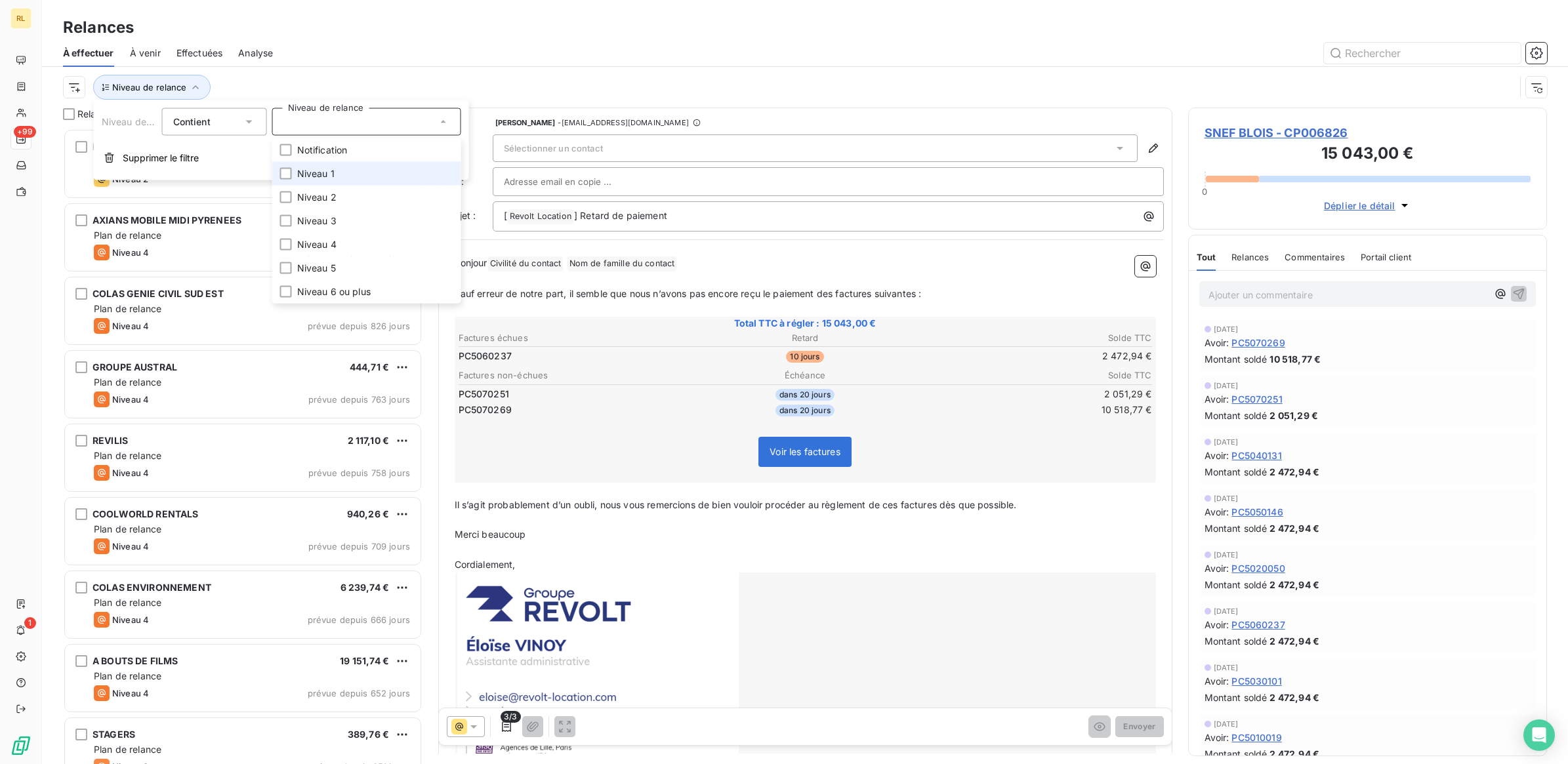
click at [362, 168] on li "Niveau 1" at bounding box center [366, 174] width 189 height 24
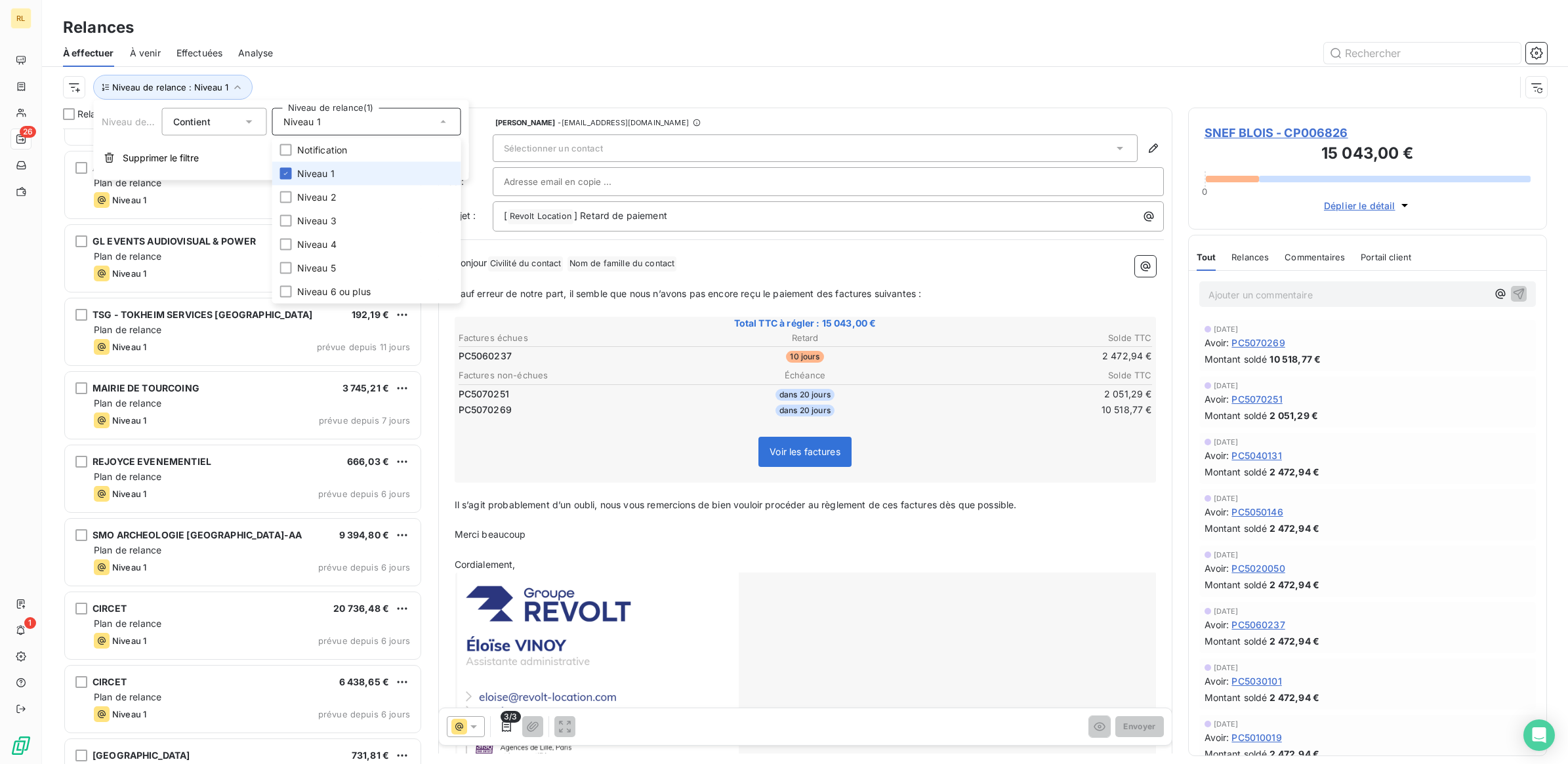
scroll to position [0, 0]
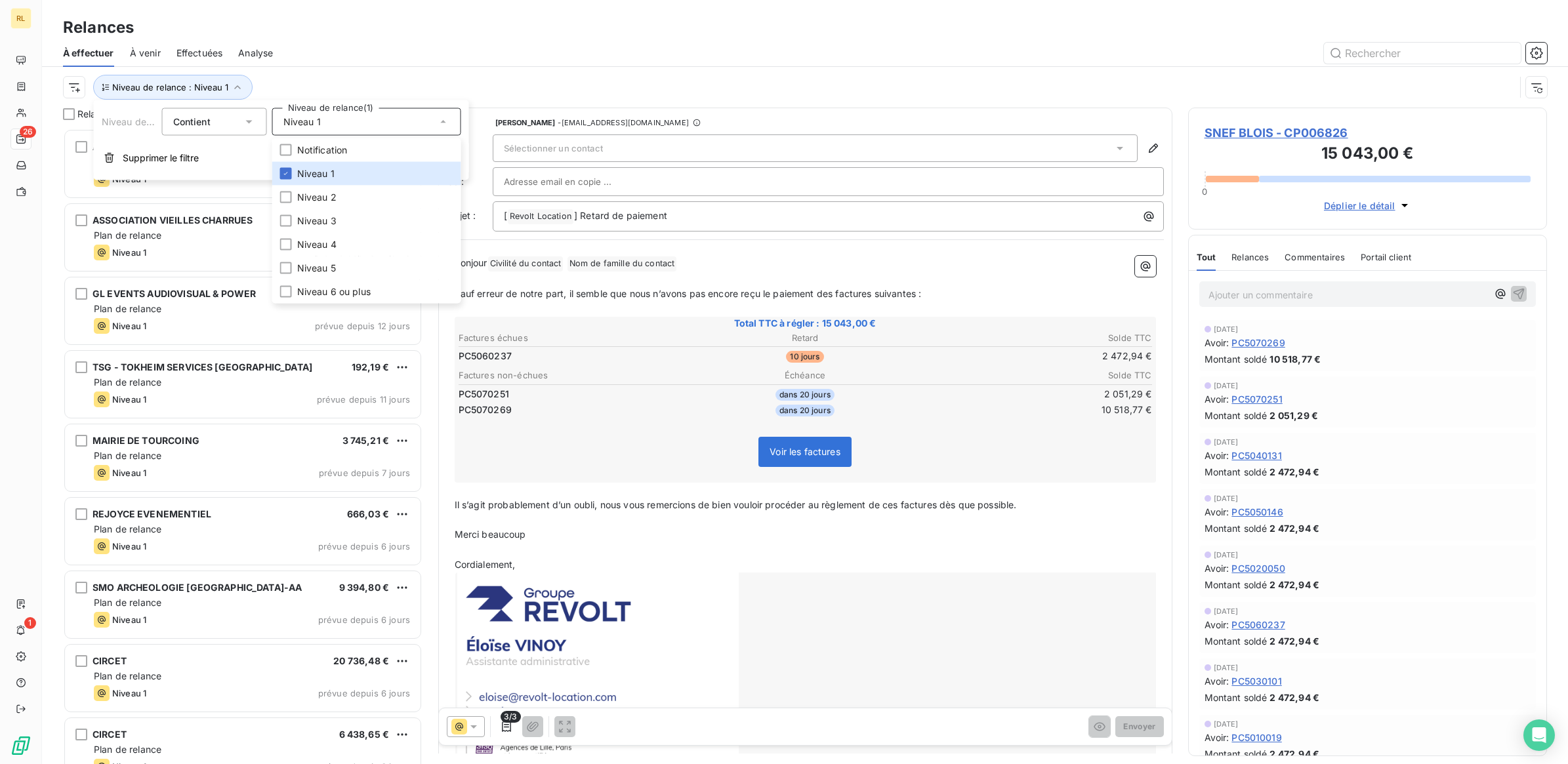
click at [421, 50] on div at bounding box center [918, 53] width 1259 height 21
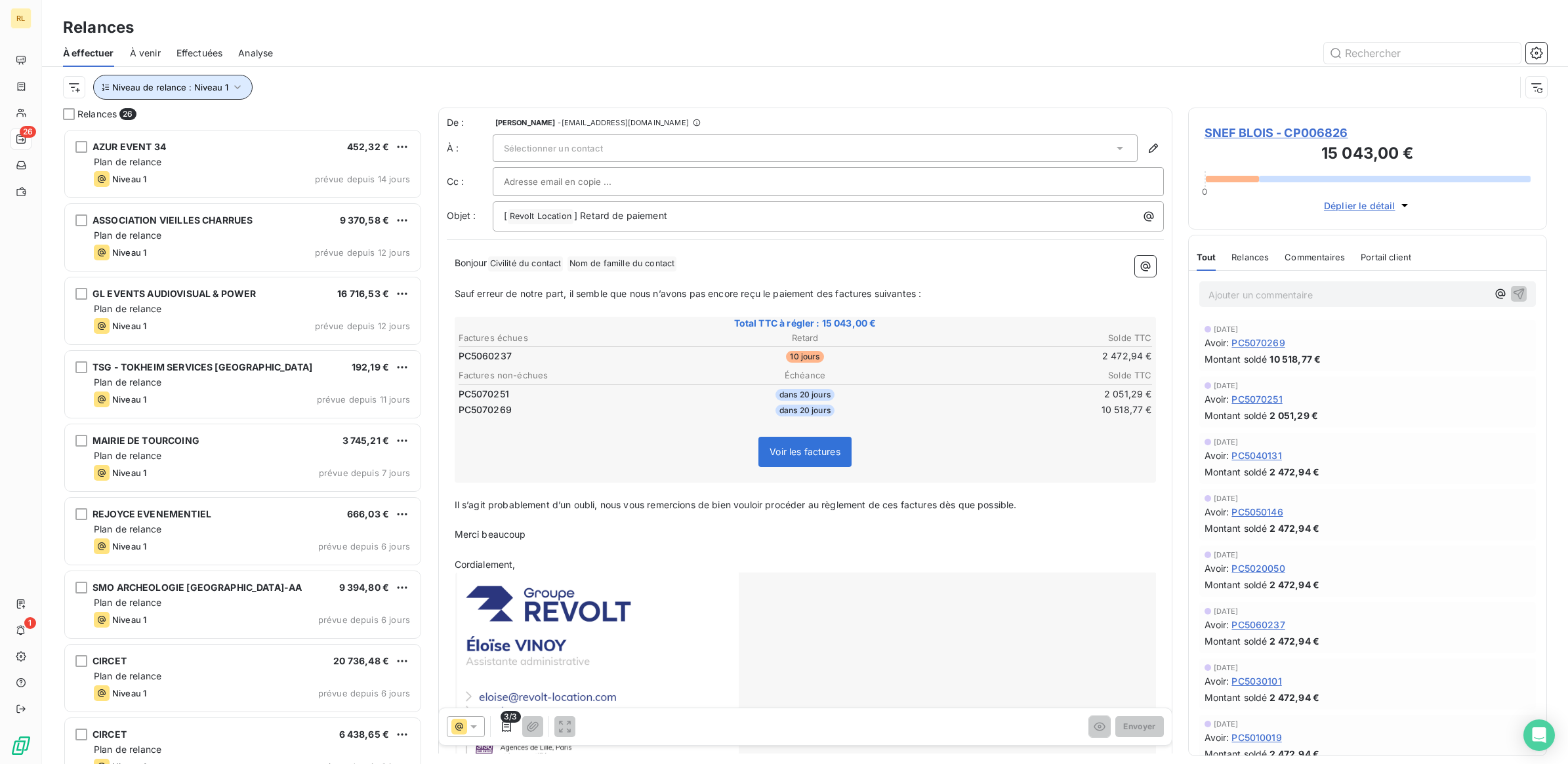
click at [233, 84] on icon "button" at bounding box center [237, 87] width 13 height 13
click at [445, 122] on icon at bounding box center [443, 121] width 13 height 13
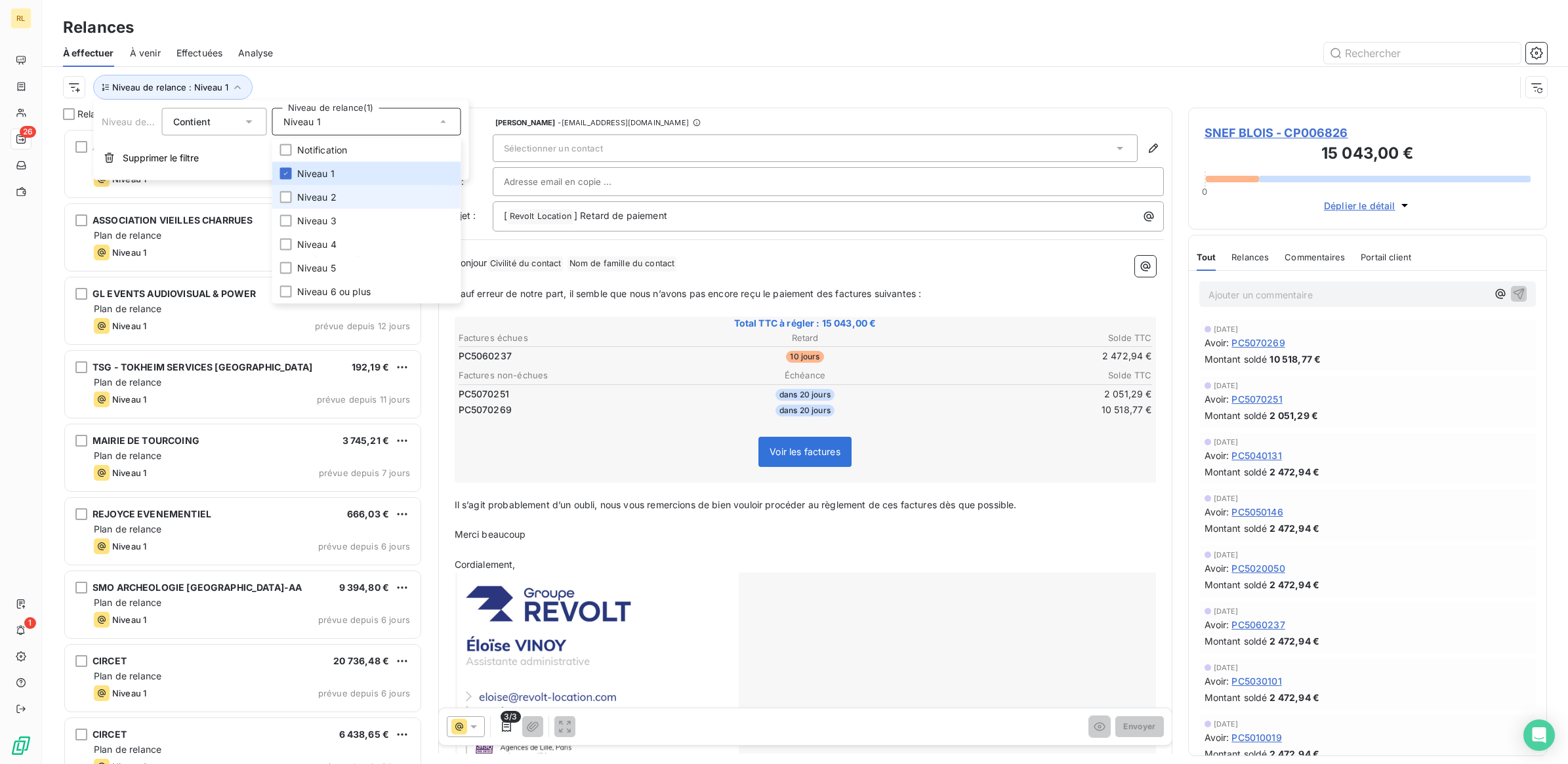
click at [313, 197] on span "Niveau 2" at bounding box center [317, 197] width 39 height 13
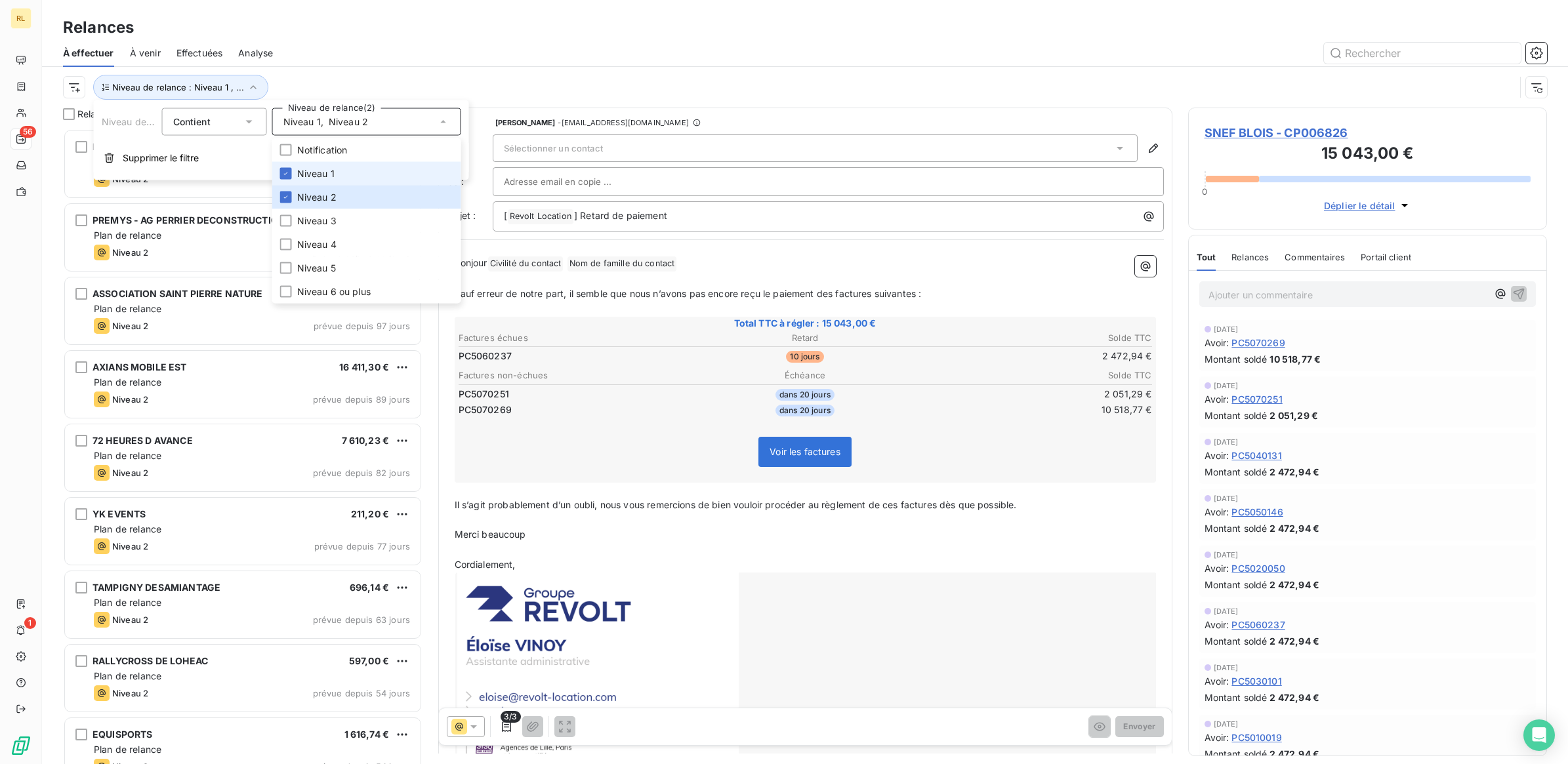
scroll to position [623, 346]
click at [301, 172] on span "Niveau 1" at bounding box center [316, 173] width 38 height 13
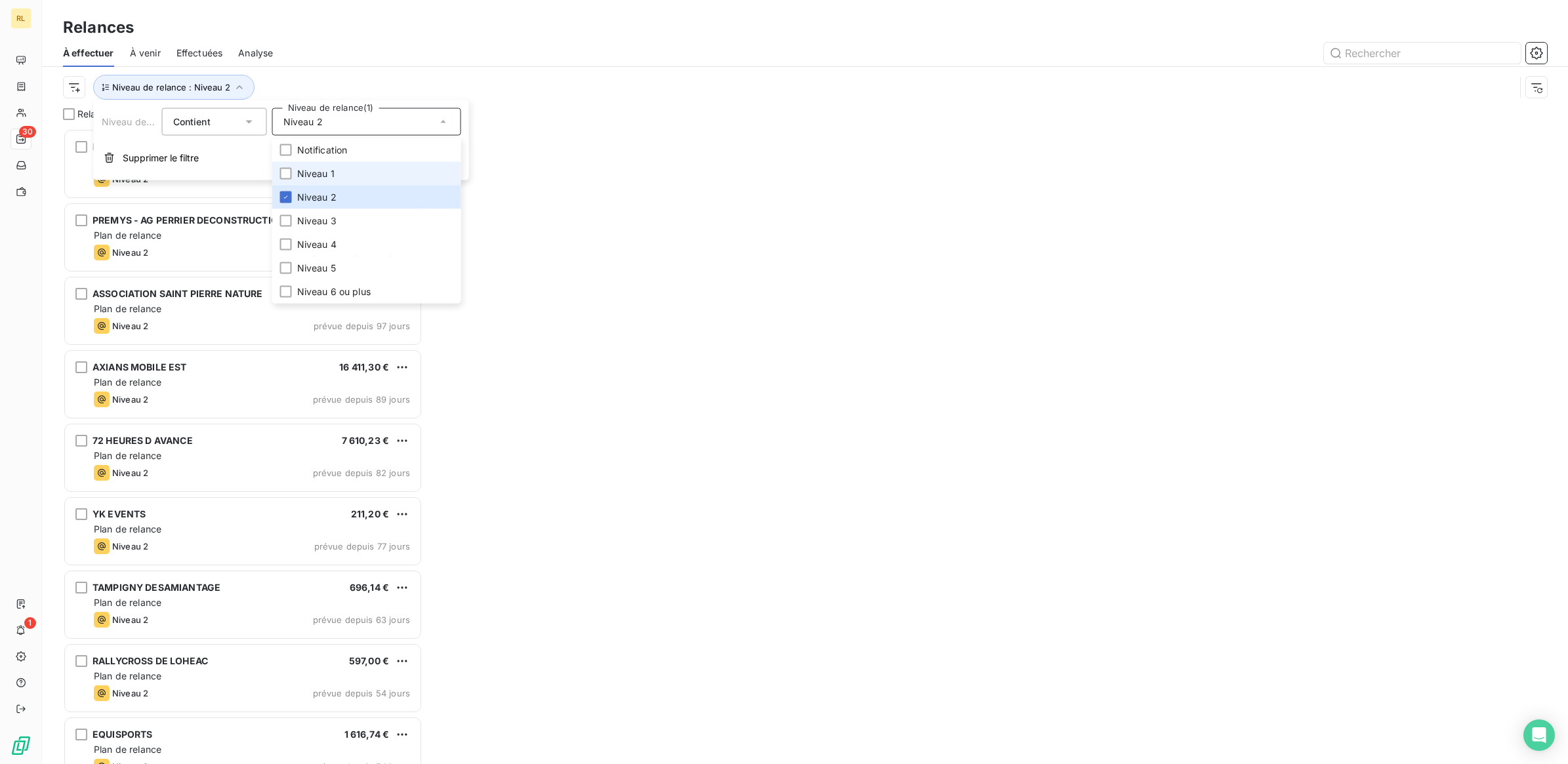
scroll to position [623, 346]
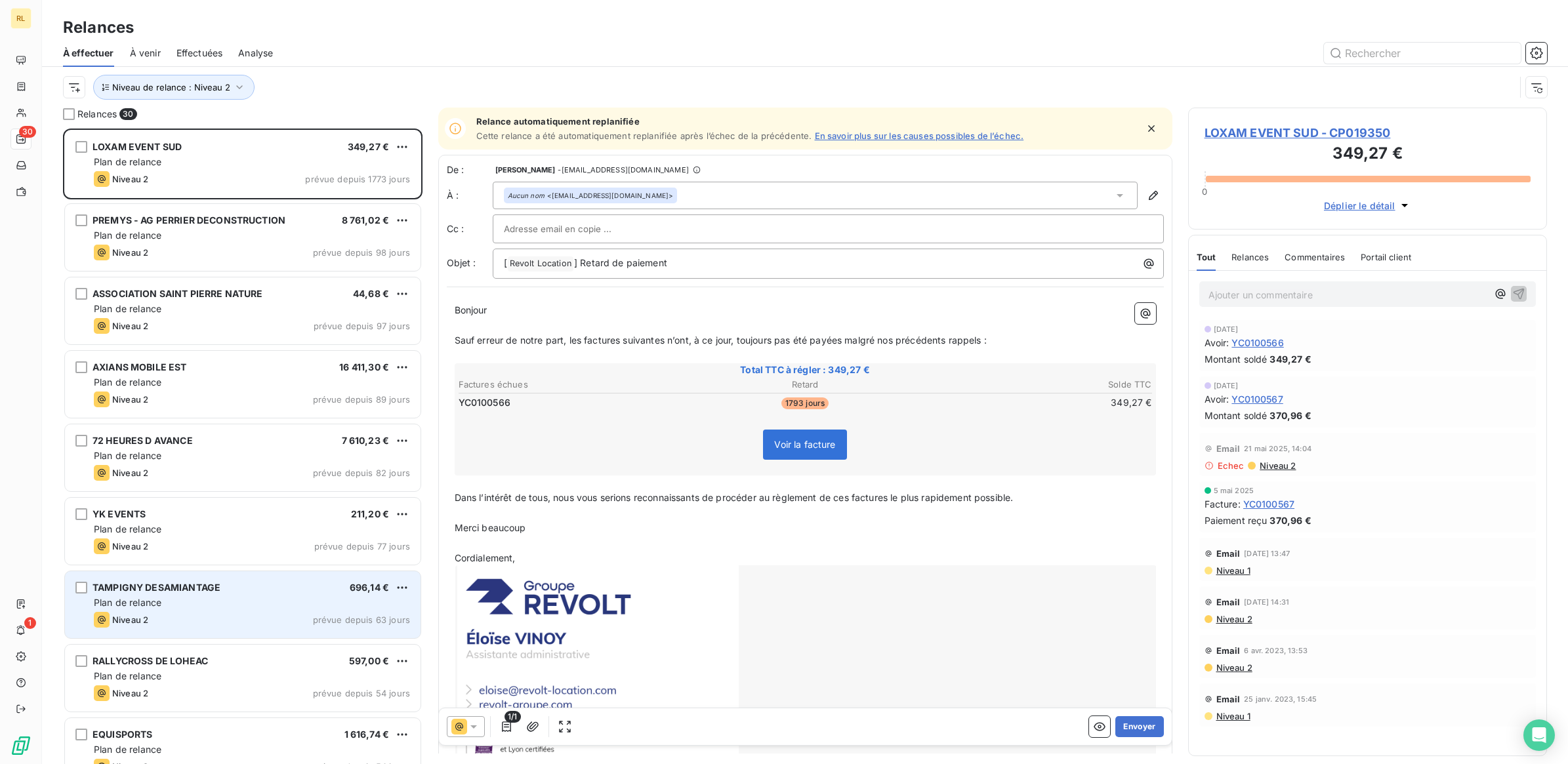
click at [227, 602] on div "Plan de relance" at bounding box center [251, 603] width 316 height 13
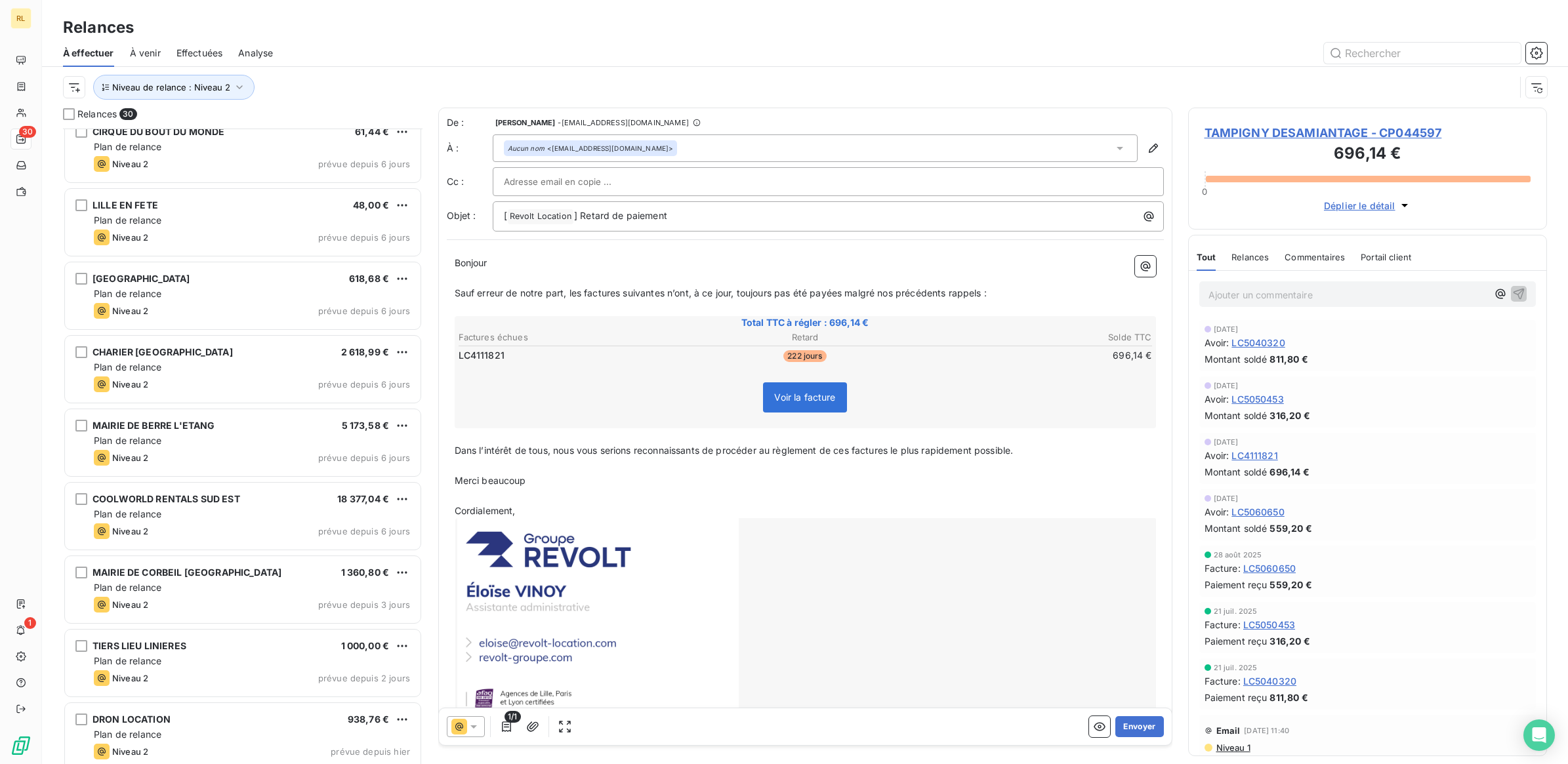
scroll to position [1568, 0]
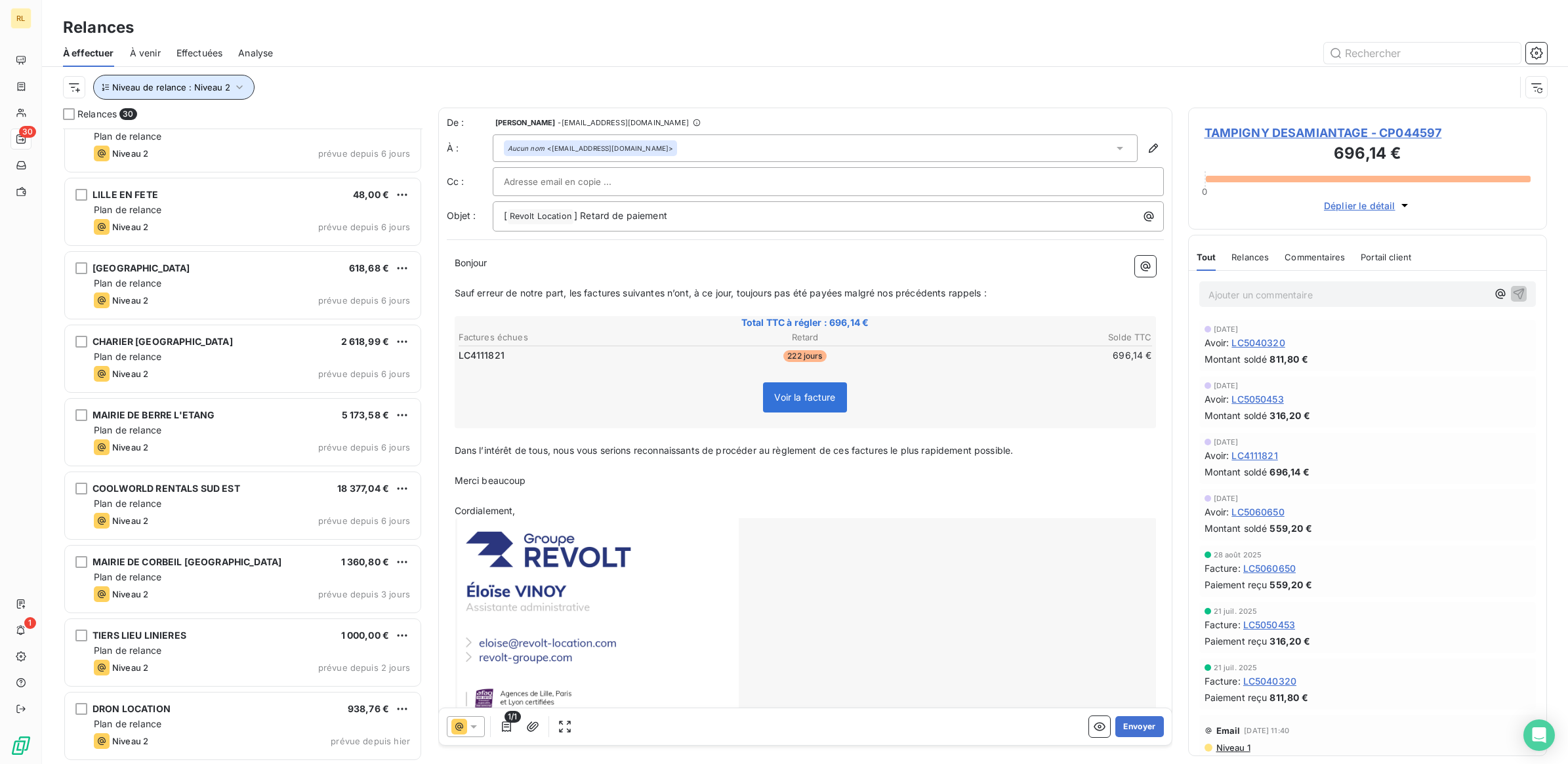
click at [241, 86] on icon "button" at bounding box center [239, 87] width 13 height 13
click at [441, 122] on icon at bounding box center [444, 122] width 6 height 3
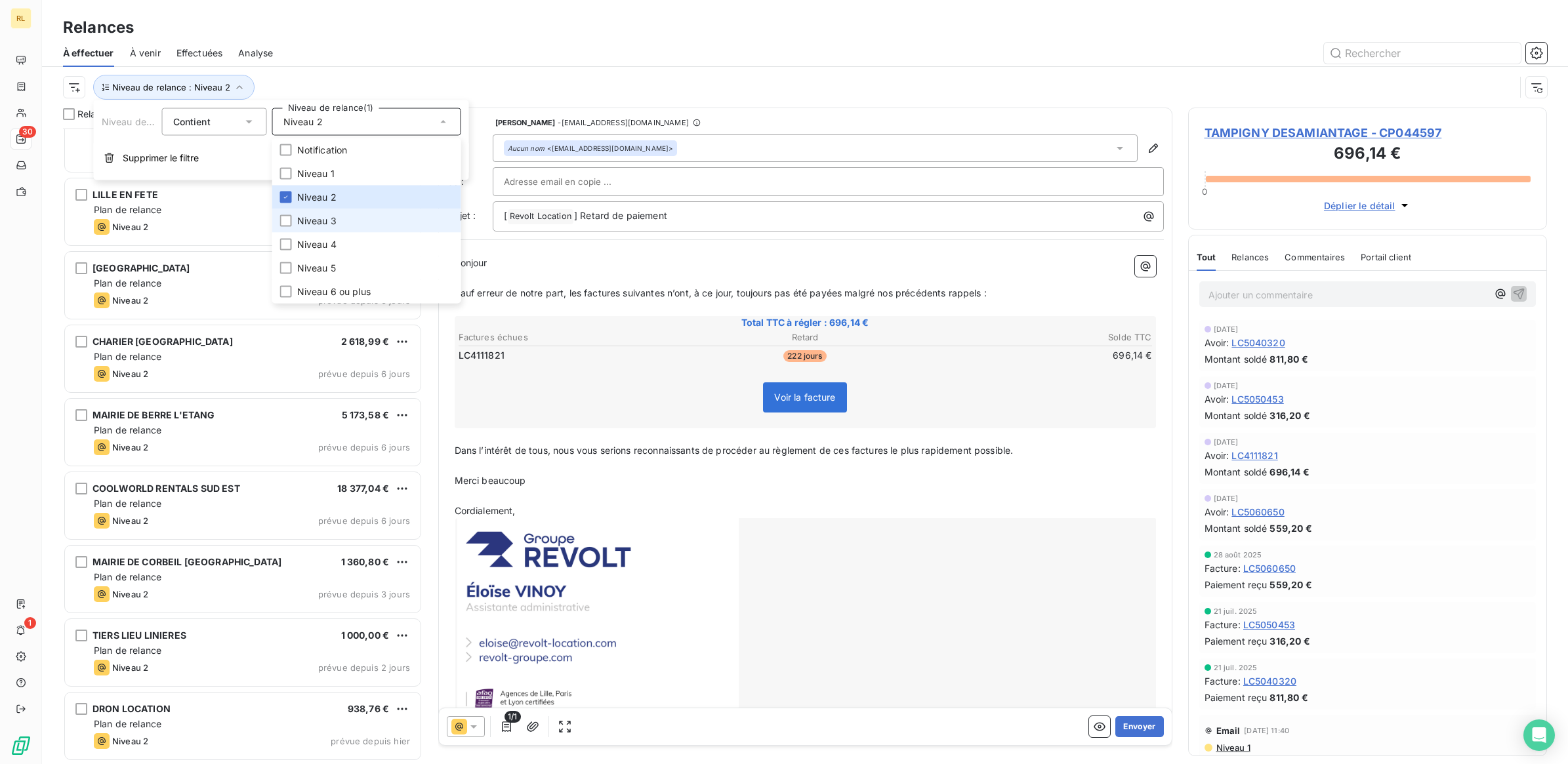
click at [360, 217] on li "Niveau 3" at bounding box center [366, 221] width 189 height 24
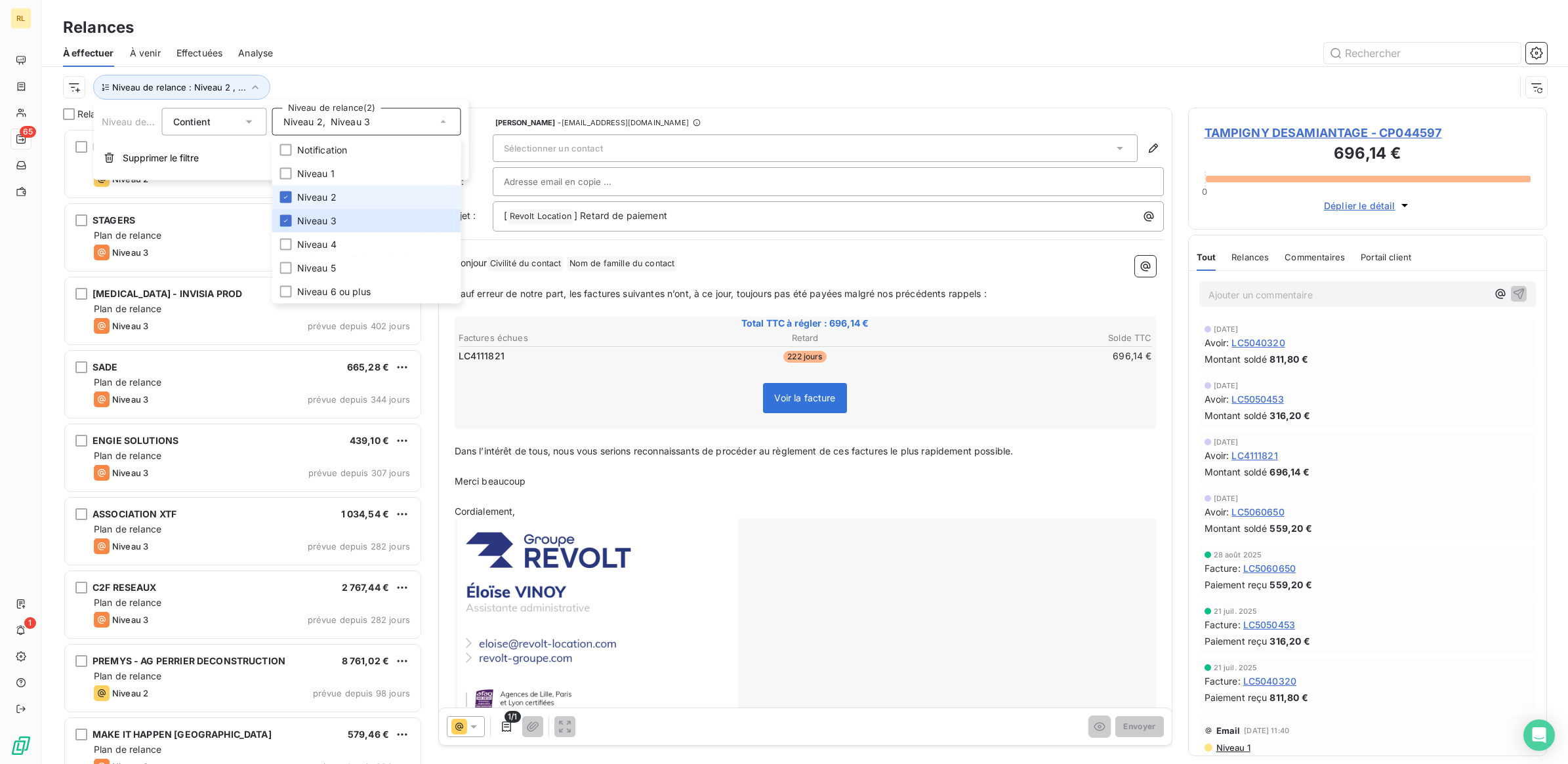
scroll to position [623, 346]
click at [351, 199] on li "Niveau 2" at bounding box center [366, 197] width 189 height 24
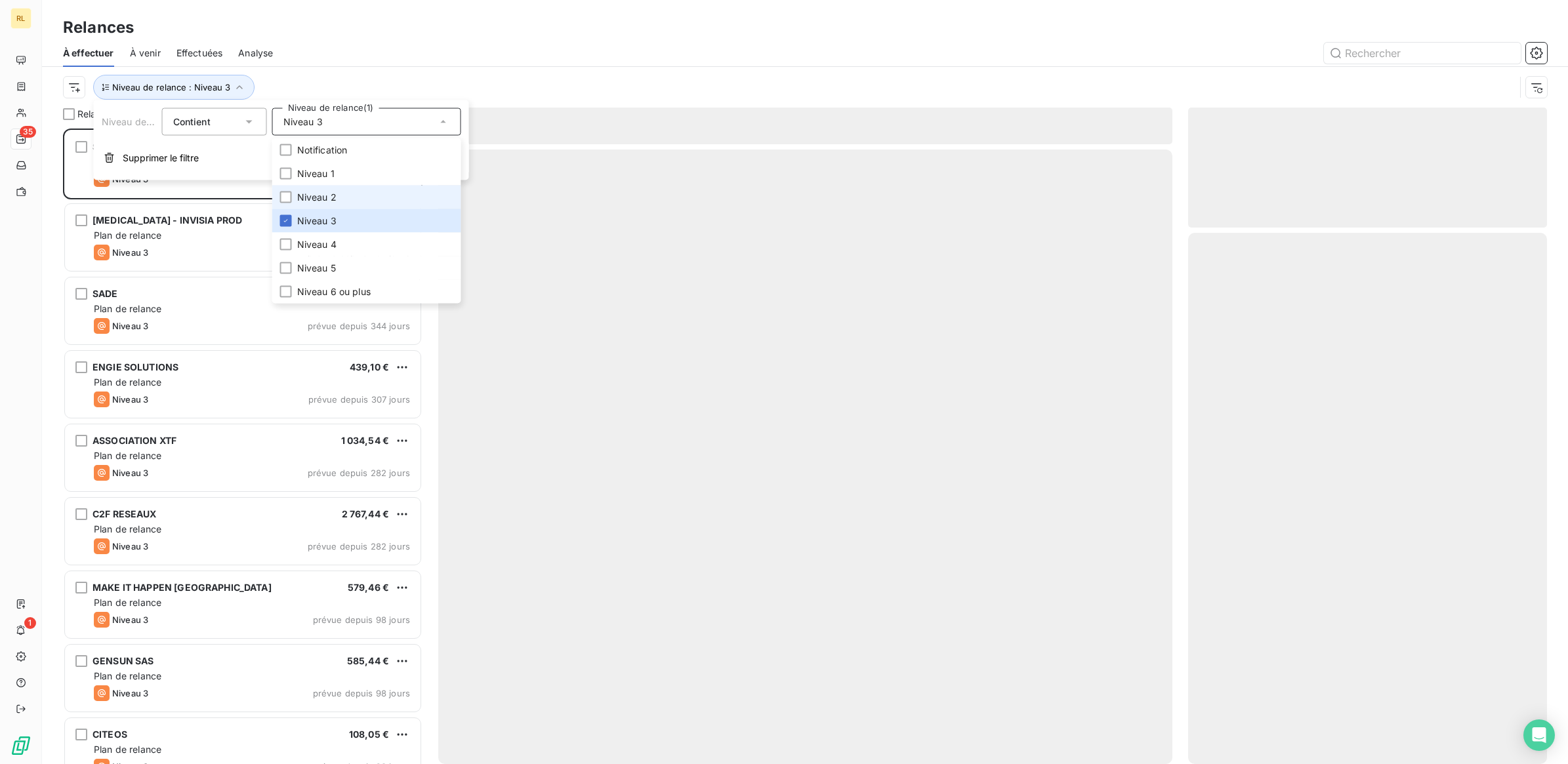
scroll to position [623, 346]
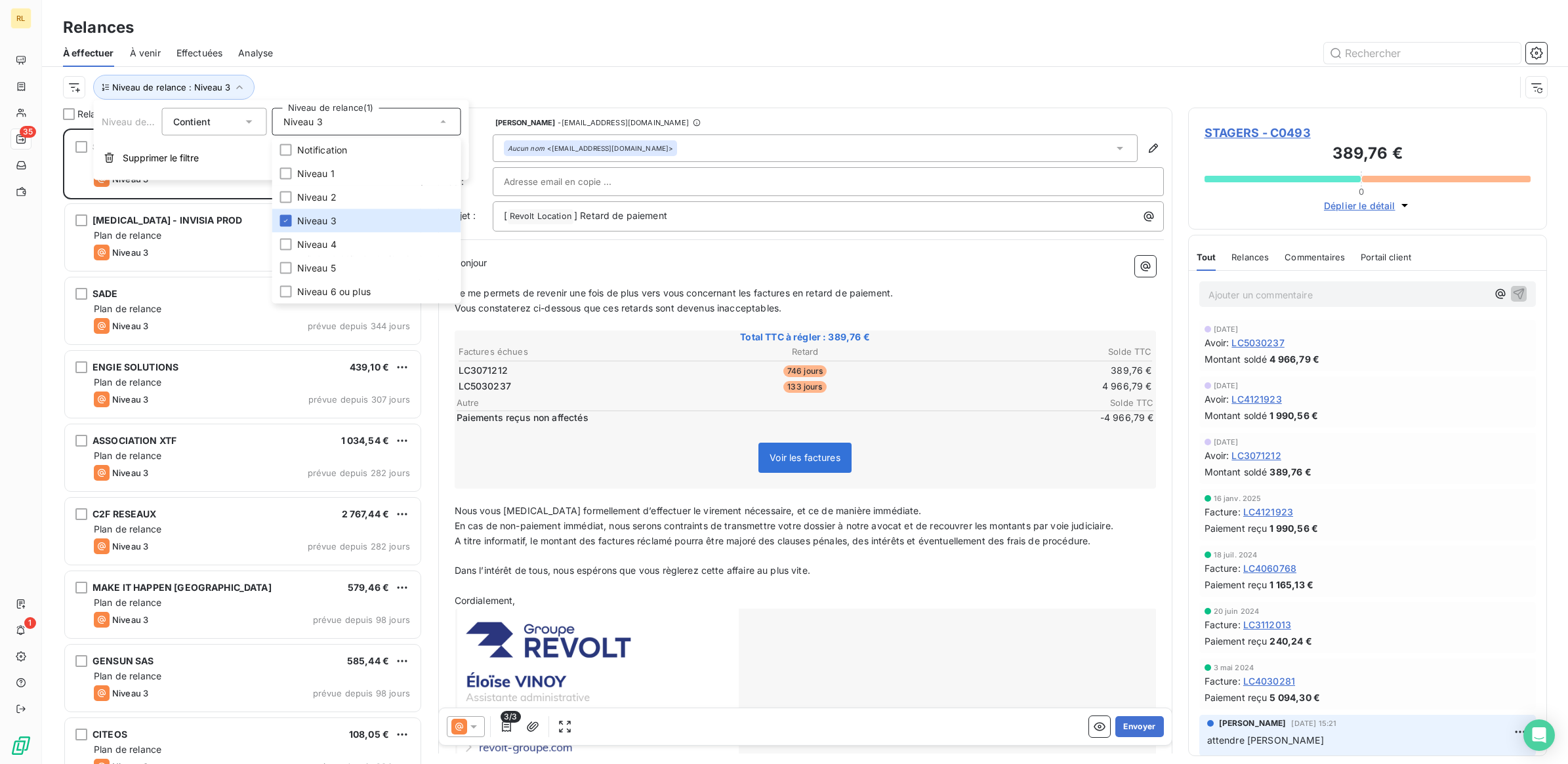
click at [413, 24] on div "Relances" at bounding box center [805, 28] width 1526 height 24
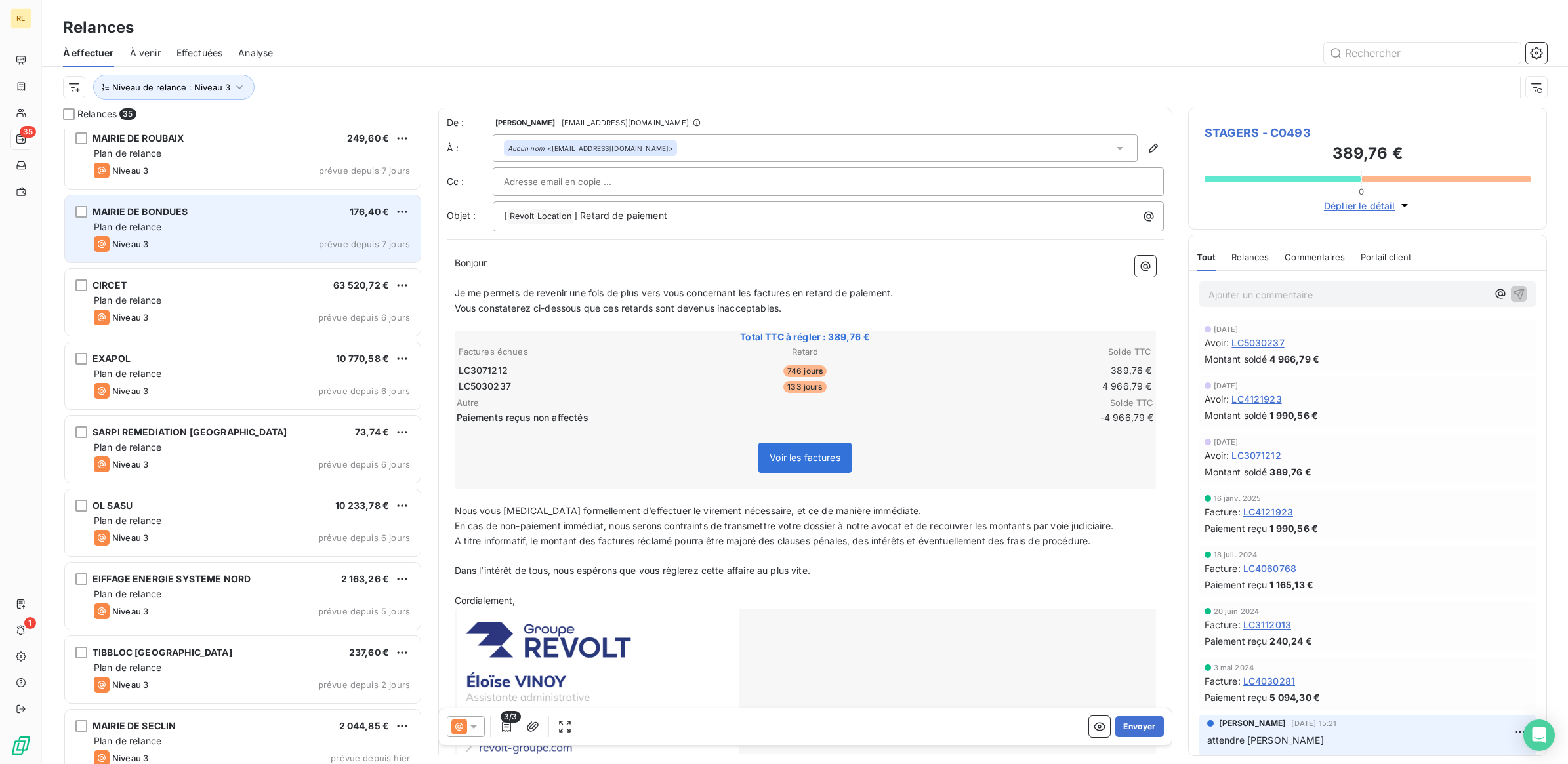
scroll to position [1936, 0]
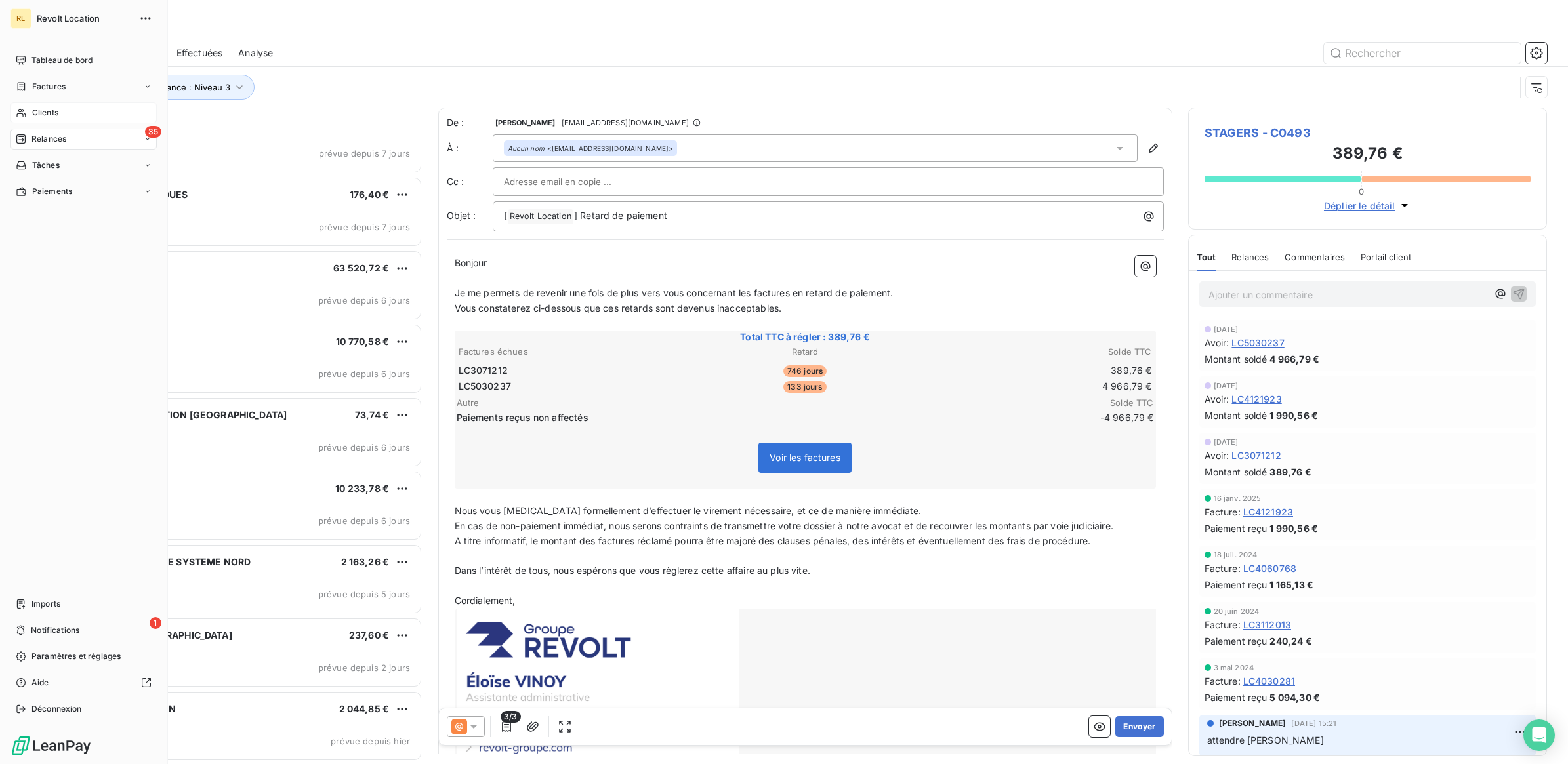
click at [50, 110] on span "Clients" at bounding box center [45, 113] width 26 height 12
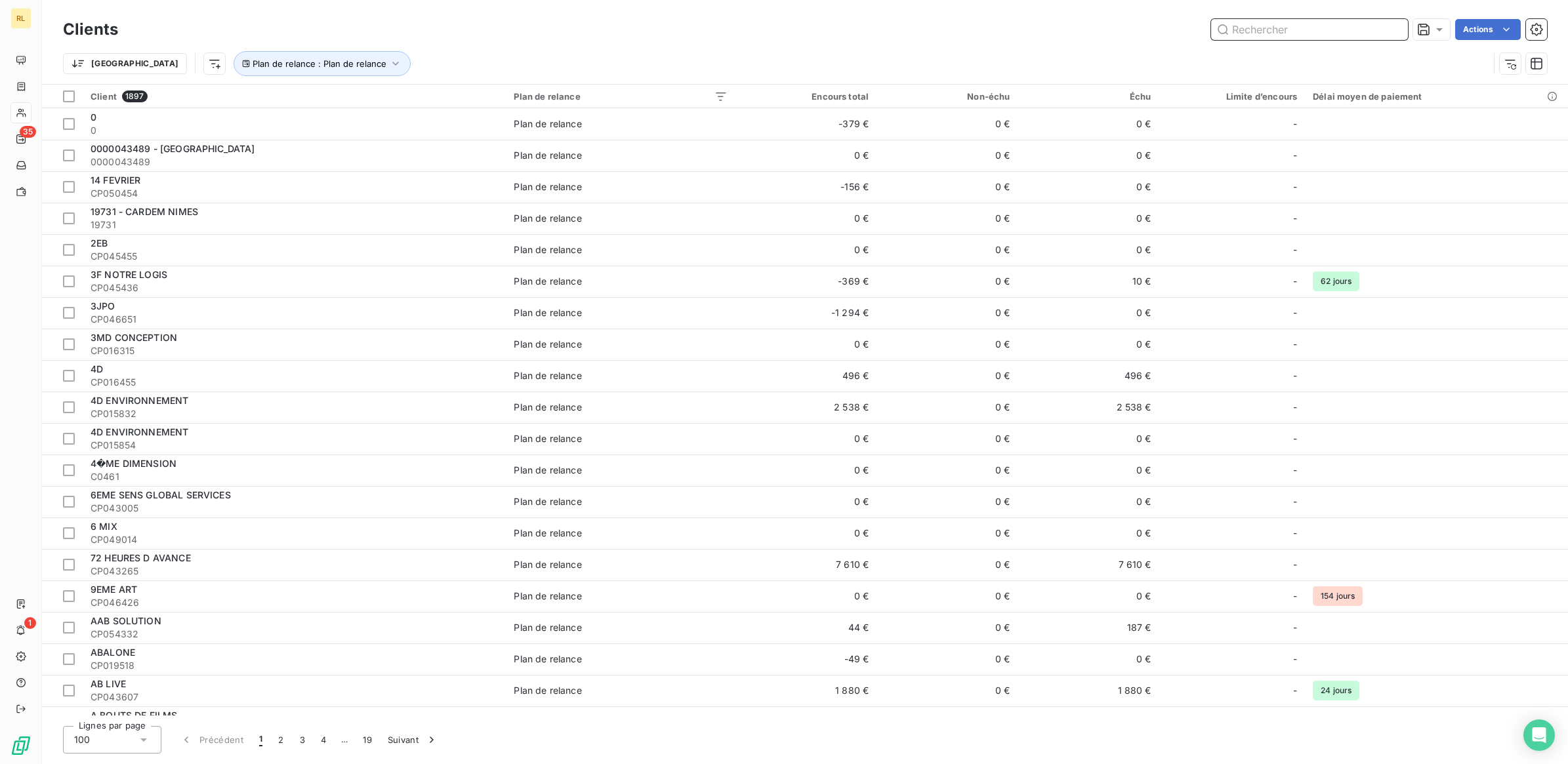
click at [1280, 30] on input "text" at bounding box center [1310, 30] width 197 height 21
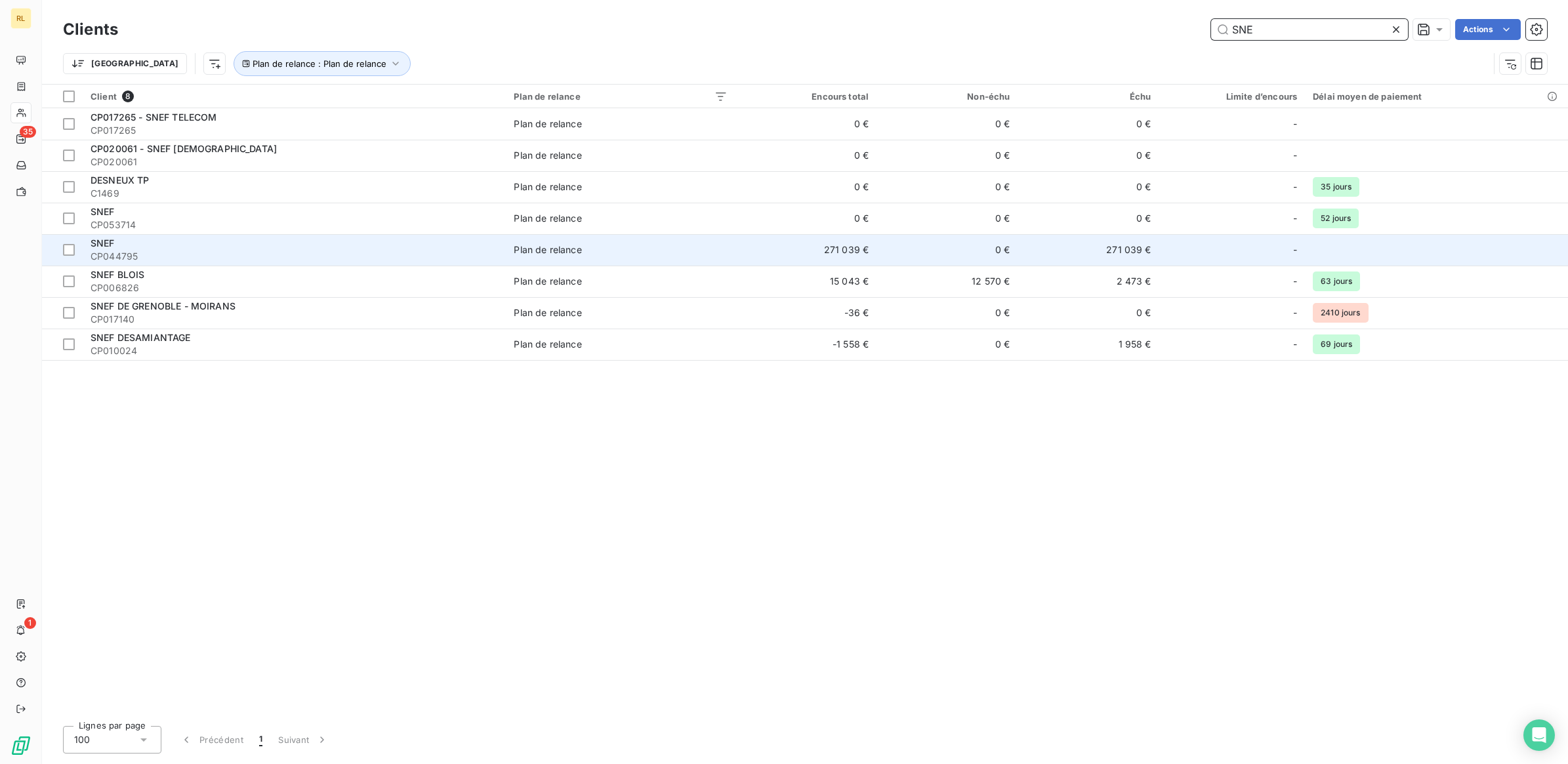
type input "SNE"
click at [476, 239] on div "SNEF" at bounding box center [293, 243] width 407 height 13
